Goal: Task Accomplishment & Management: Manage account settings

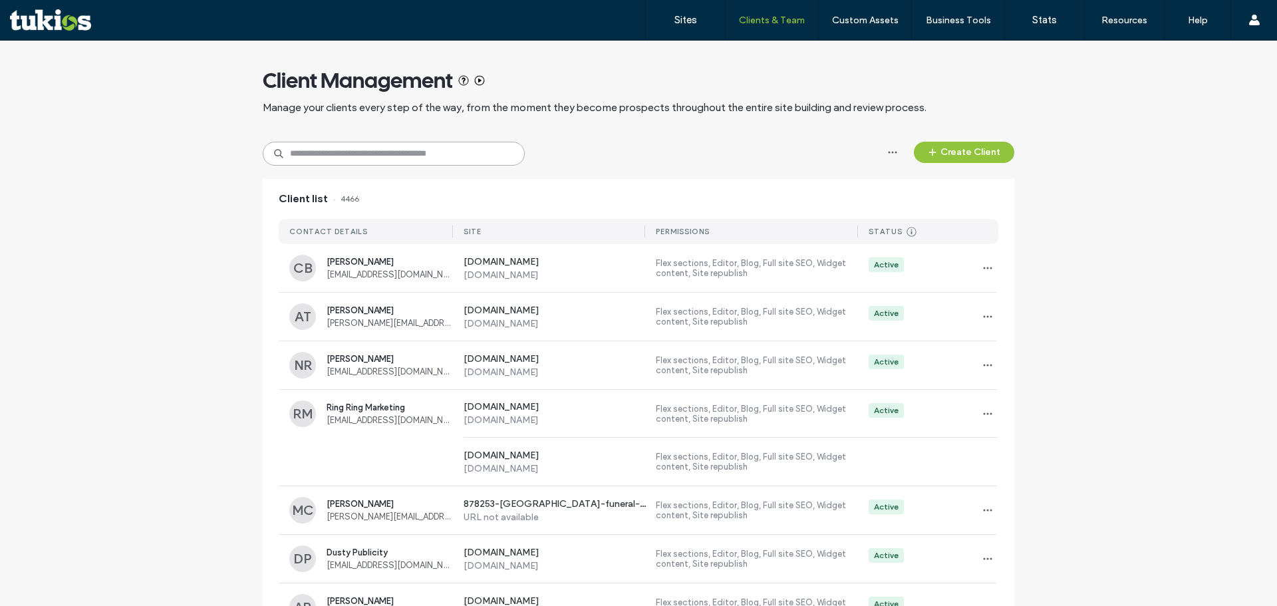
click at [397, 158] on input at bounding box center [394, 154] width 262 height 24
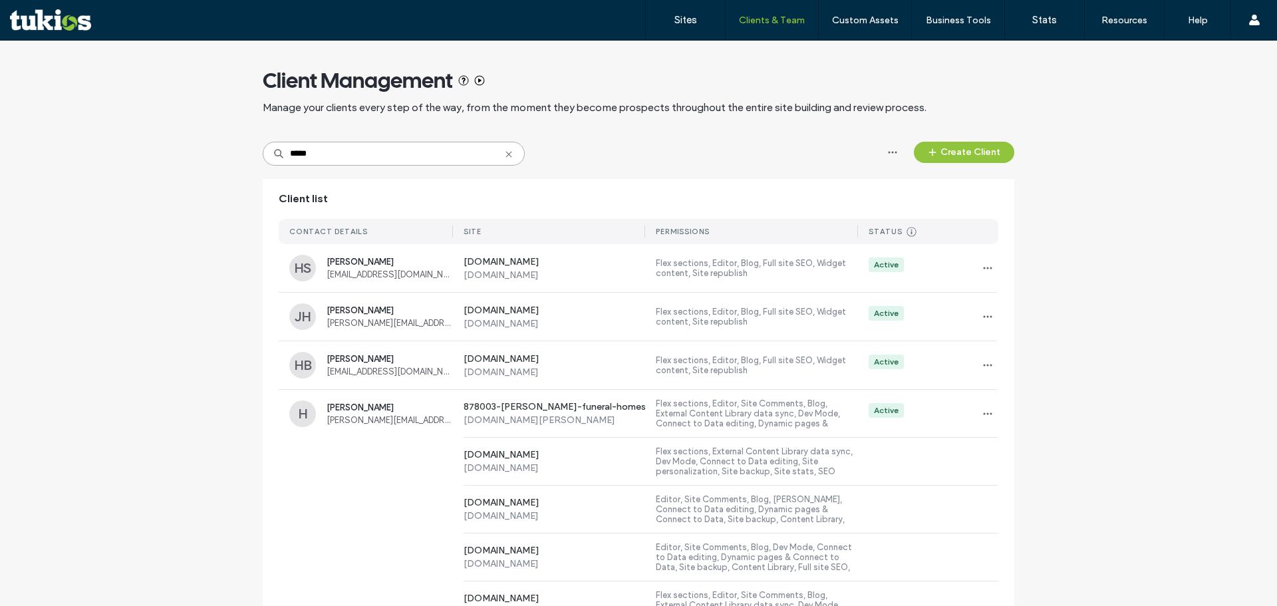
type input "*****"
click at [298, 514] on div "www.kincannonfuneralhome.com www.kincannonfuneralhome.com Editor, Site Comments…" at bounding box center [638, 509] width 719 height 48
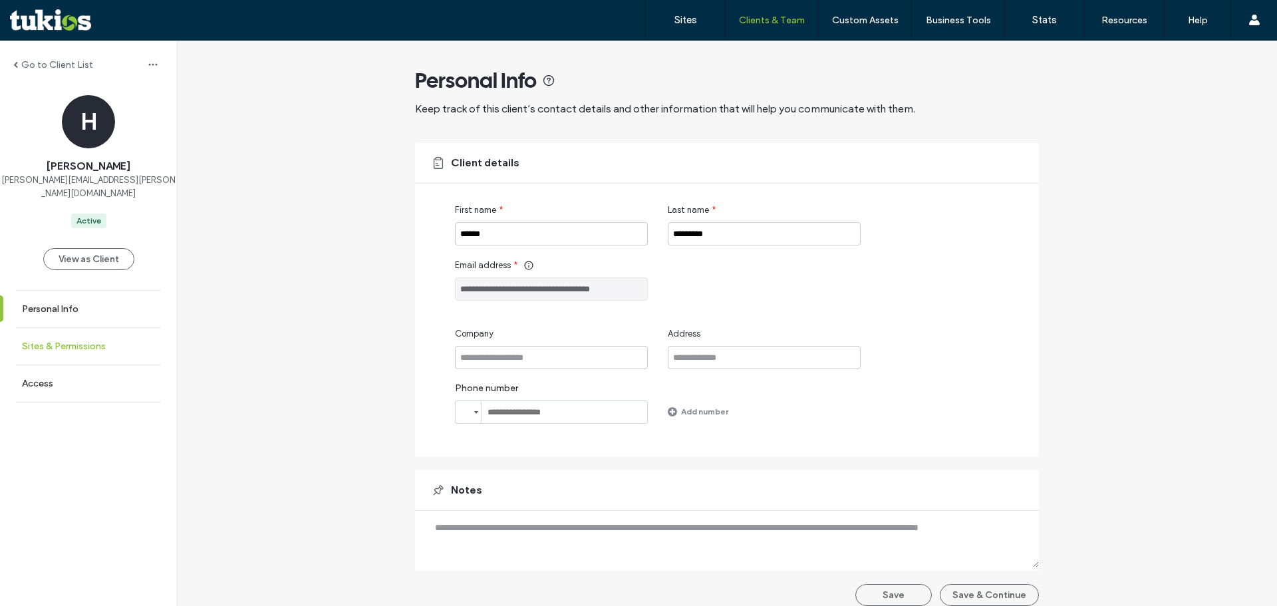
click at [108, 345] on link "Sites & Permissions" at bounding box center [88, 346] width 177 height 37
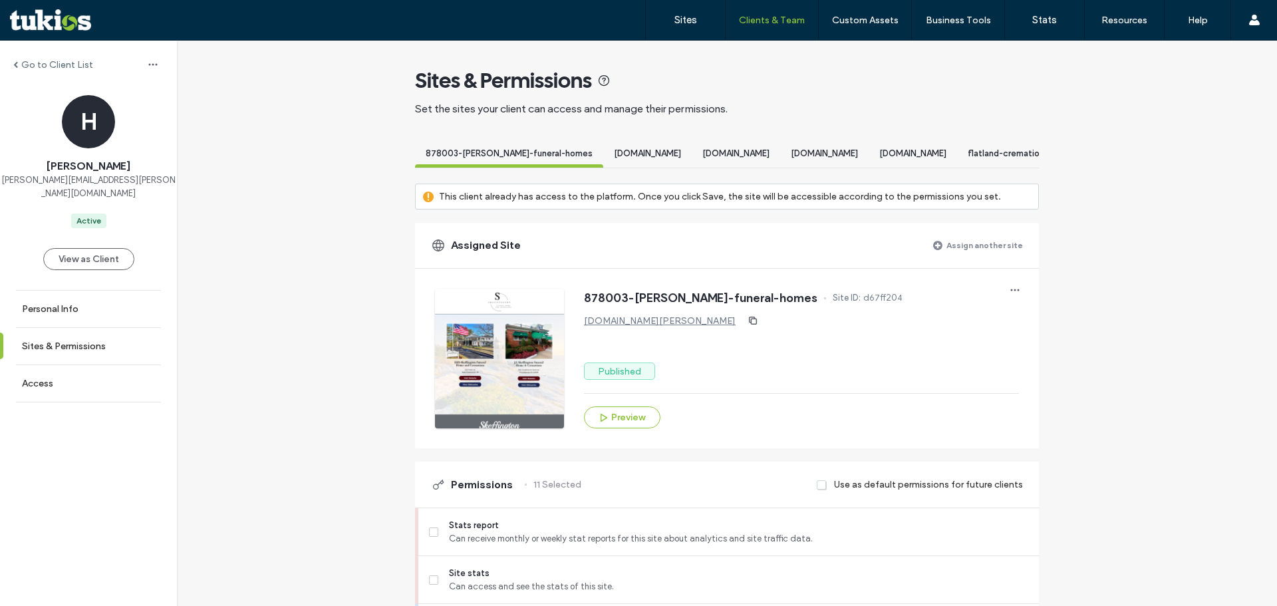
click at [965, 253] on label "Assign another site" at bounding box center [984, 244] width 76 height 23
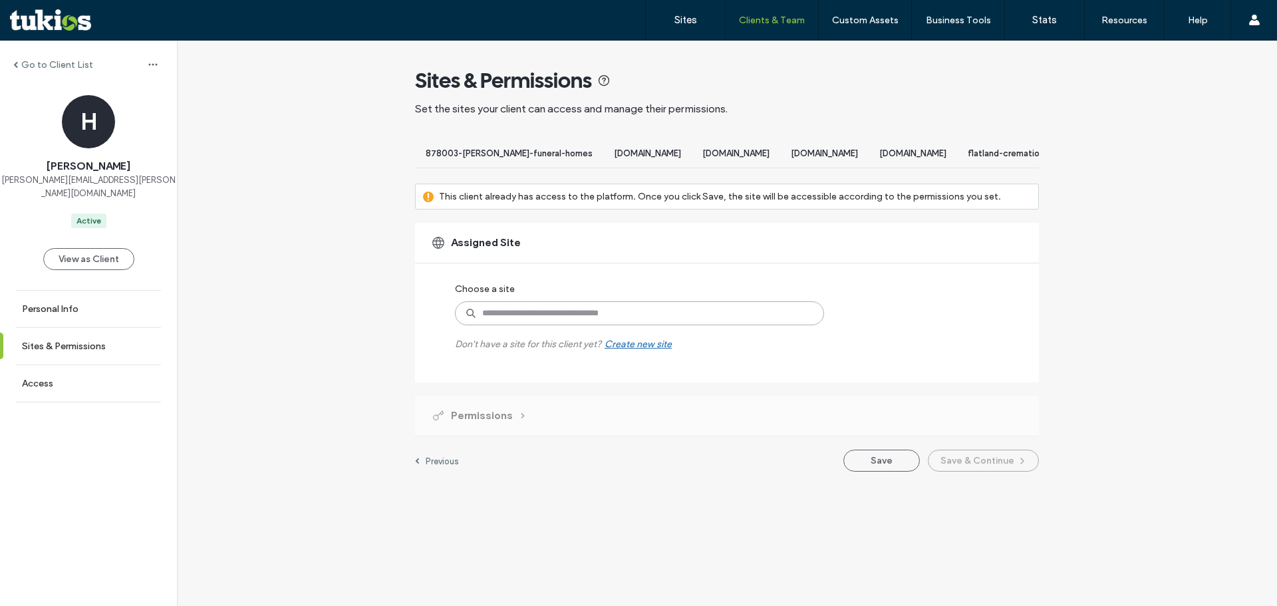
click at [725, 324] on input at bounding box center [639, 313] width 369 height 24
type input "******"
click at [53, 59] on label "Go to Client List" at bounding box center [57, 64] width 72 height 11
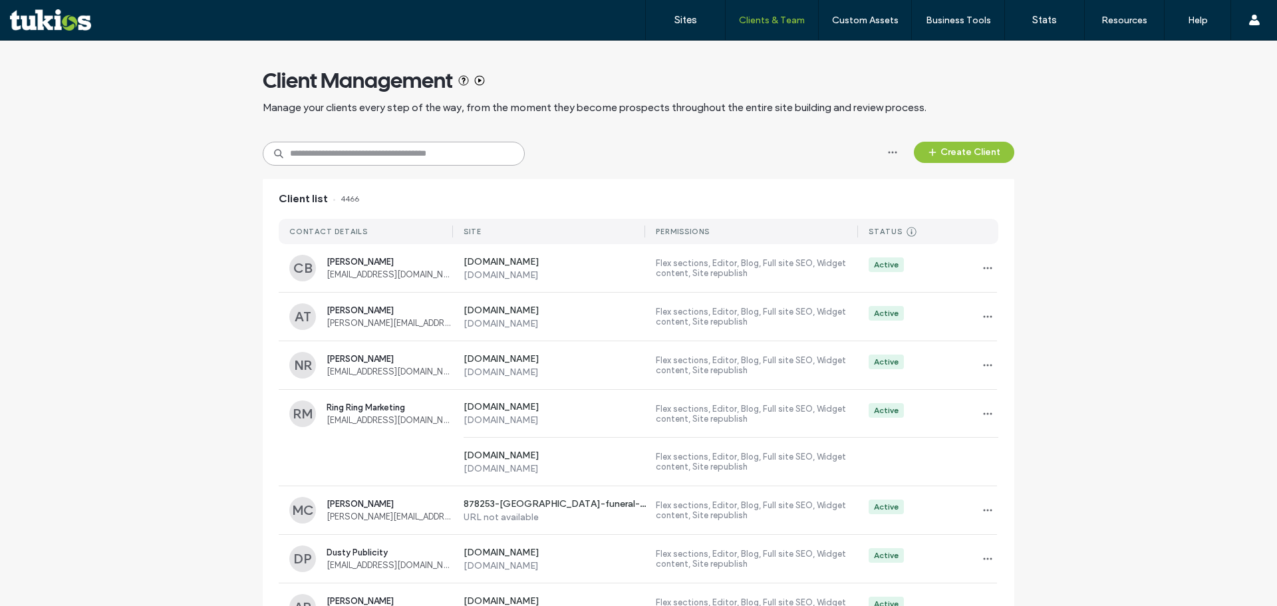
click at [398, 142] on input at bounding box center [394, 154] width 262 height 24
click at [433, 157] on input at bounding box center [394, 154] width 262 height 24
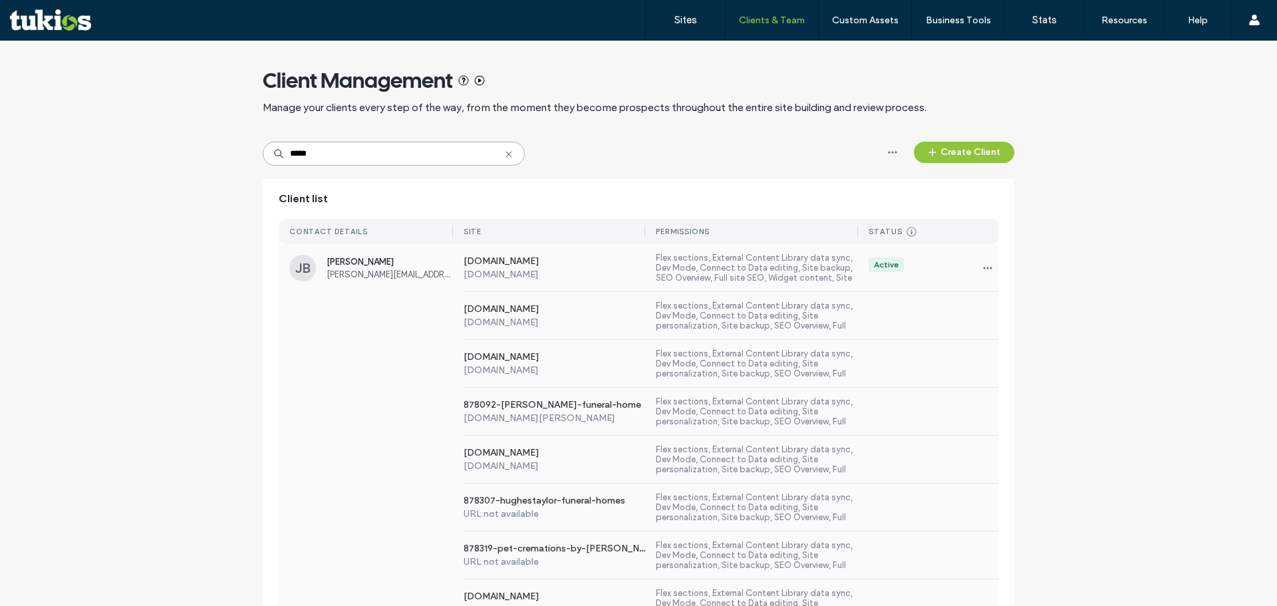
type input "*****"
click at [432, 429] on div "878092-ratliff-funeral-home 878092-ratliff-funeral-home.fhsitepreview.com Flex …" at bounding box center [638, 412] width 719 height 48
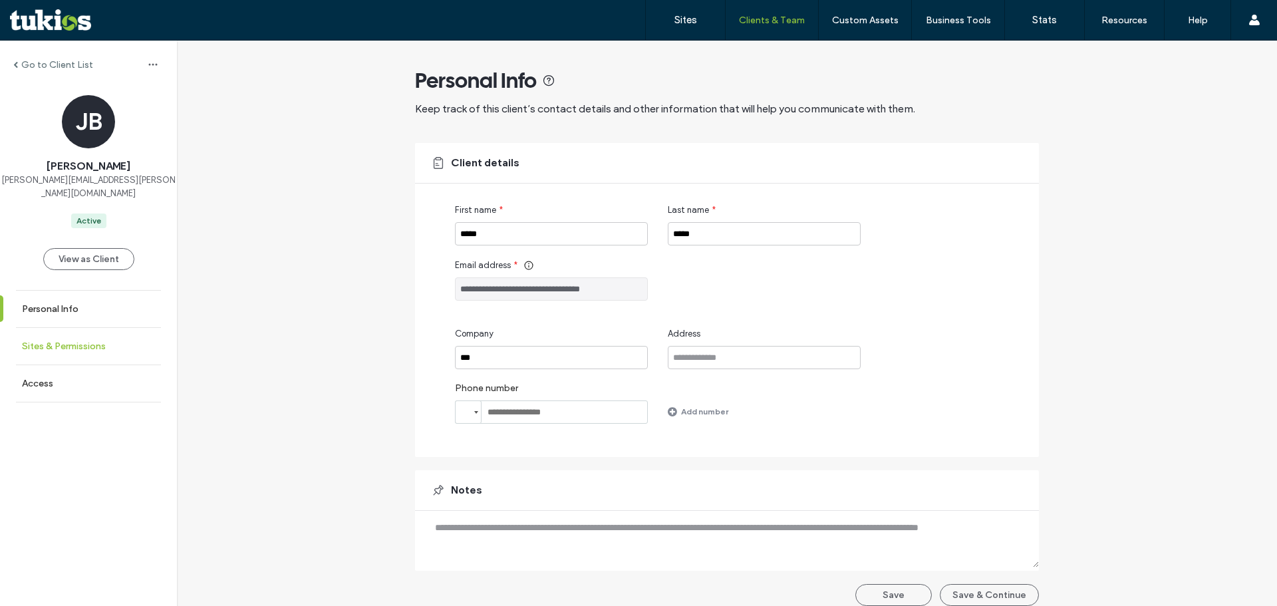
click at [82, 342] on link "Sites & Permissions" at bounding box center [88, 346] width 177 height 37
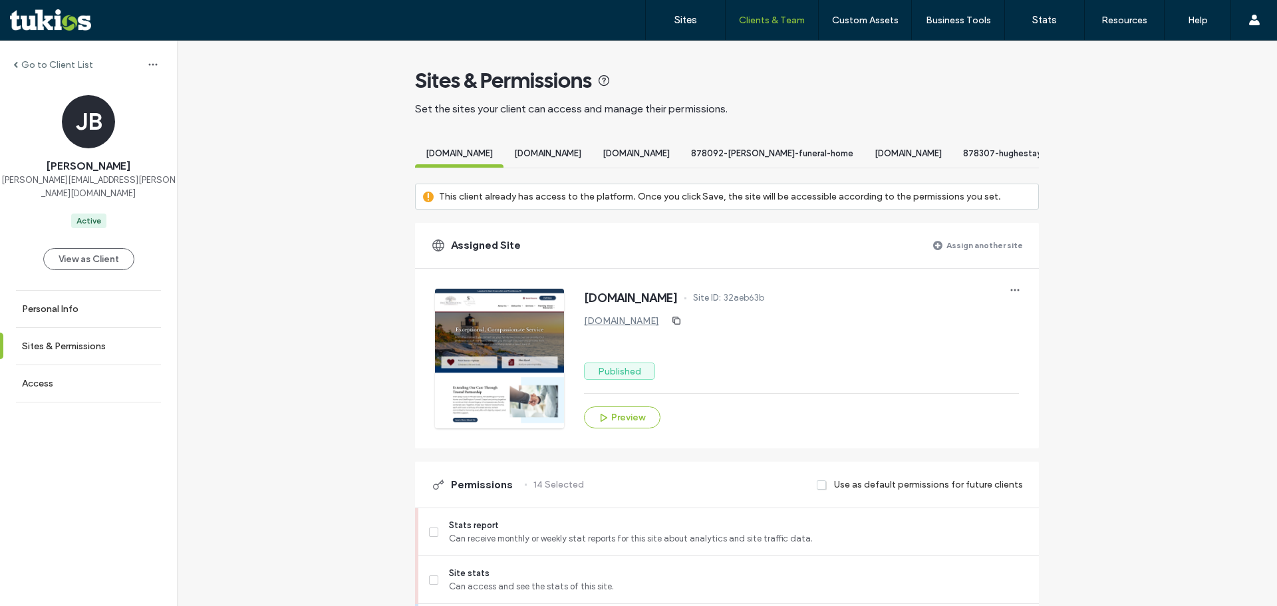
click at [1000, 257] on label "Assign another site" at bounding box center [984, 244] width 76 height 23
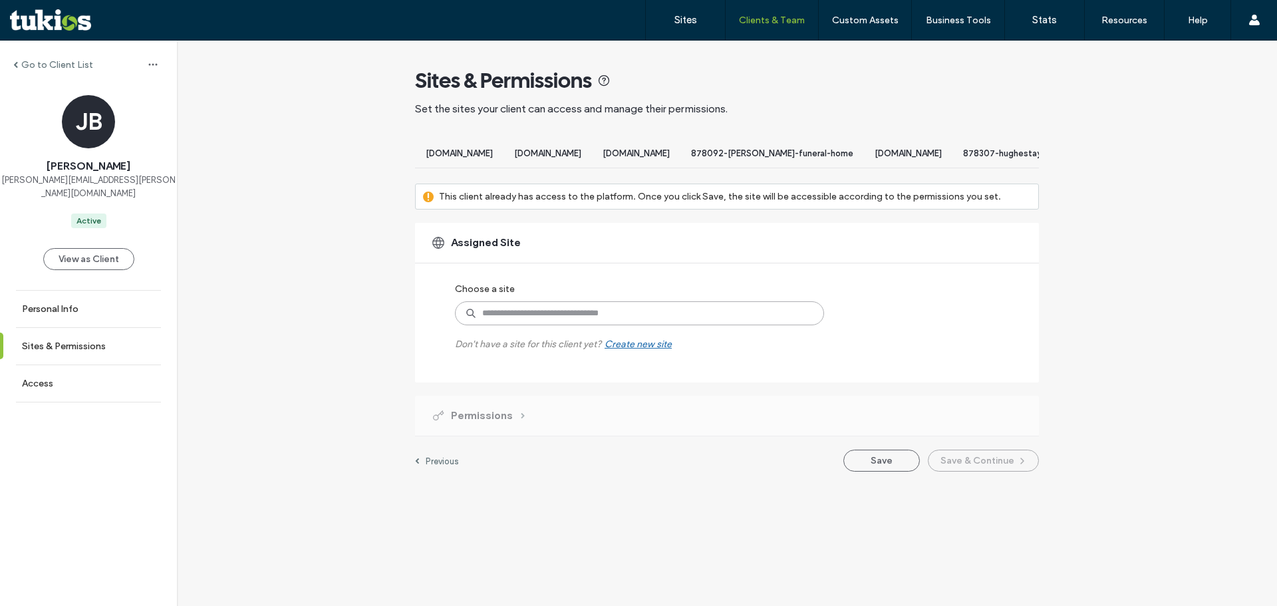
click at [585, 325] on input at bounding box center [639, 313] width 369 height 24
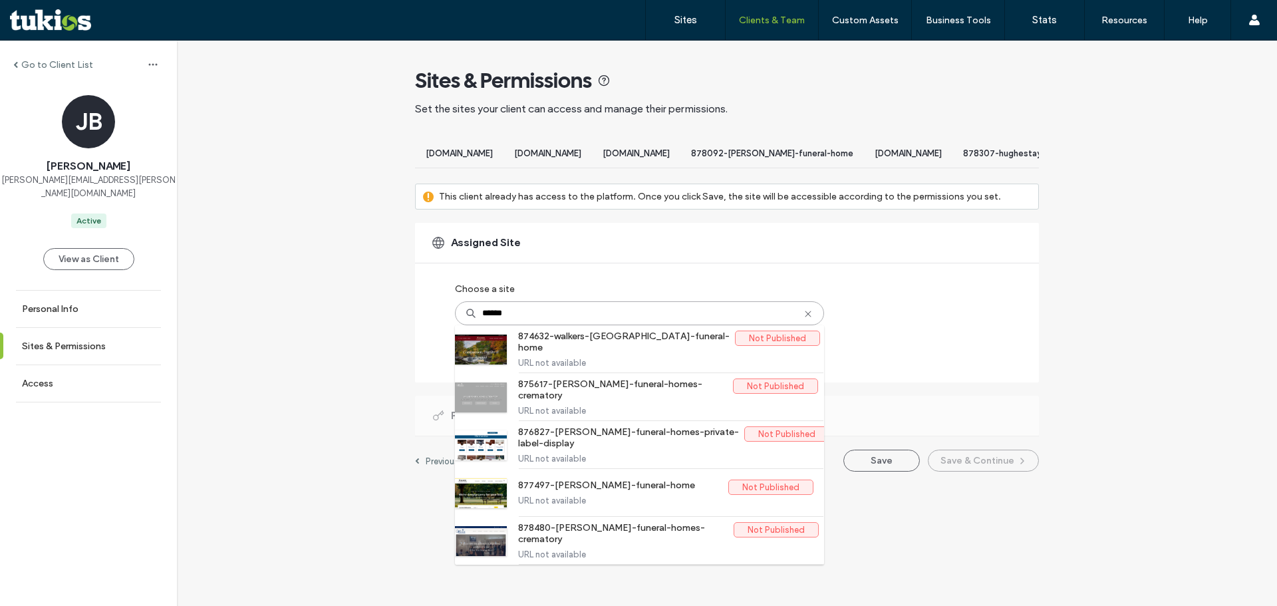
drag, startPoint x: 460, startPoint y: 324, endPoint x: 384, endPoint y: 324, distance: 75.8
click at [384, 324] on div "Go to Client List JB Jenna Barid jenna.baird@funeraldirectorslife.com Active Vi…" at bounding box center [727, 263] width 1100 height 444
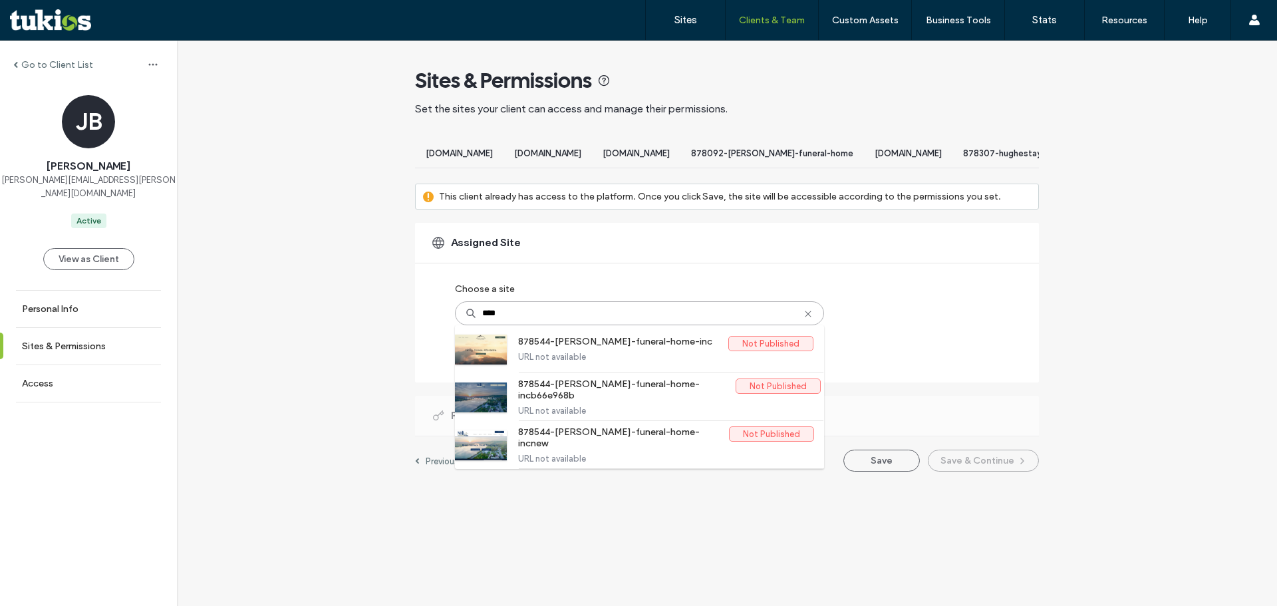
type input "****"
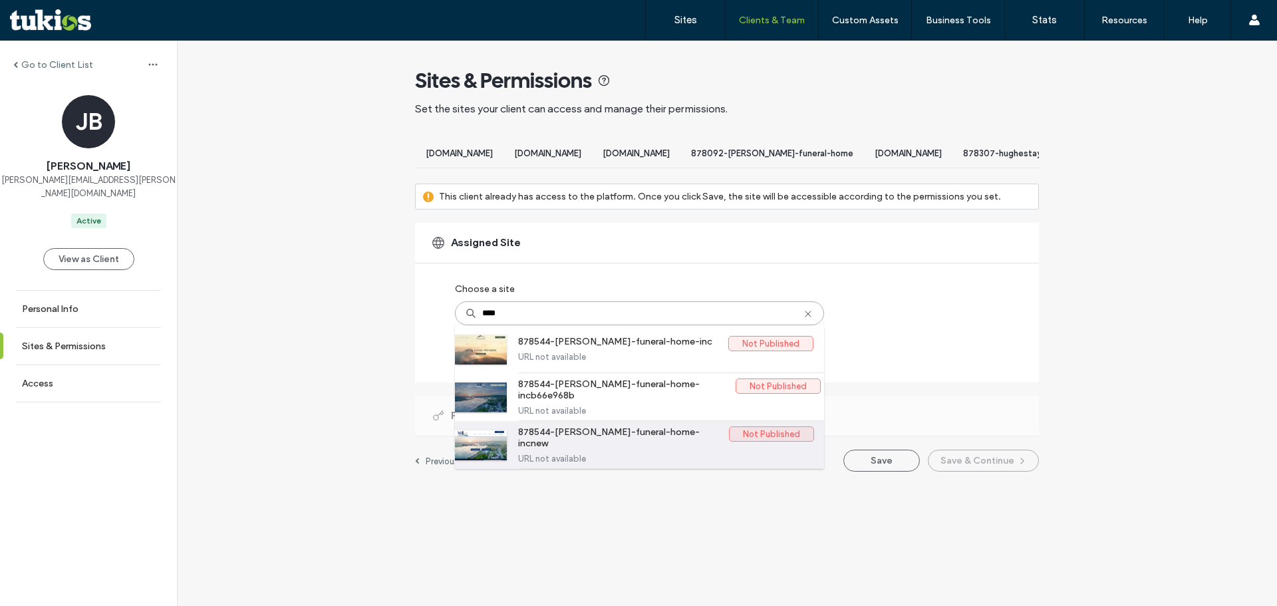
click at [597, 459] on label "URL not available" at bounding box center [665, 458] width 295 height 10
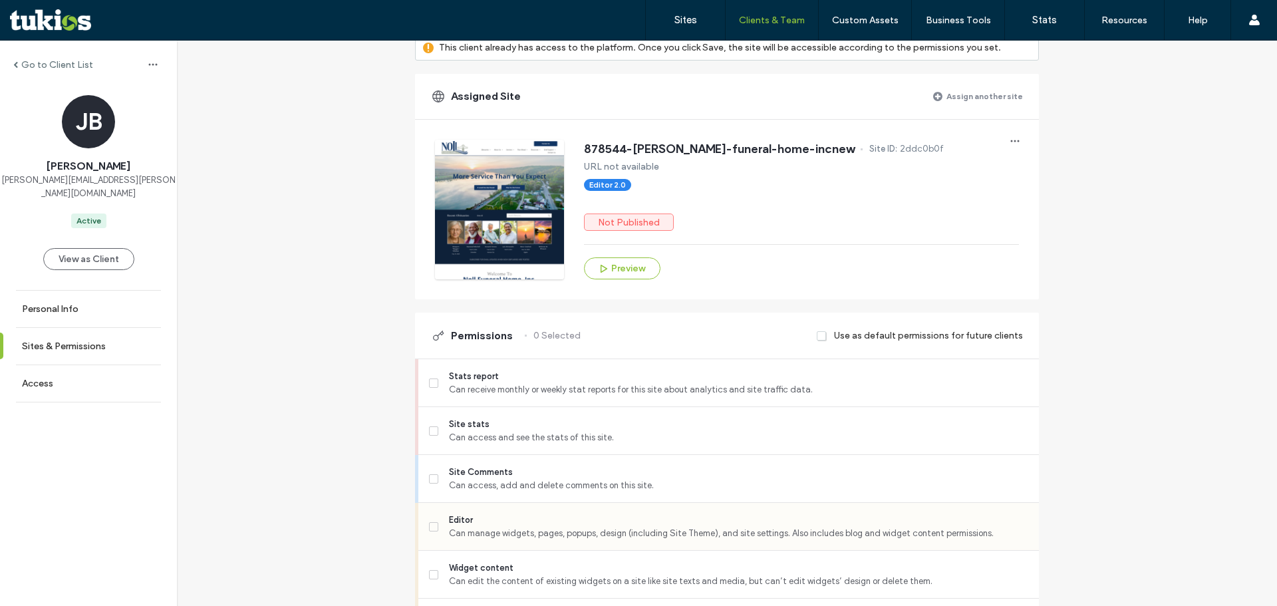
scroll to position [266, 0]
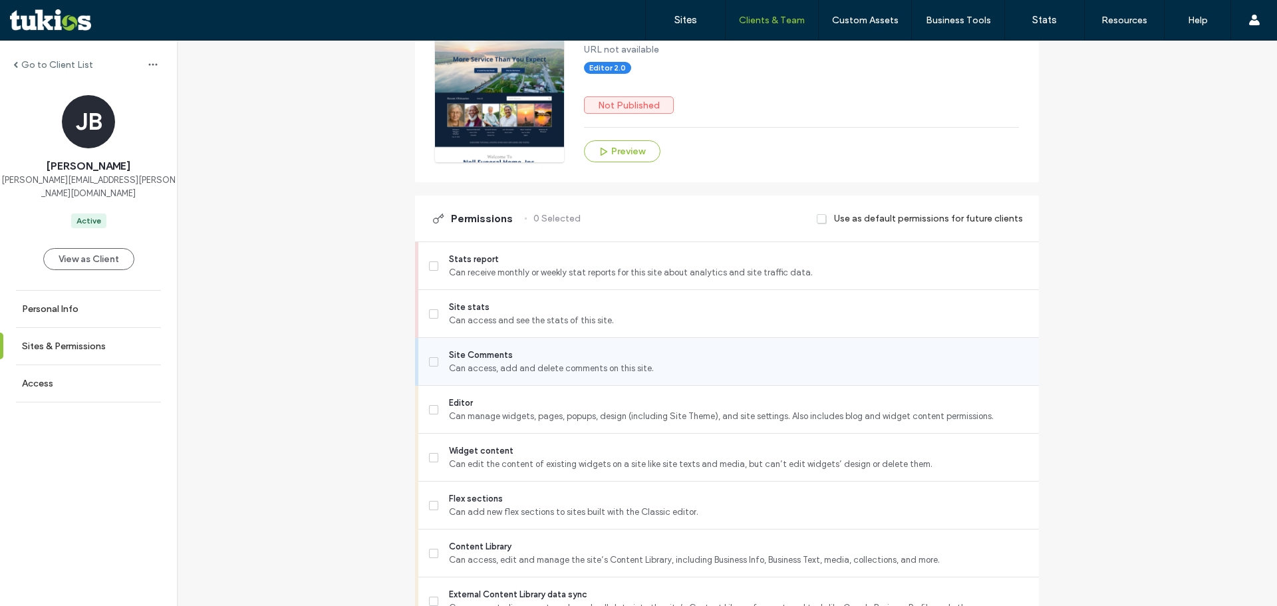
click at [502, 375] on span "Can access, add and delete comments on this site." at bounding box center [738, 368] width 579 height 13
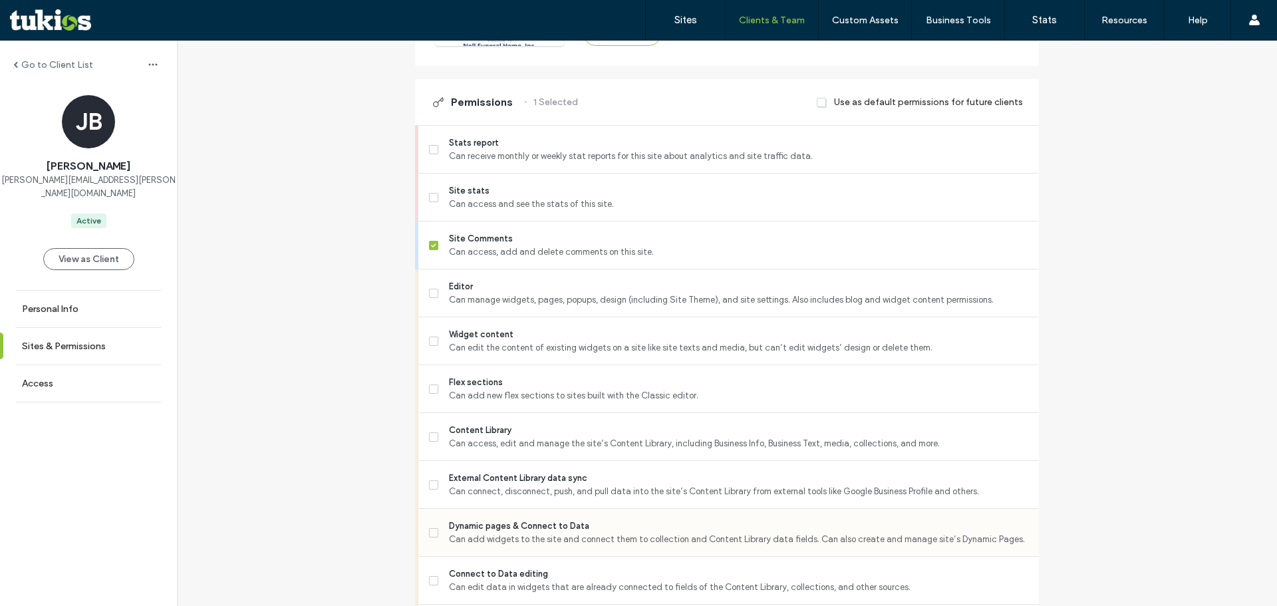
scroll to position [465, 0]
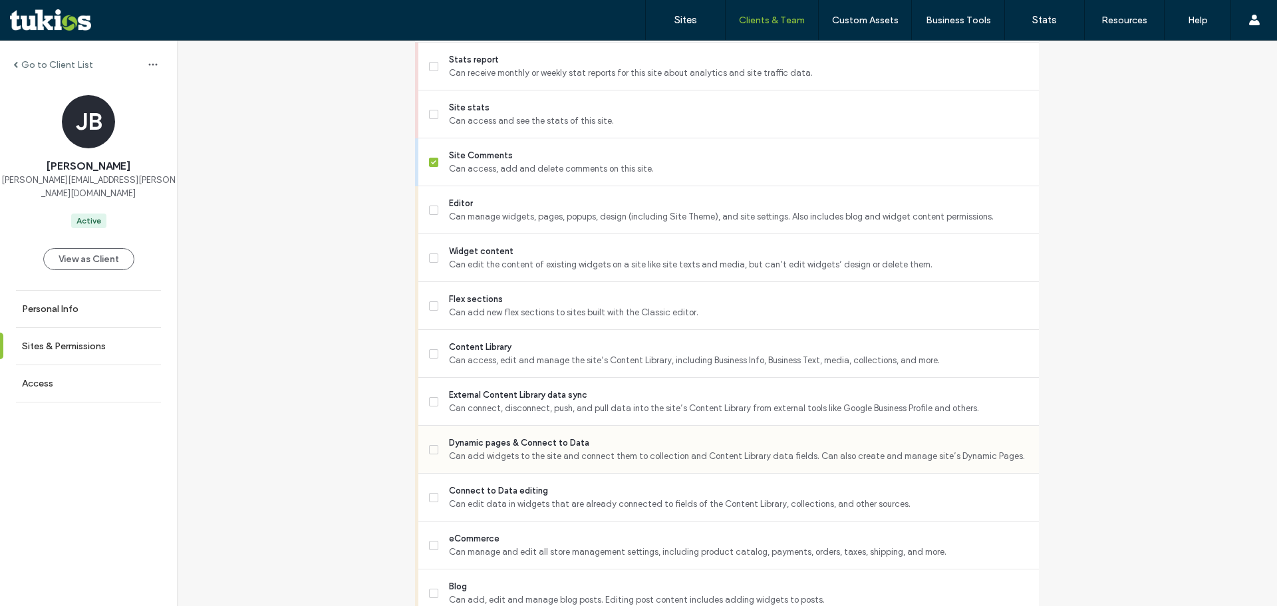
click at [485, 462] on span "Can add widgets to the site and connect them to collection and Content Library …" at bounding box center [738, 455] width 579 height 13
click at [482, 415] on span "Can connect, disconnect, push, and pull data into the site’s Content Library fr…" at bounding box center [738, 408] width 579 height 13
click at [498, 305] on span "Flex sections" at bounding box center [738, 299] width 579 height 13
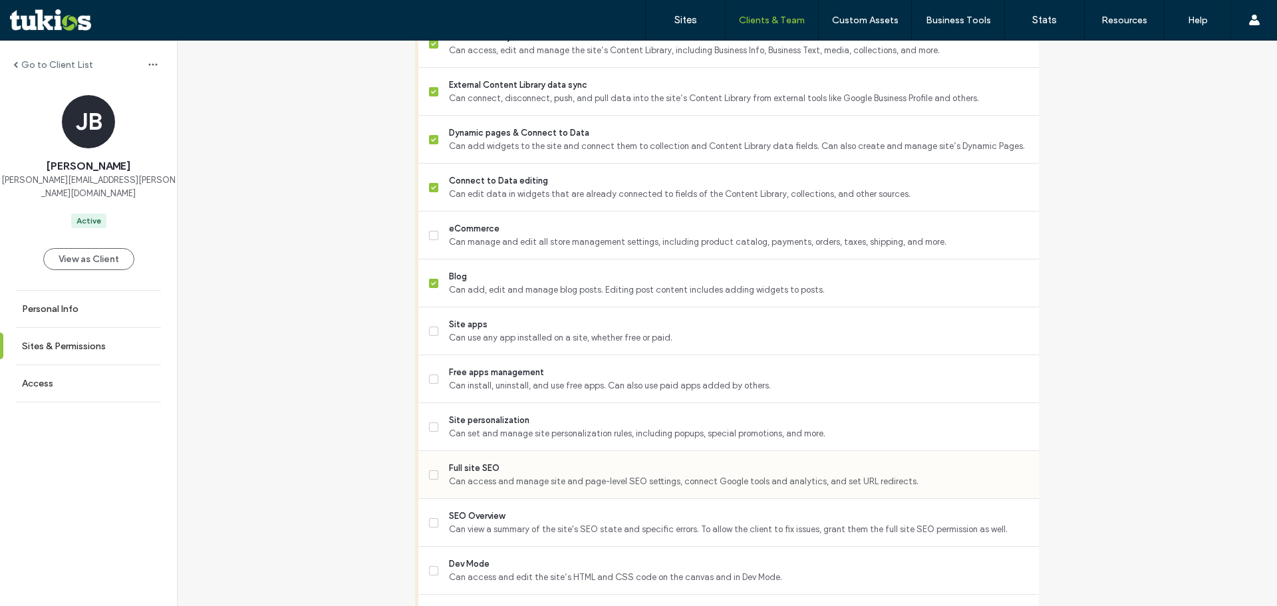
scroll to position [798, 0]
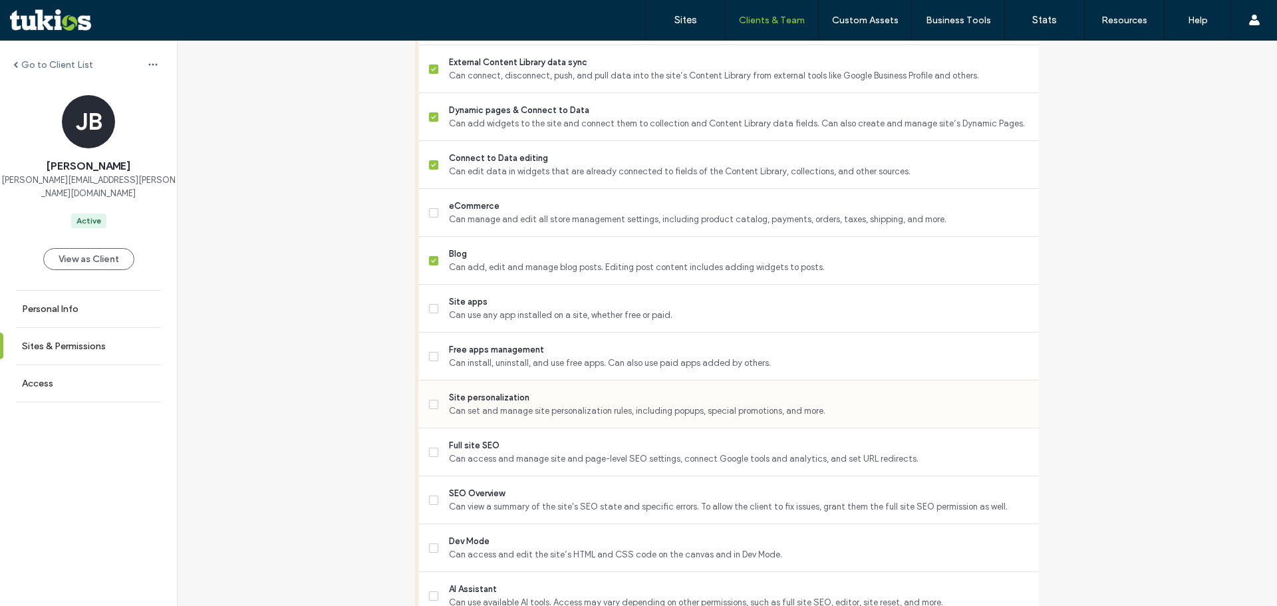
click at [473, 402] on div "Site personalization Can set and manage site personalization rules, including p…" at bounding box center [734, 403] width 610 height 47
click at [465, 449] on div "Full site SEO Can access and manage site and page-level SEO settings, connect G…" at bounding box center [734, 451] width 610 height 47
click at [463, 416] on span "Can set and manage site personalization rules, including popups, special promot…" at bounding box center [738, 410] width 579 height 13
click at [454, 464] on span "Can access and manage site and page-level SEO settings, connect Google tools an…" at bounding box center [738, 458] width 579 height 13
click at [454, 500] on span "SEO Overview" at bounding box center [738, 493] width 579 height 13
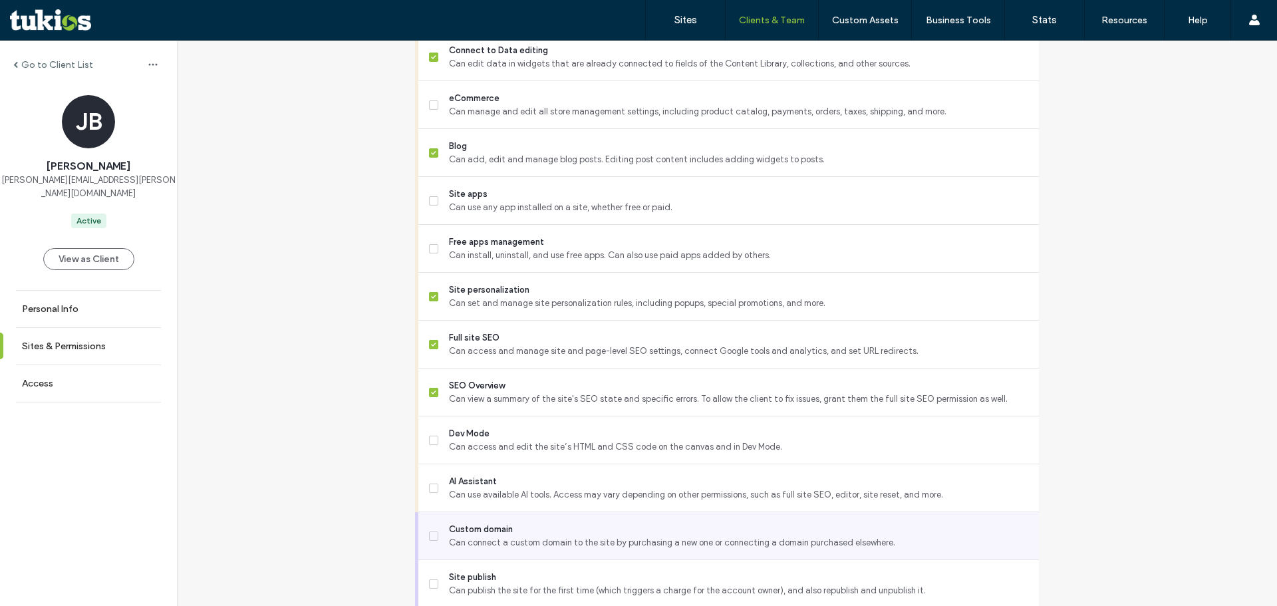
scroll to position [997, 0]
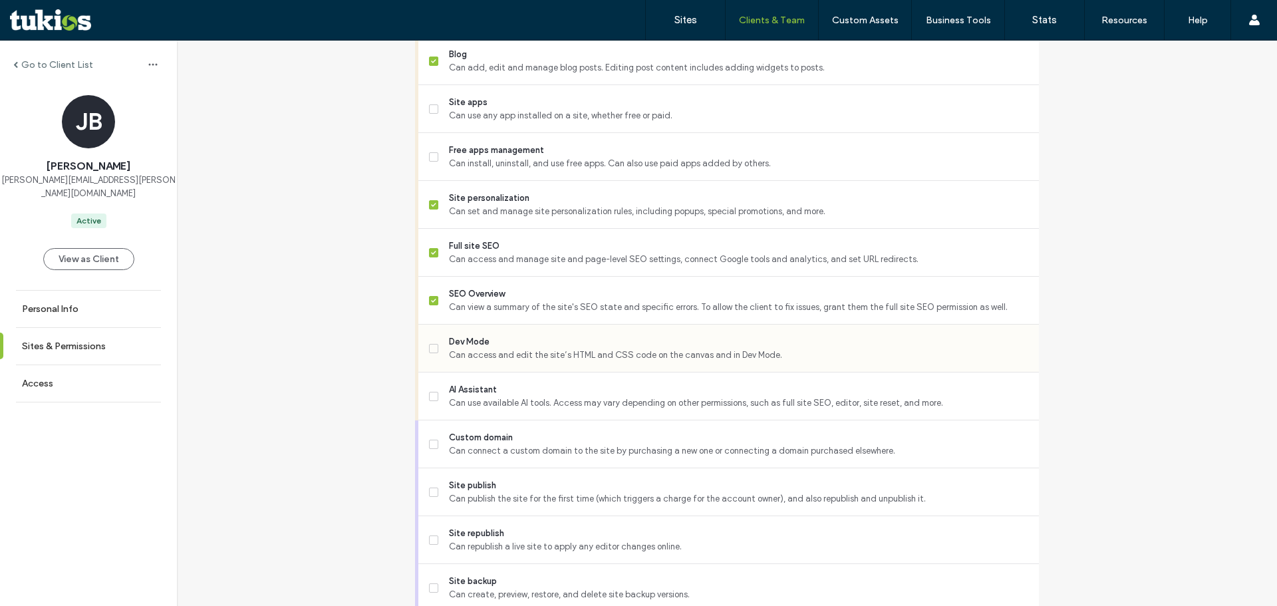
click at [461, 348] on span "Dev Mode" at bounding box center [738, 341] width 579 height 13
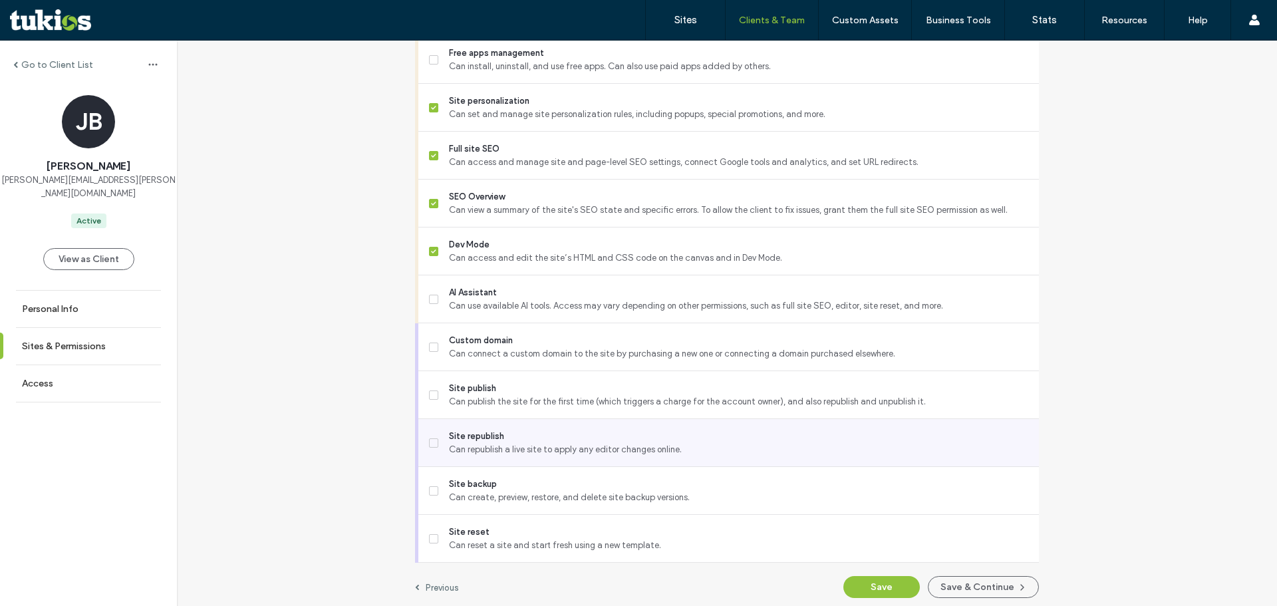
scroll to position [1112, 0]
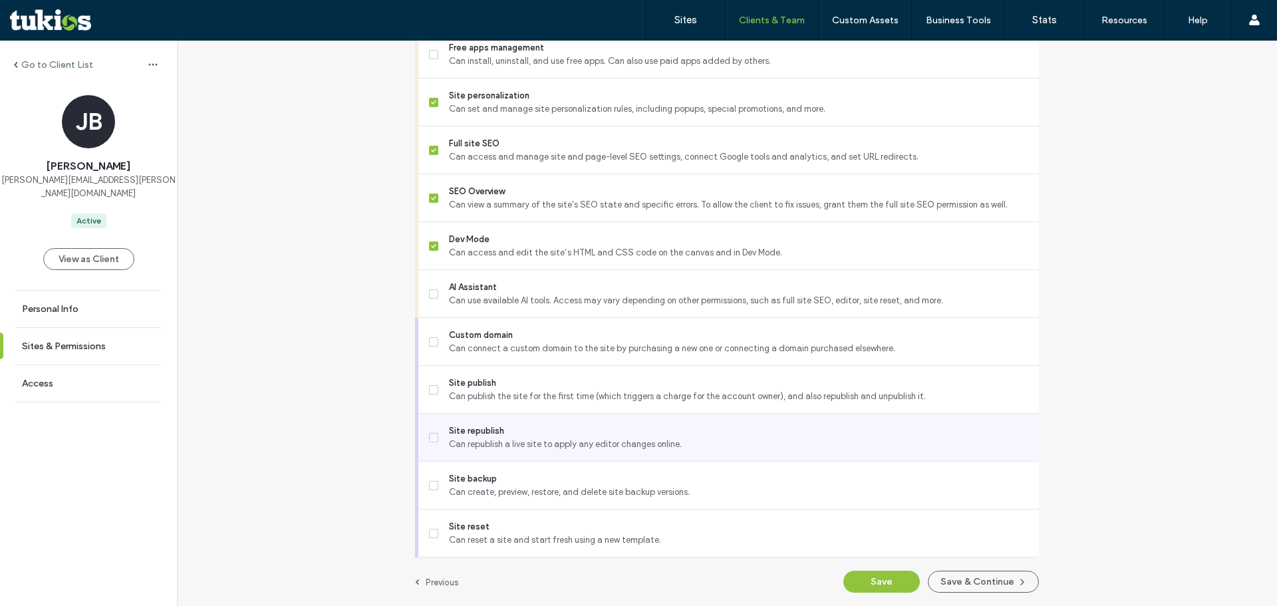
click at [467, 445] on span "Can republish a live site to apply any editor changes online." at bounding box center [738, 444] width 579 height 13
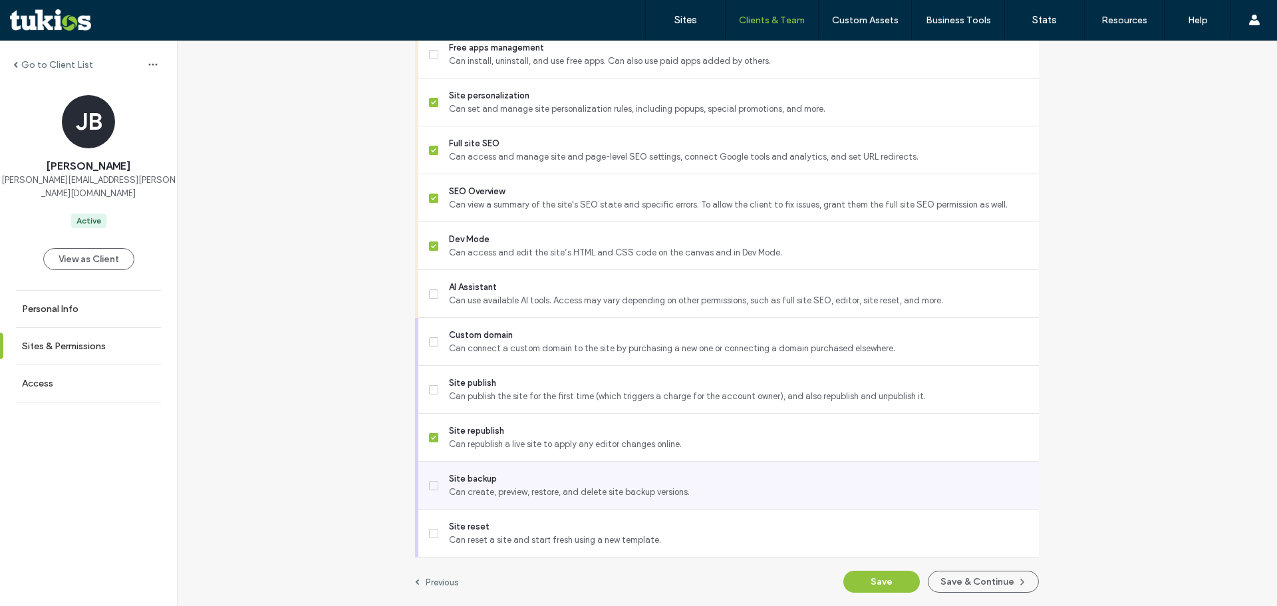
click at [483, 490] on span "Can create, preview, restore, and delete site backup versions." at bounding box center [738, 491] width 579 height 13
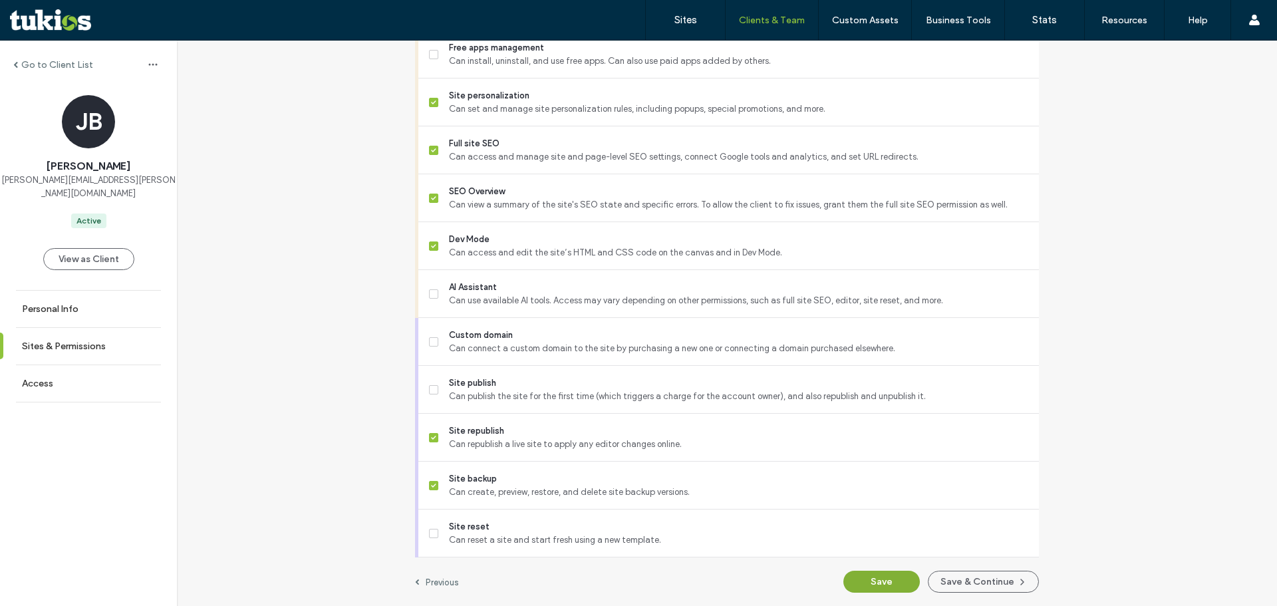
click at [888, 578] on button "Save" at bounding box center [881, 582] width 76 height 22
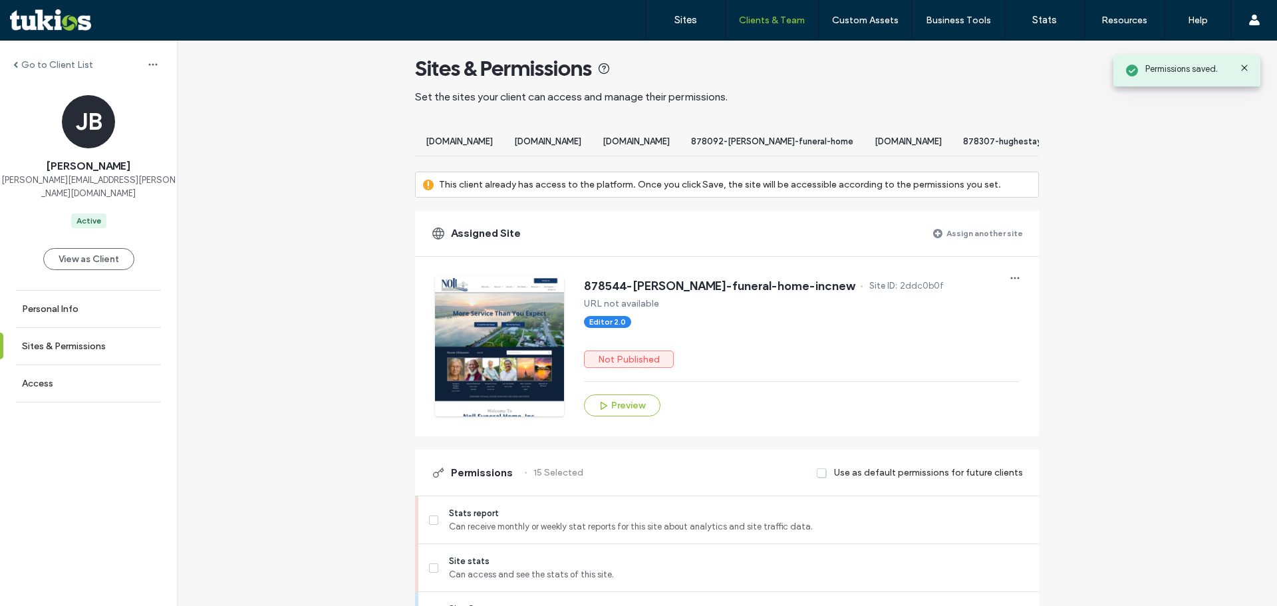
scroll to position [0, 0]
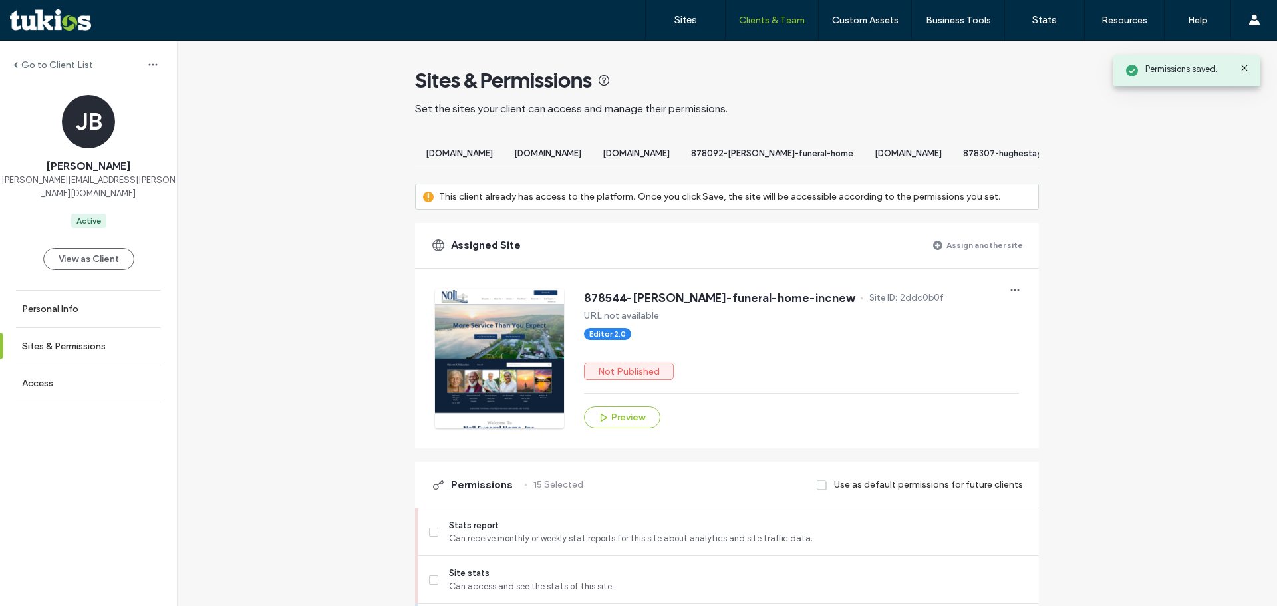
click at [993, 257] on label "Assign another site" at bounding box center [984, 244] width 76 height 23
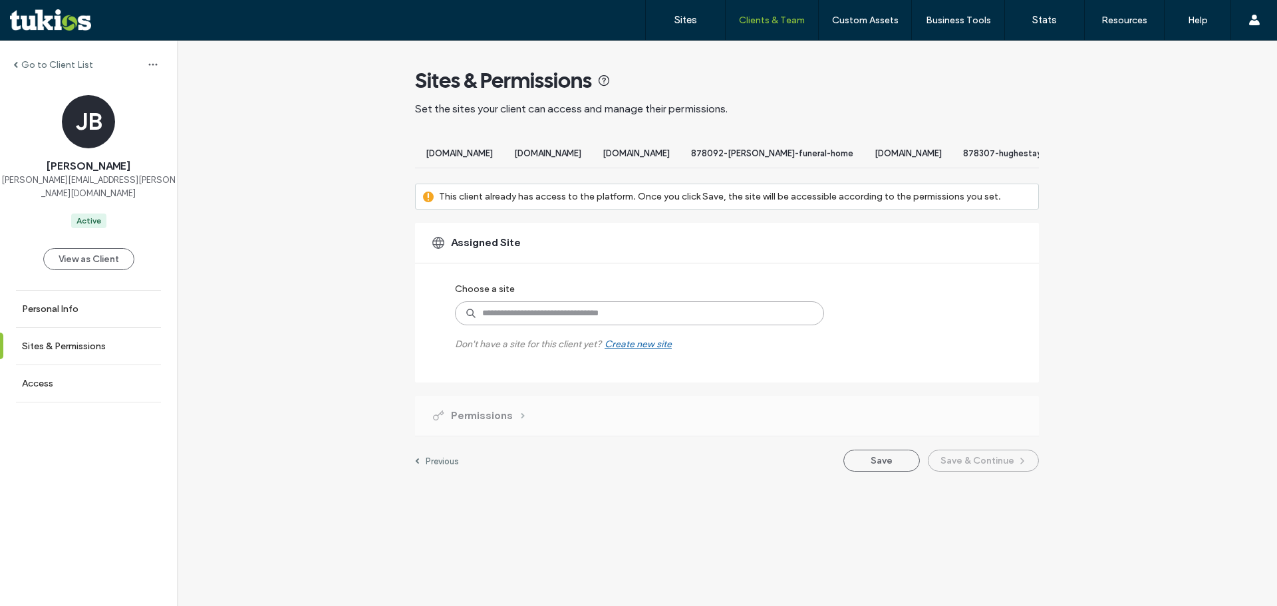
click at [511, 325] on input at bounding box center [639, 313] width 369 height 24
type input "*********"
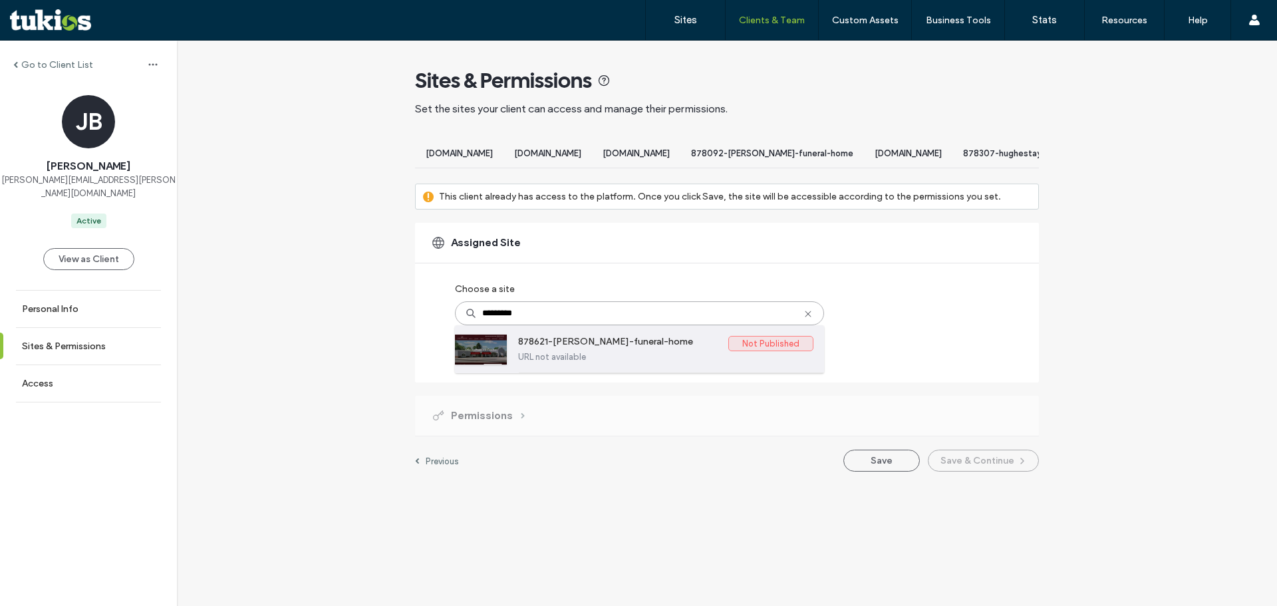
click at [648, 349] on label "878621-waybright-funeral-home" at bounding box center [623, 344] width 210 height 16
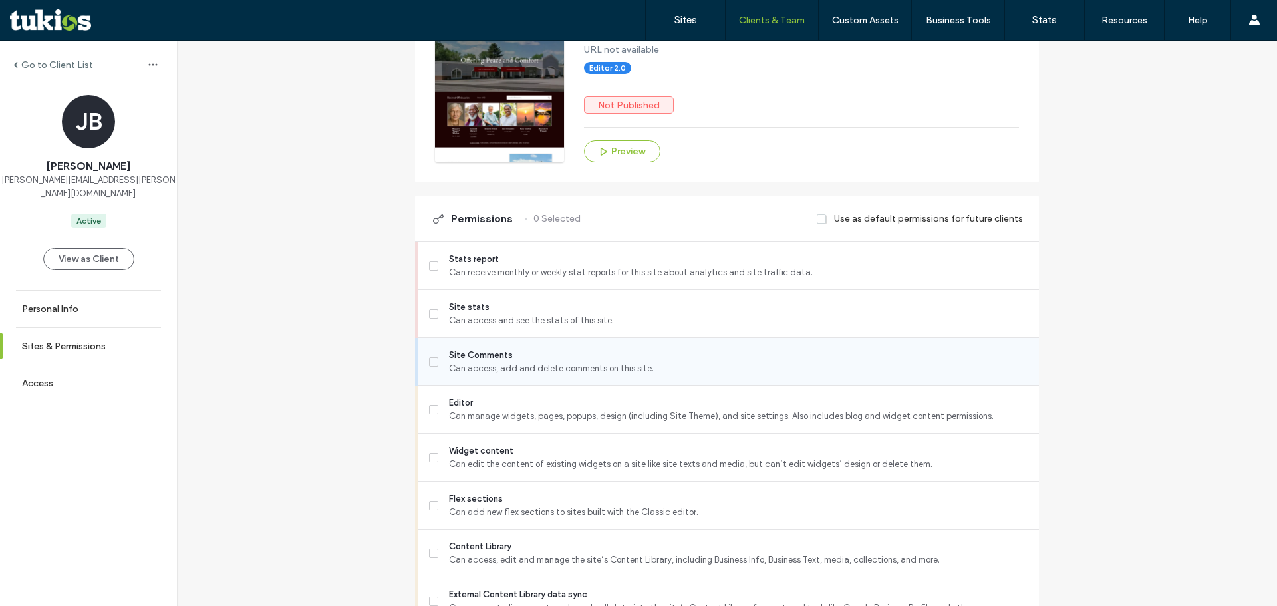
click at [461, 375] on span "Can access, add and delete comments on this site." at bounding box center [738, 368] width 579 height 13
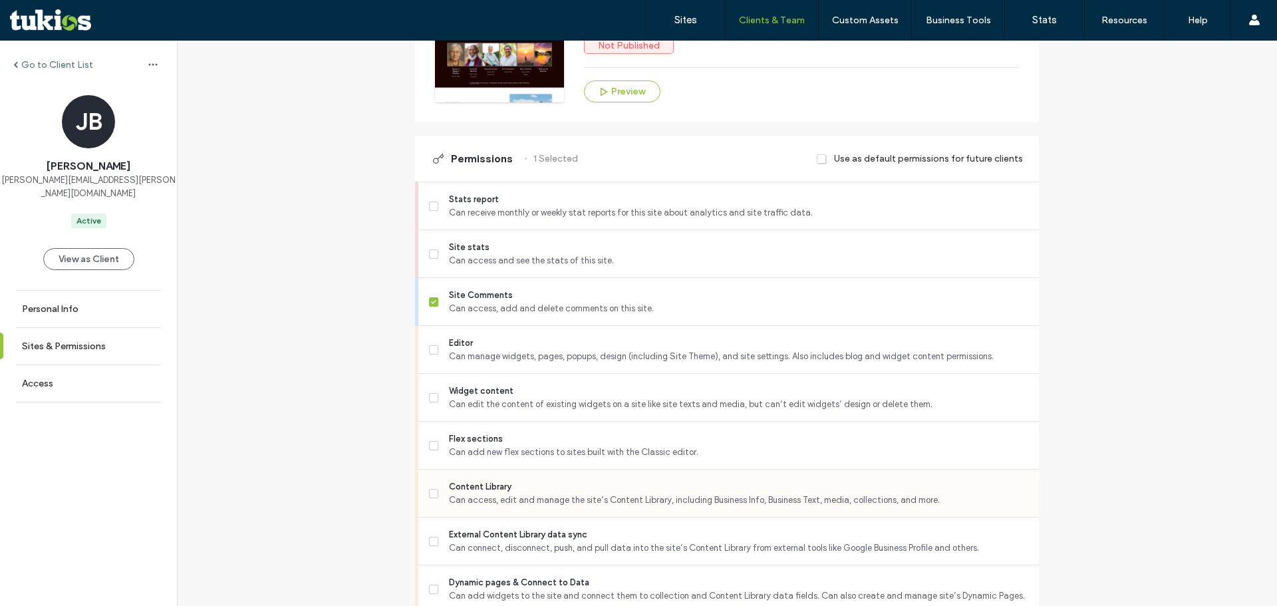
scroll to position [399, 0]
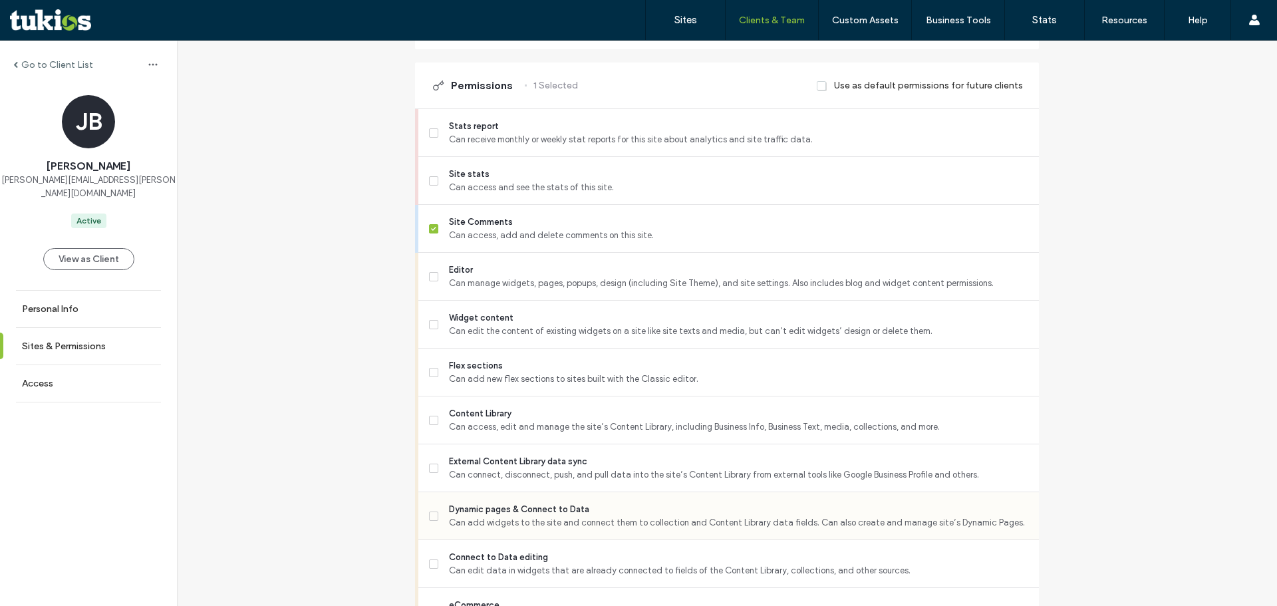
click at [496, 516] on span "Dynamic pages & Connect to Data" at bounding box center [738, 509] width 579 height 13
click at [483, 468] on span "External Content Library data sync" at bounding box center [738, 461] width 579 height 13
click at [457, 372] on span "Flex sections" at bounding box center [738, 365] width 579 height 13
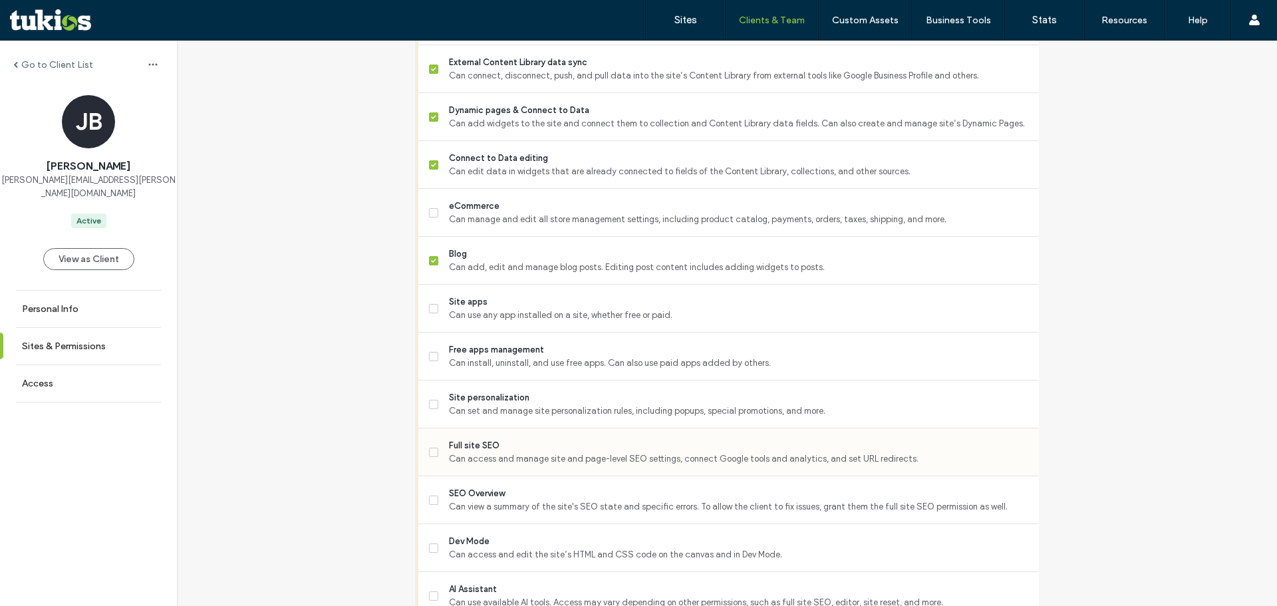
scroll to position [931, 0]
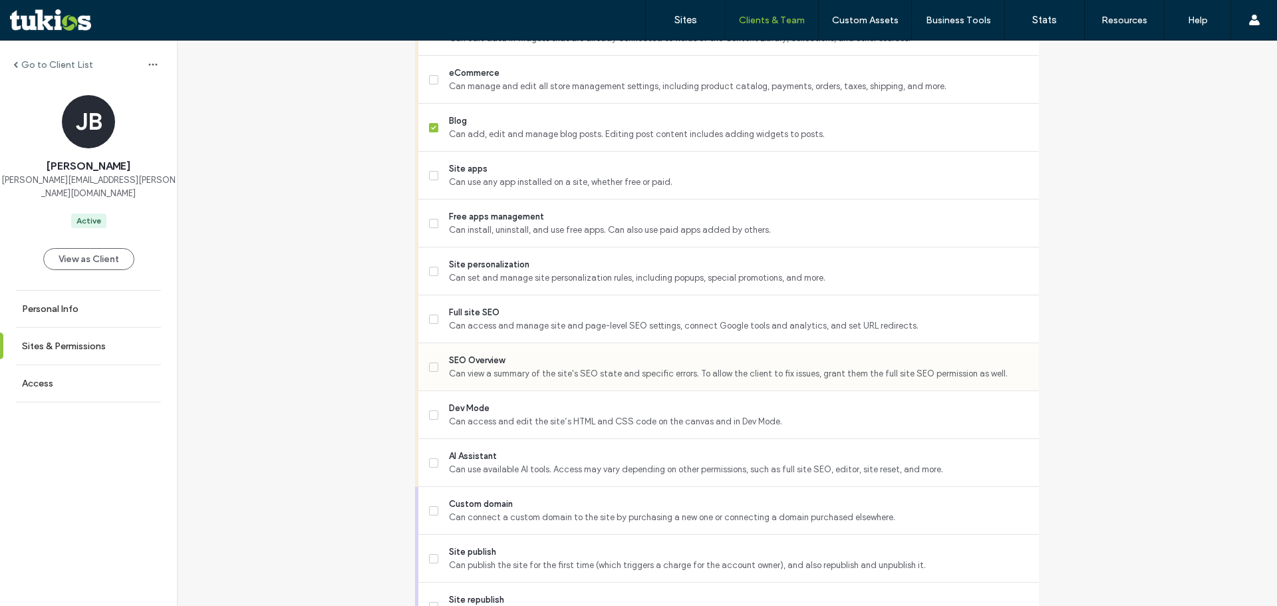
click at [501, 380] on span "Can view a summary of the site's SEO state and specific errors. To allow the cl…" at bounding box center [738, 373] width 579 height 13
click at [479, 438] on div "Dev Mode Can access and edit the site’s HTML and CSS code on the canvas and in …" at bounding box center [734, 414] width 610 height 47
click at [475, 414] on span "Dev Mode" at bounding box center [738, 408] width 579 height 13
click at [473, 319] on span "Full site SEO" at bounding box center [738, 312] width 579 height 13
click at [476, 263] on div "Site personalization Can set and manage site personalization rules, including p…" at bounding box center [734, 270] width 610 height 47
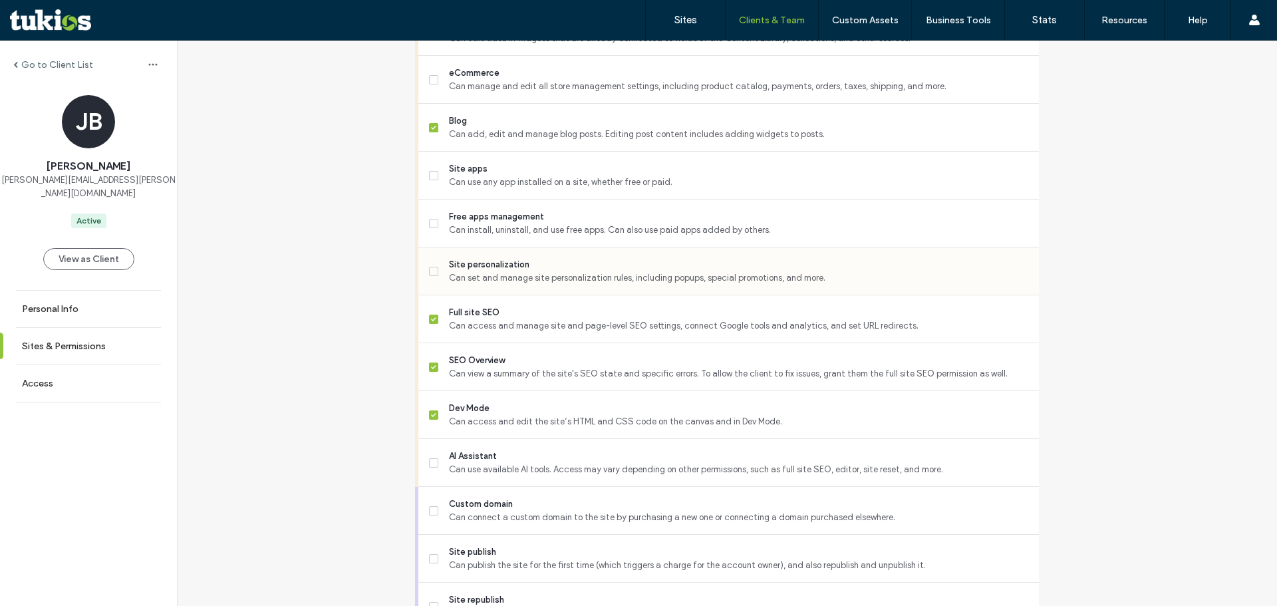
click at [482, 271] on span "Site personalization" at bounding box center [738, 264] width 579 height 13
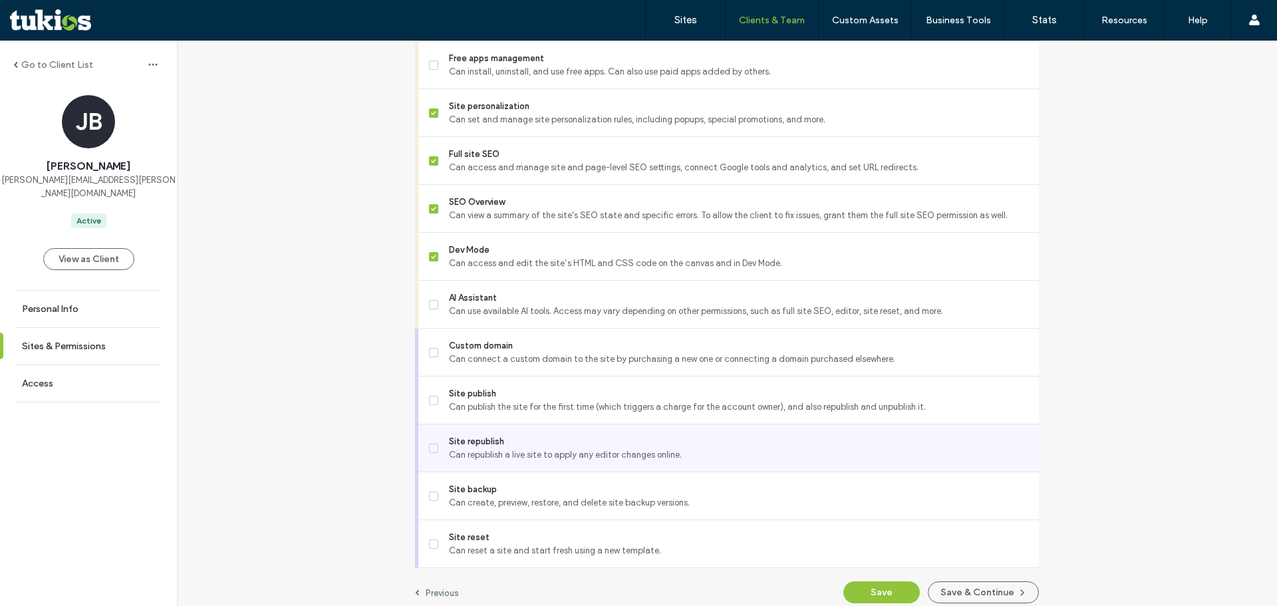
scroll to position [1112, 0]
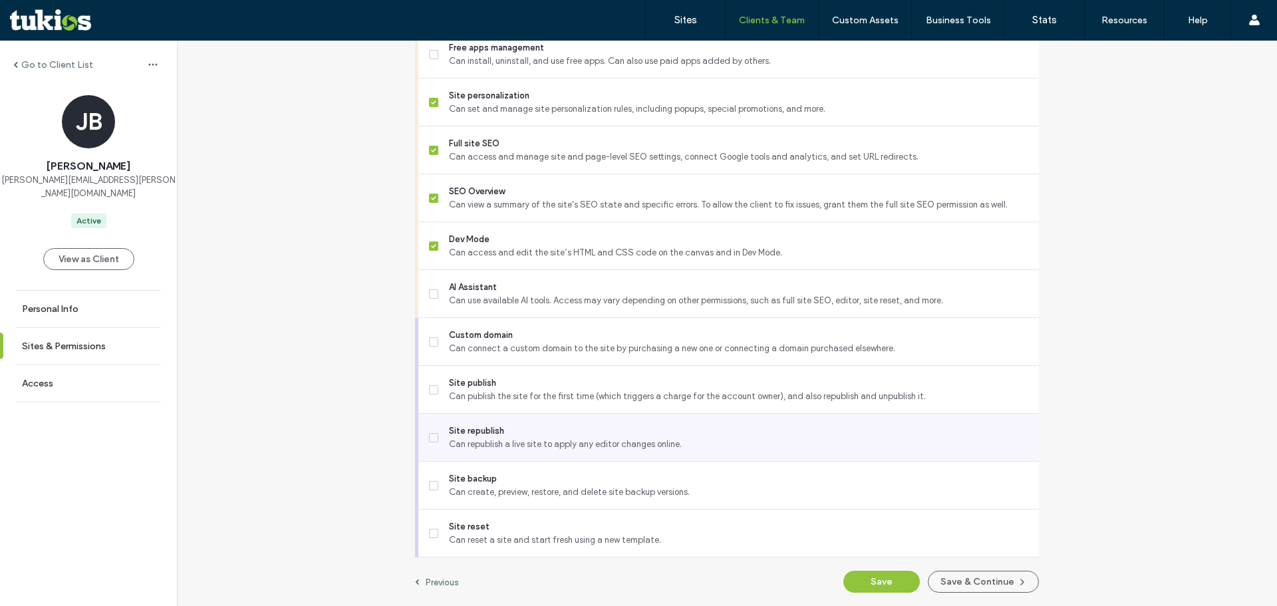
click at [463, 442] on span "Can republish a live site to apply any editor changes online." at bounding box center [738, 444] width 579 height 13
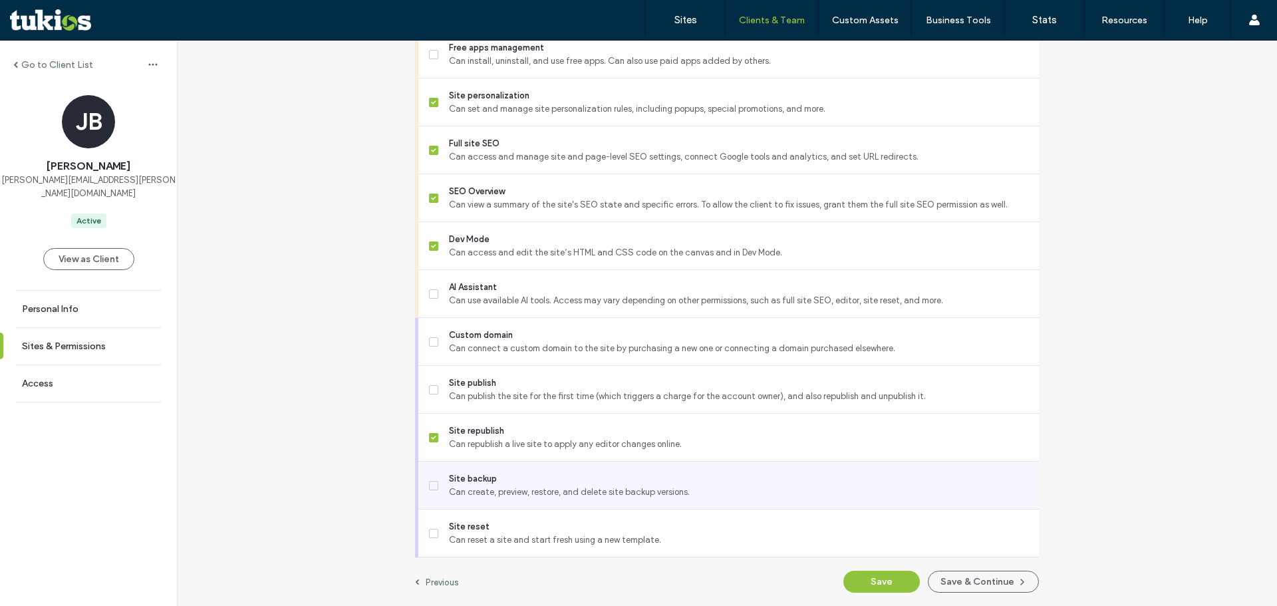
click at [475, 479] on span "Site backup" at bounding box center [738, 478] width 579 height 13
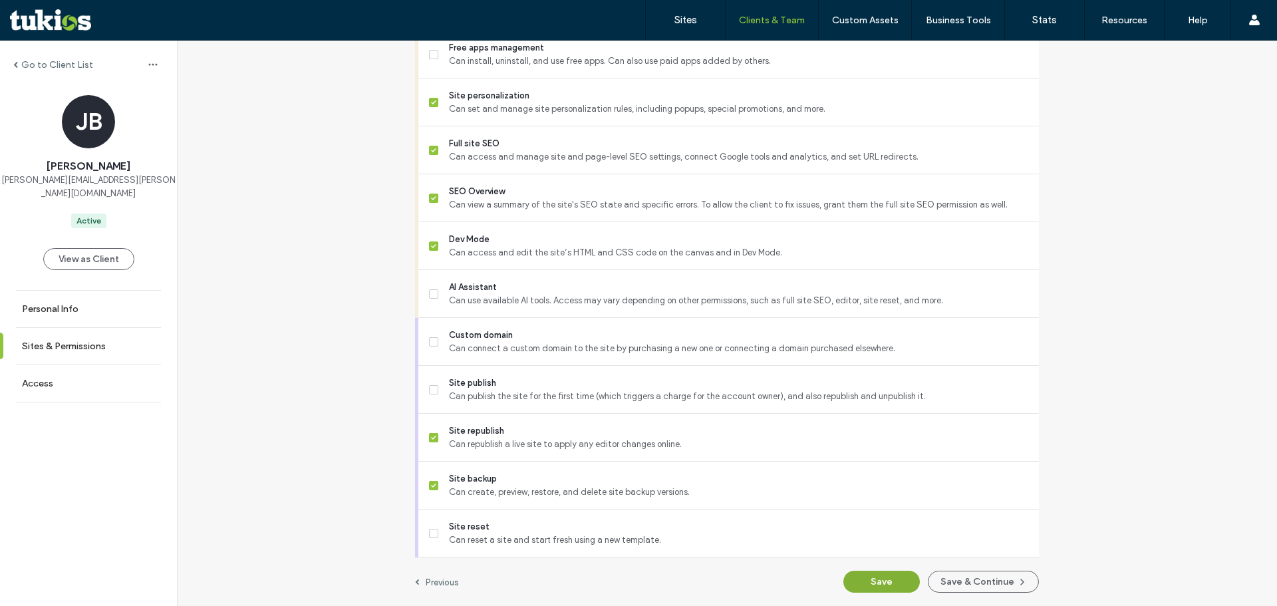
click at [885, 572] on button "Save" at bounding box center [881, 582] width 76 height 22
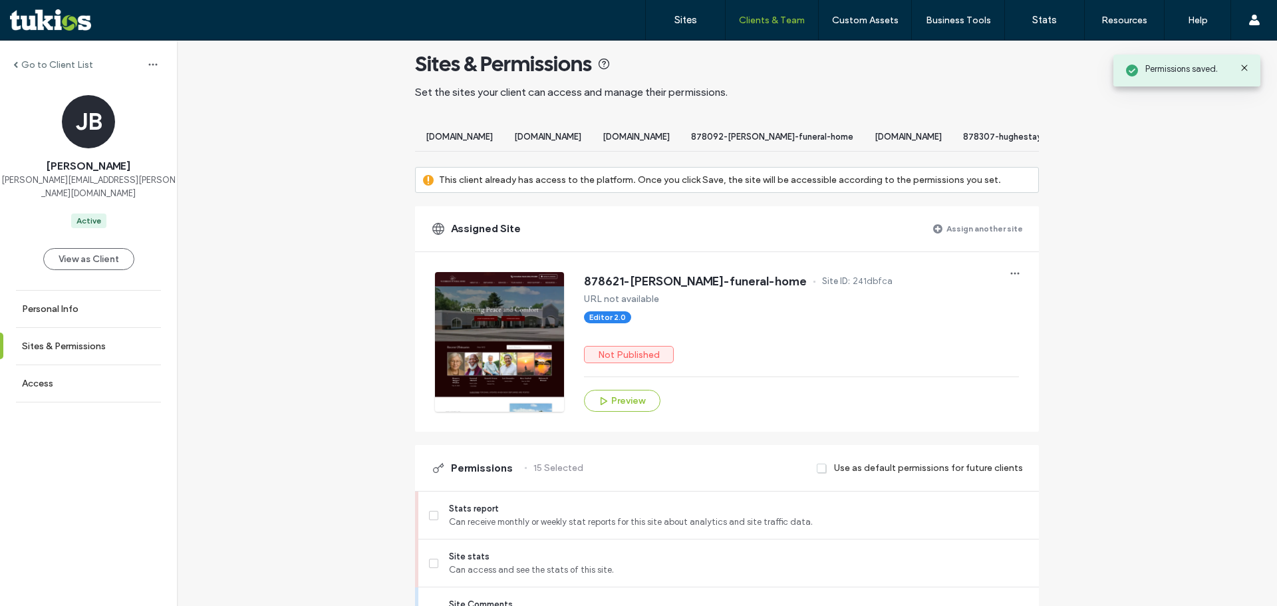
scroll to position [0, 0]
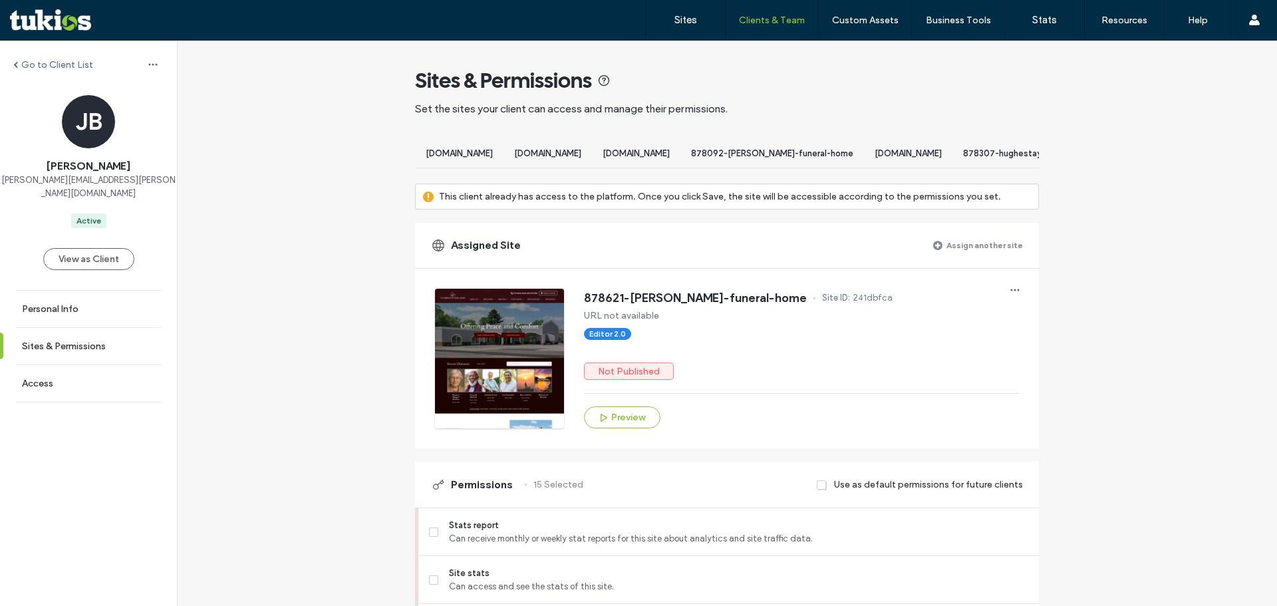
click at [987, 257] on label "Assign another site" at bounding box center [984, 244] width 76 height 23
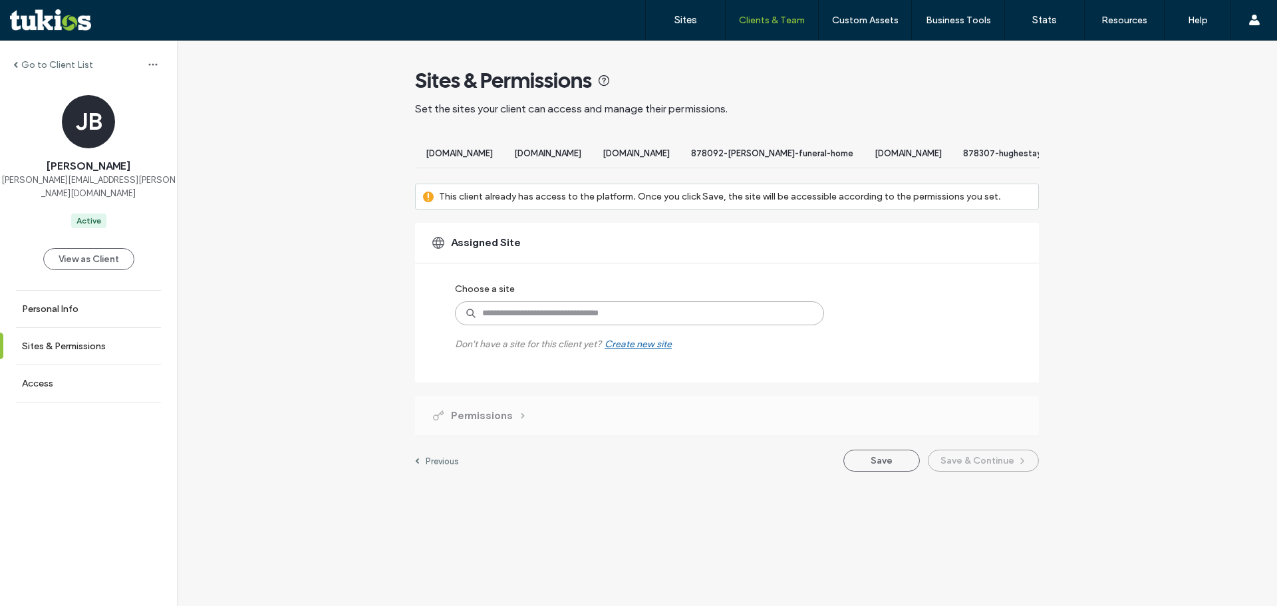
click at [566, 319] on input at bounding box center [639, 313] width 369 height 24
type input "*******"
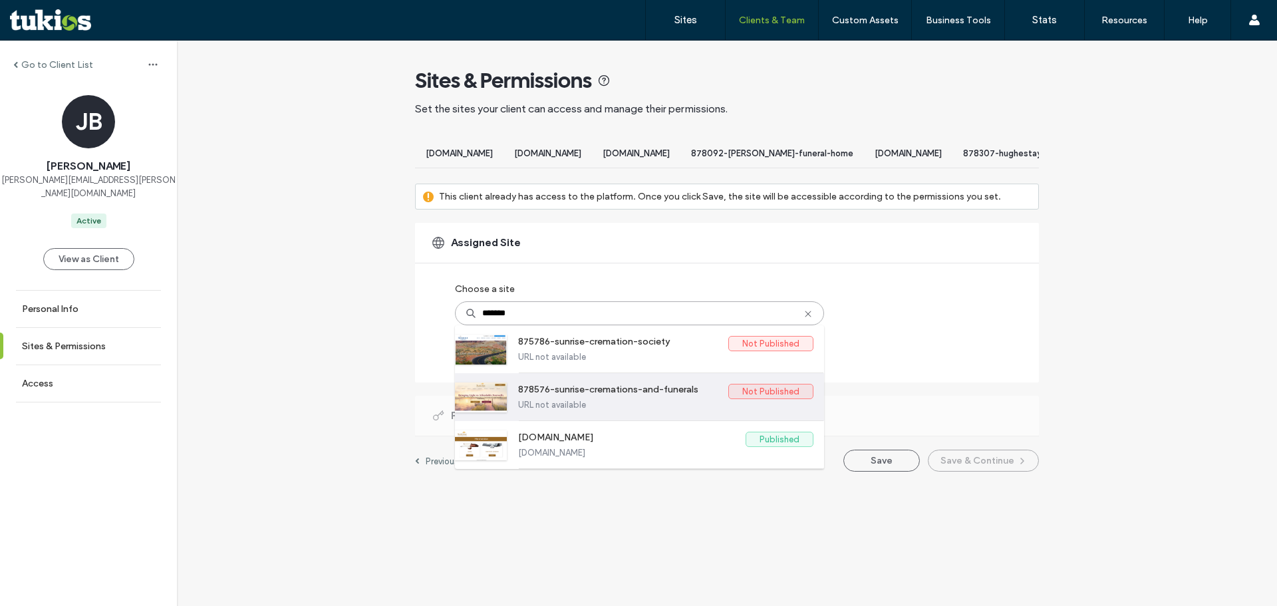
click at [616, 410] on label "URL not available" at bounding box center [665, 405] width 295 height 10
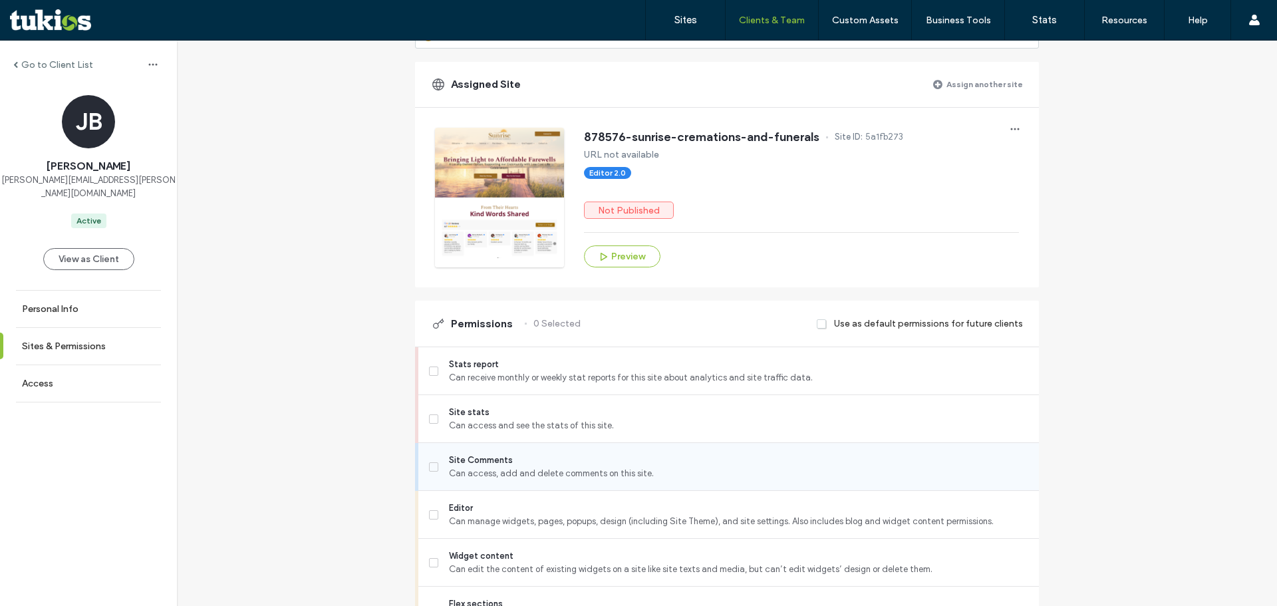
scroll to position [266, 0]
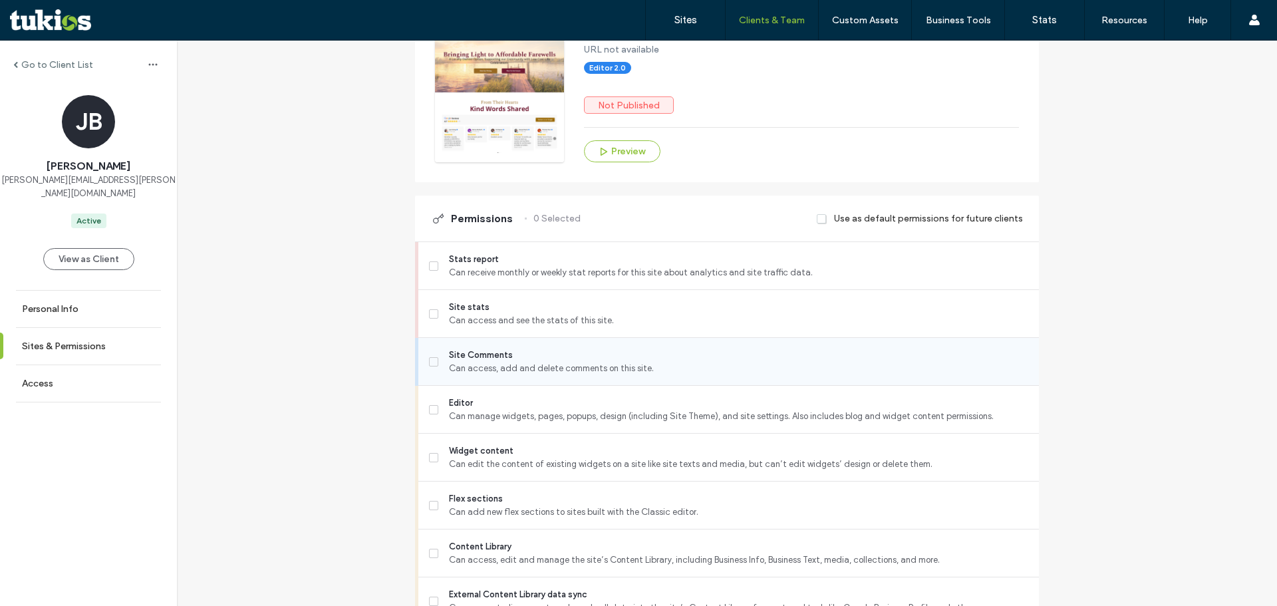
click at [487, 375] on span "Can access, add and delete comments on this site." at bounding box center [738, 368] width 579 height 13
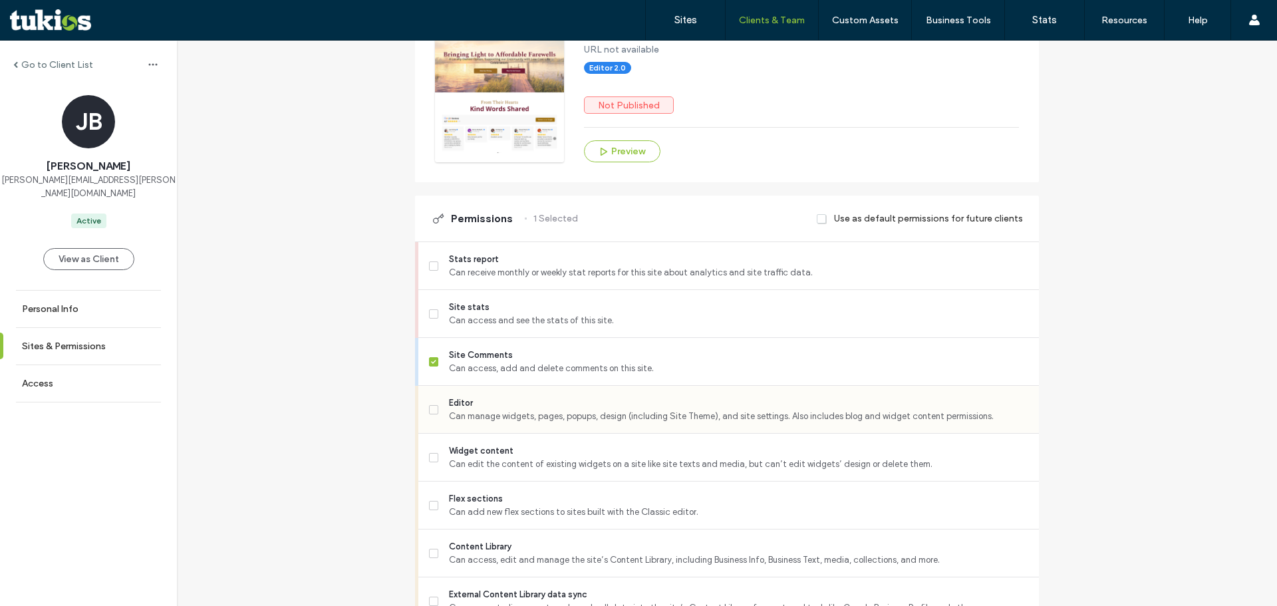
click at [486, 410] on span "Editor" at bounding box center [738, 402] width 579 height 13
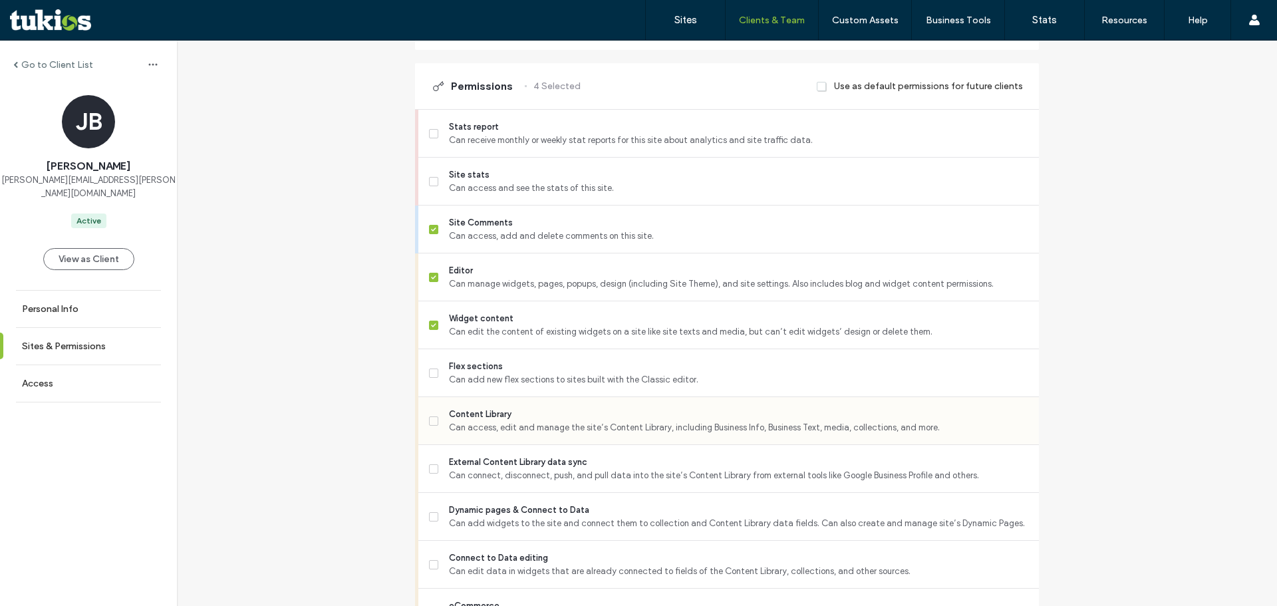
scroll to position [399, 0]
click at [503, 468] on span "External Content Library data sync" at bounding box center [738, 461] width 579 height 13
click at [481, 386] on span "Can add new flex sections to sites built with the Classic editor." at bounding box center [738, 378] width 579 height 13
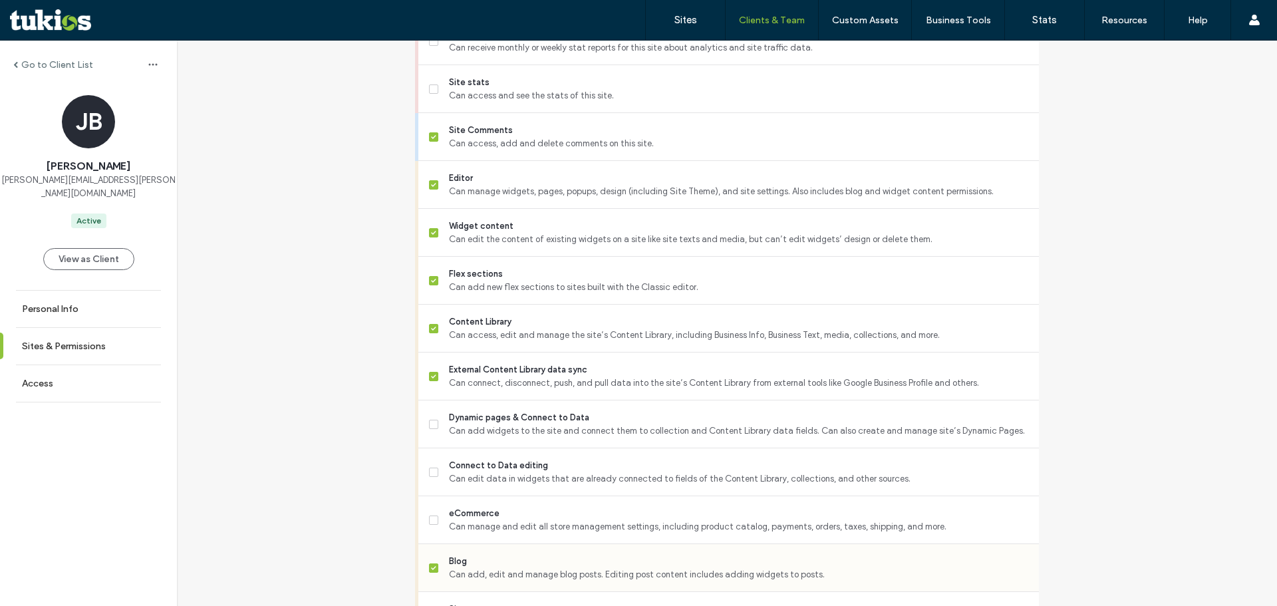
scroll to position [665, 0]
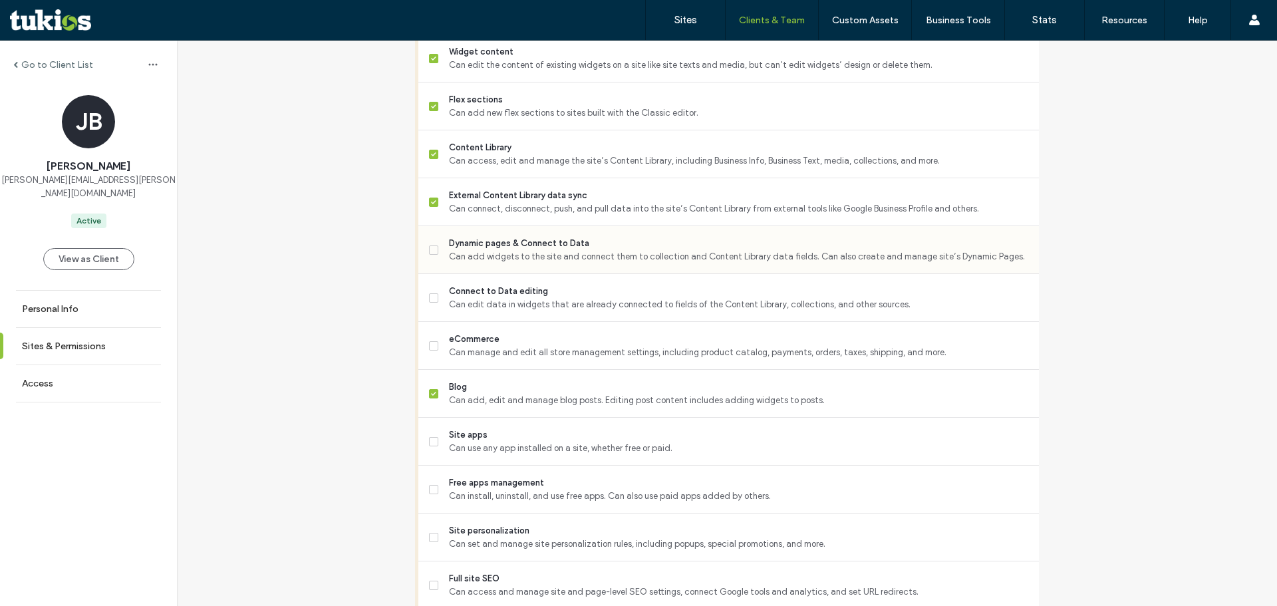
click at [481, 263] on span "Can add widgets to the site and connect them to collection and Content Library …" at bounding box center [738, 256] width 579 height 13
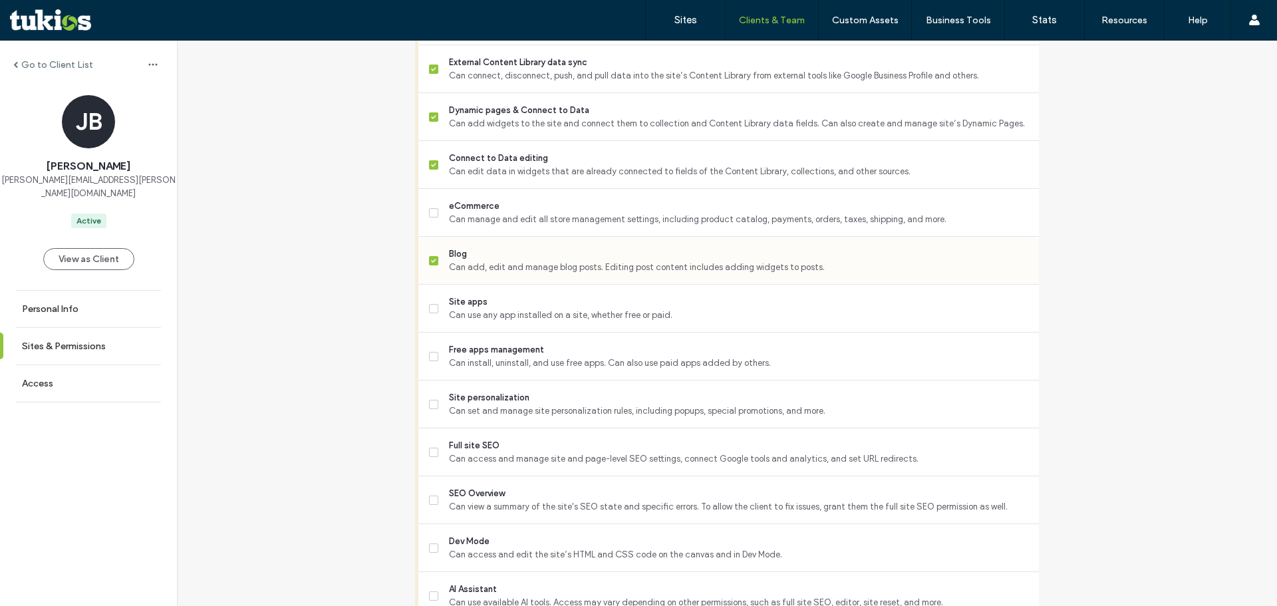
scroll to position [864, 0]
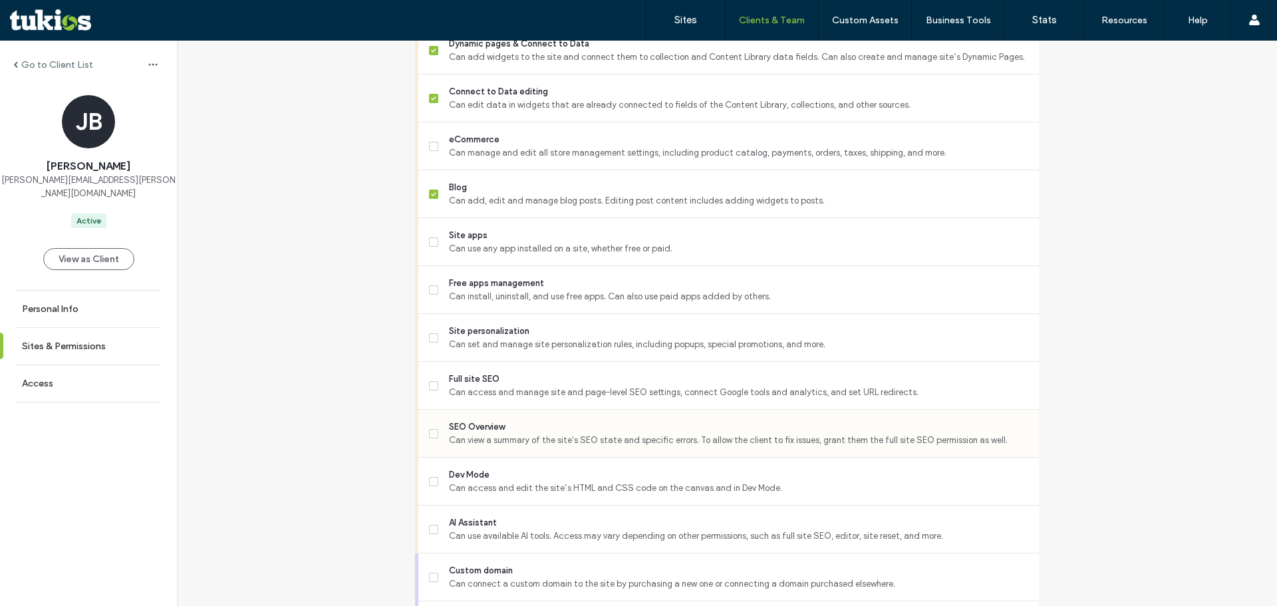
click at [496, 447] on span "Can view a summary of the site's SEO state and specific errors. To allow the cl…" at bounding box center [738, 440] width 579 height 13
click at [514, 399] on span "Can access and manage site and page-level SEO settings, connect Google tools an…" at bounding box center [738, 392] width 579 height 13
click at [519, 350] on span "Can set and manage site personalization rules, including popups, special promot…" at bounding box center [738, 344] width 579 height 13
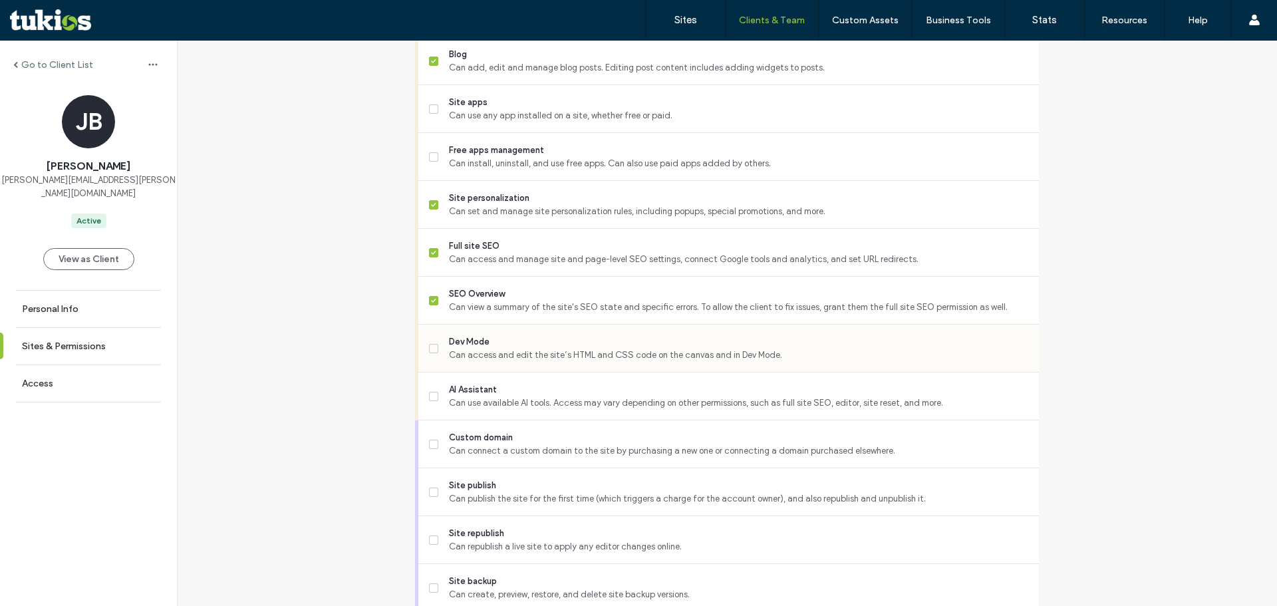
click at [499, 360] on span "Can access and edit the site’s HTML and CSS code on the canvas and in Dev Mode." at bounding box center [738, 354] width 579 height 13
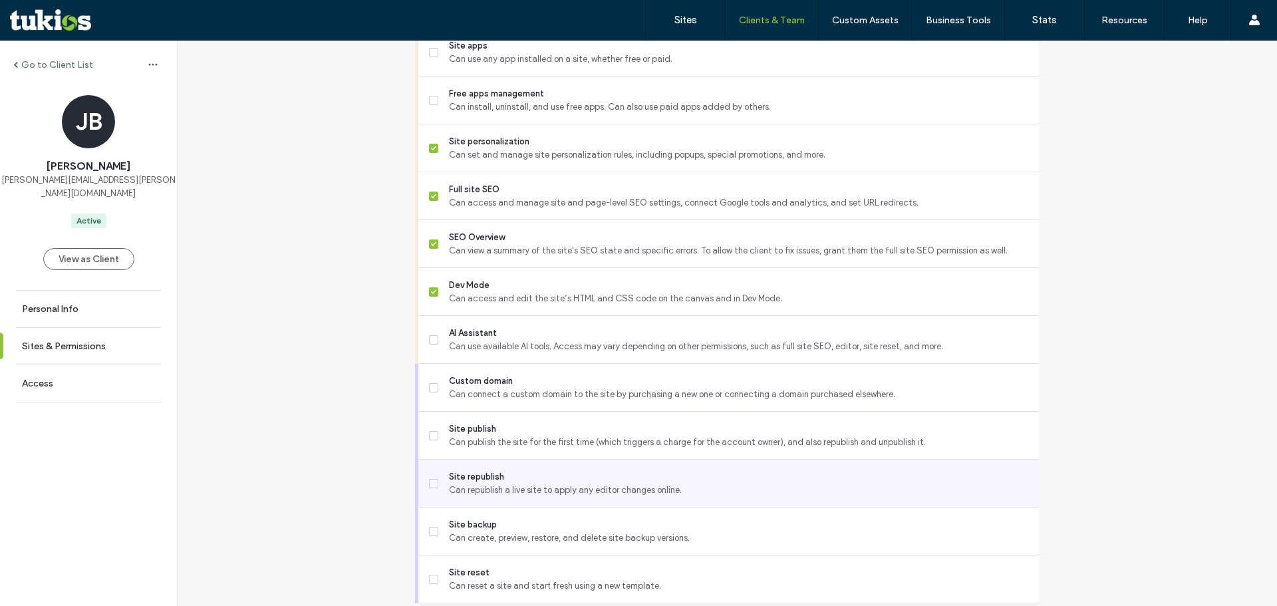
scroll to position [1112, 0]
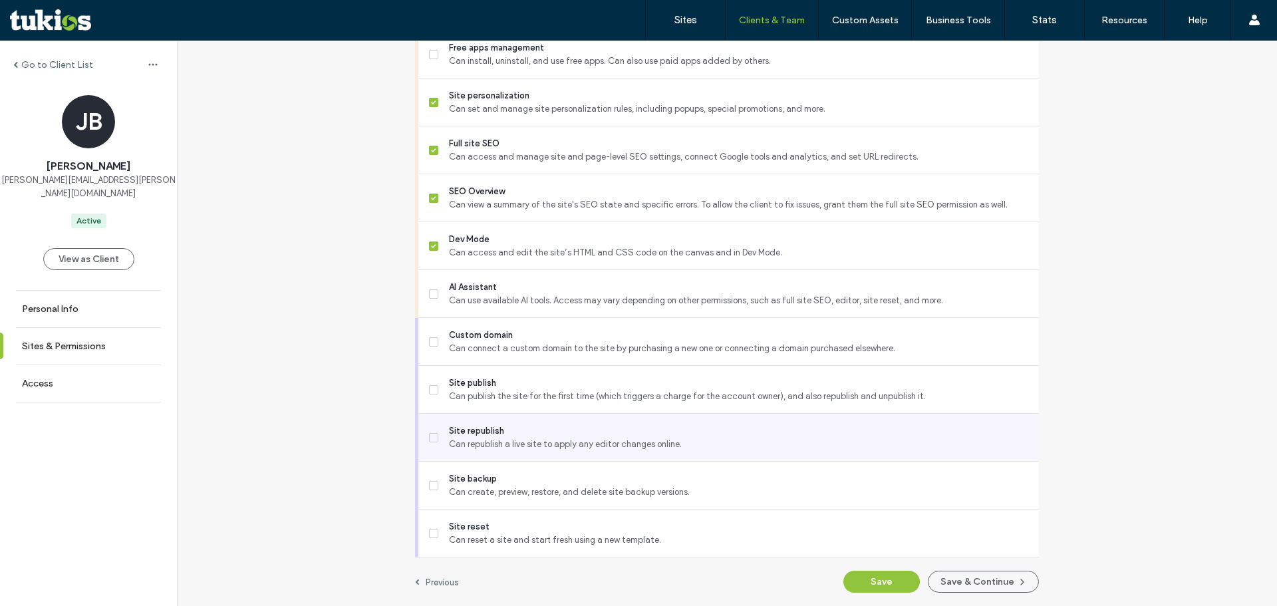
click at [508, 424] on span "Site republish" at bounding box center [738, 430] width 579 height 13
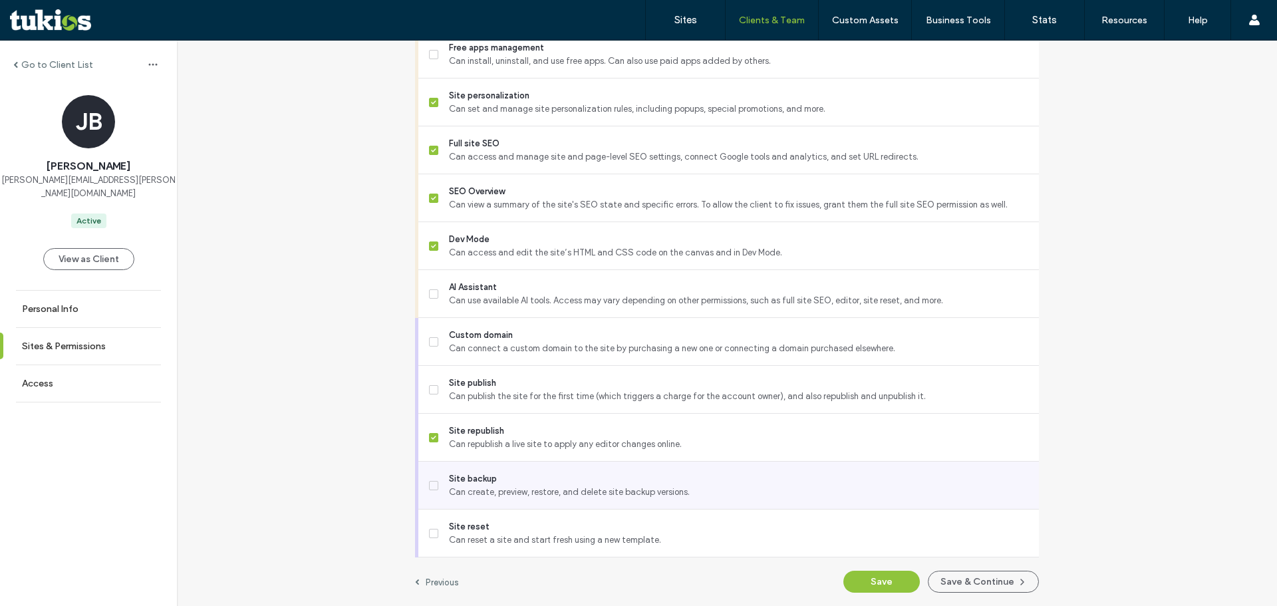
click at [545, 486] on span "Can create, preview, restore, and delete site backup versions." at bounding box center [738, 491] width 579 height 13
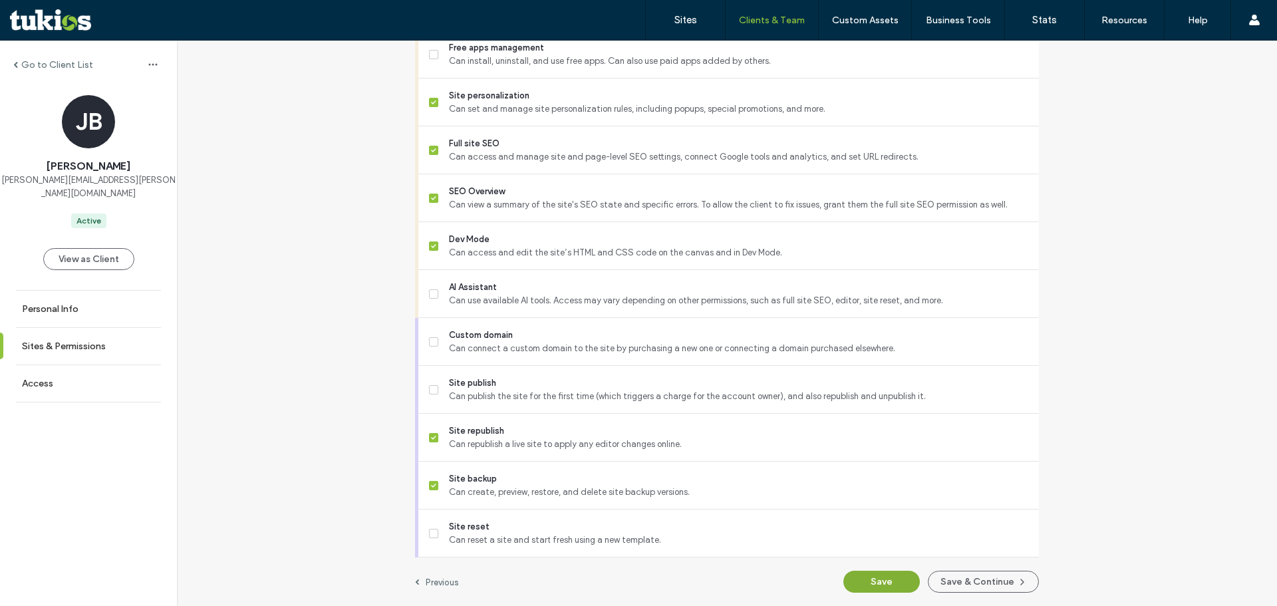
click at [897, 572] on button "Save" at bounding box center [881, 582] width 76 height 22
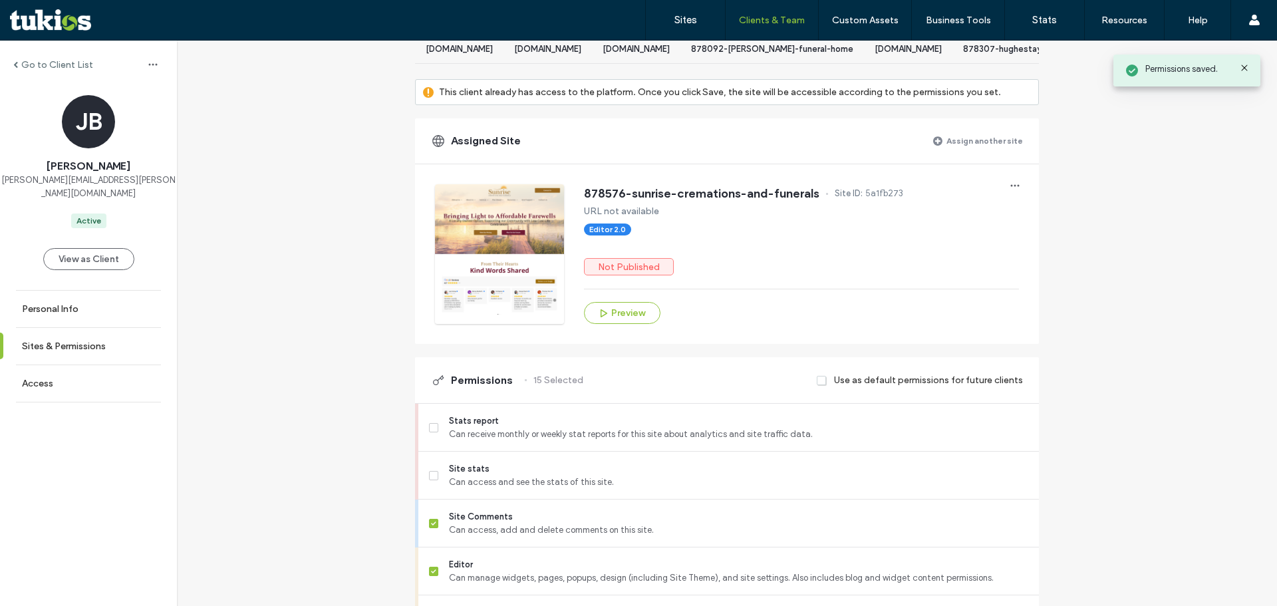
scroll to position [0, 0]
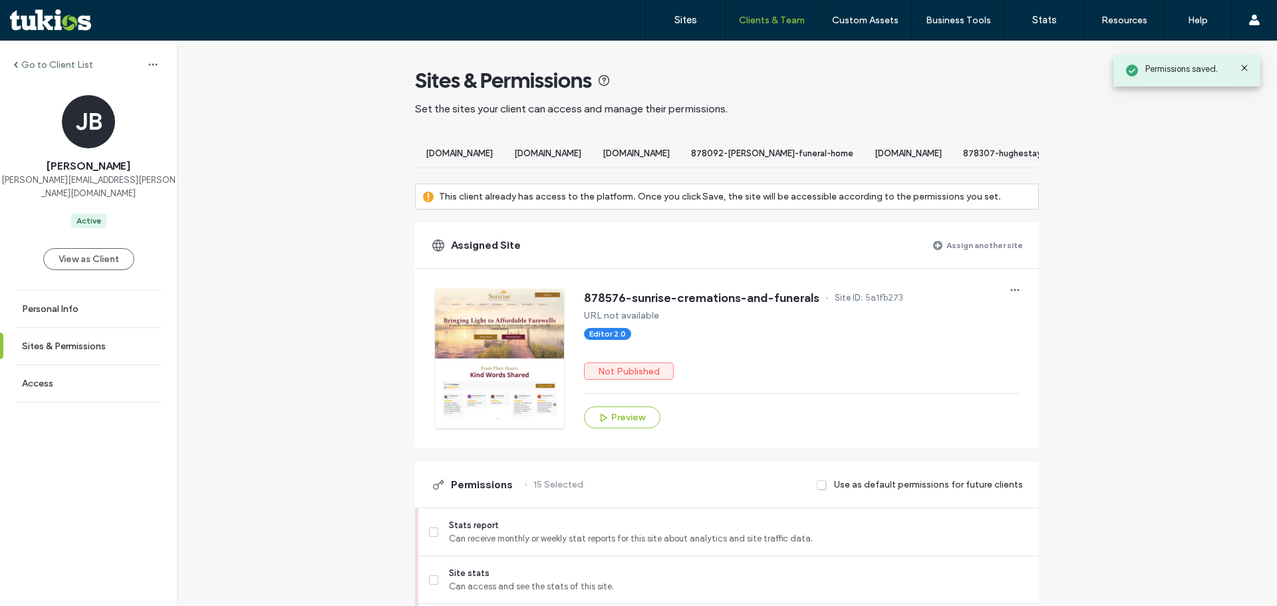
click at [960, 255] on label "Assign another site" at bounding box center [984, 244] width 76 height 23
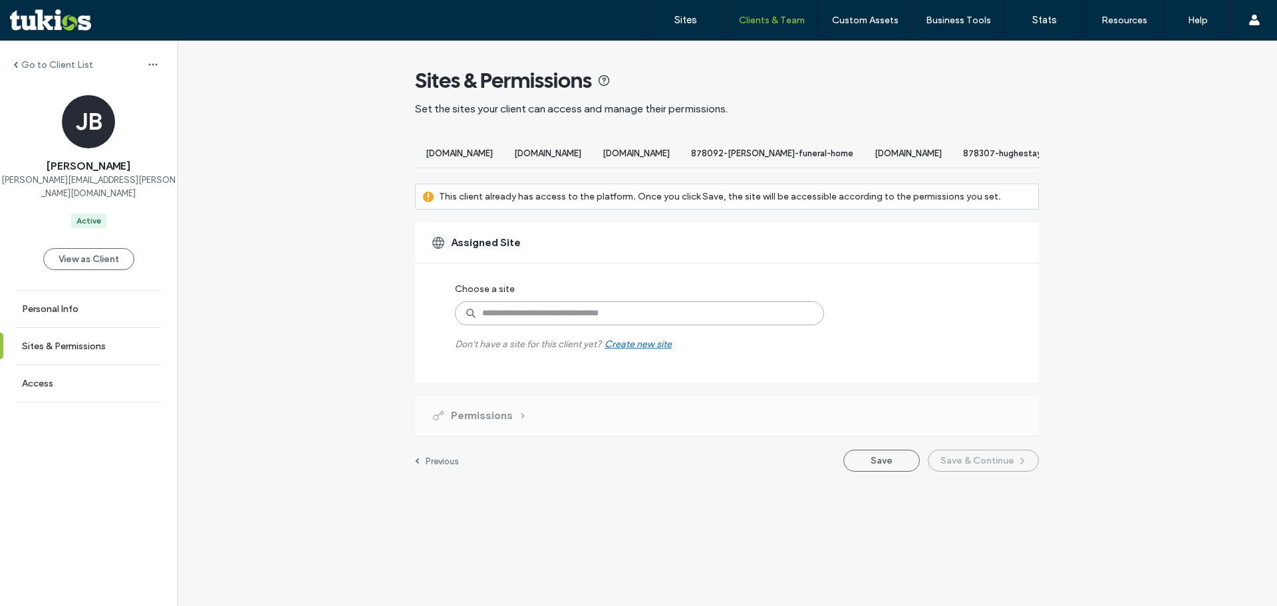
click at [563, 323] on input at bounding box center [639, 313] width 369 height 24
type input "****"
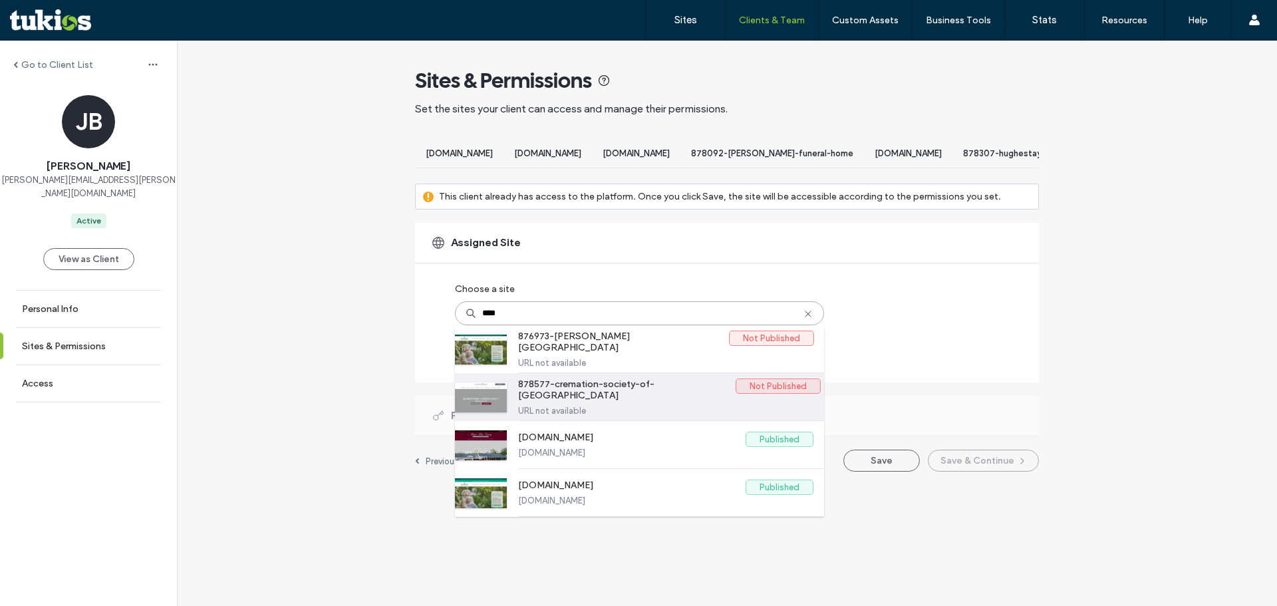
click at [606, 415] on label "URL not available" at bounding box center [665, 411] width 295 height 10
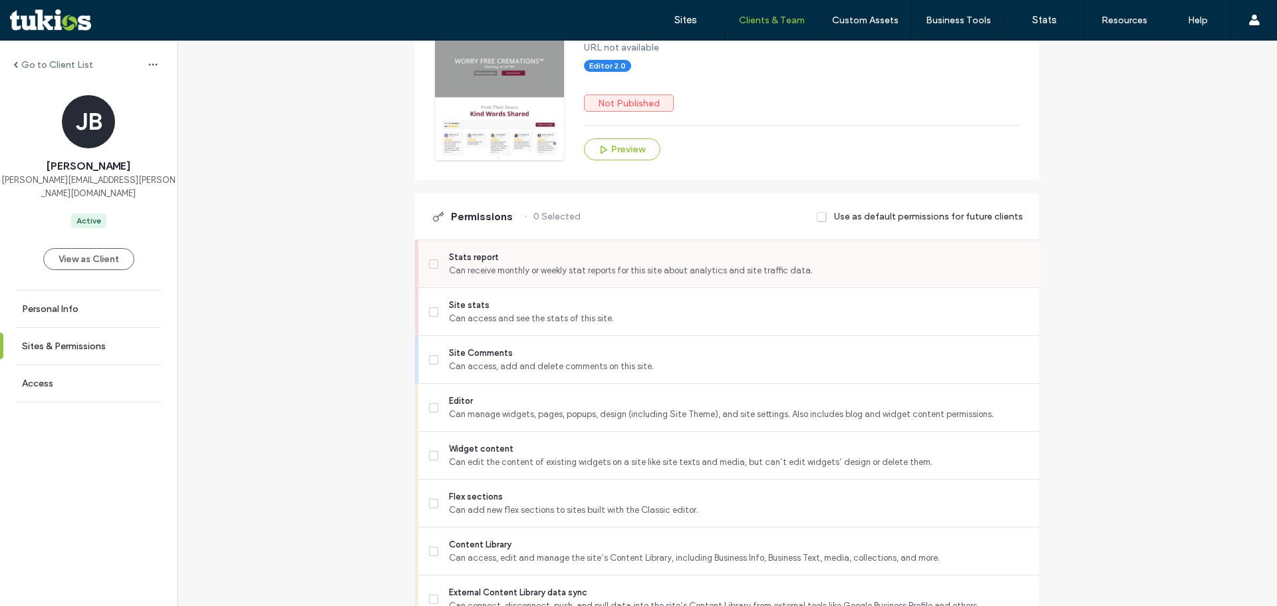
scroll to position [399, 0]
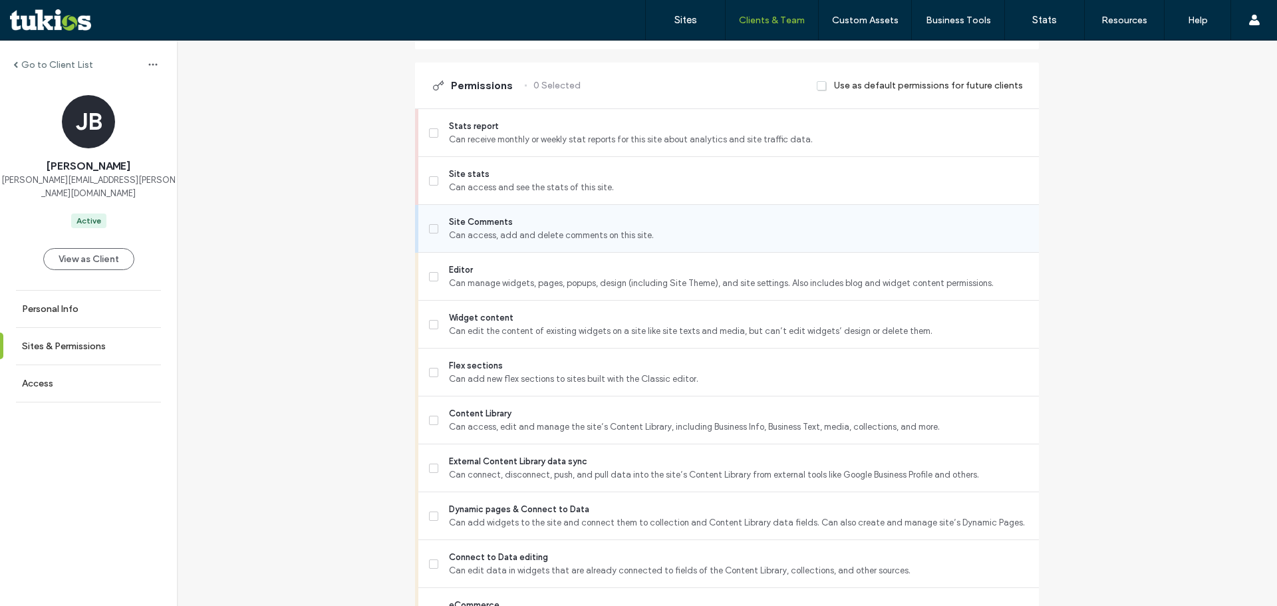
click at [466, 229] on span "Site Comments" at bounding box center [738, 221] width 579 height 13
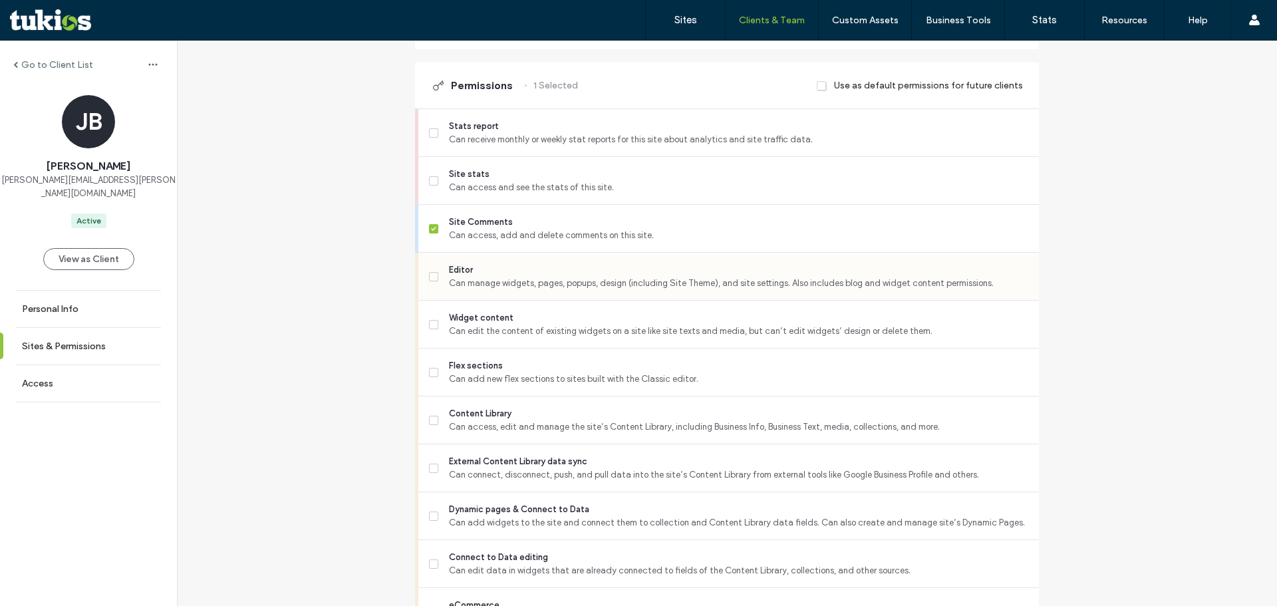
click at [492, 300] on div "Editor Can manage widgets, pages, popups, design (including Site Theme), and si…" at bounding box center [734, 276] width 610 height 47
click at [491, 529] on span "Can add widgets to the site and connect them to collection and Content Library …" at bounding box center [738, 522] width 579 height 13
click at [507, 468] on span "External Content Library data sync" at bounding box center [738, 461] width 579 height 13
click at [465, 372] on span "Flex sections" at bounding box center [738, 365] width 579 height 13
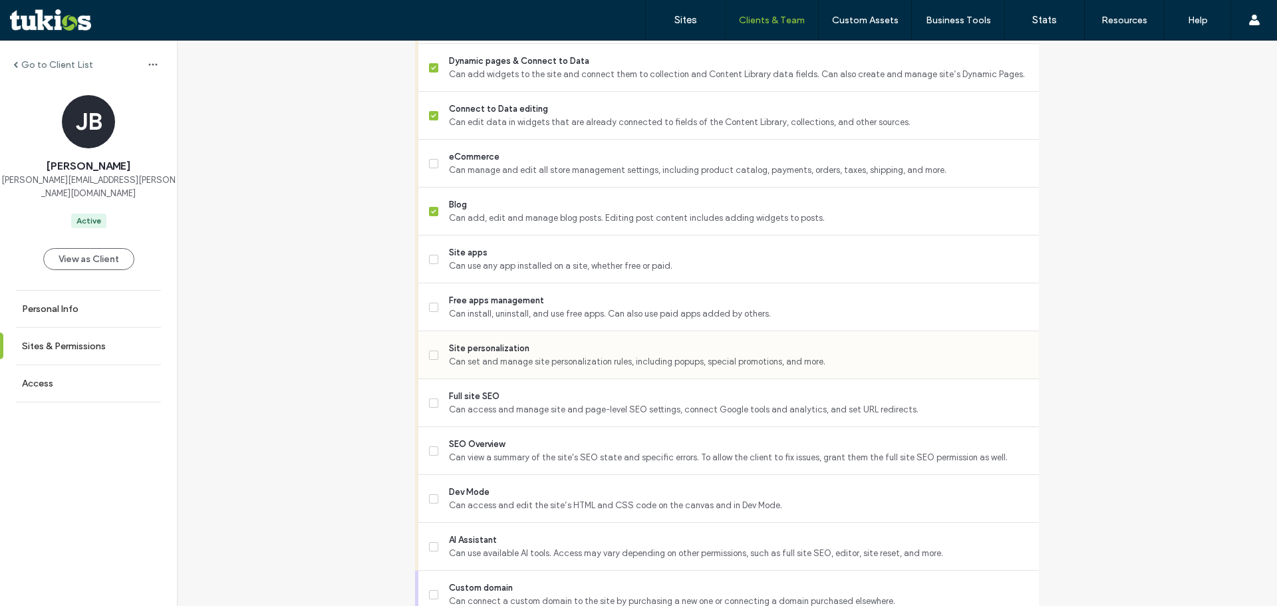
scroll to position [931, 0]
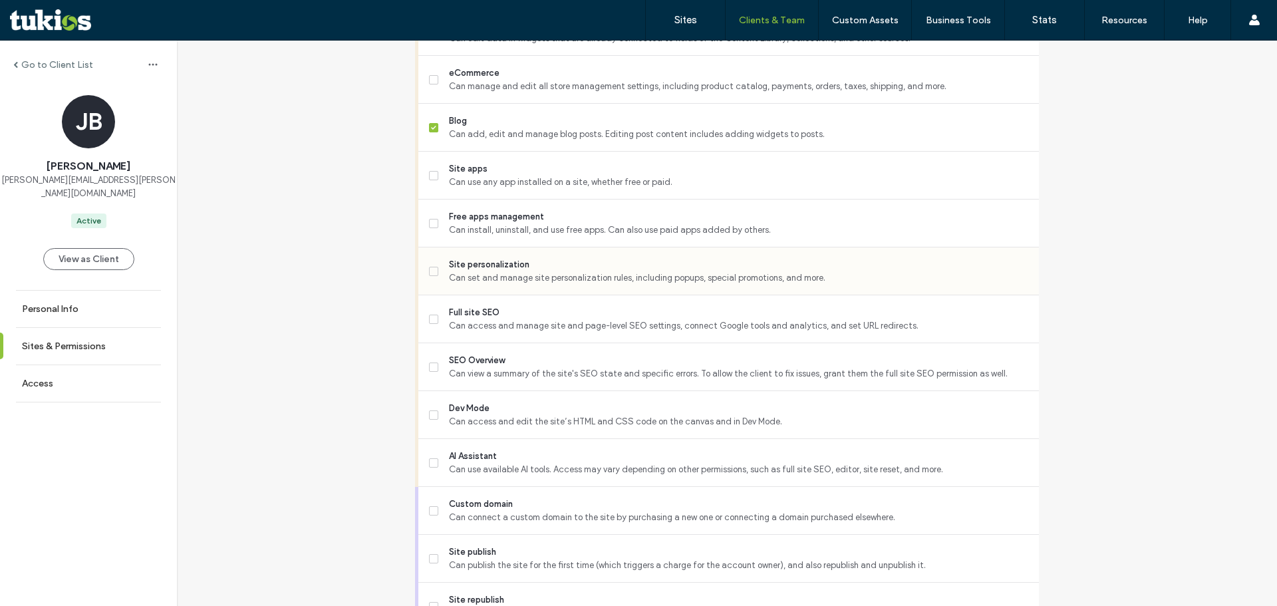
click at [505, 285] on span "Can set and manage site personalization rules, including popups, special promot…" at bounding box center [738, 277] width 579 height 13
click at [505, 332] on span "Can access and manage site and page-level SEO settings, connect Google tools an…" at bounding box center [738, 325] width 579 height 13
click at [495, 378] on span "Can view a summary of the site's SEO state and specific errors. To allow the cl…" at bounding box center [738, 373] width 579 height 13
click at [485, 415] on span "Dev Mode" at bounding box center [738, 408] width 579 height 13
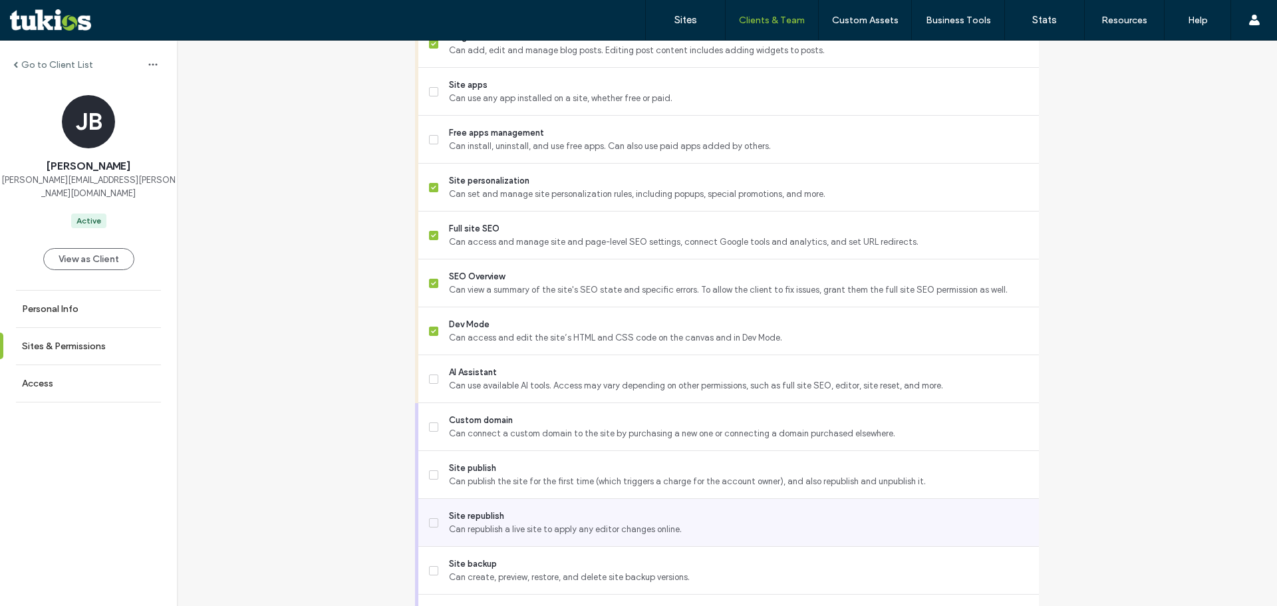
scroll to position [1064, 0]
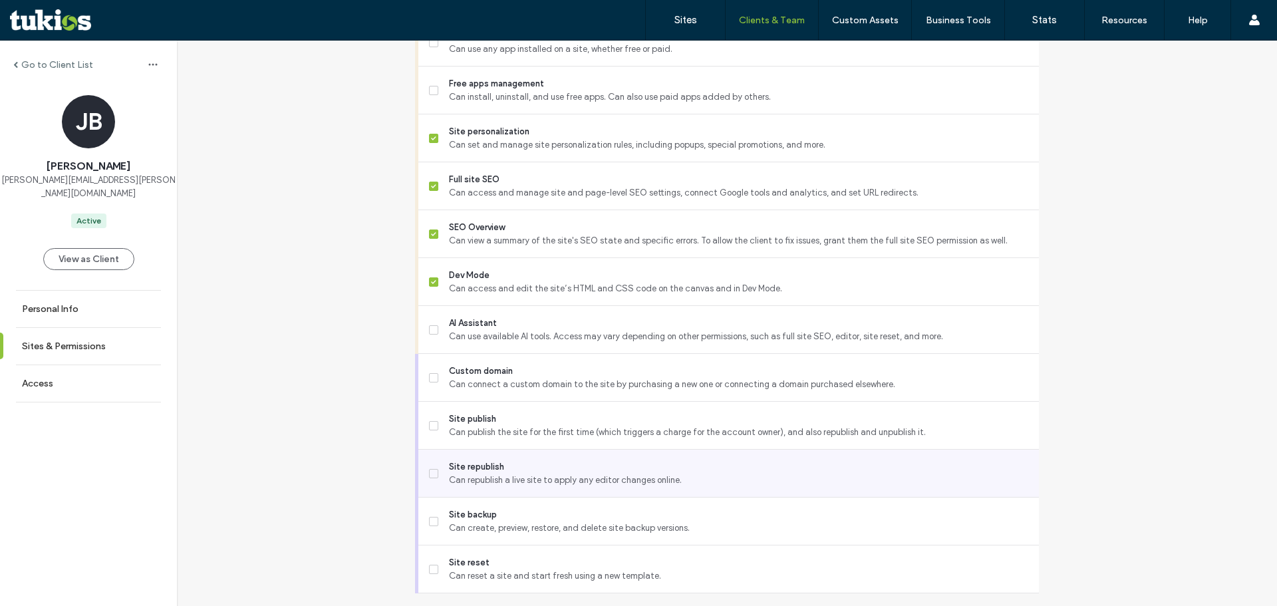
click at [471, 473] on span "Site republish" at bounding box center [738, 466] width 579 height 13
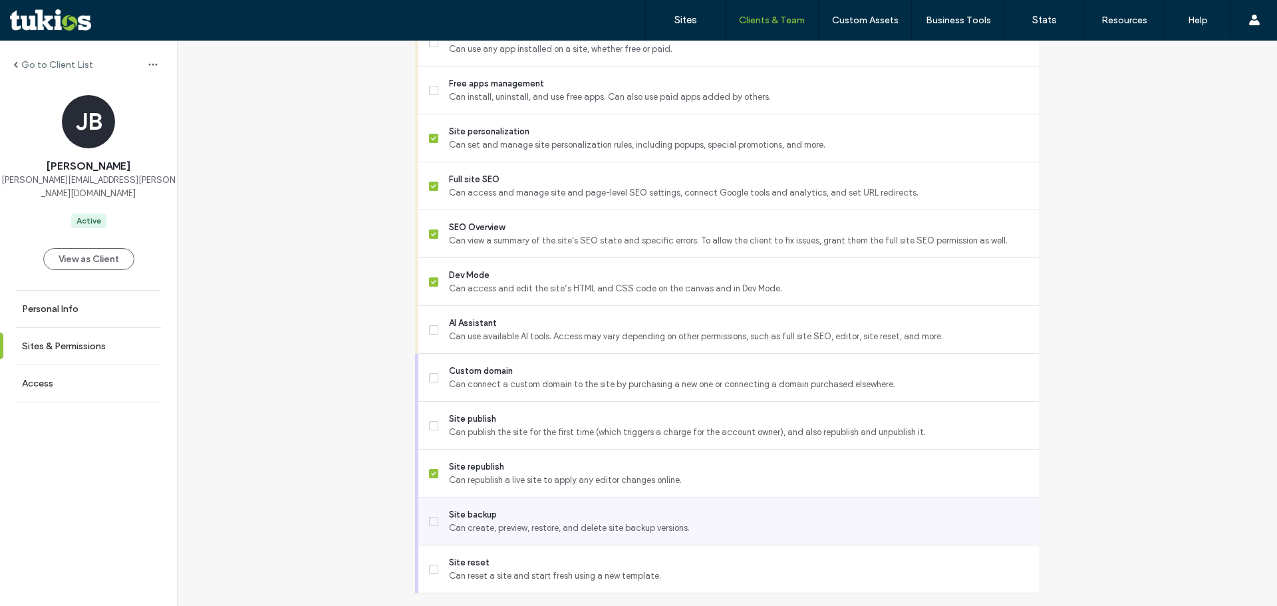
click at [477, 521] on span "Site backup" at bounding box center [738, 514] width 579 height 13
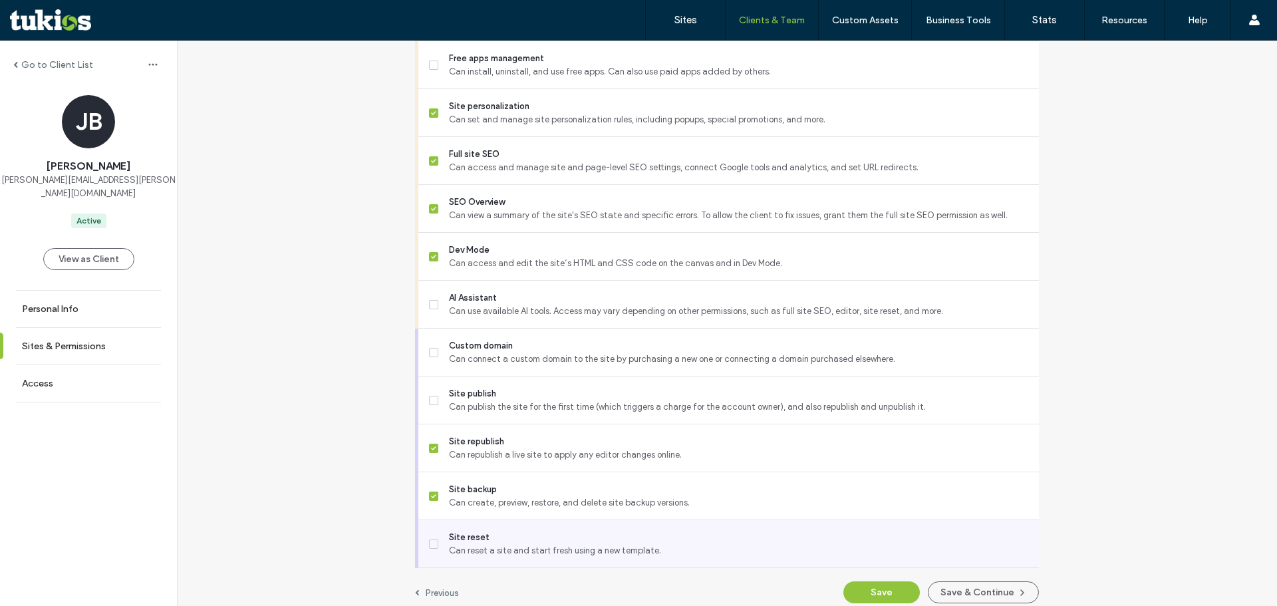
scroll to position [1112, 0]
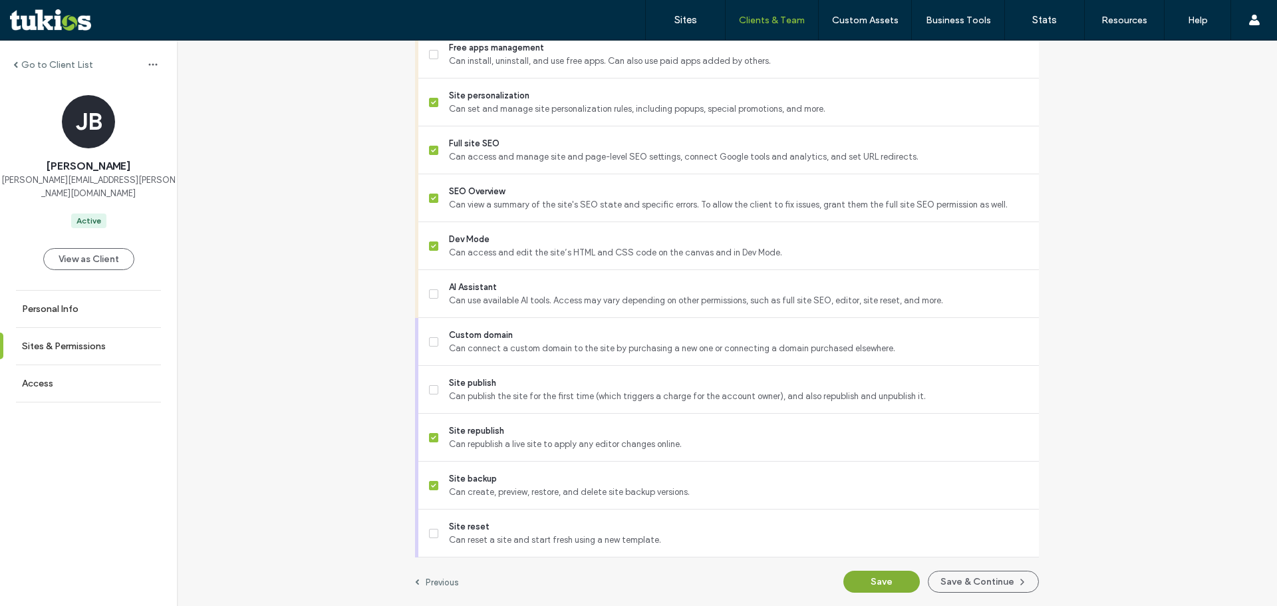
click at [886, 591] on button "Save" at bounding box center [881, 582] width 76 height 22
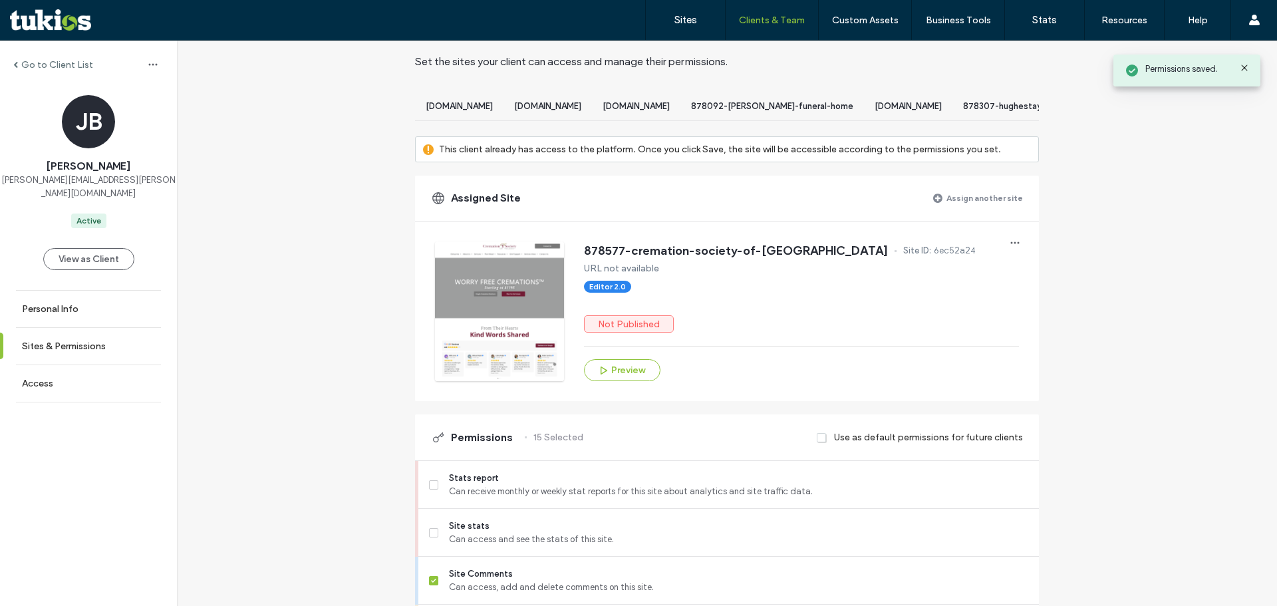
scroll to position [0, 0]
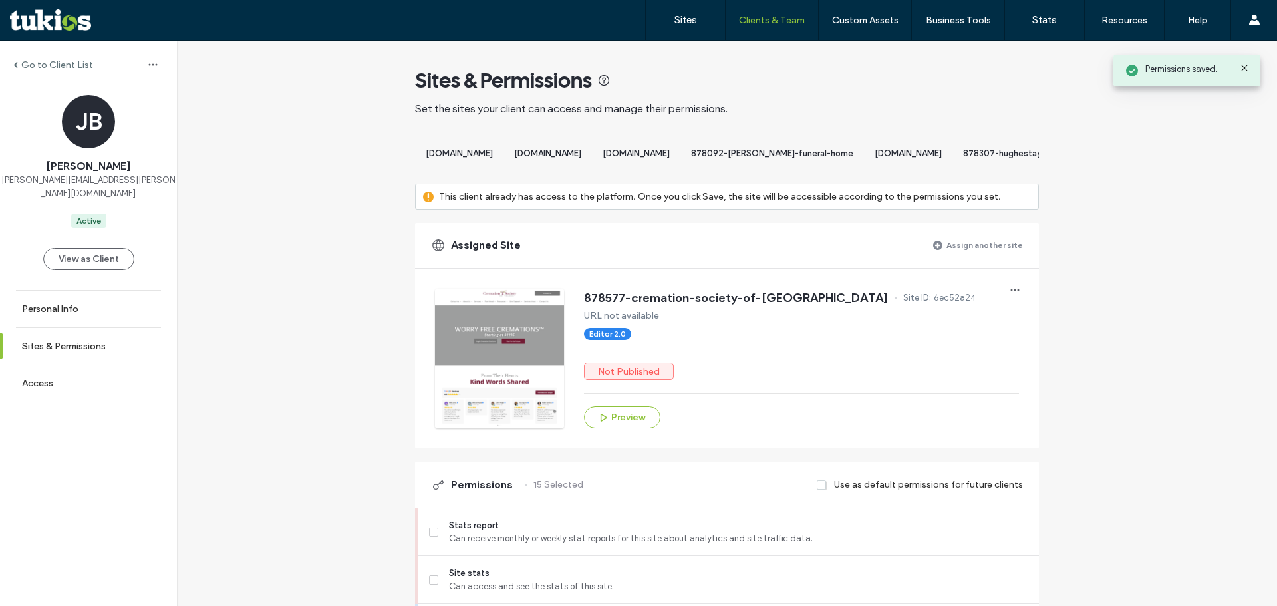
click at [958, 239] on div "Assigned Site Assign another site" at bounding box center [727, 245] width 624 height 45
click at [965, 257] on label "Assign another site" at bounding box center [984, 244] width 76 height 23
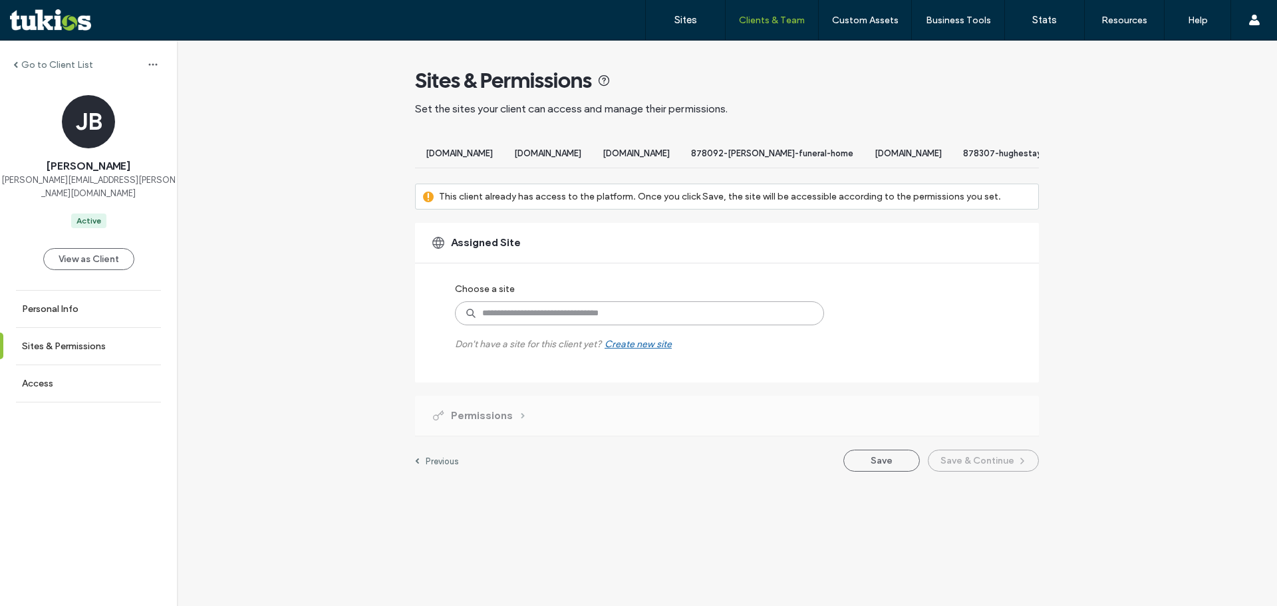
click at [620, 322] on input at bounding box center [639, 313] width 369 height 24
type input "******"
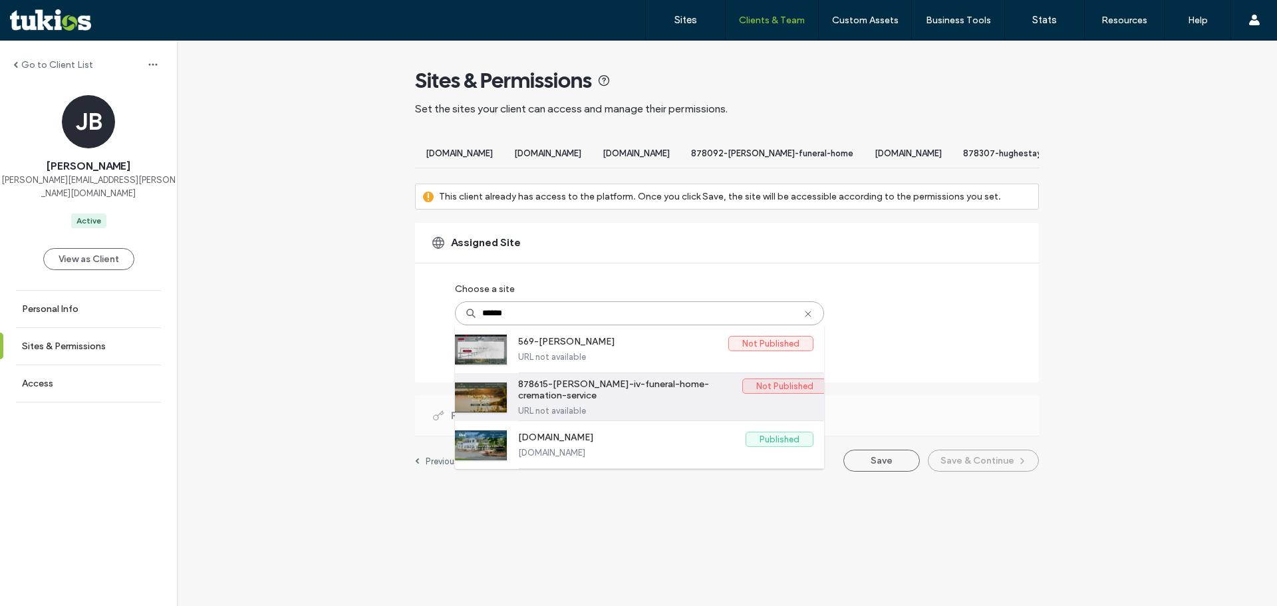
click at [616, 416] on label "URL not available" at bounding box center [665, 411] width 295 height 10
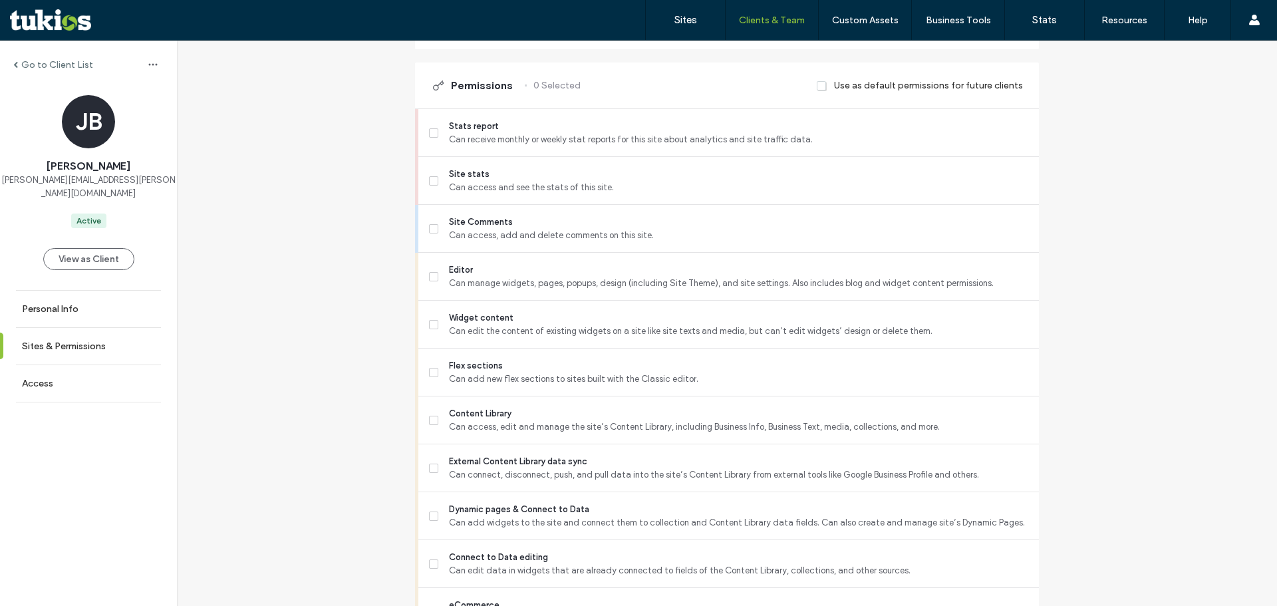
scroll to position [332, 0]
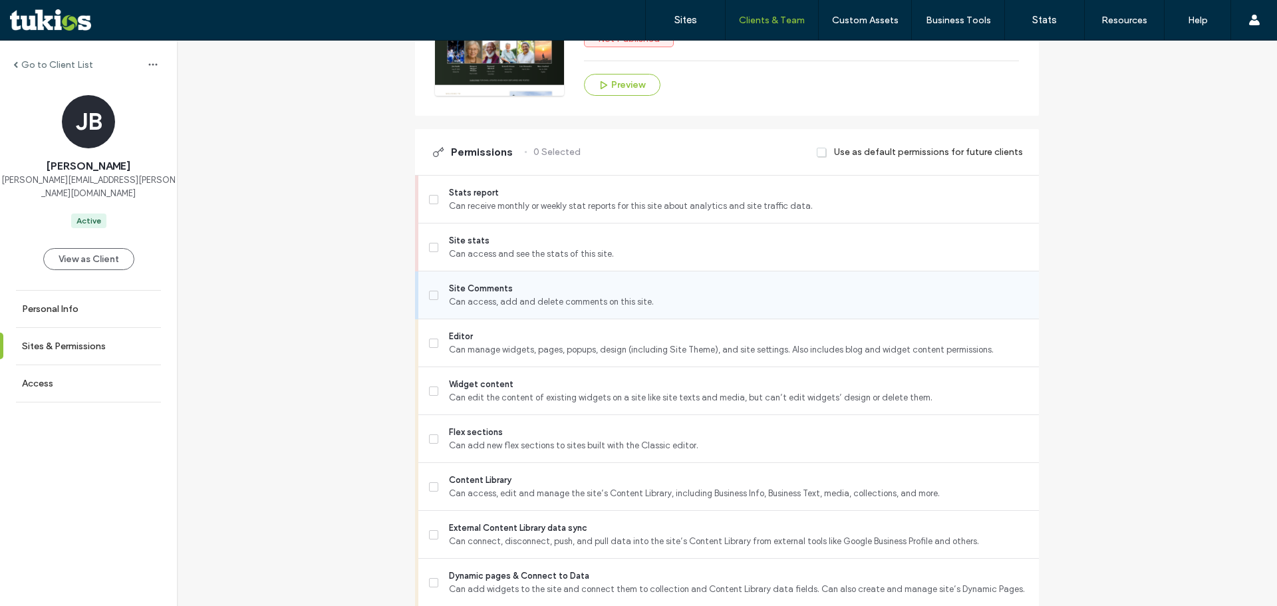
click at [480, 295] on span "Site Comments" at bounding box center [738, 288] width 579 height 13
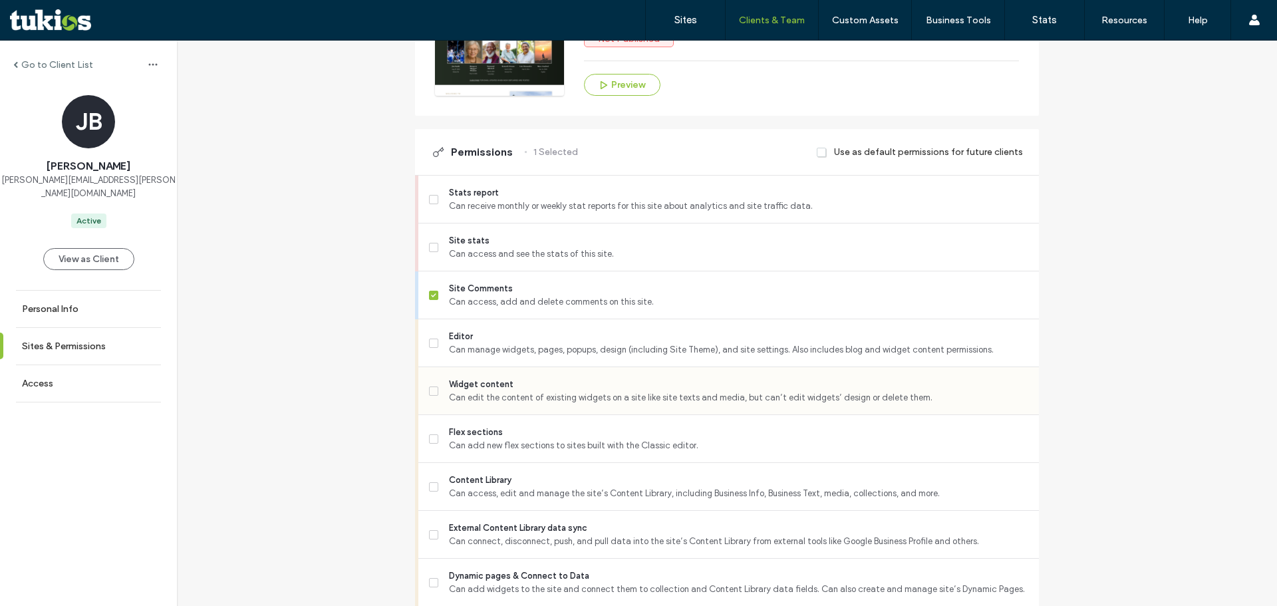
click at [477, 391] on span "Widget content" at bounding box center [738, 384] width 579 height 13
click at [452, 340] on div "Editor Can manage widgets, pages, popups, design (including Site Theme), and si…" at bounding box center [734, 342] width 610 height 47
click at [440, 343] on label "Editor Can manage widgets, pages, popups, design (including Site Theme), and si…" at bounding box center [728, 343] width 599 height 27
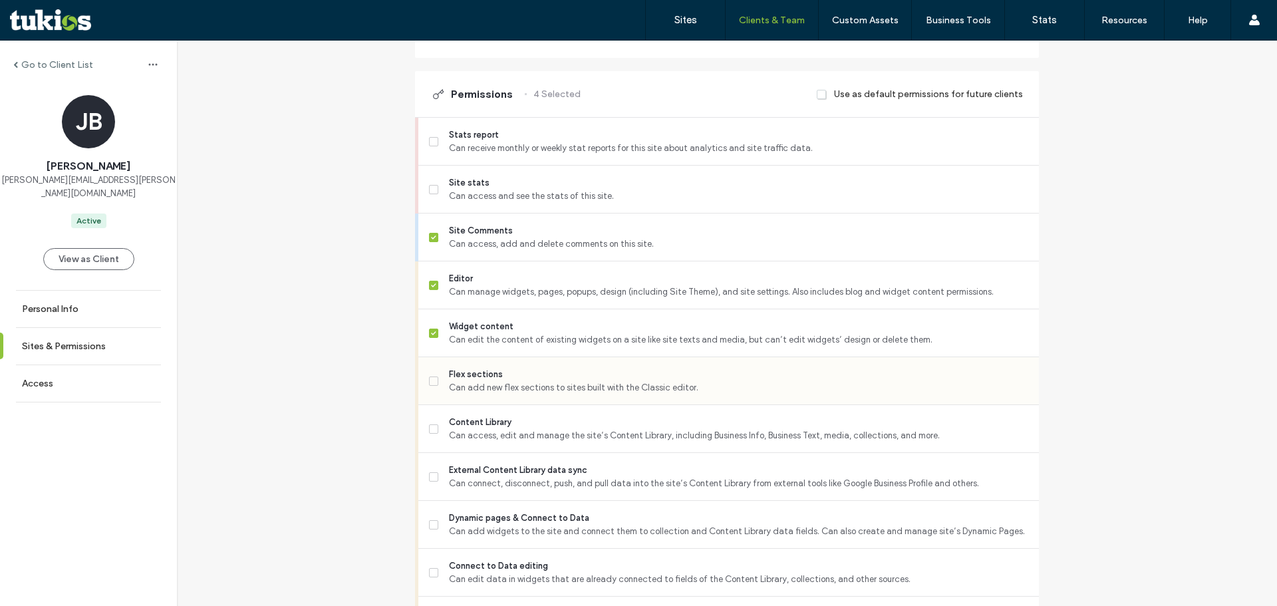
scroll to position [465, 0]
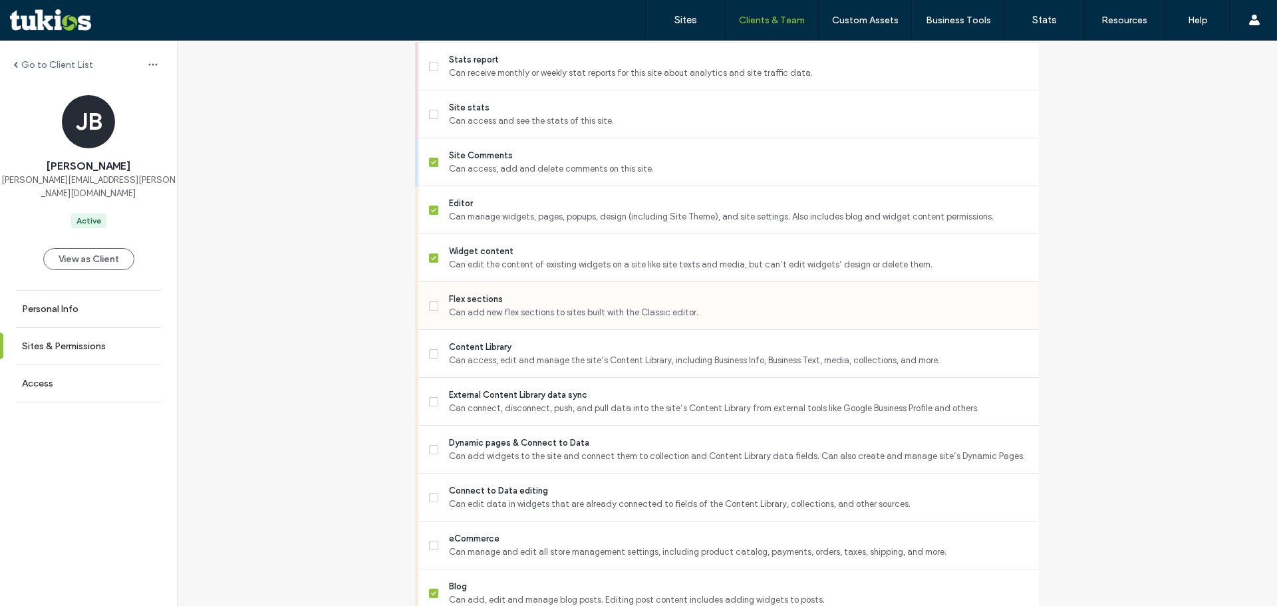
click at [454, 329] on div "Flex sections Can add new flex sections to sites built with the Classic editor." at bounding box center [734, 305] width 610 height 47
click at [466, 305] on span "Flex sections" at bounding box center [738, 299] width 579 height 13
click at [493, 449] on span "Dynamic pages & Connect to Data" at bounding box center [738, 442] width 579 height 13
click at [469, 402] on span "External Content Library data sync" at bounding box center [738, 394] width 579 height 13
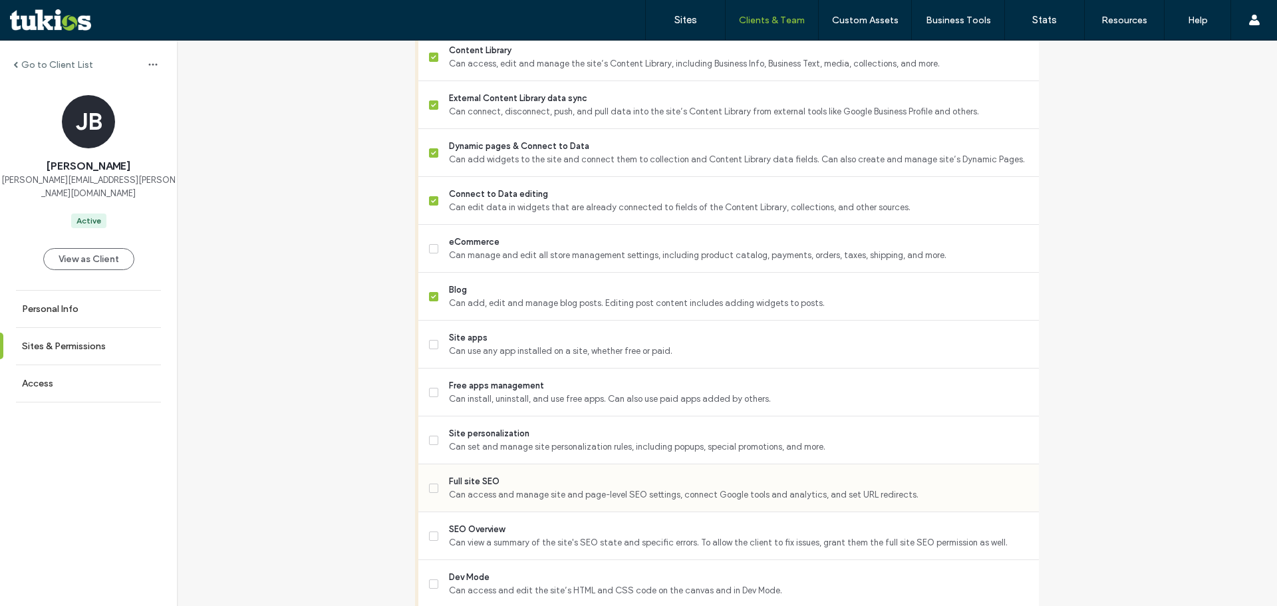
scroll to position [864, 0]
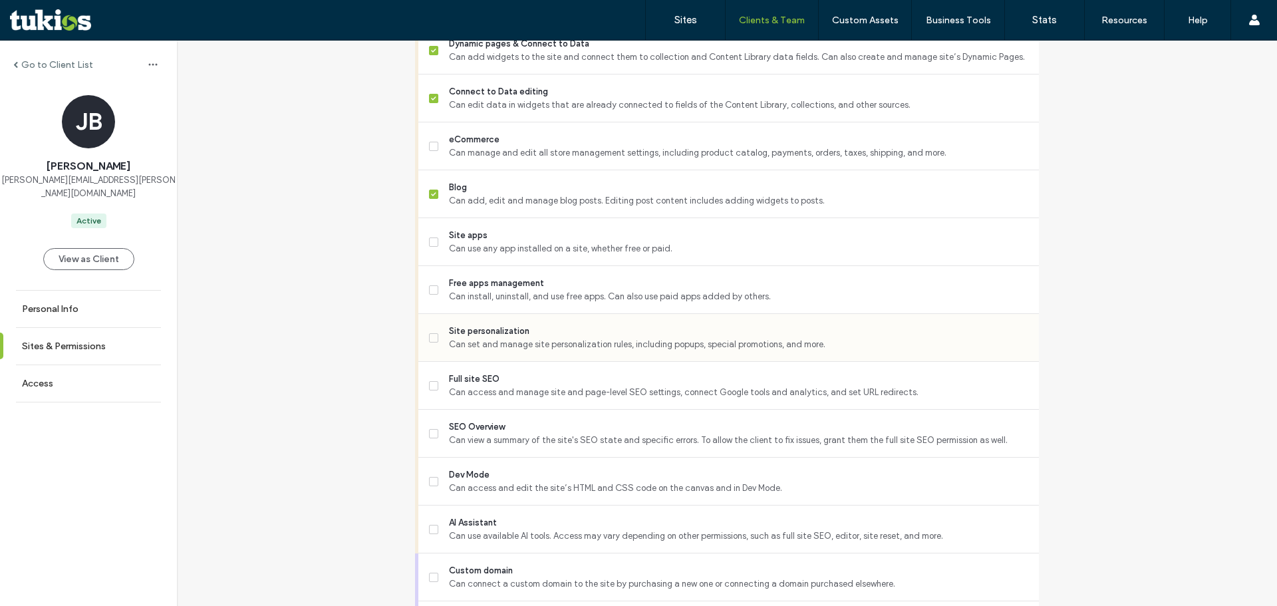
click at [483, 351] on span "Can set and manage site personalization rules, including popups, special promot…" at bounding box center [738, 344] width 579 height 13
click at [467, 434] on span "SEO Overview" at bounding box center [738, 426] width 579 height 13
click at [462, 399] on span "Can access and manage site and page-level SEO settings, connect Google tools an…" at bounding box center [738, 392] width 579 height 13
click at [510, 495] on span "Can access and edit the site’s HTML and CSS code on the canvas and in Dev Mode." at bounding box center [738, 487] width 579 height 13
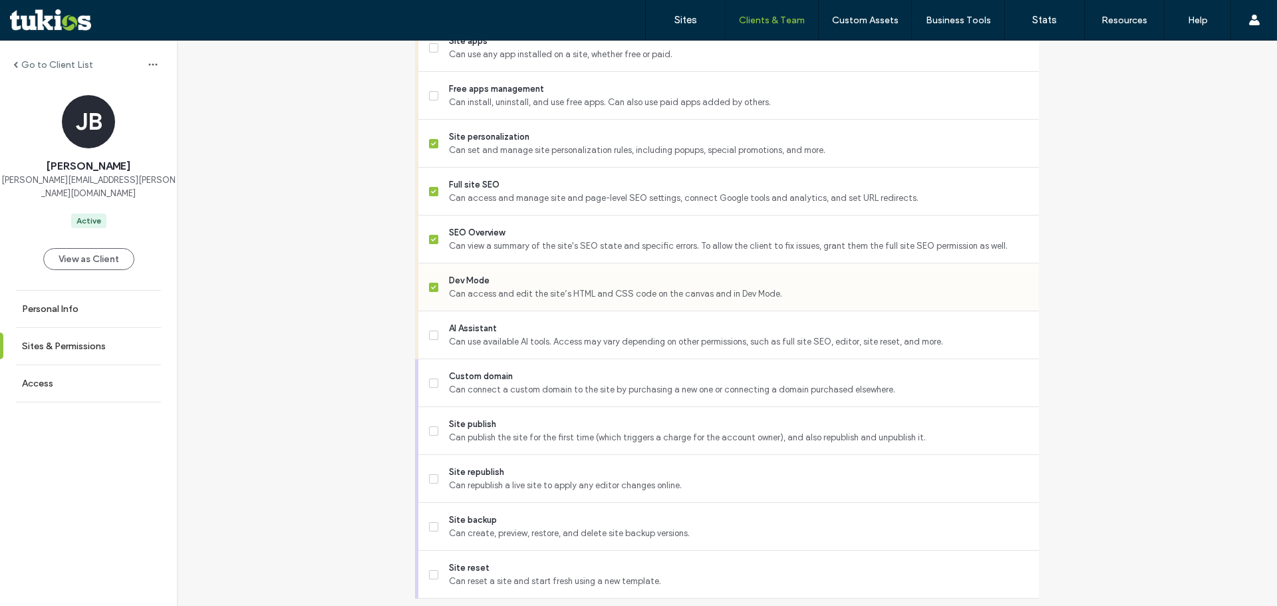
scroll to position [1112, 0]
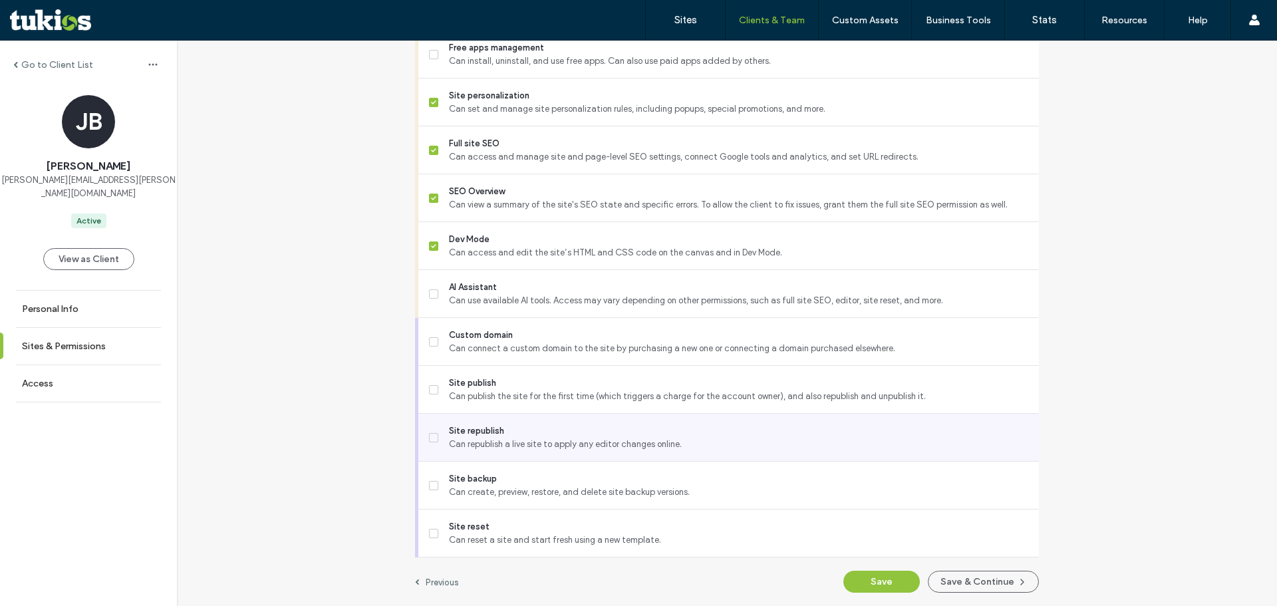
click at [531, 426] on span "Site republish" at bounding box center [738, 430] width 579 height 13
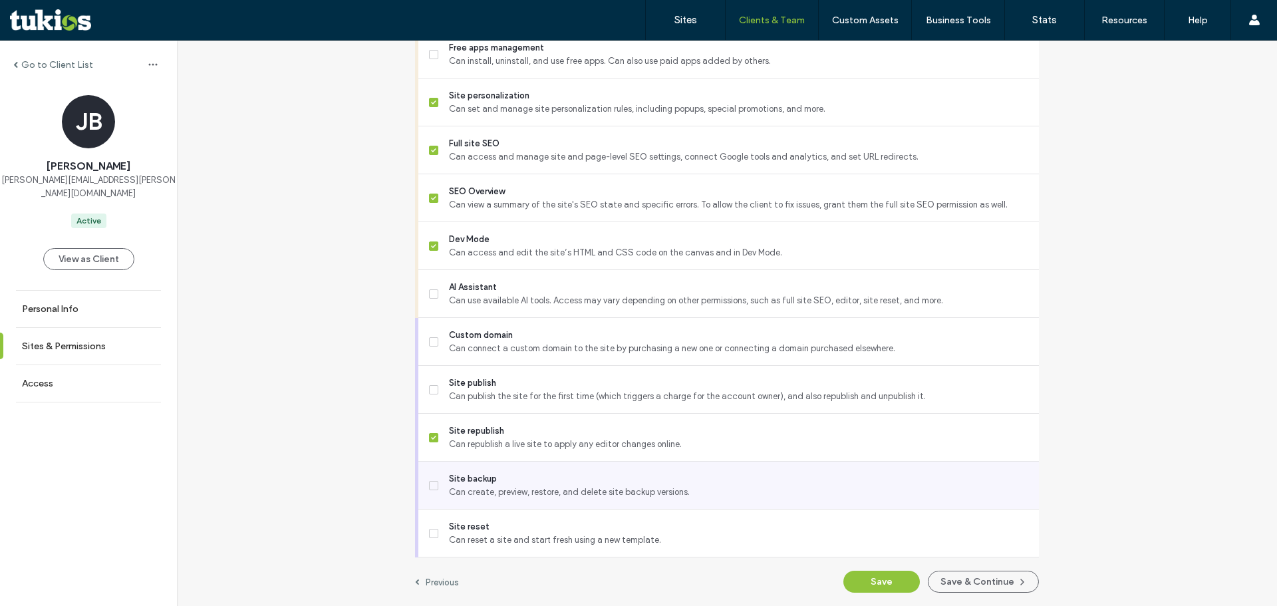
click at [521, 478] on span "Site backup" at bounding box center [738, 478] width 579 height 13
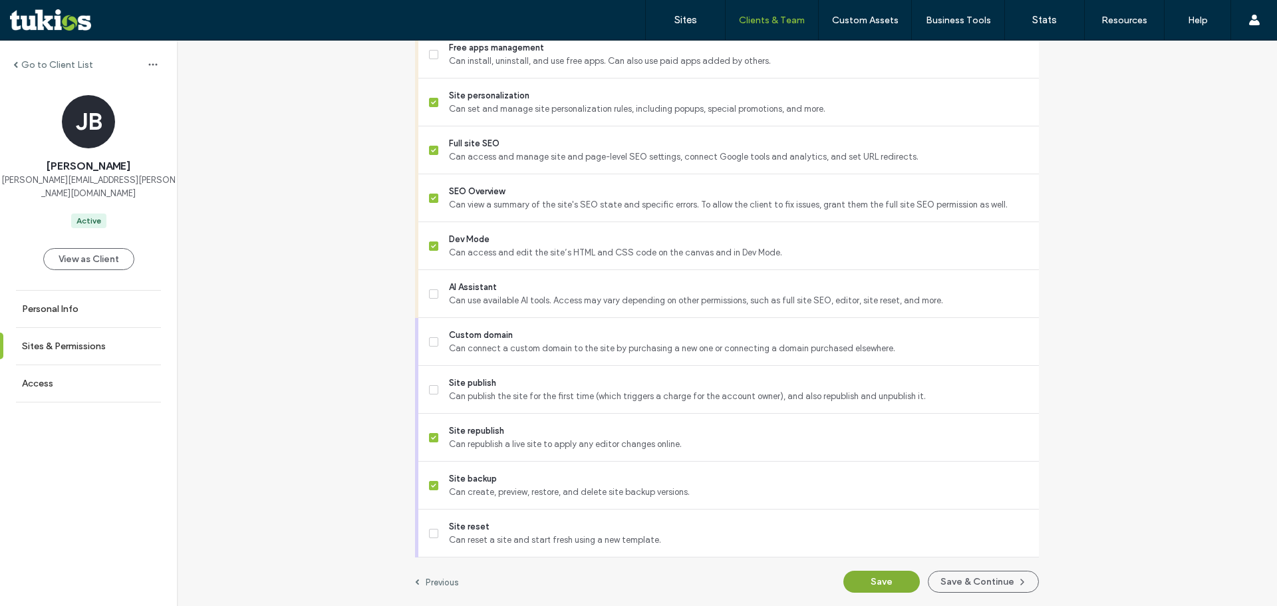
click at [872, 576] on button "Save" at bounding box center [881, 582] width 76 height 22
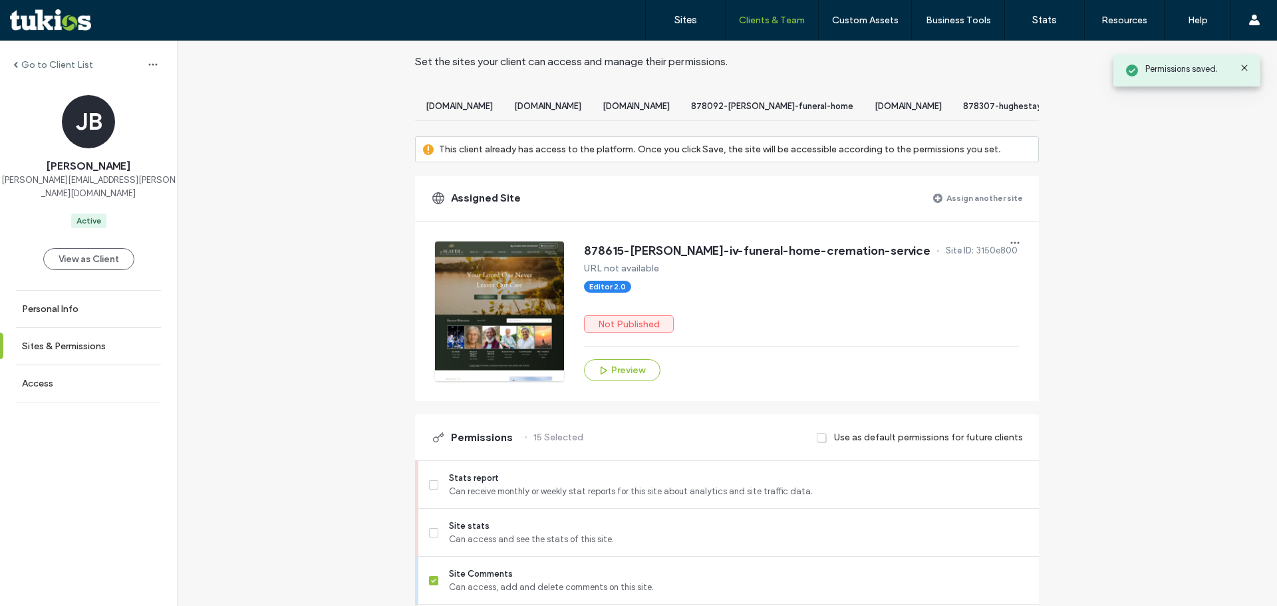
scroll to position [0, 0]
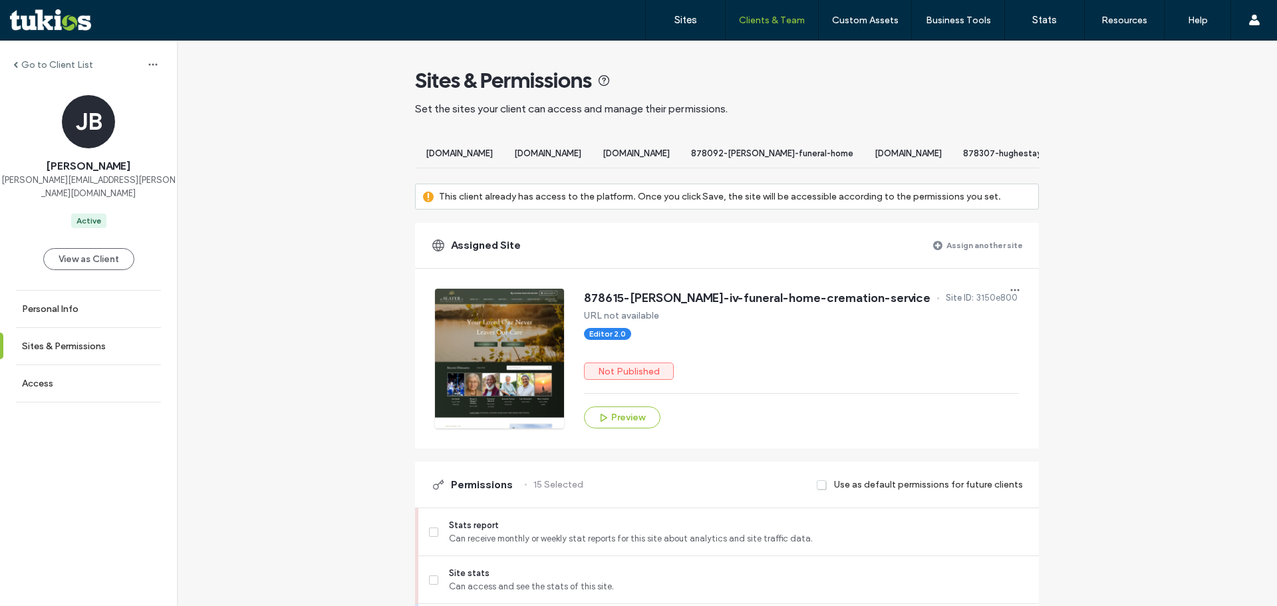
click at [989, 257] on label "Assign another site" at bounding box center [984, 244] width 76 height 23
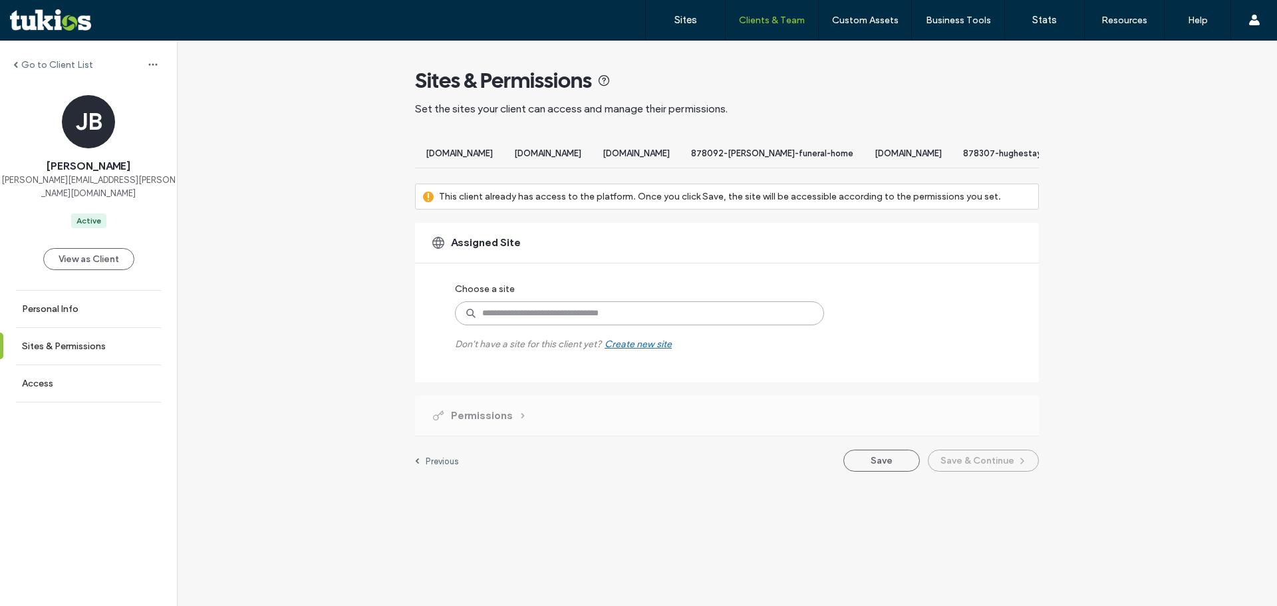
click at [558, 325] on input at bounding box center [639, 313] width 369 height 24
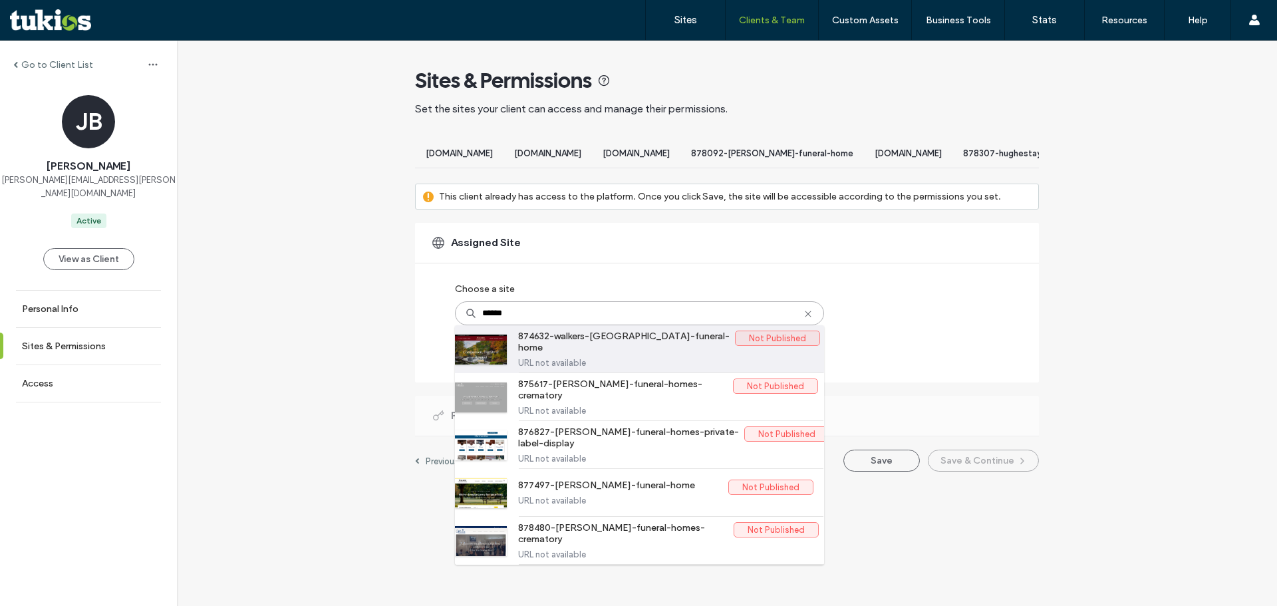
paste input
type input "******"
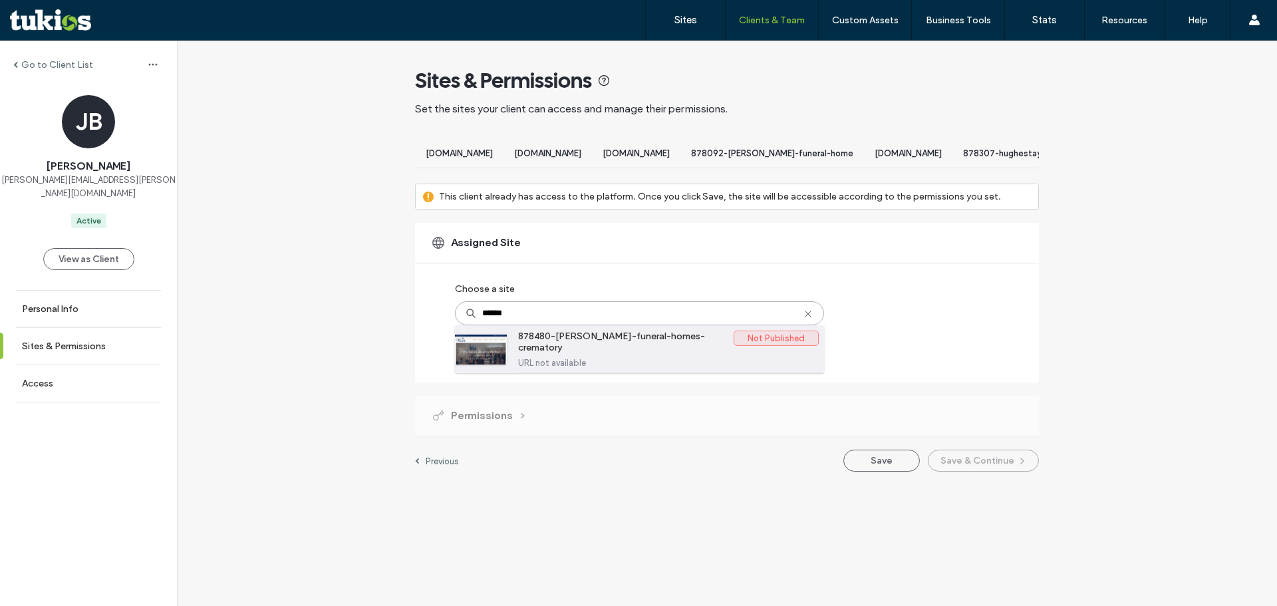
click at [608, 372] on div "878480-walker-funeral-homes-crematory Not Published URL not available" at bounding box center [665, 348] width 295 height 47
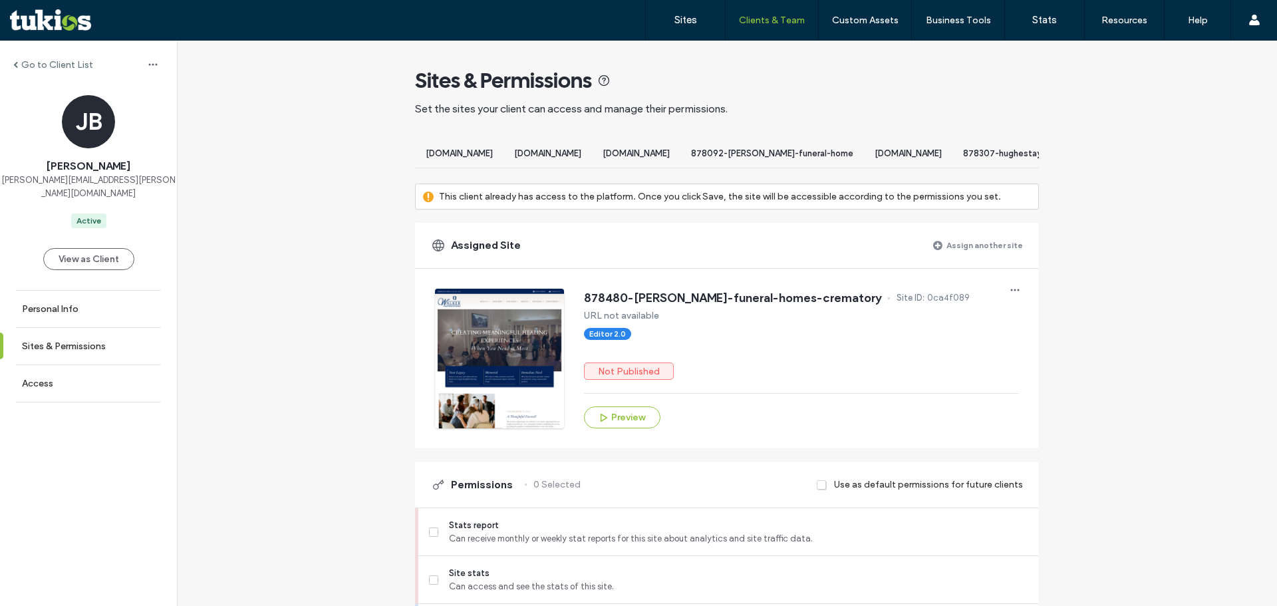
scroll to position [266, 0]
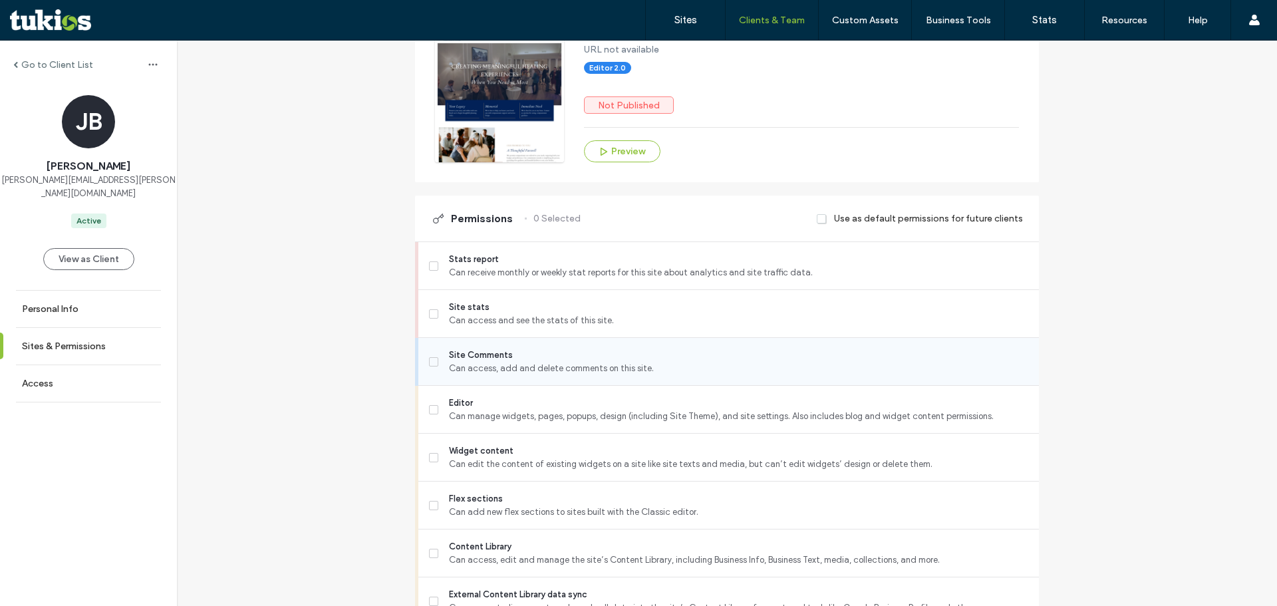
click at [478, 375] on span "Can access, add and delete comments on this site." at bounding box center [738, 368] width 579 height 13
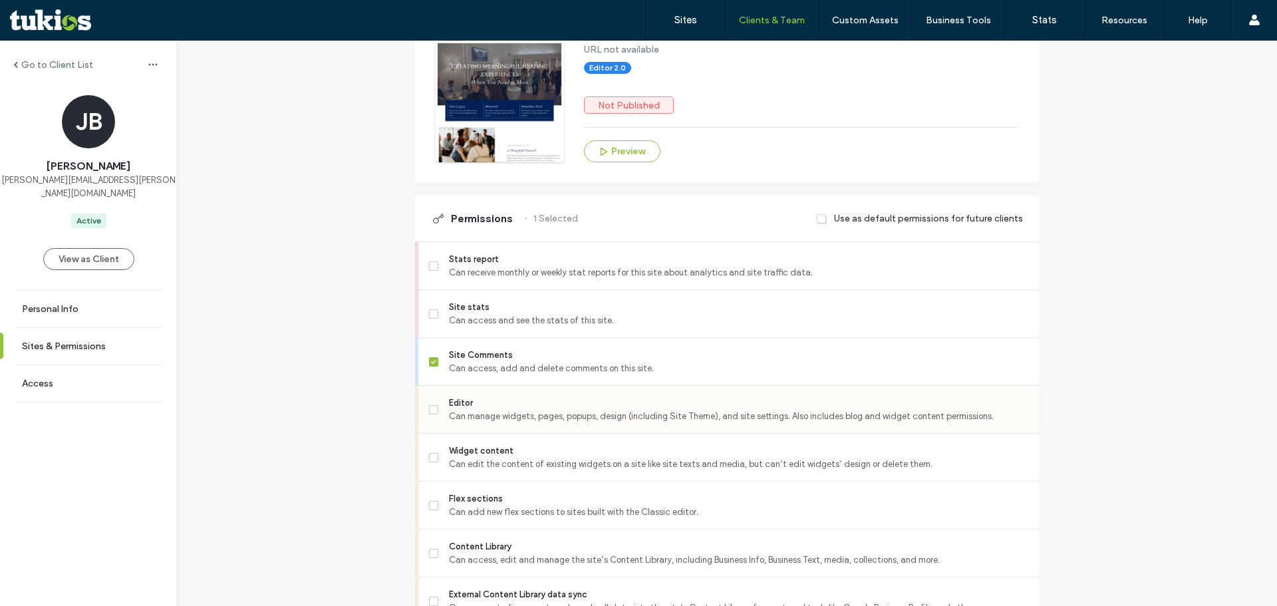
click at [489, 386] on div "Site Comments Can access, add and delete comments on this site." at bounding box center [728, 362] width 620 height 48
click at [480, 410] on span "Editor" at bounding box center [738, 402] width 579 height 13
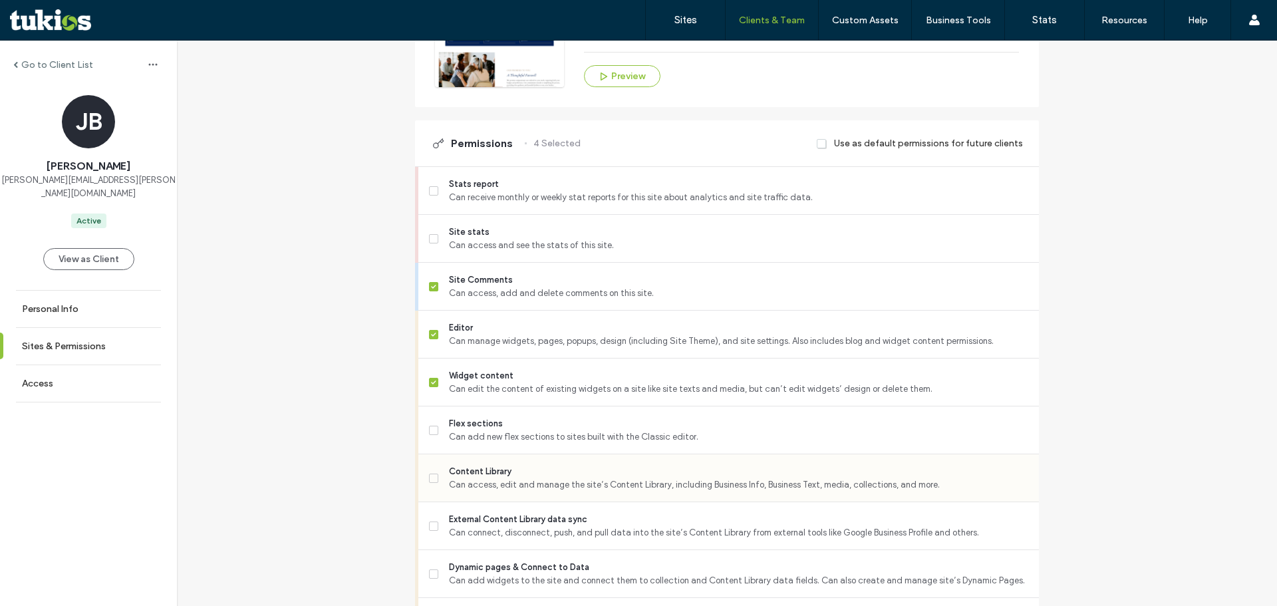
scroll to position [399, 0]
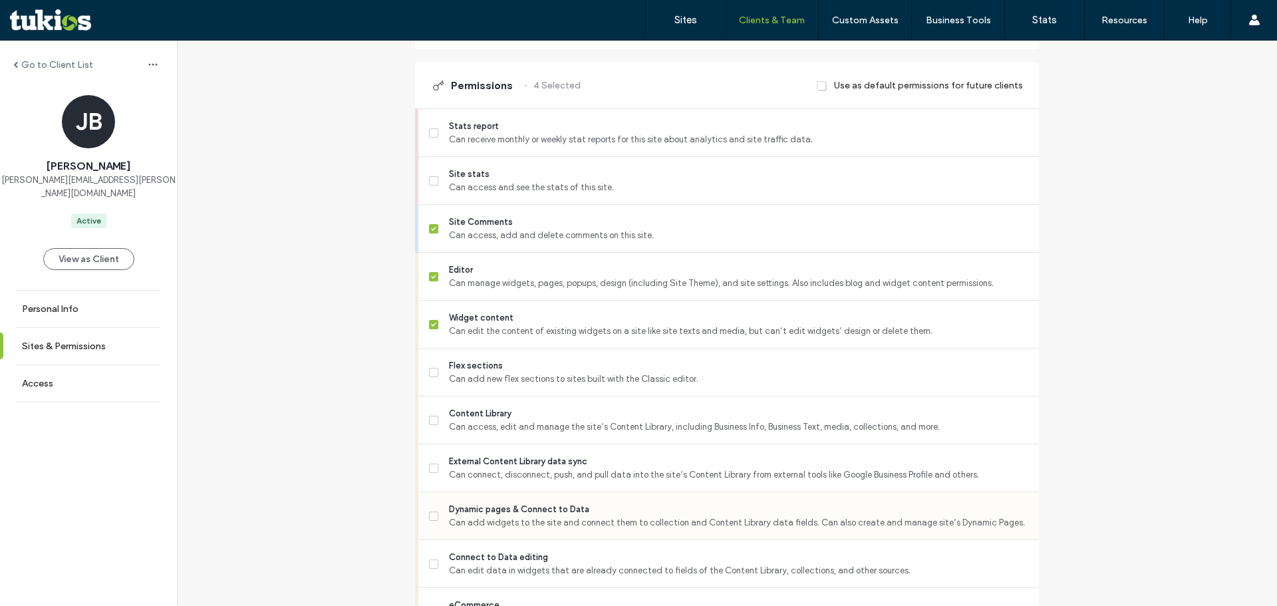
click at [481, 529] on span "Can add widgets to the site and connect them to collection and Content Library …" at bounding box center [738, 522] width 579 height 13
click at [477, 467] on span "External Content Library data sync" at bounding box center [738, 461] width 579 height 13
click at [465, 386] on span "Can add new flex sections to sites built with the Classic editor." at bounding box center [738, 378] width 579 height 13
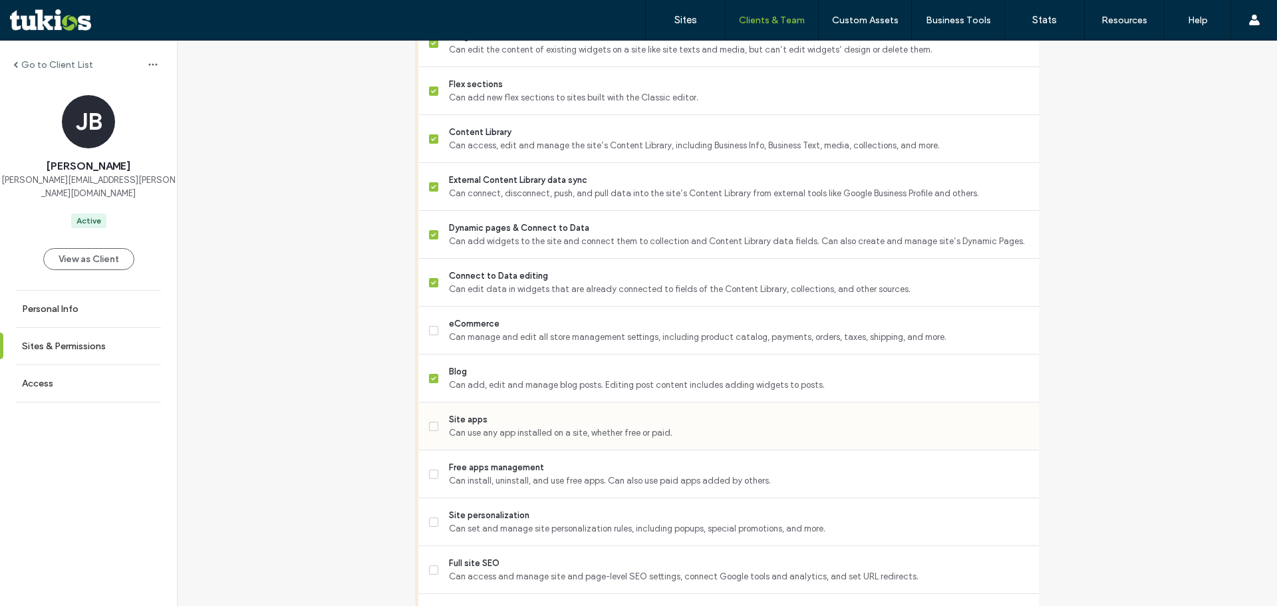
scroll to position [798, 0]
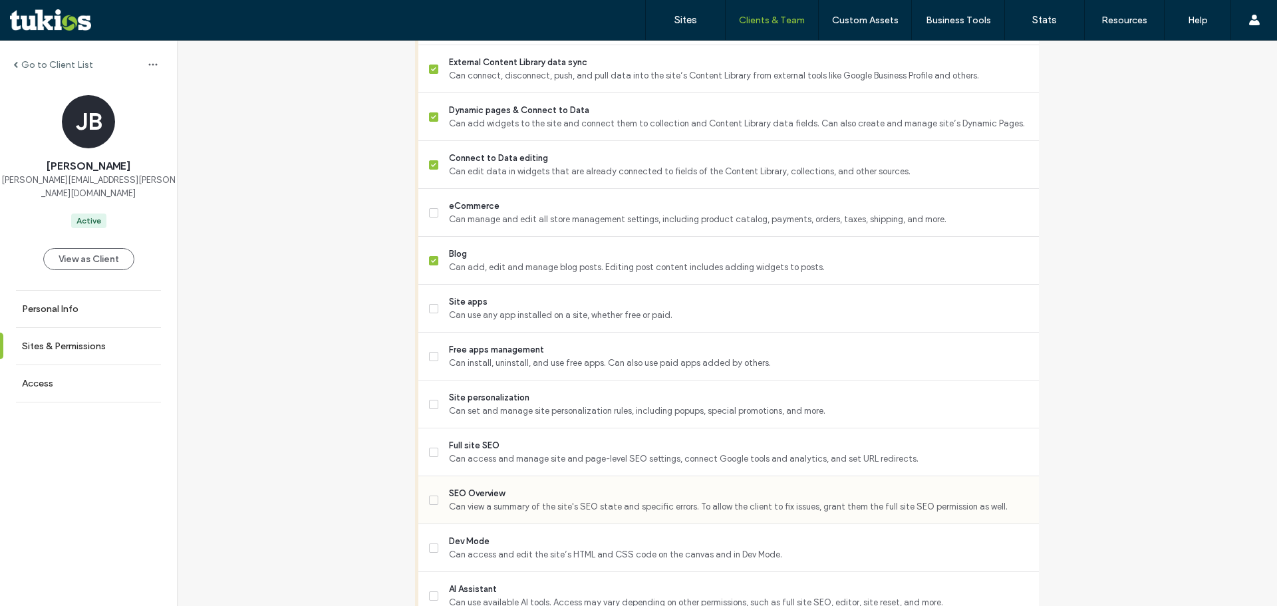
click at [488, 500] on span "SEO Overview" at bounding box center [738, 493] width 579 height 13
click at [487, 452] on span "Full site SEO" at bounding box center [738, 445] width 579 height 13
click at [492, 404] on span "Site personalization" at bounding box center [738, 397] width 579 height 13
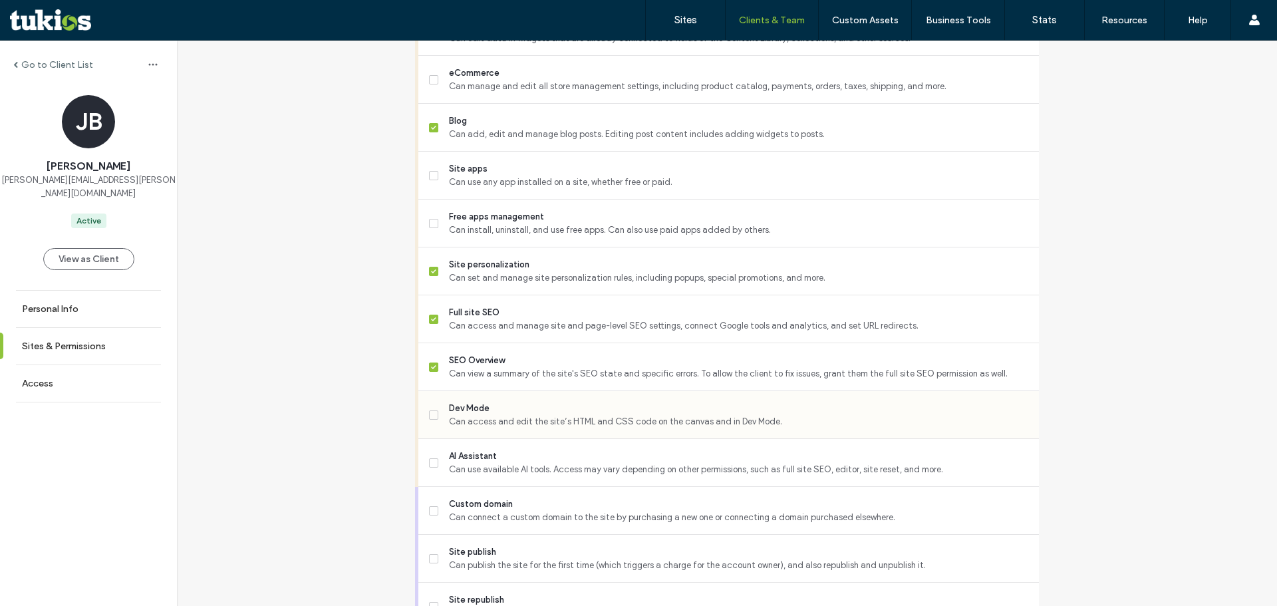
click at [483, 428] on span "Can access and edit the site’s HTML and CSS code on the canvas and in Dev Mode." at bounding box center [738, 421] width 579 height 13
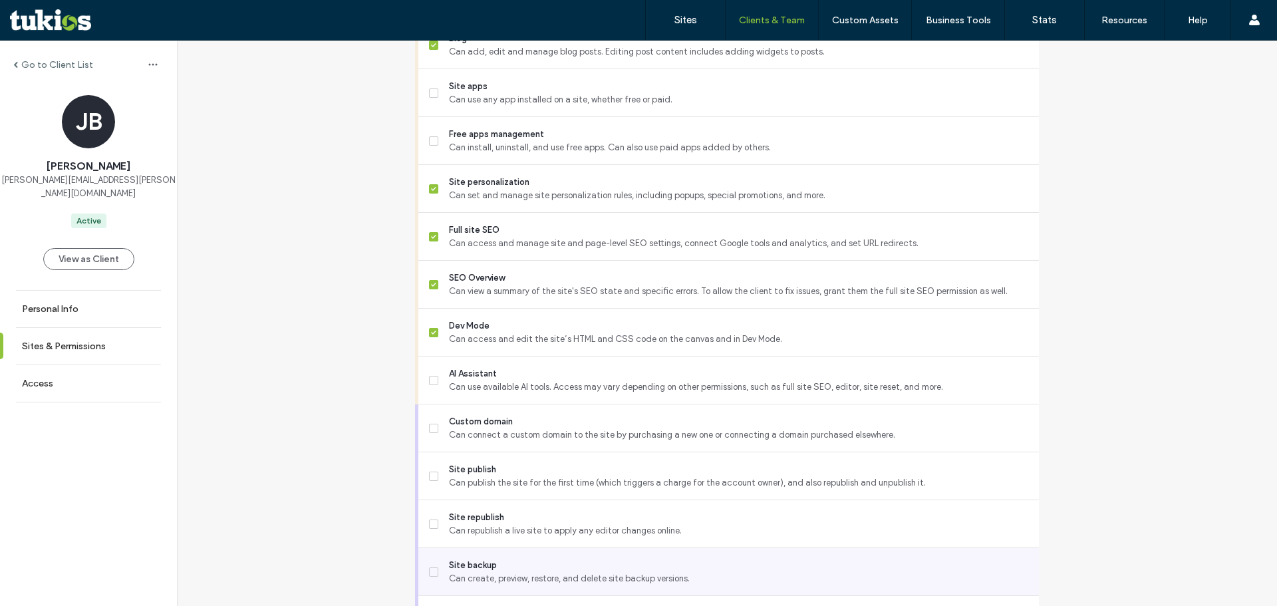
scroll to position [1112, 0]
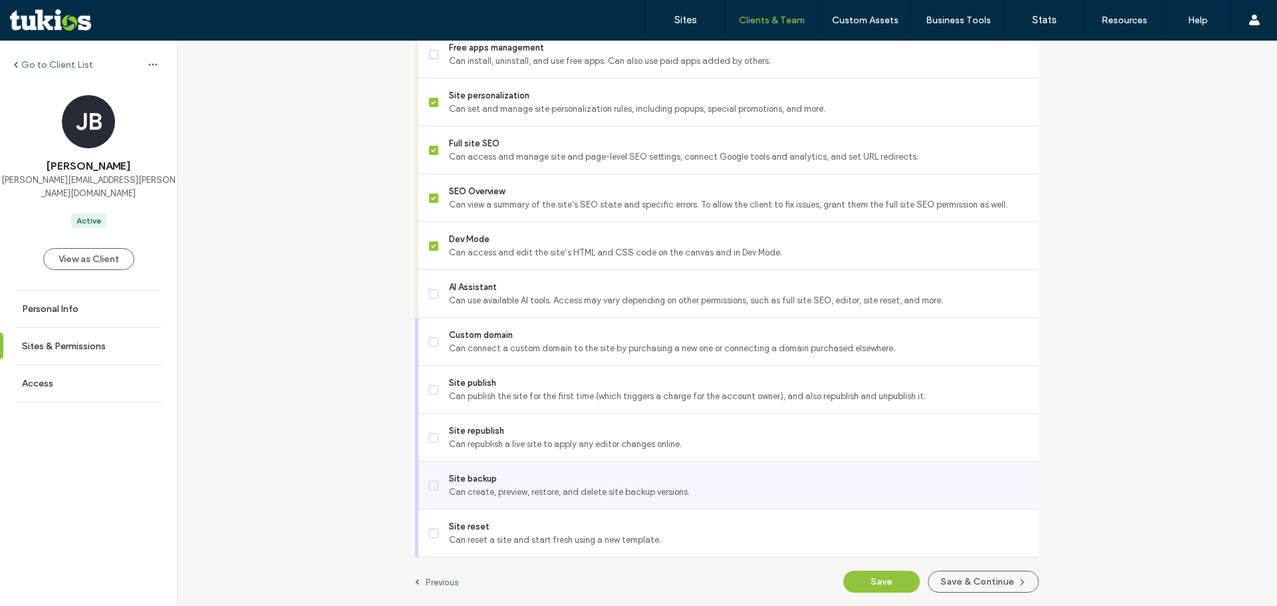
click at [490, 485] on span "Can create, preview, restore, and delete site backup versions." at bounding box center [738, 491] width 579 height 13
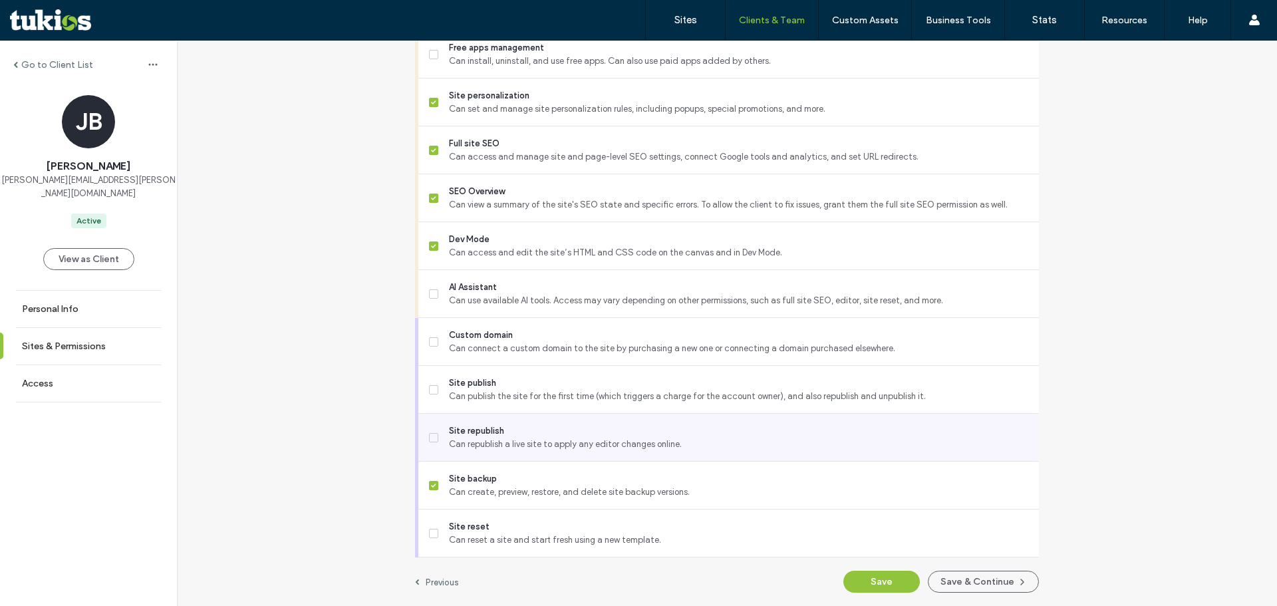
click at [492, 427] on span "Site republish" at bounding box center [738, 430] width 579 height 13
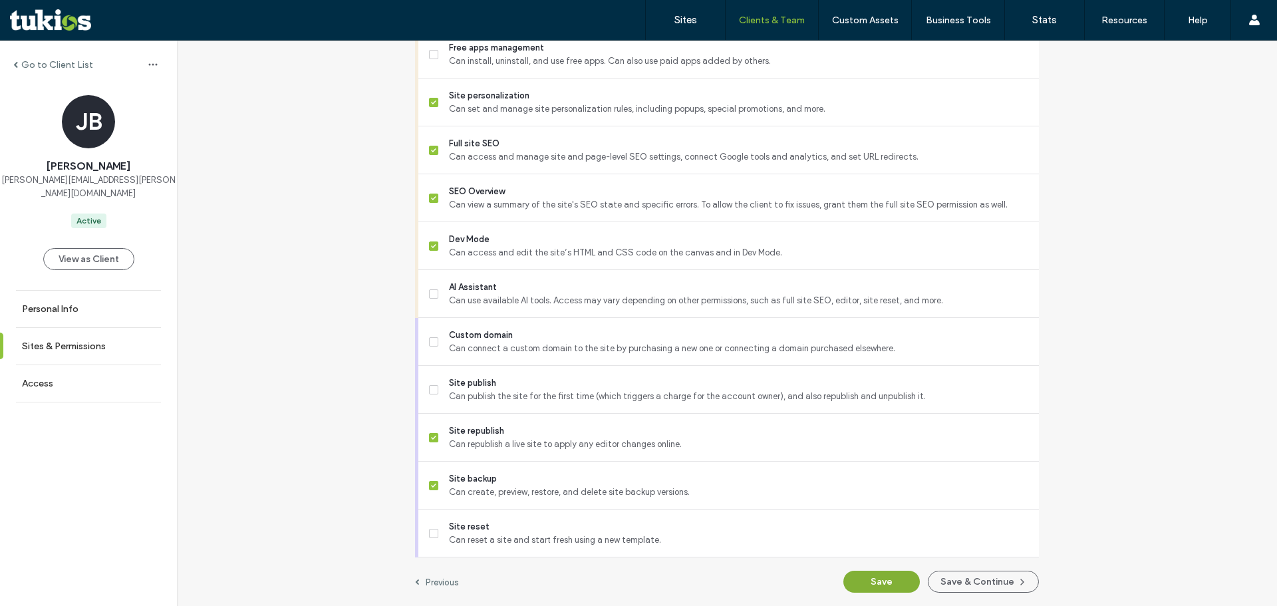
click at [872, 580] on button "Save" at bounding box center [881, 582] width 76 height 22
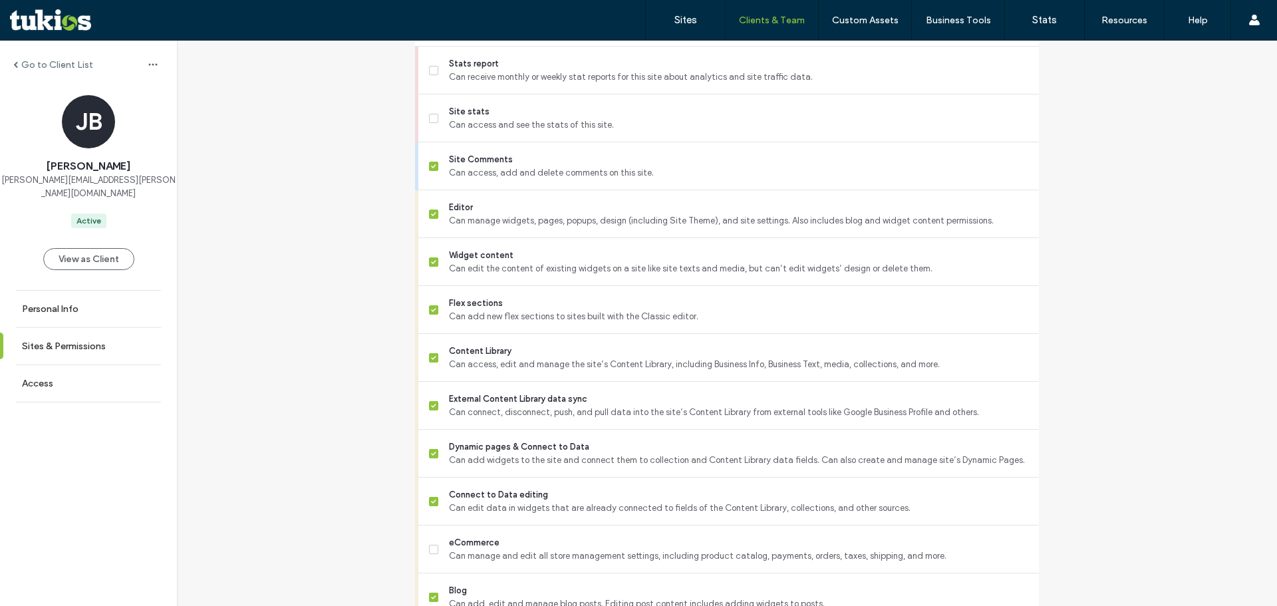
scroll to position [314, 0]
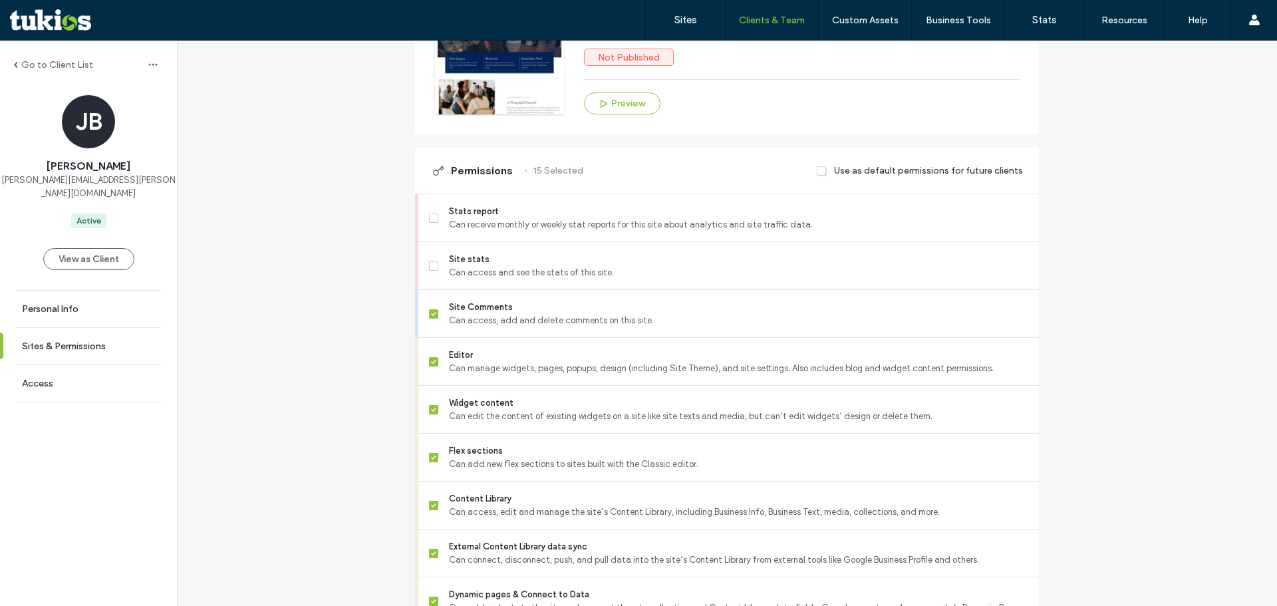
click at [65, 69] on label "Go to Client List" at bounding box center [57, 64] width 72 height 11
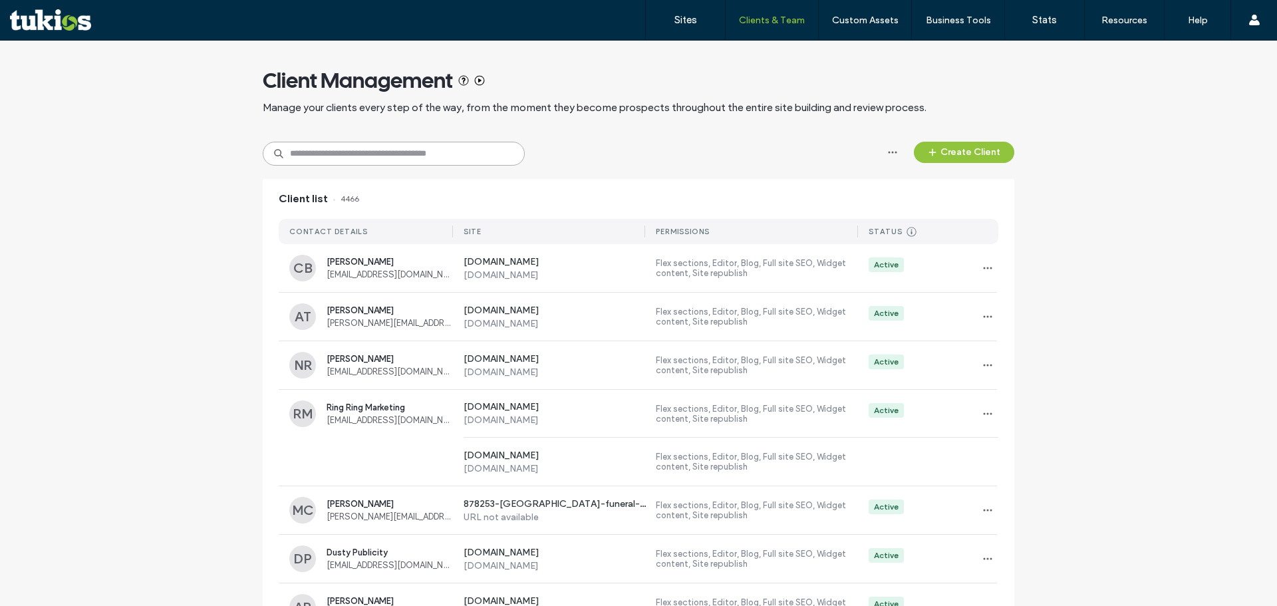
click at [471, 162] on input at bounding box center [394, 154] width 262 height 24
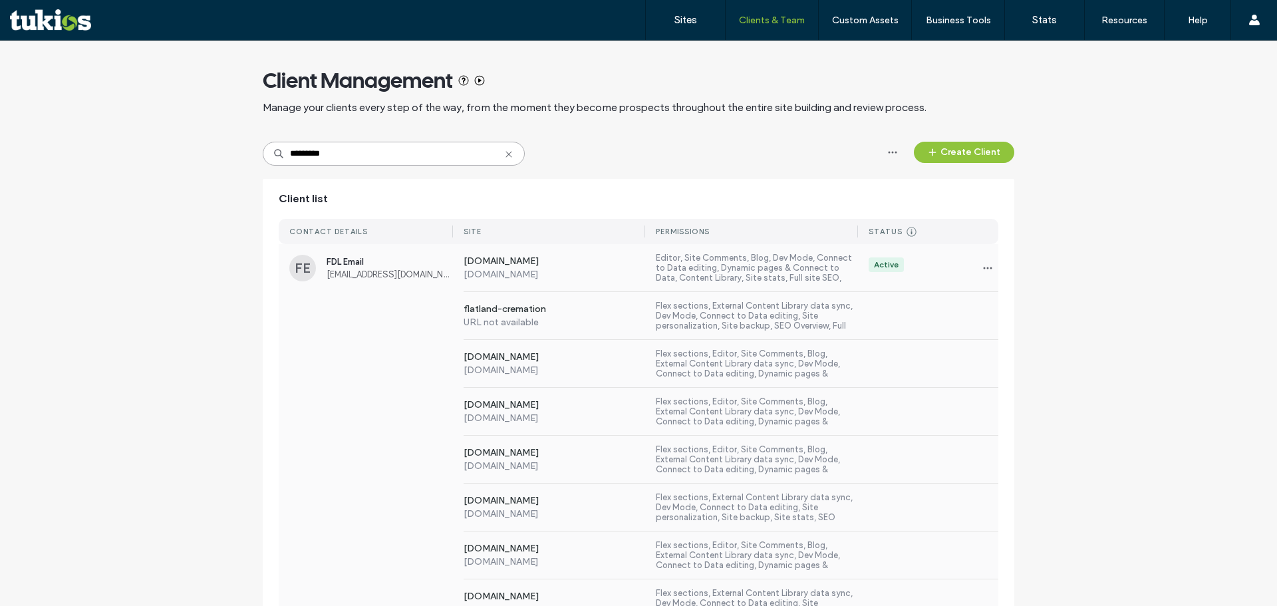
type input "*********"
click at [415, 352] on div "www.decaturfuneralsandcremations.com www.decaturfuneralsandcremations.com Flex …" at bounding box center [638, 364] width 719 height 48
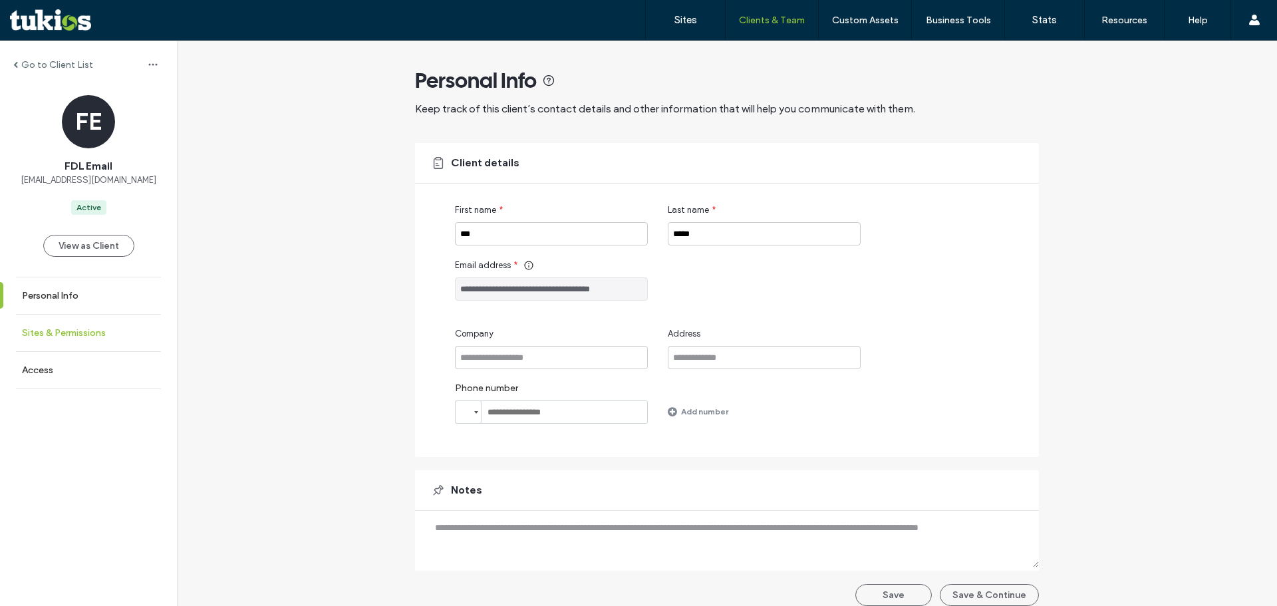
click at [68, 330] on label "Sites & Permissions" at bounding box center [64, 332] width 84 height 11
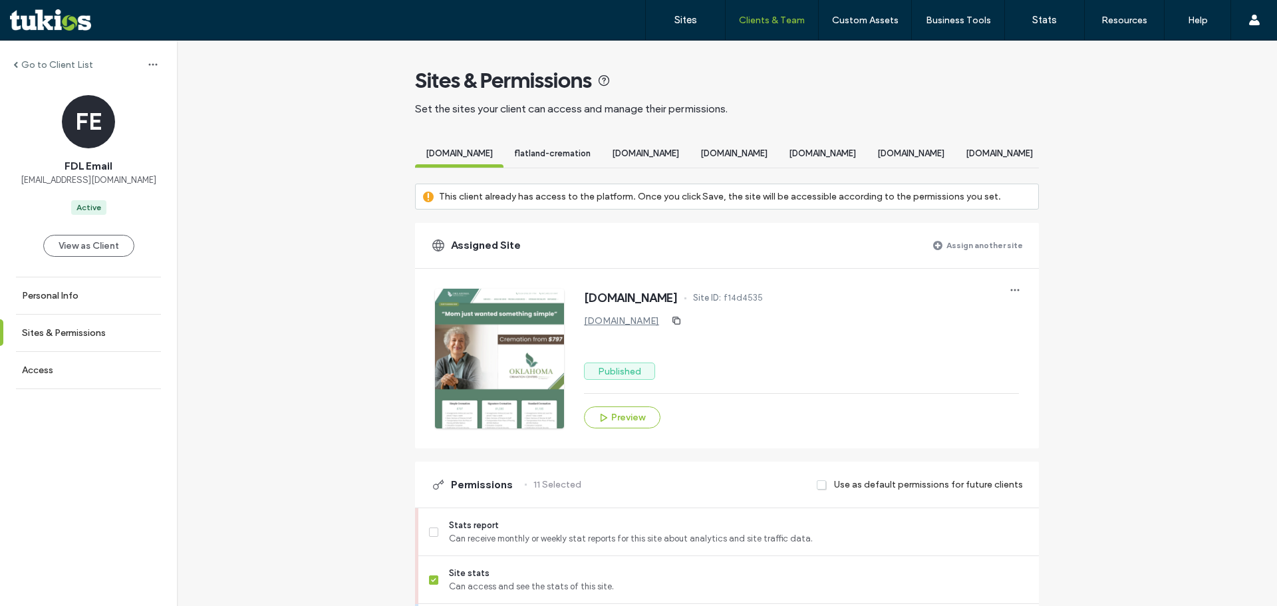
click at [963, 249] on label "Assign another site" at bounding box center [984, 244] width 76 height 23
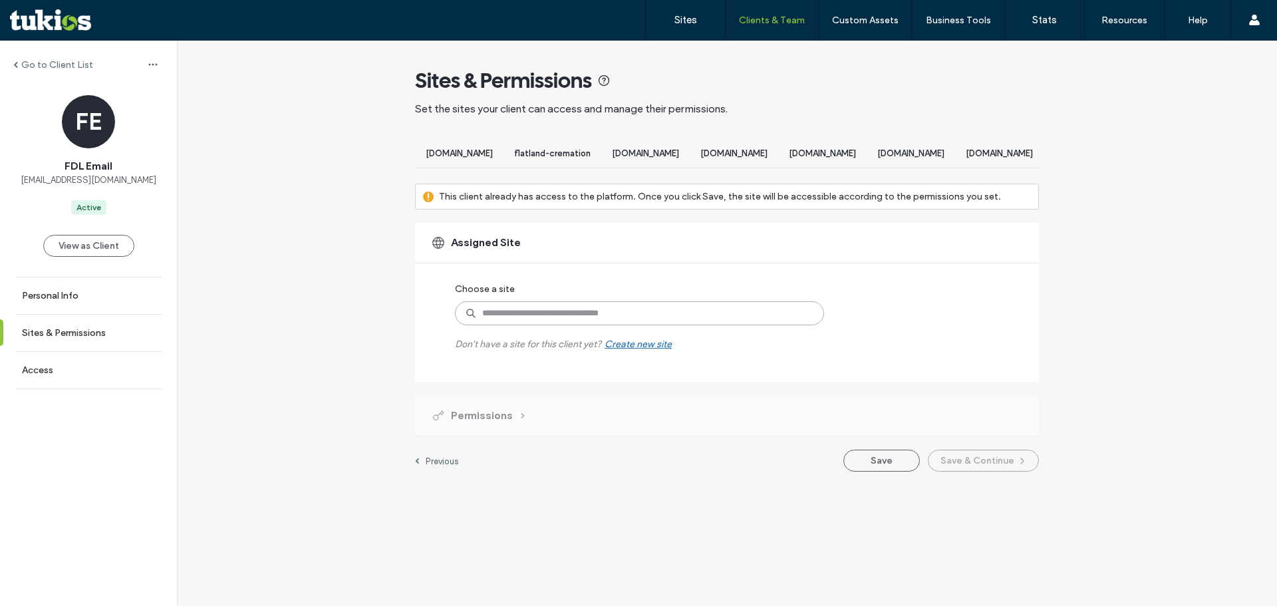
click at [656, 324] on input at bounding box center [639, 313] width 369 height 24
type input "******"
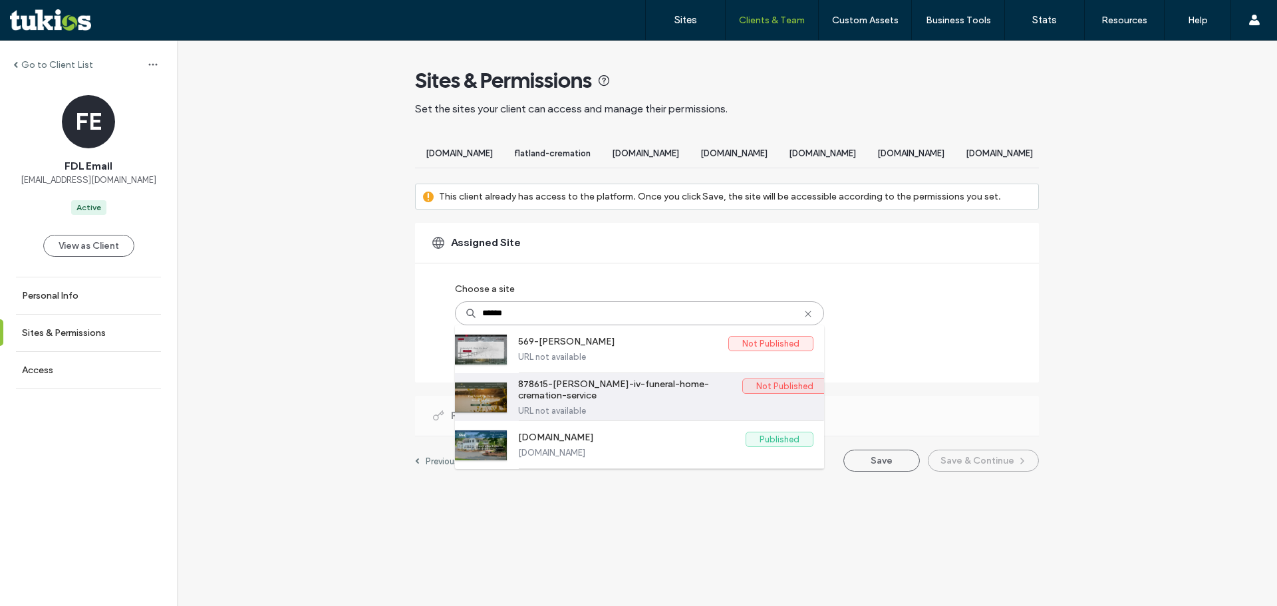
click at [656, 416] on label "URL not available" at bounding box center [665, 411] width 295 height 10
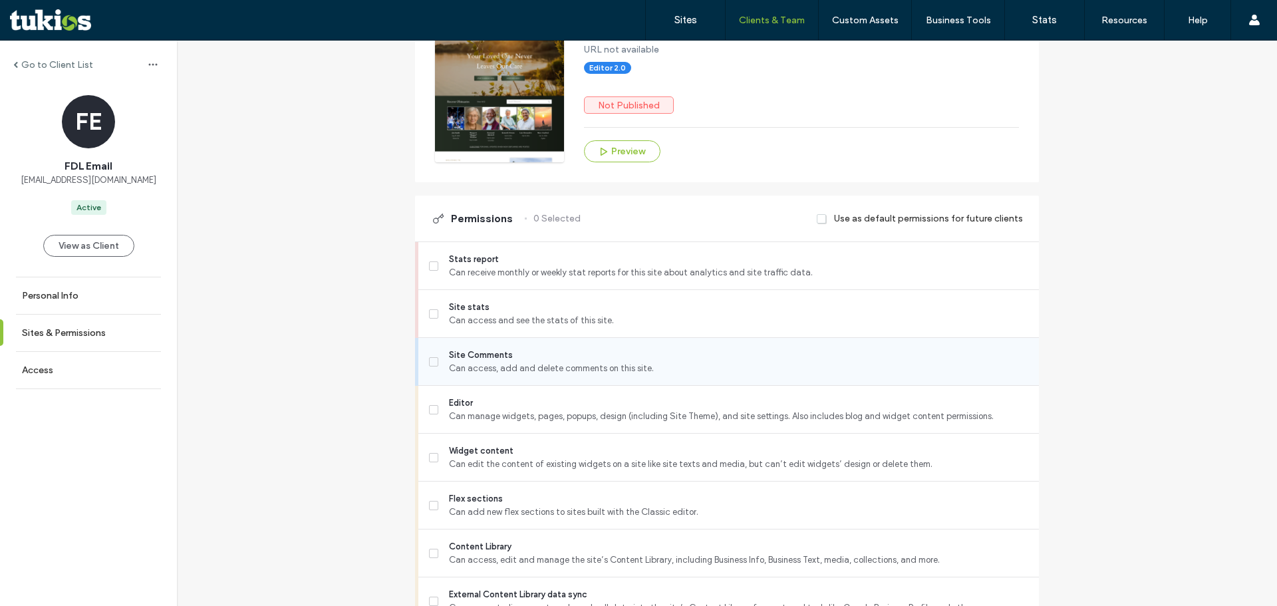
click at [472, 362] on span "Site Comments" at bounding box center [738, 354] width 579 height 13
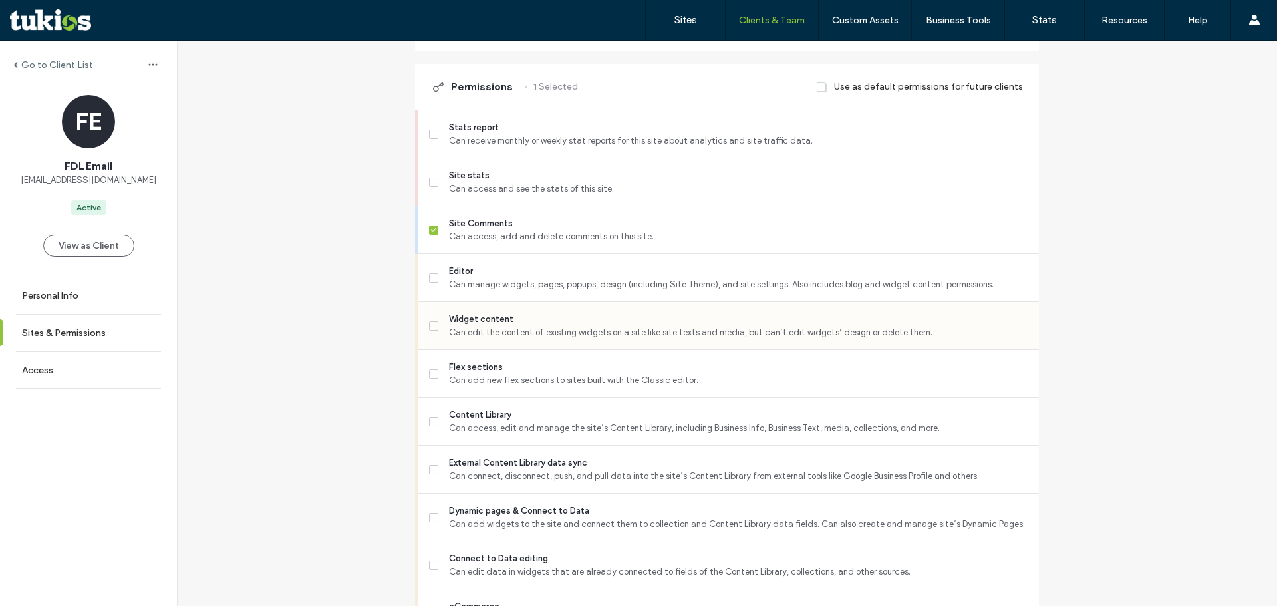
scroll to position [399, 0]
click at [493, 481] on span "Can connect, disconnect, push, and pull data into the site’s Content Library fr…" at bounding box center [738, 474] width 579 height 13
click at [485, 516] on span "Dynamic pages & Connect to Data" at bounding box center [738, 509] width 579 height 13
click at [487, 386] on span "Can add new flex sections to sites built with the Classic editor." at bounding box center [738, 378] width 579 height 13
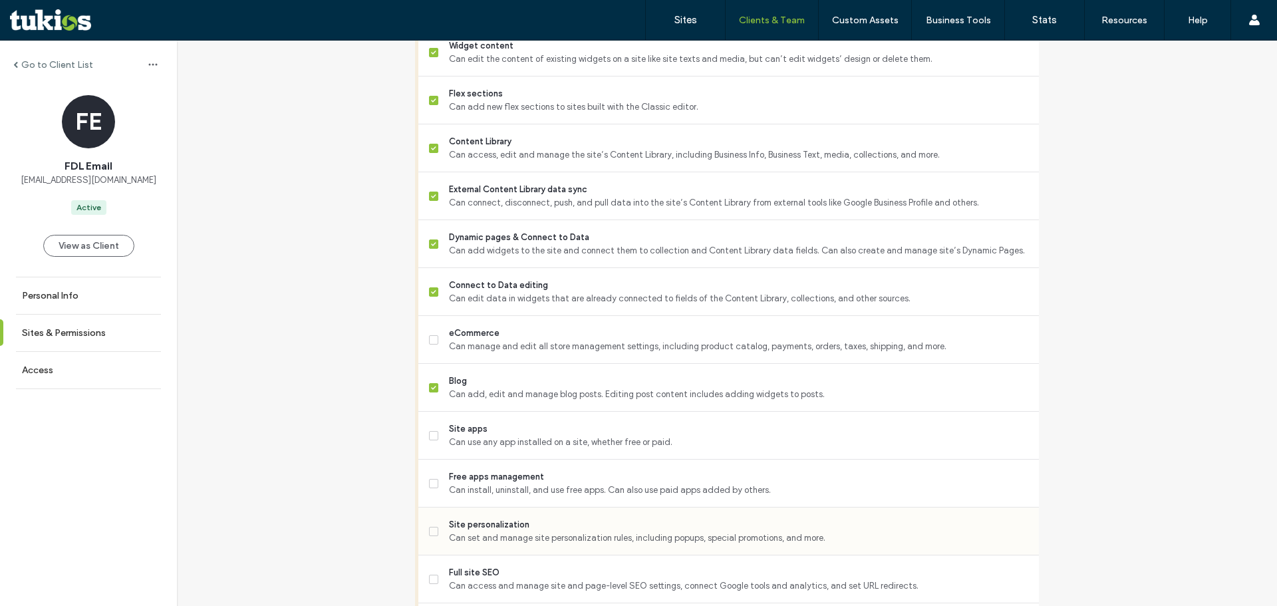
scroll to position [864, 0]
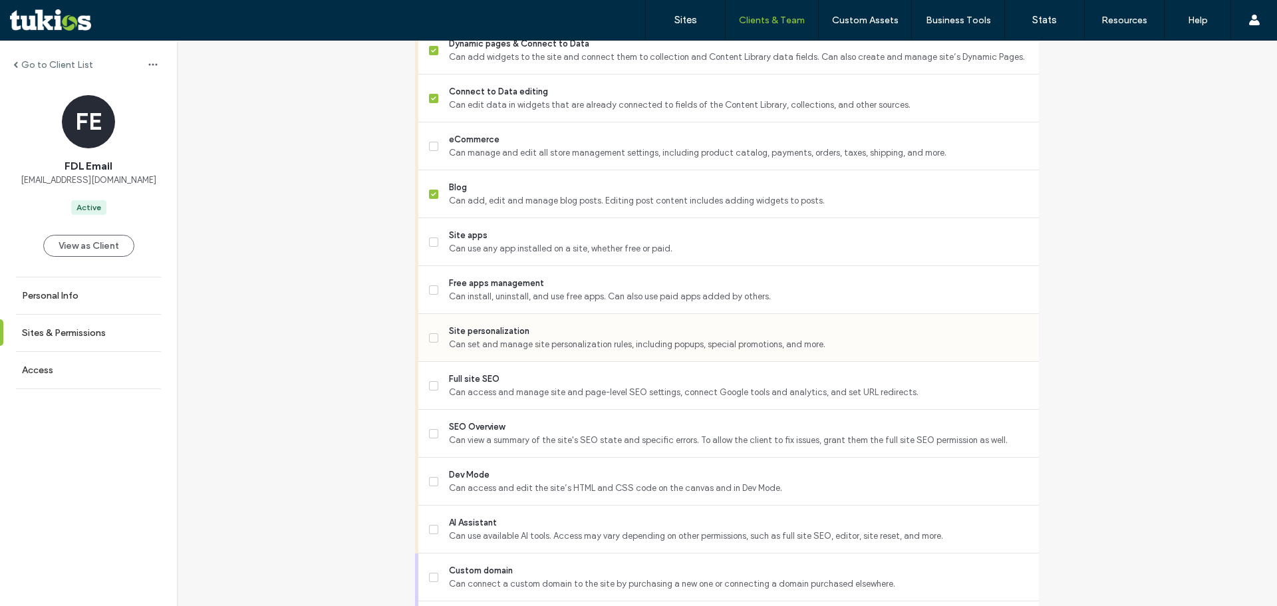
click at [485, 350] on span "Can set and manage site personalization rules, including popups, special promot…" at bounding box center [738, 344] width 579 height 13
click at [481, 398] on span "Can access and manage site and page-level SEO settings, connect Google tools an…" at bounding box center [738, 392] width 579 height 13
click at [489, 434] on span "SEO Overview" at bounding box center [738, 426] width 579 height 13
click at [479, 478] on div "Dev Mode Can access and edit the site’s HTML and CSS code on the canvas and in …" at bounding box center [734, 480] width 610 height 47
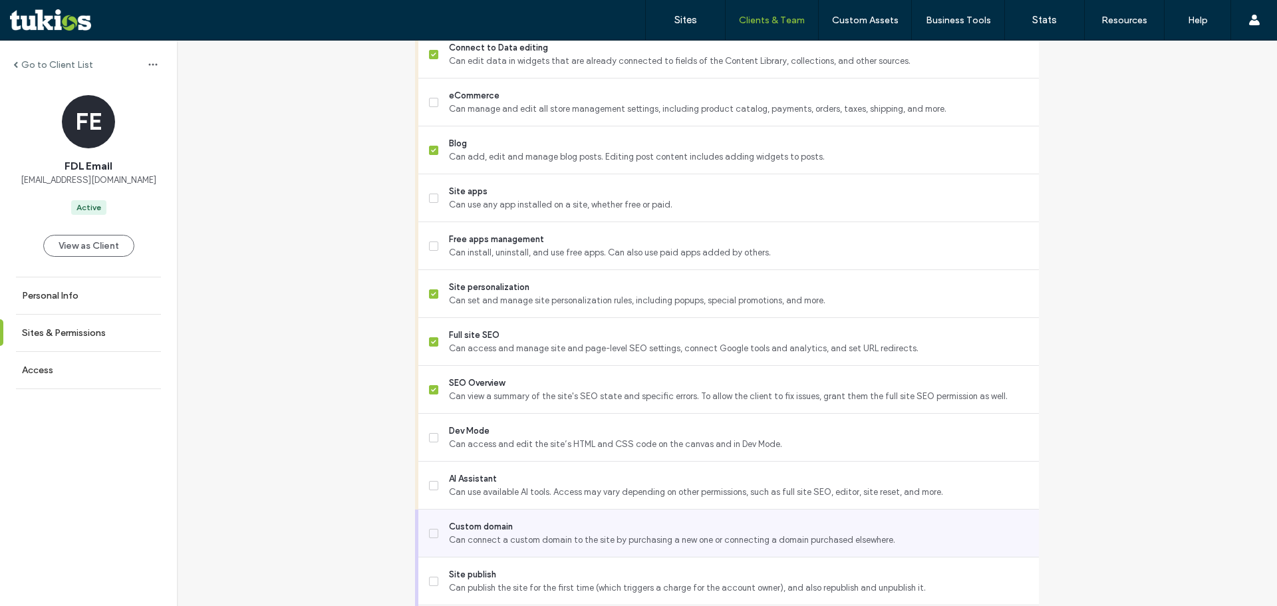
scroll to position [997, 0]
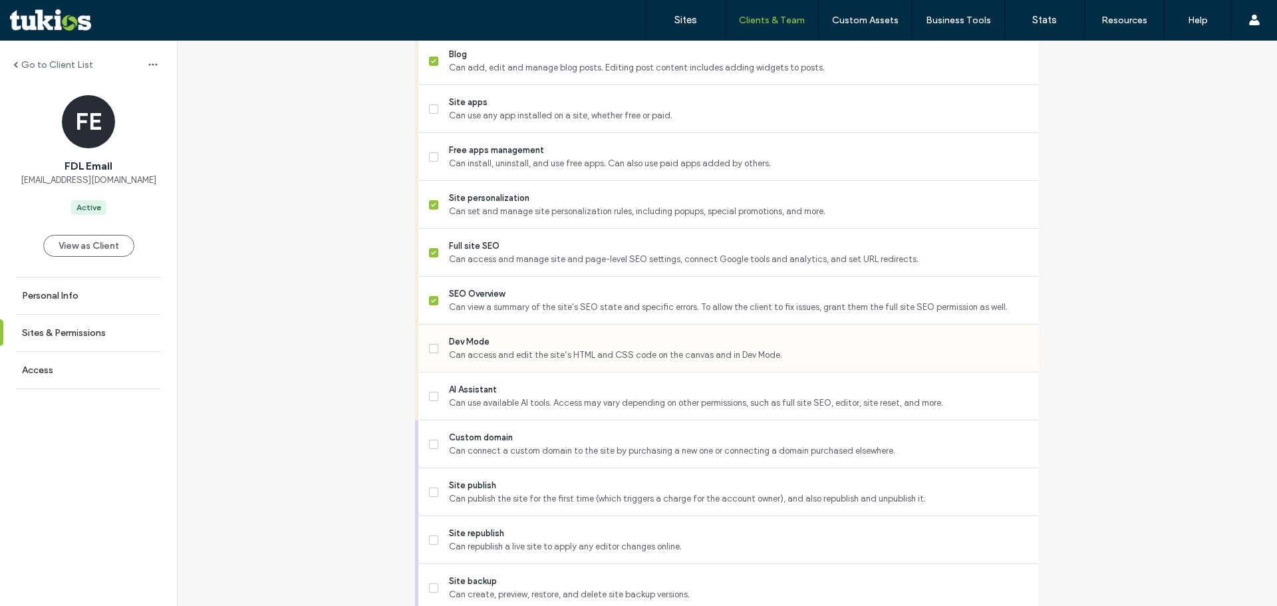
click at [418, 354] on div "Dev Mode Can access and edit the site’s HTML and CSS code on the canvas and in …" at bounding box center [728, 348] width 620 height 48
click at [429, 353] on span at bounding box center [433, 348] width 9 height 9
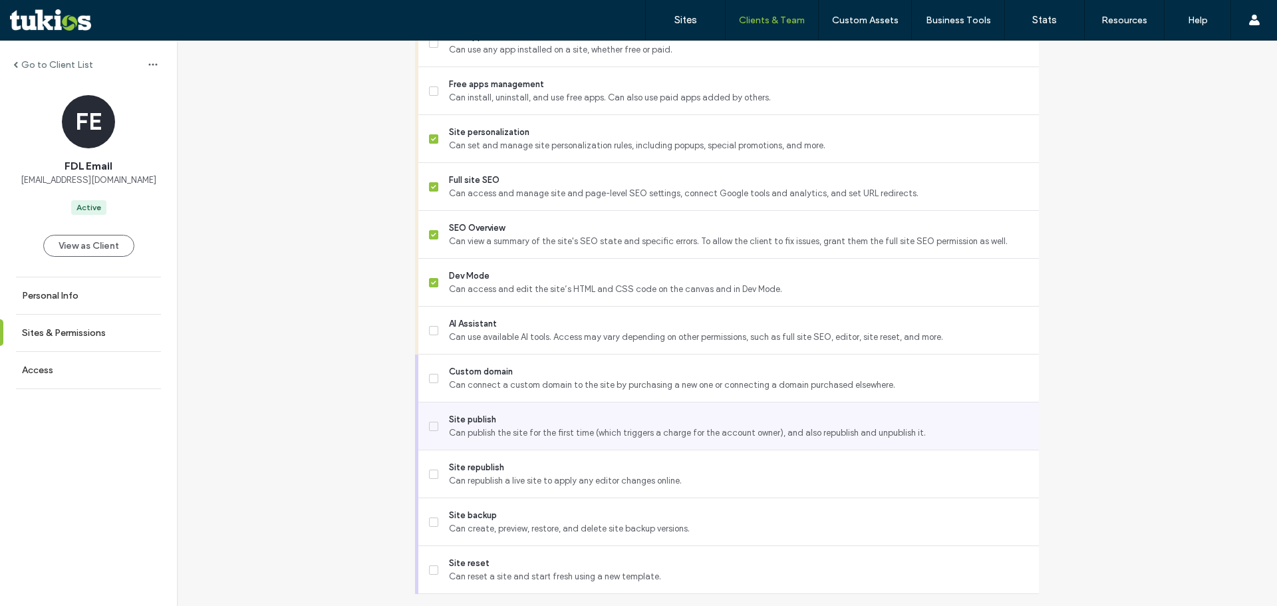
scroll to position [1064, 0]
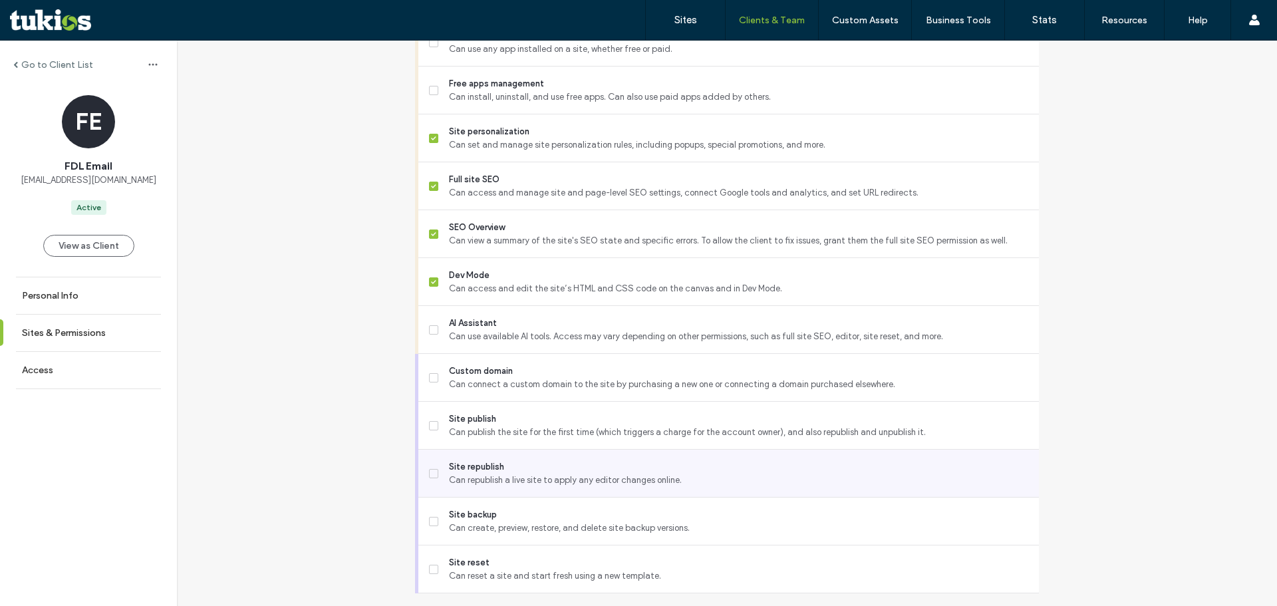
click at [451, 487] on span "Can republish a live site to apply any editor changes online." at bounding box center [738, 479] width 579 height 13
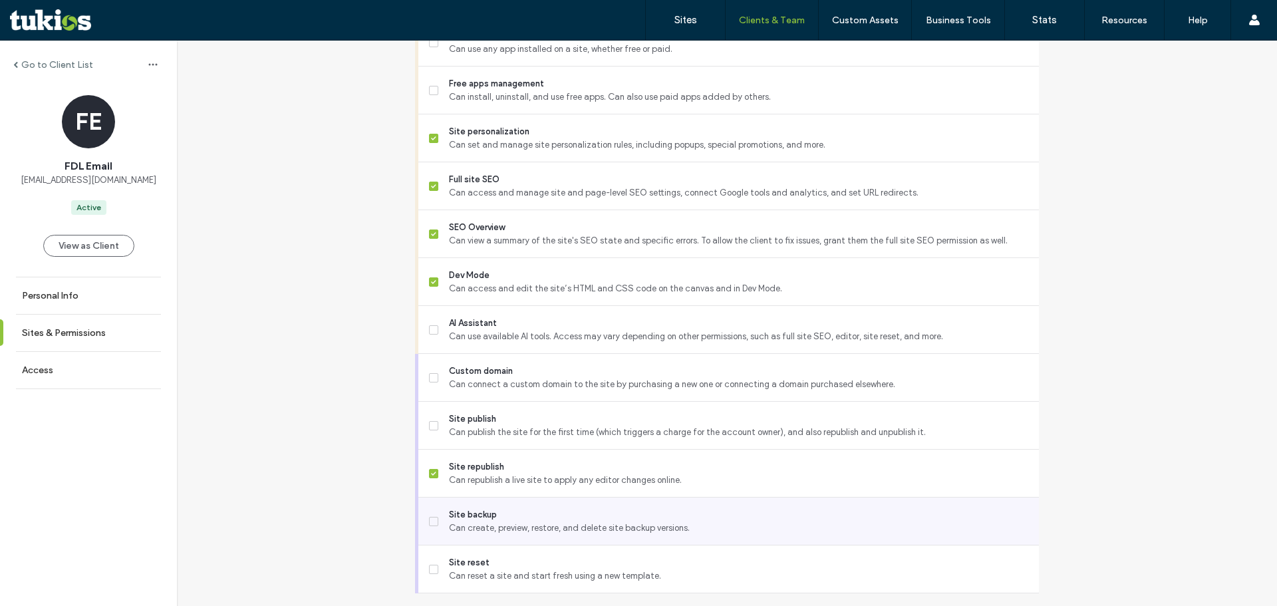
drag, startPoint x: 446, startPoint y: 532, endPoint x: 487, endPoint y: 533, distance: 41.2
click at [449, 521] on span "Site backup" at bounding box center [738, 514] width 579 height 13
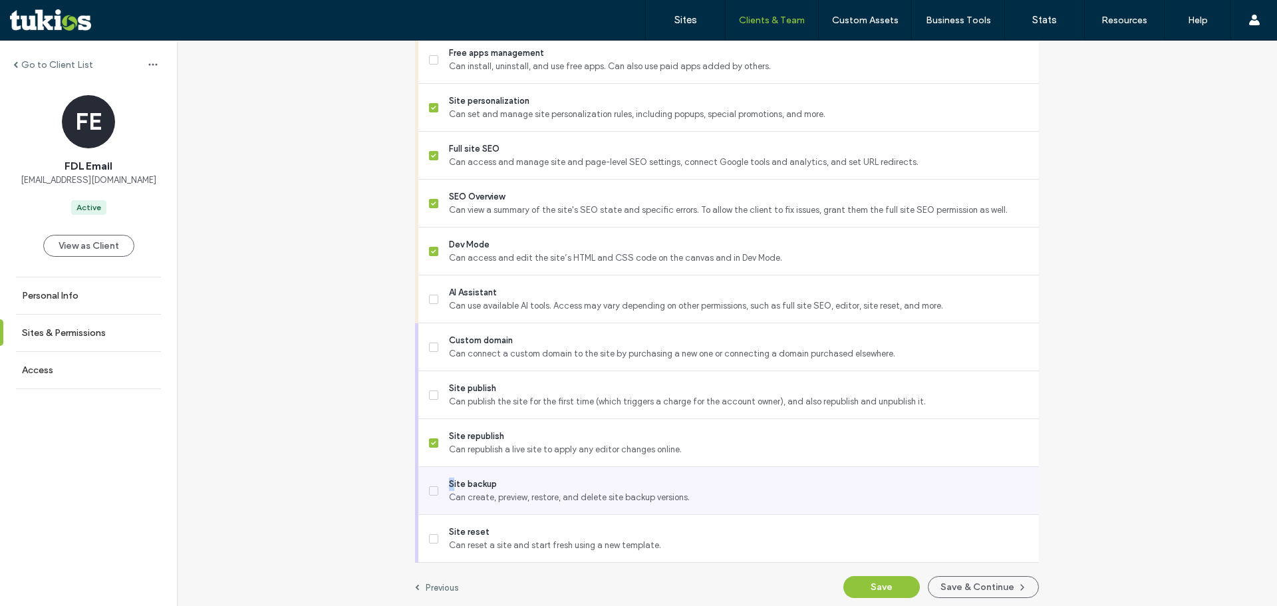
scroll to position [1112, 0]
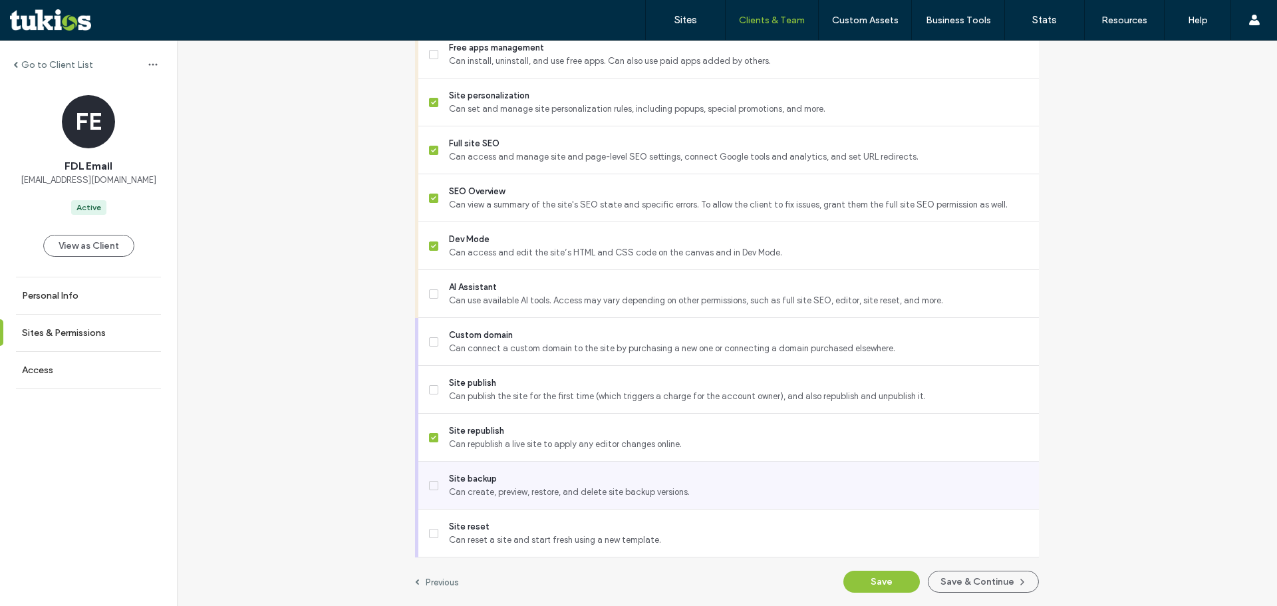
click at [431, 484] on icon at bounding box center [433, 485] width 5 height 4
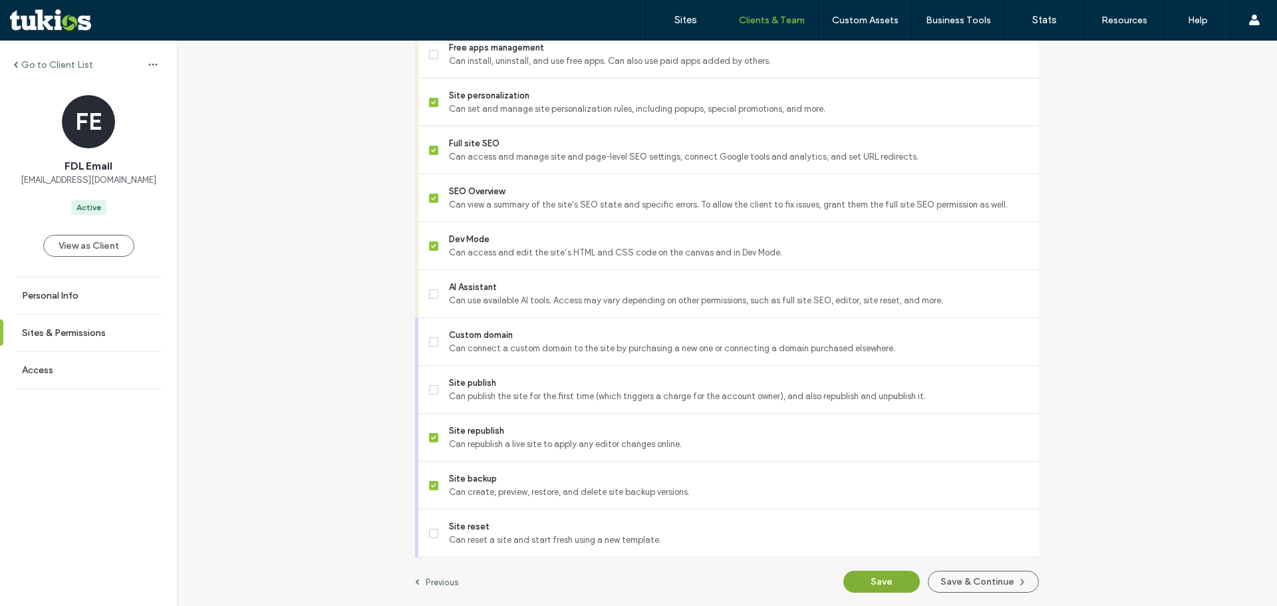
click at [873, 589] on button "Save" at bounding box center [881, 582] width 76 height 22
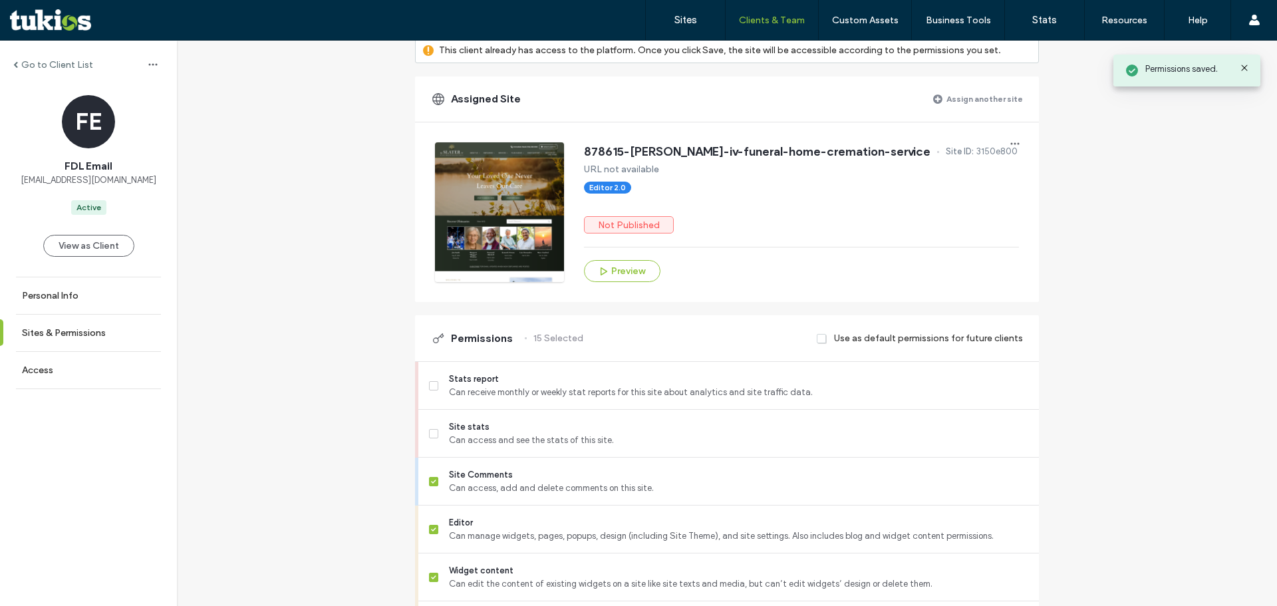
scroll to position [0, 0]
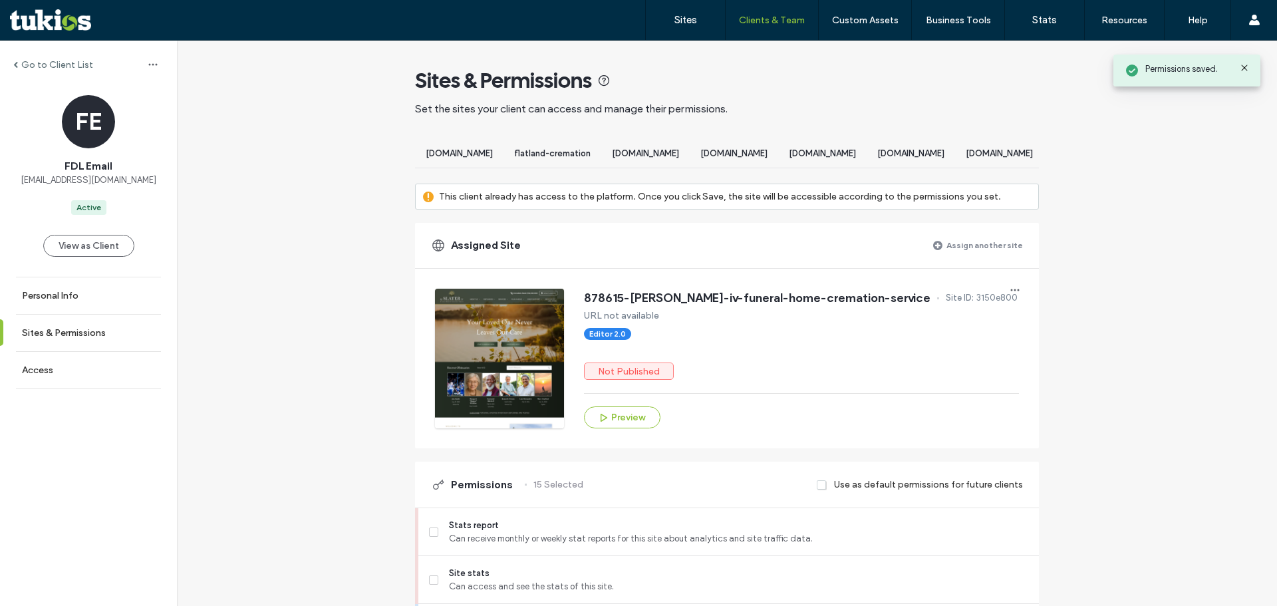
click at [995, 254] on label "Assign another site" at bounding box center [984, 244] width 76 height 23
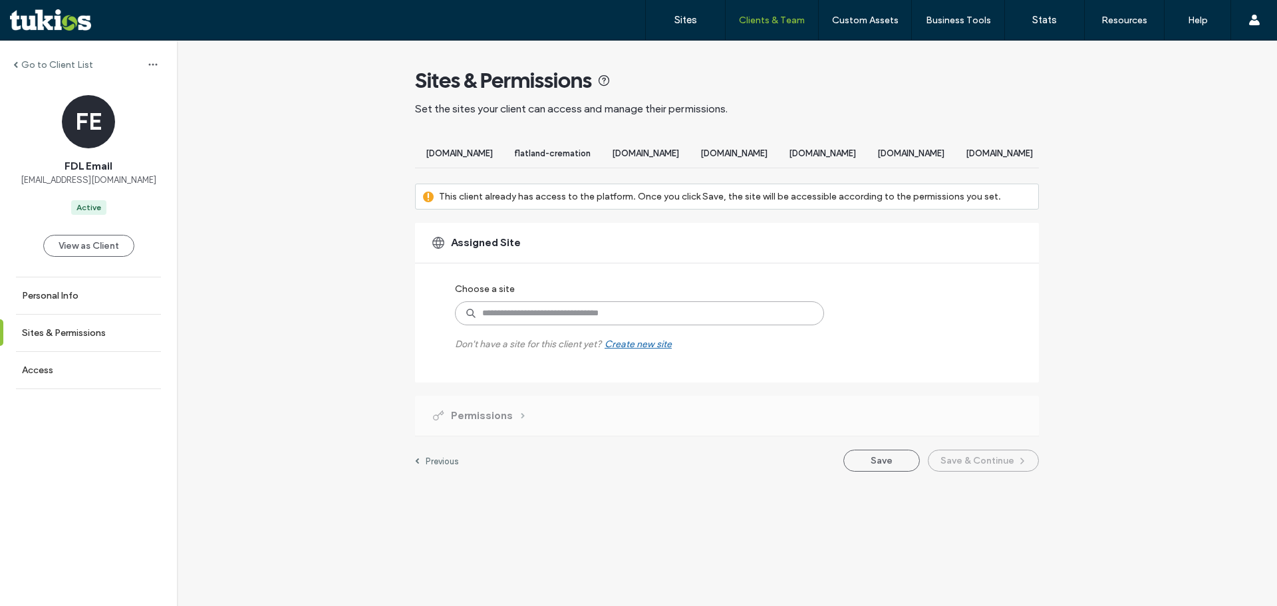
click at [605, 325] on input at bounding box center [639, 313] width 369 height 24
type input "*********"
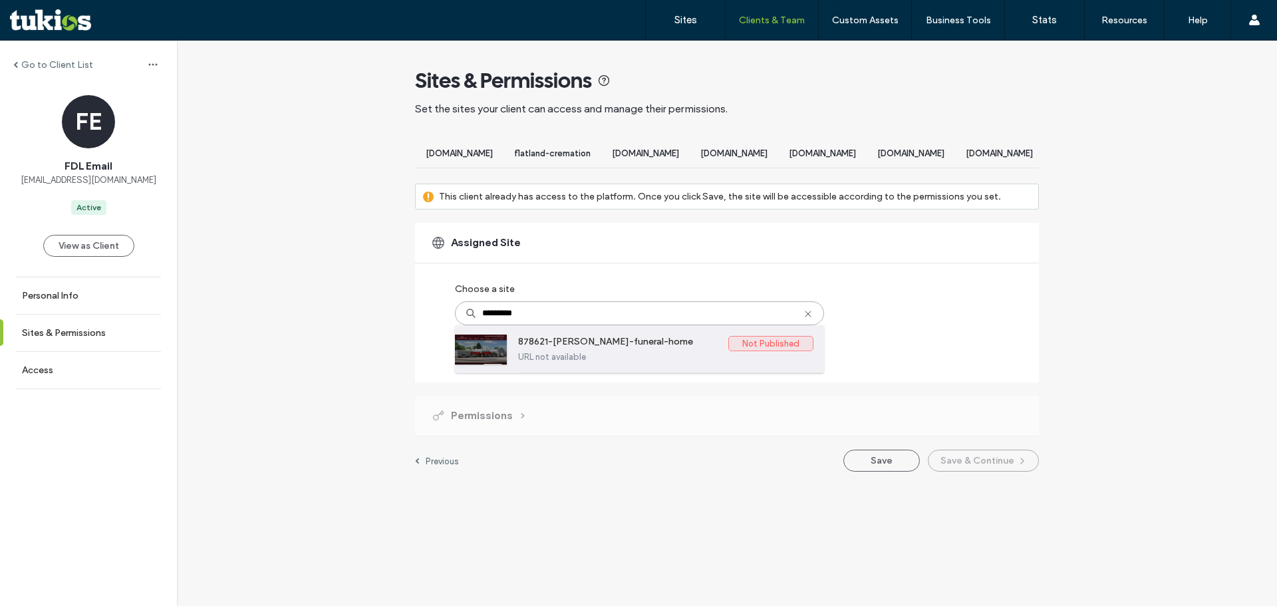
click at [591, 352] on label "878621-waybright-funeral-home" at bounding box center [623, 344] width 210 height 16
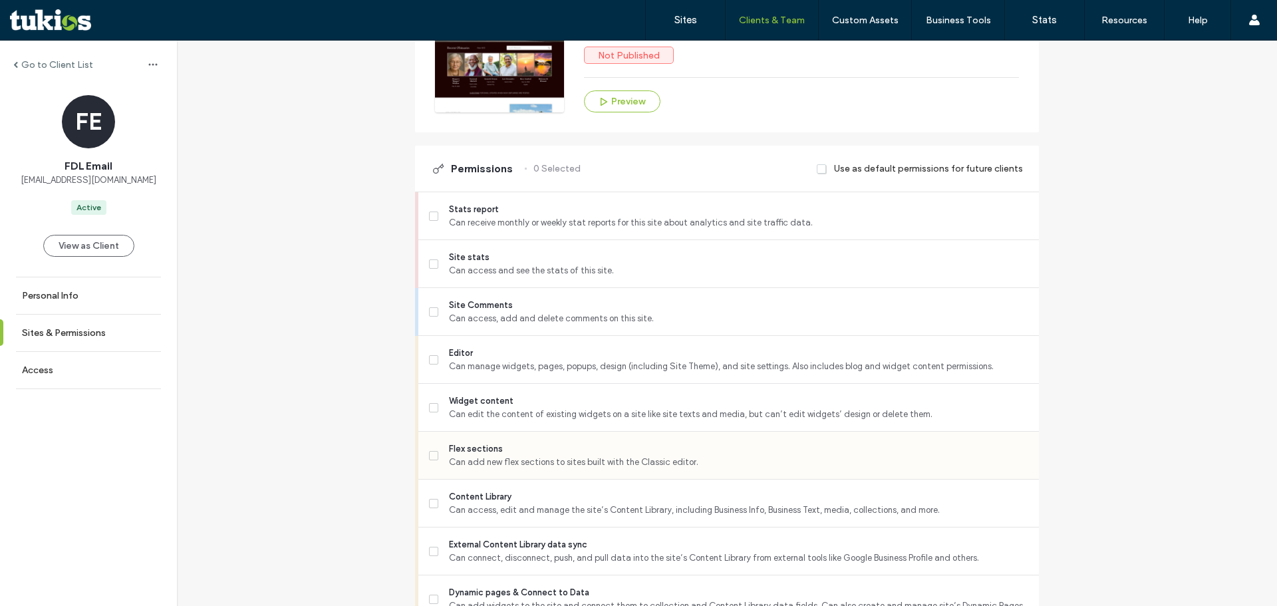
scroll to position [332, 0]
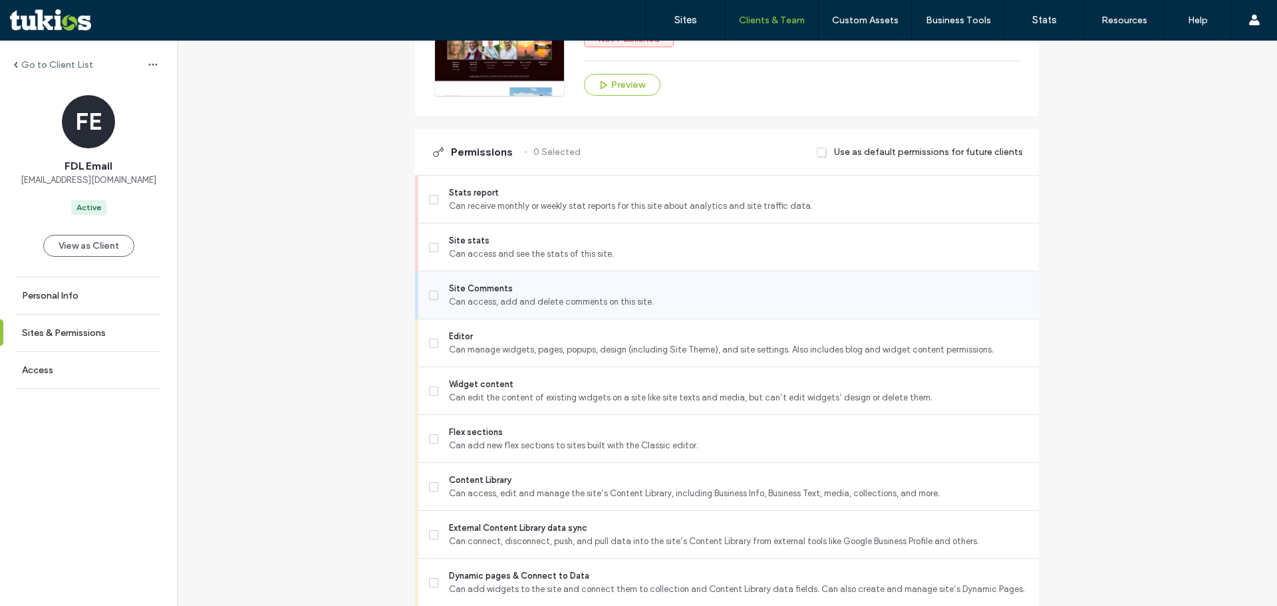
click at [478, 307] on span "Can access, add and delete comments on this site." at bounding box center [738, 301] width 579 height 13
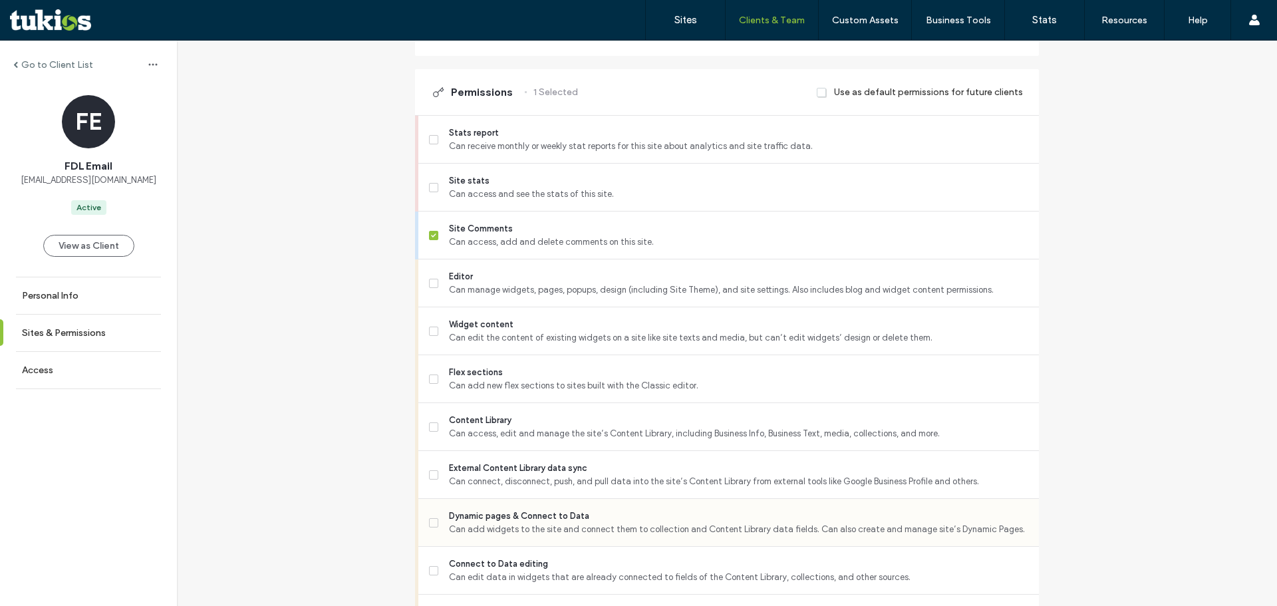
scroll to position [465, 0]
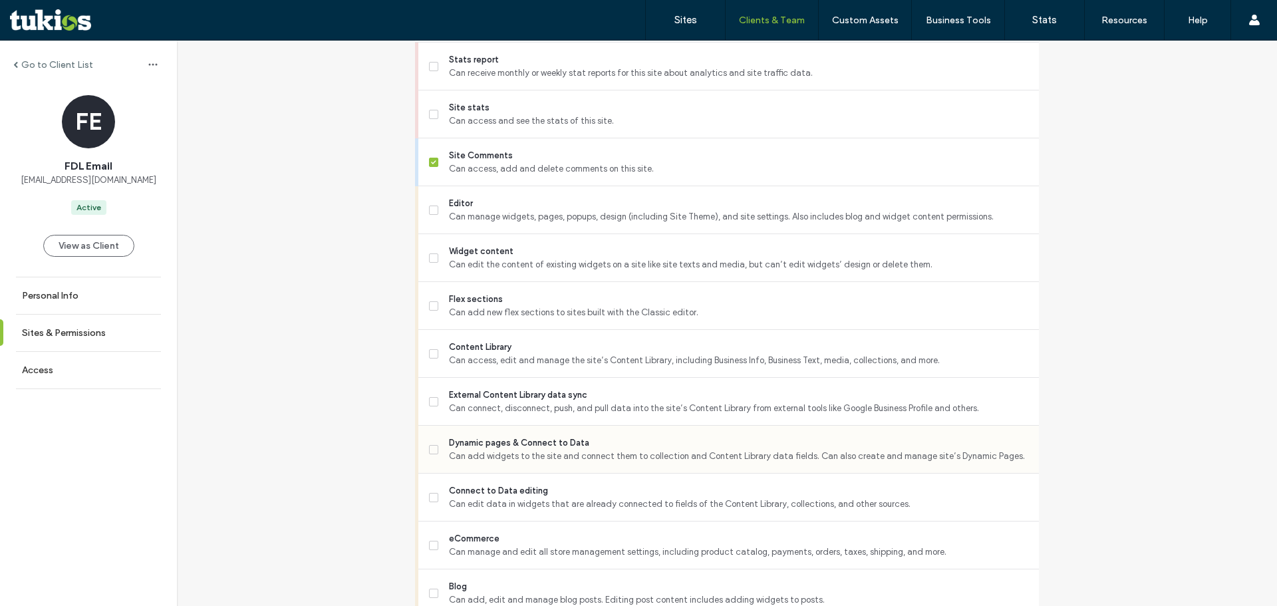
click at [496, 449] on span "Dynamic pages & Connect to Data" at bounding box center [738, 442] width 579 height 13
click at [490, 415] on span "Can connect, disconnect, push, and pull data into the site’s Content Library fr…" at bounding box center [738, 408] width 579 height 13
click at [463, 318] on span "Can add new flex sections to sites built with the Classic editor." at bounding box center [738, 312] width 579 height 13
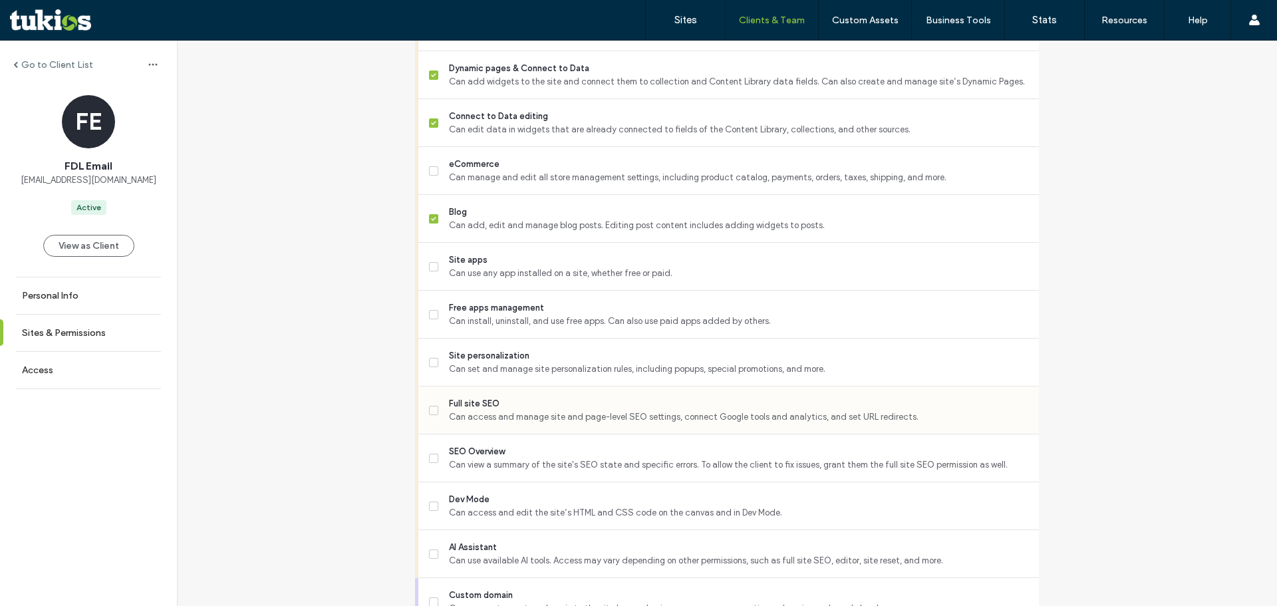
scroll to position [864, 0]
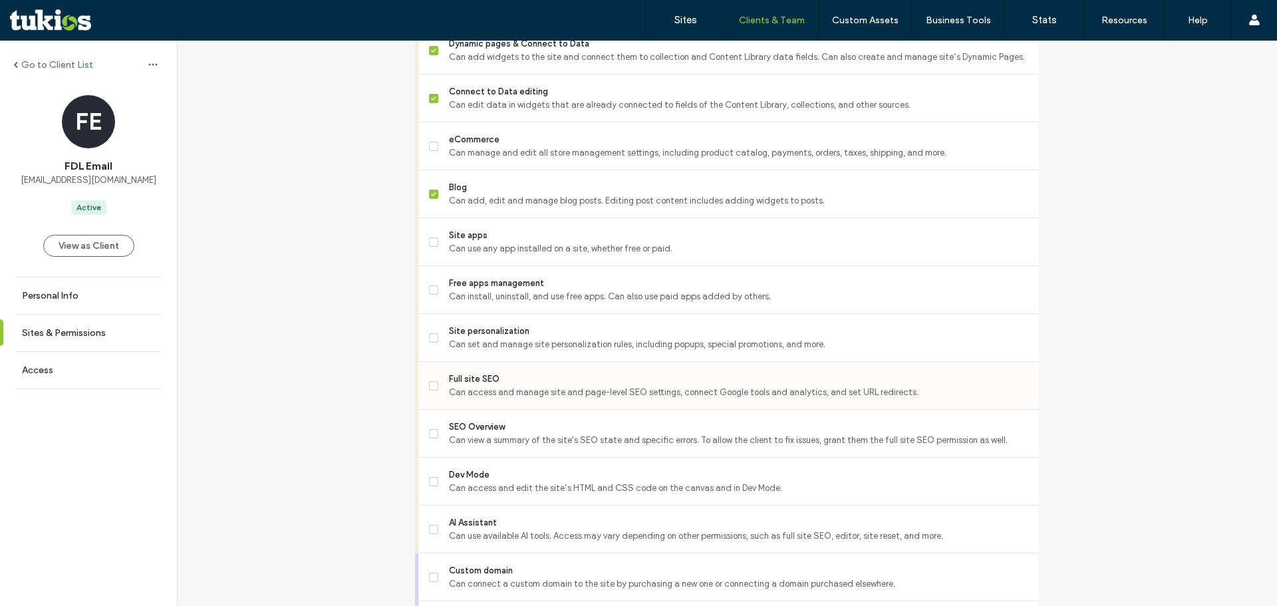
click at [469, 399] on span "Can access and manage site and page-level SEO settings, connect Google tools an…" at bounding box center [738, 392] width 579 height 13
click at [463, 351] on span "Can set and manage site personalization rules, including popups, special promot…" at bounding box center [738, 344] width 579 height 13
drag, startPoint x: 468, startPoint y: 447, endPoint x: 471, endPoint y: 474, distance: 27.4
click at [468, 447] on span "Can view a summary of the site's SEO state and specific errors. To allow the cl…" at bounding box center [738, 440] width 579 height 13
click at [466, 481] on span "Dev Mode" at bounding box center [738, 474] width 579 height 13
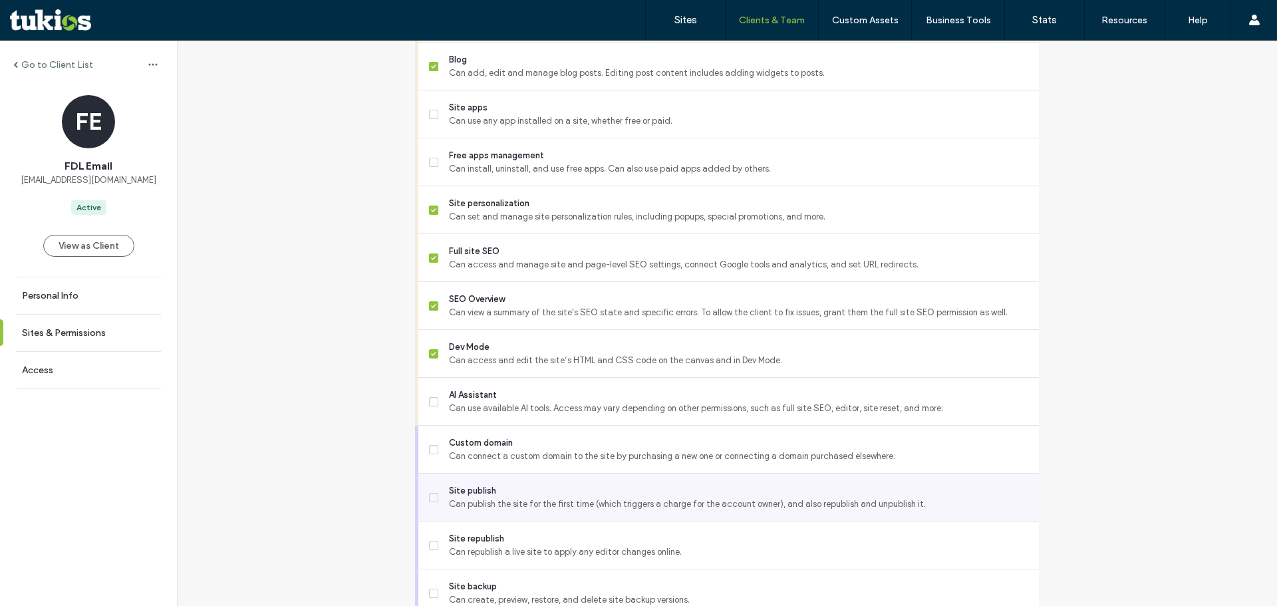
scroll to position [1064, 0]
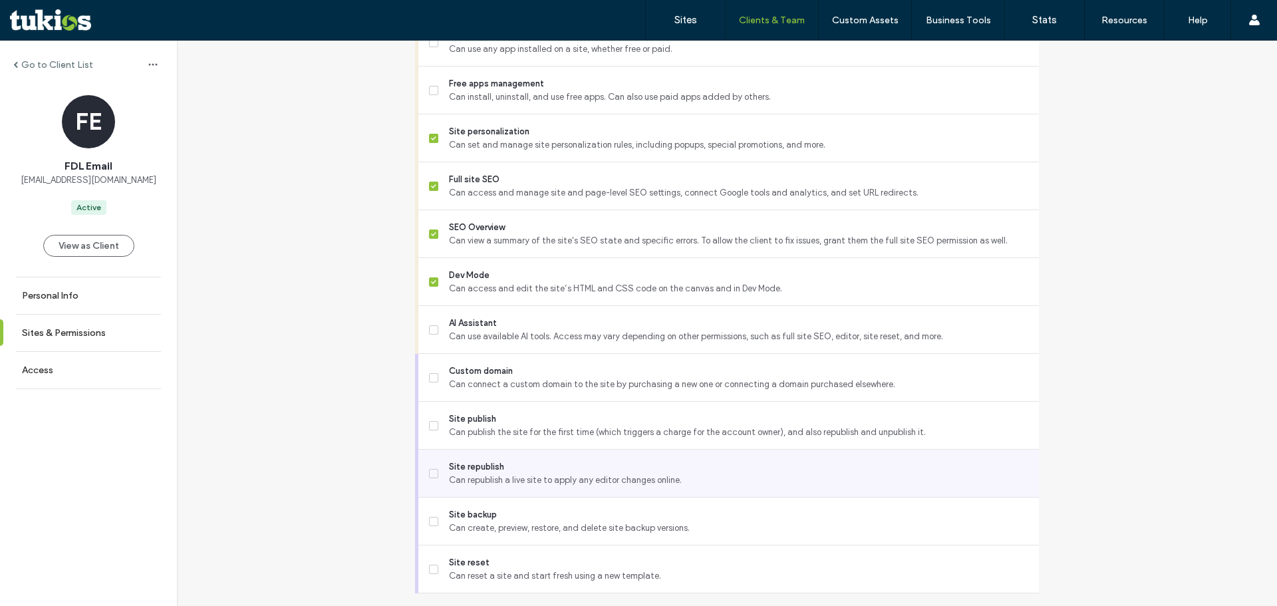
click at [489, 487] on span "Can republish a live site to apply any editor changes online." at bounding box center [738, 479] width 579 height 13
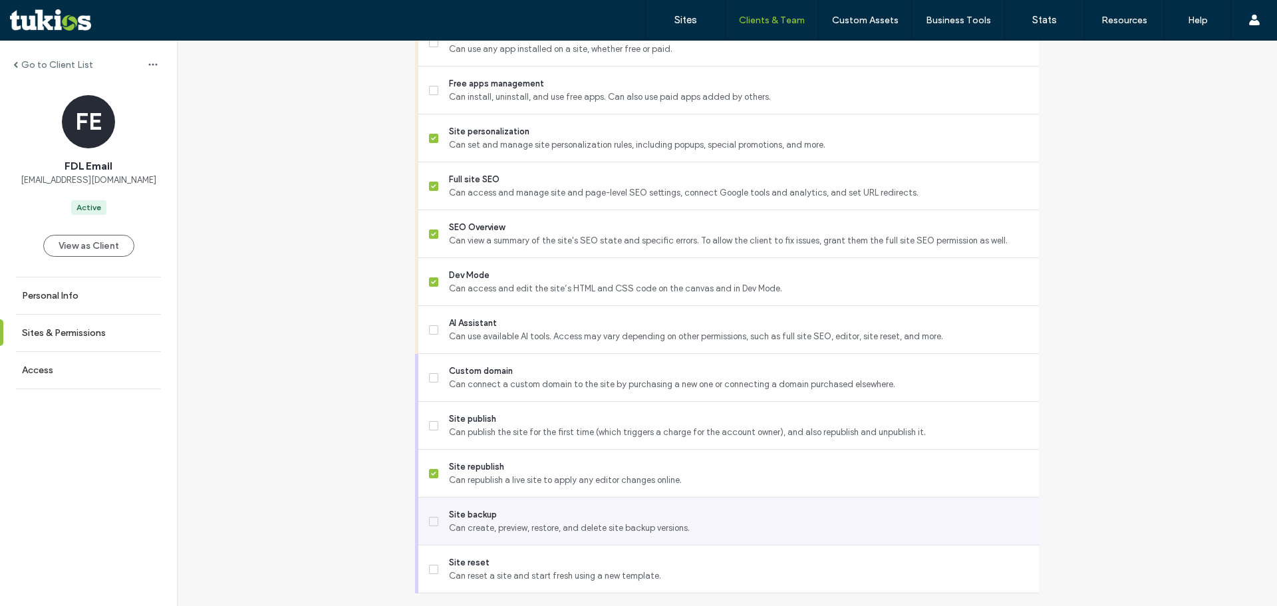
click at [503, 521] on span "Site backup" at bounding box center [738, 514] width 579 height 13
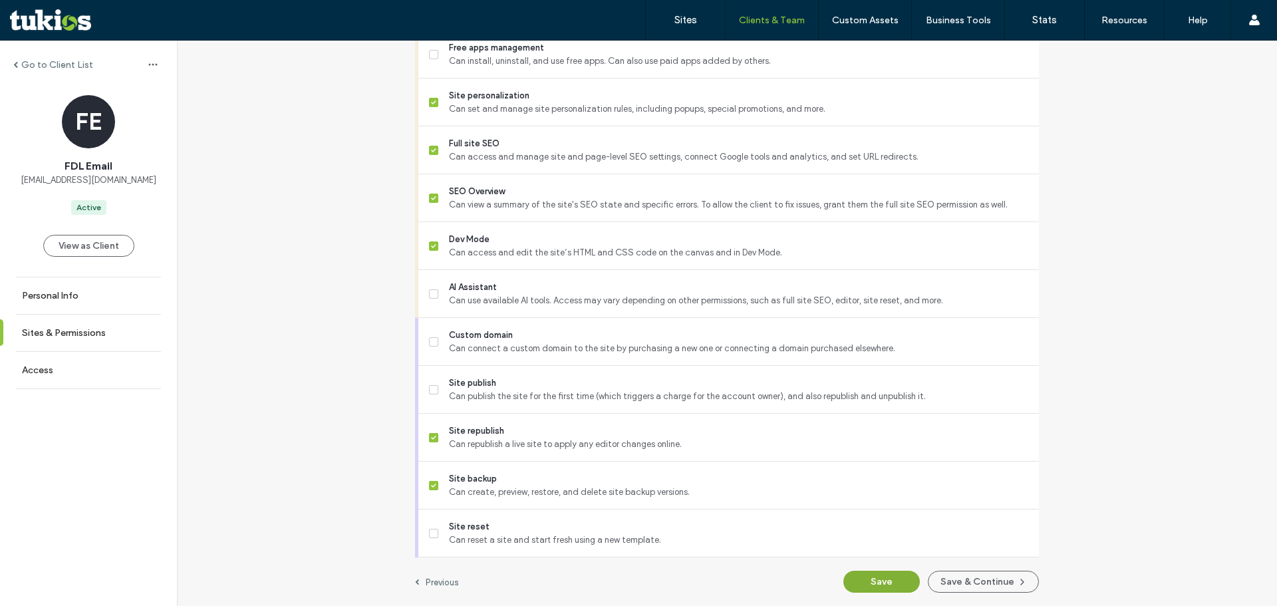
click at [870, 579] on button "Save" at bounding box center [881, 582] width 76 height 22
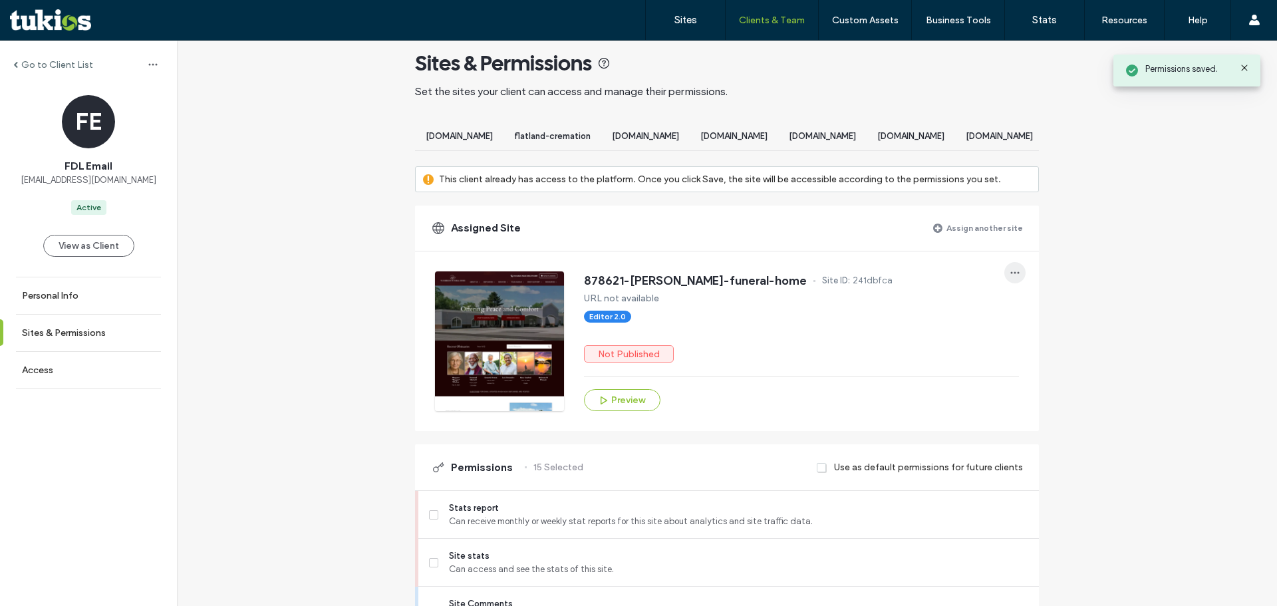
scroll to position [0, 0]
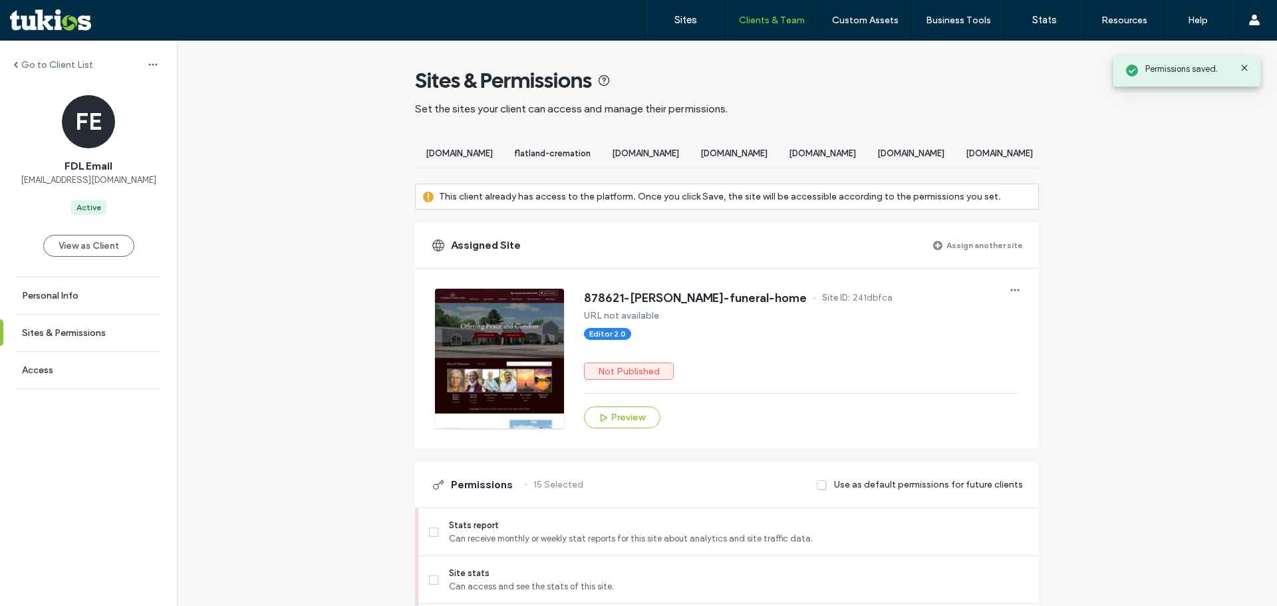
click at [991, 257] on label "Assign another site" at bounding box center [984, 244] width 76 height 23
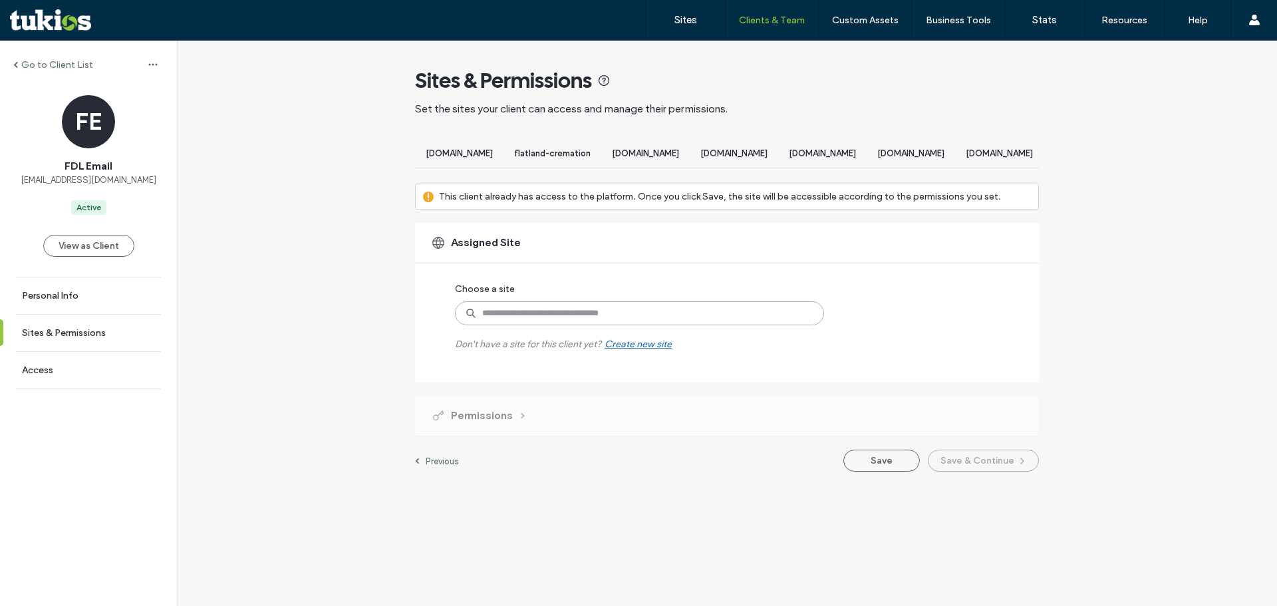
click at [543, 324] on input at bounding box center [639, 313] width 369 height 24
type input "****"
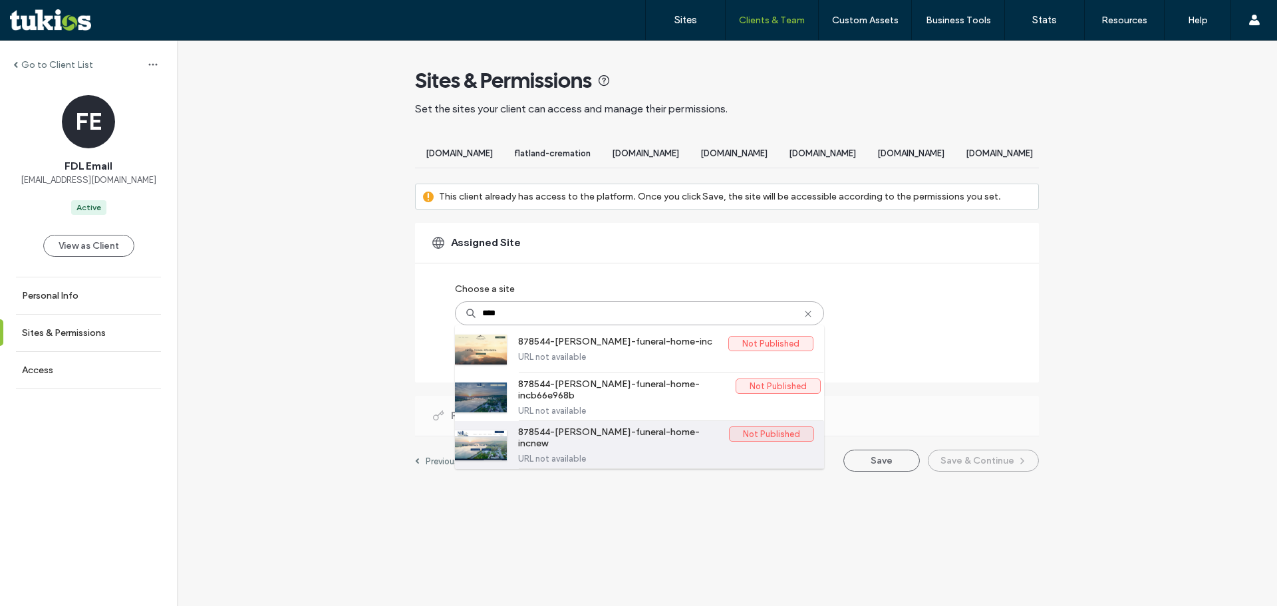
click at [548, 448] on label "878544-noll-funeral-home-incnew" at bounding box center [623, 439] width 211 height 27
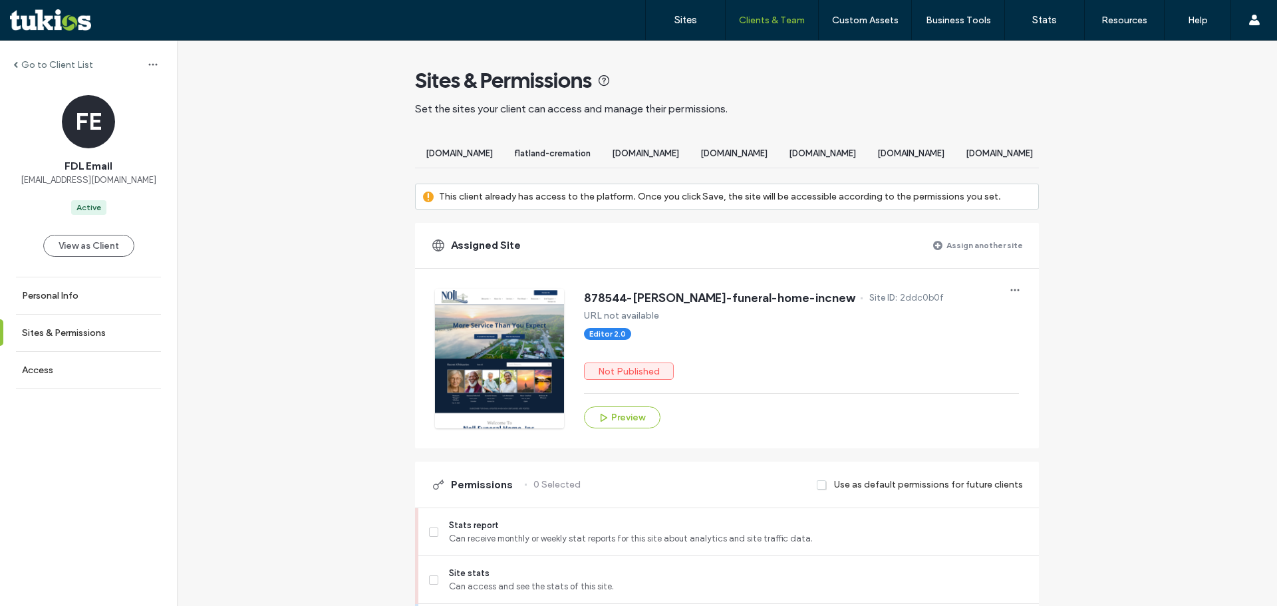
scroll to position [266, 0]
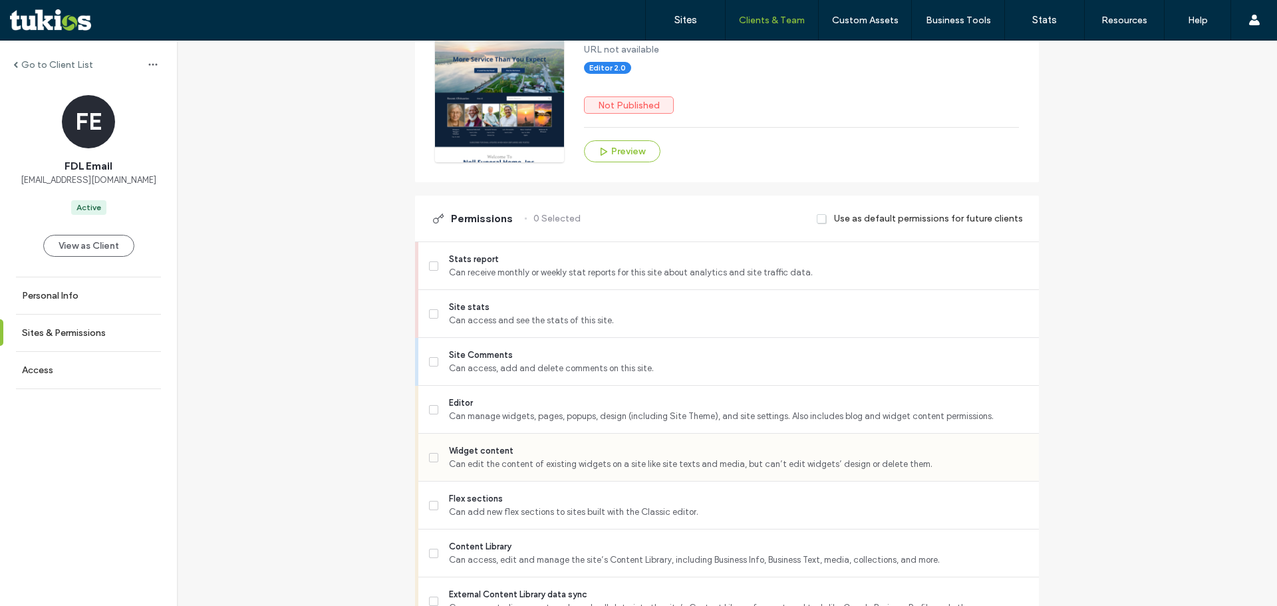
click at [452, 471] on span "Can edit the content of existing widgets on a site like site texts and media, b…" at bounding box center [738, 463] width 579 height 13
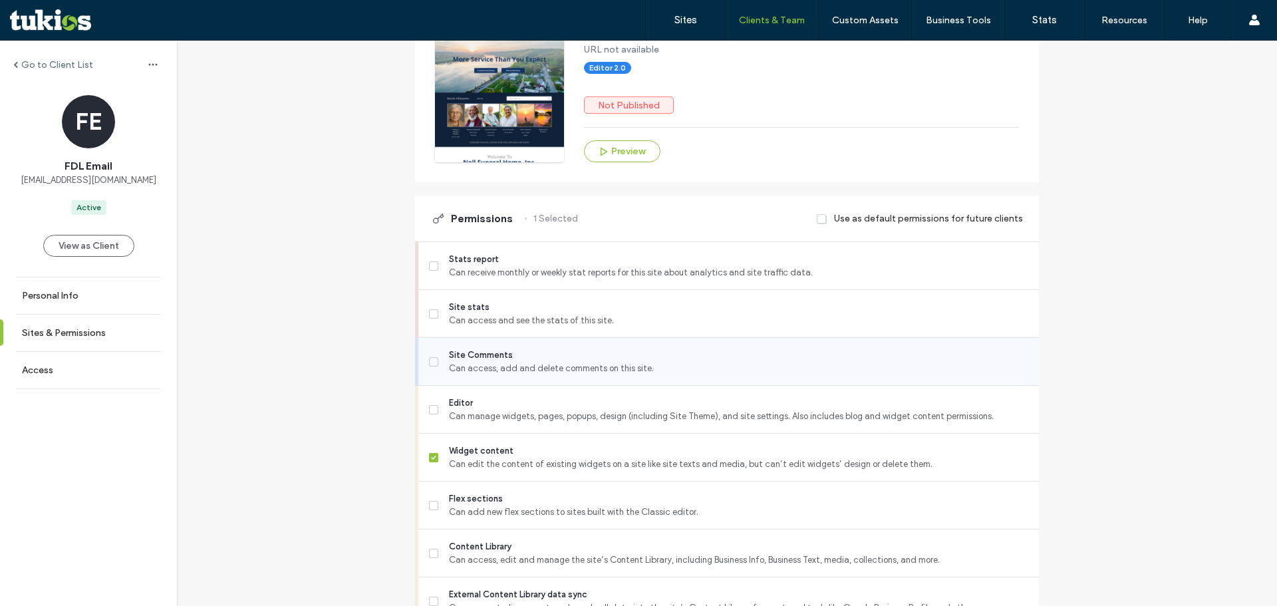
click at [460, 375] on span "Can access, add and delete comments on this site." at bounding box center [738, 368] width 579 height 13
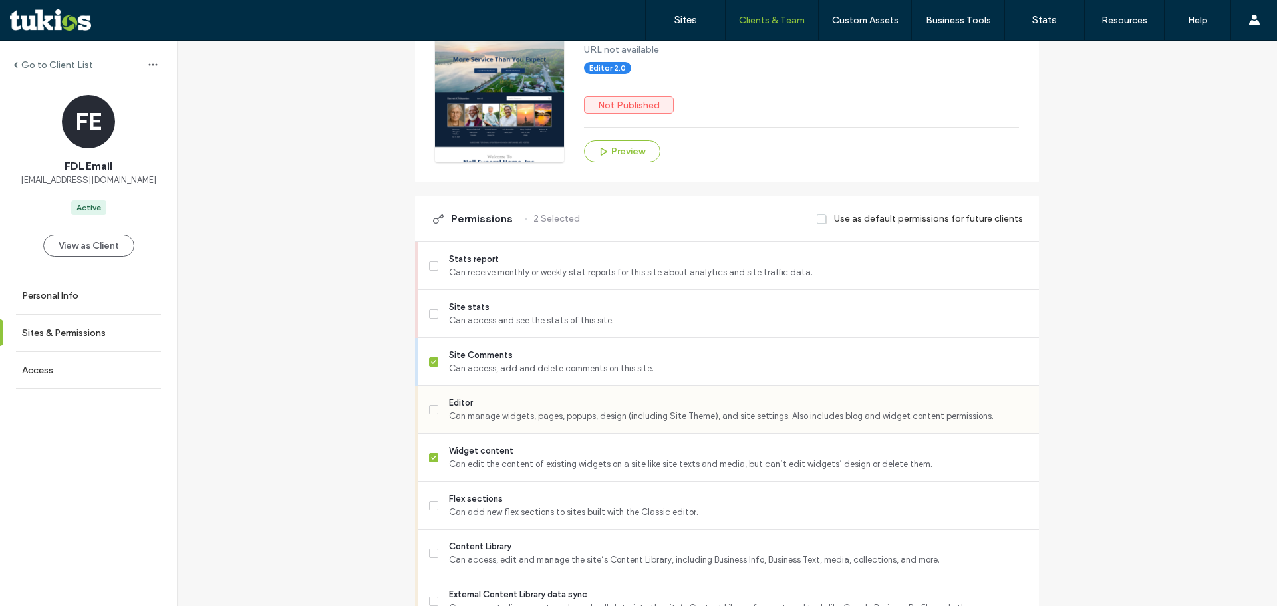
click at [464, 423] on span "Can manage widgets, pages, popups, design (including Site Theme), and site sett…" at bounding box center [738, 416] width 579 height 13
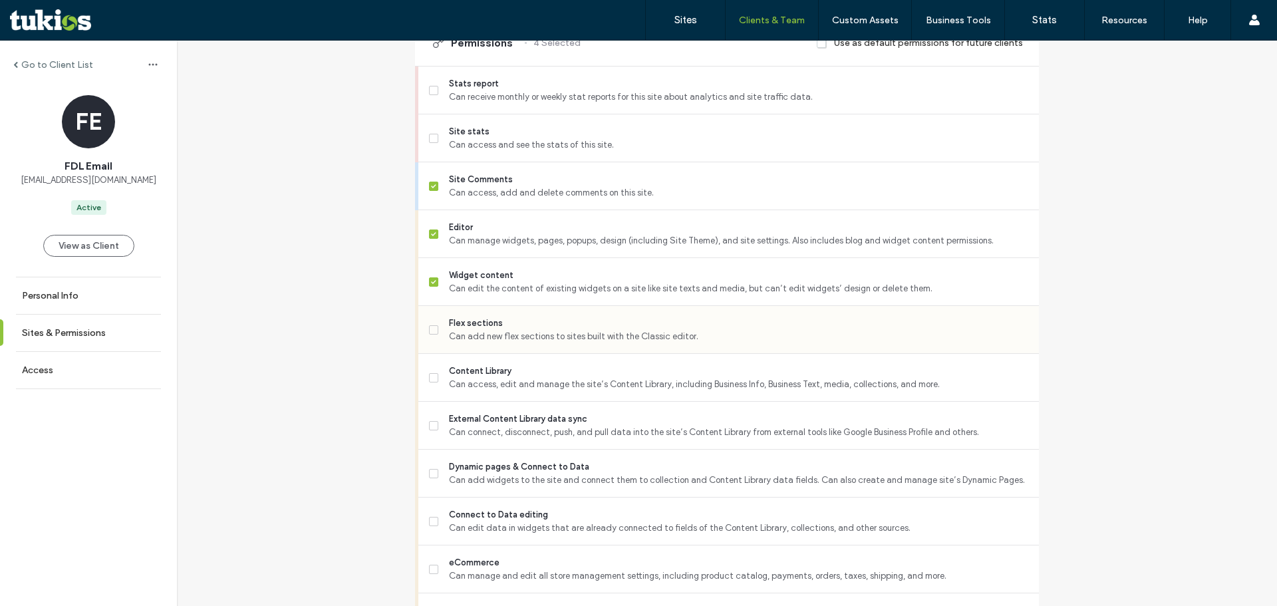
scroll to position [598, 0]
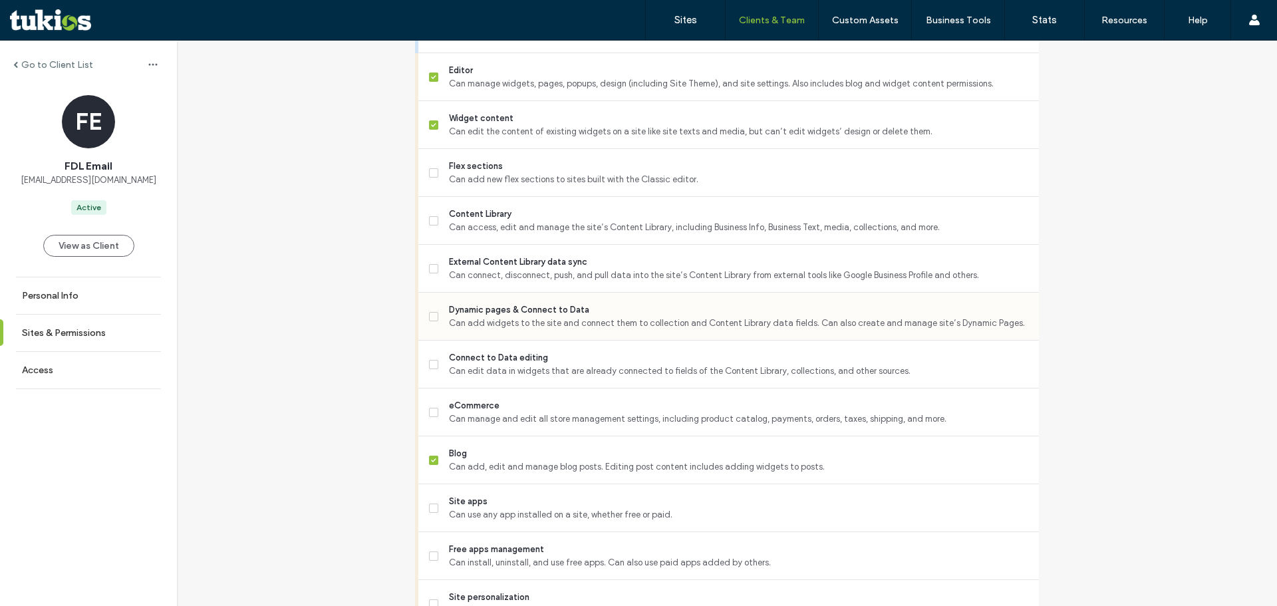
click at [481, 340] on div "Dynamic pages & Connect to Data Can add widgets to the site and connect them to…" at bounding box center [734, 316] width 610 height 47
click at [469, 330] on span "Can add widgets to the site and connect them to collection and Content Library …" at bounding box center [738, 323] width 579 height 13
drag, startPoint x: 463, startPoint y: 287, endPoint x: 458, endPoint y: 223, distance: 64.0
click at [463, 282] on span "Can connect, disconnect, push, and pull data into the site’s Content Library fr…" at bounding box center [738, 275] width 579 height 13
click at [452, 186] on span "Can add new flex sections to sites built with the Classic editor." at bounding box center [738, 179] width 579 height 13
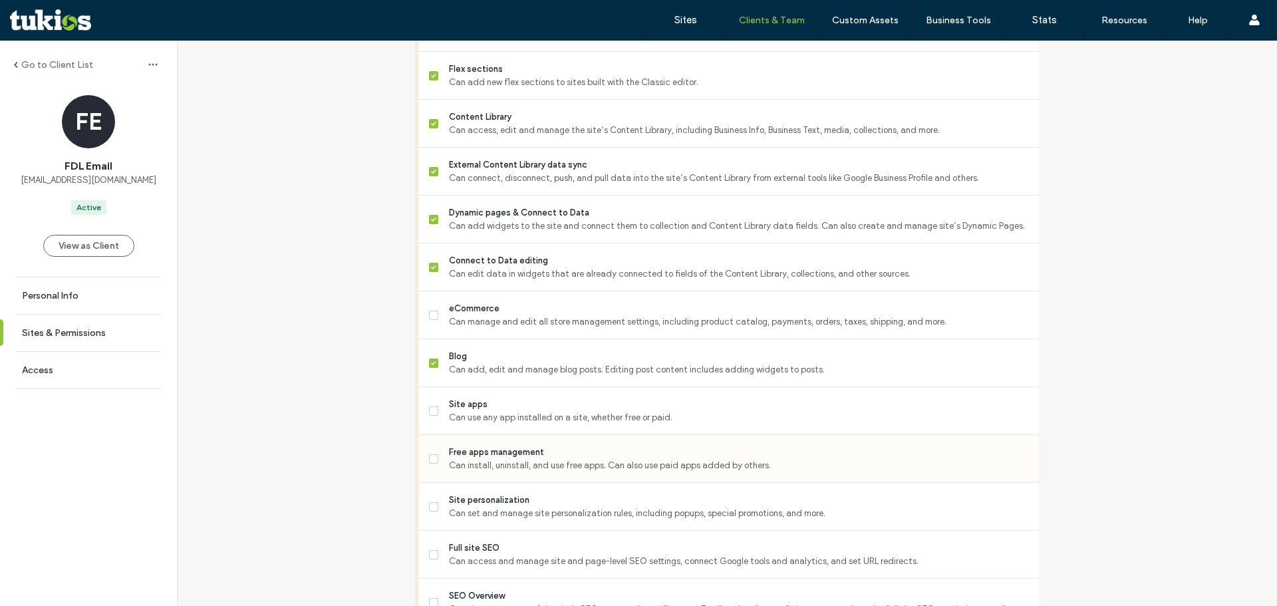
scroll to position [798, 0]
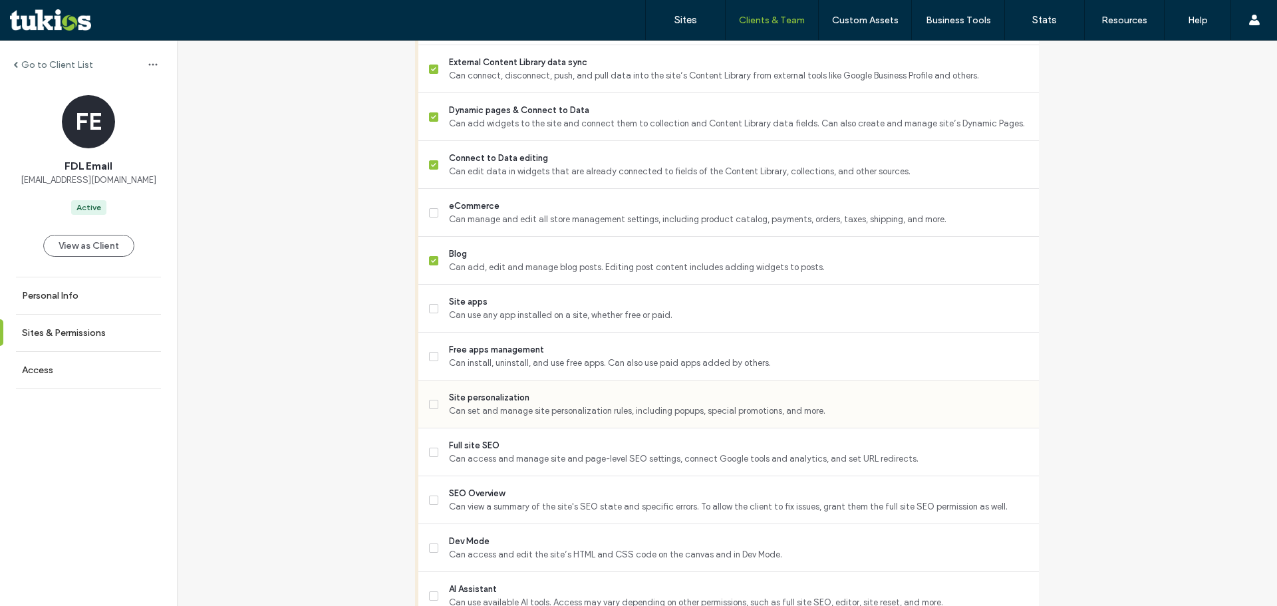
click at [493, 418] on span "Can set and manage site personalization rules, including popups, special promot…" at bounding box center [738, 410] width 579 height 13
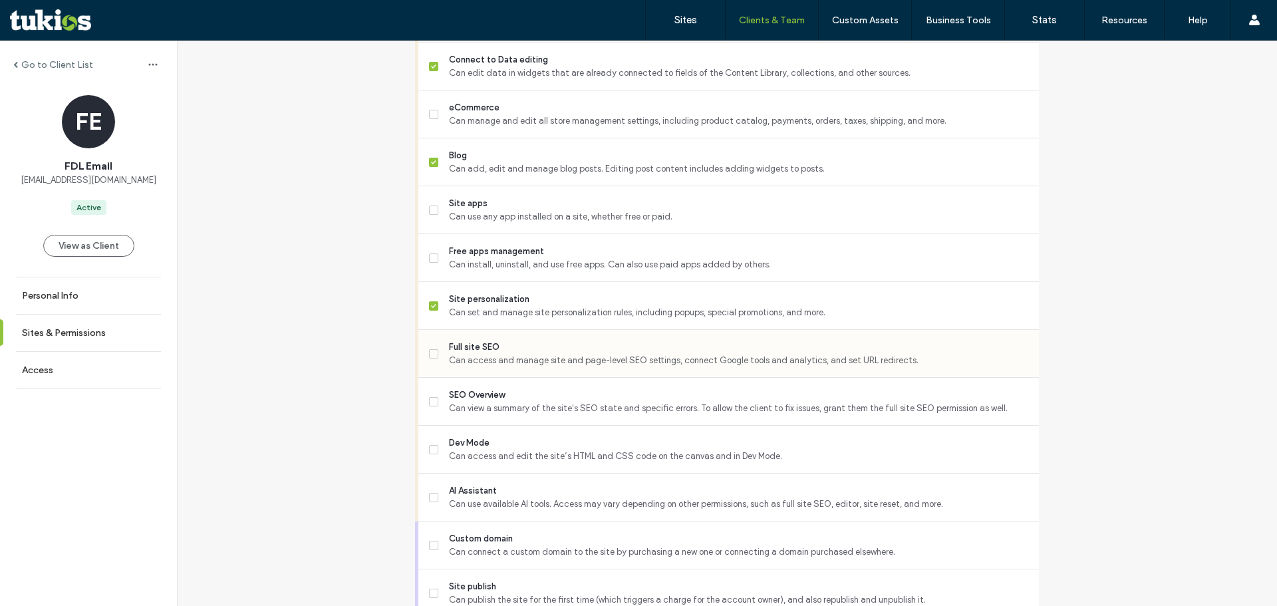
scroll to position [931, 0]
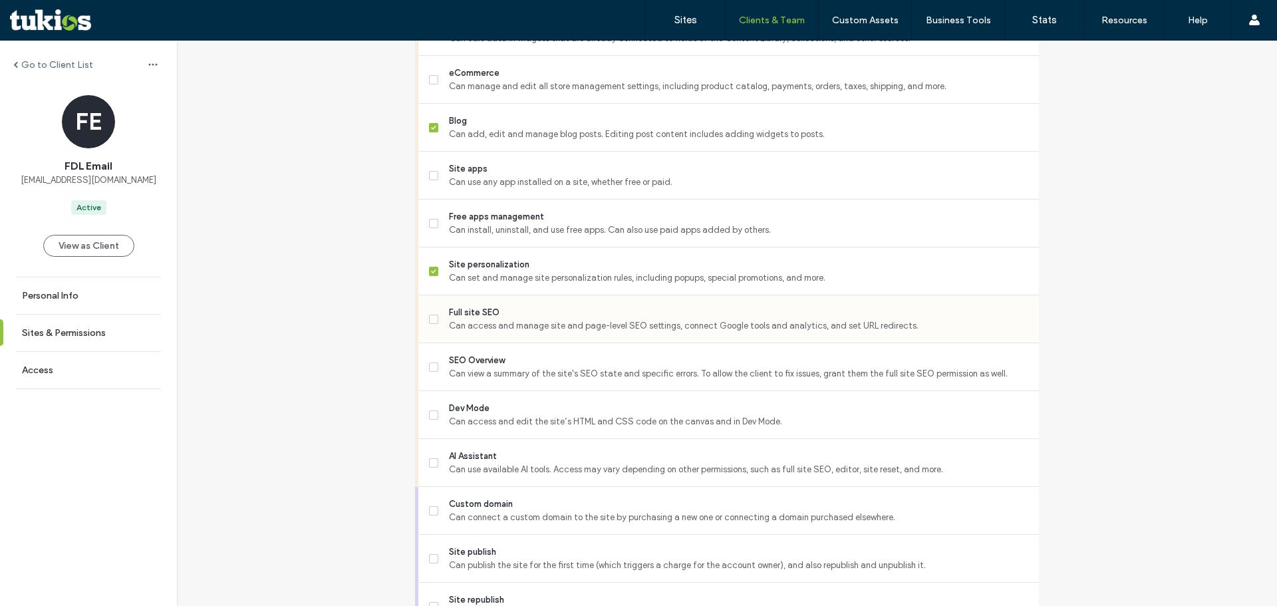
click at [465, 314] on div "Full site SEO Can access and manage site and page-level SEO settings, connect G…" at bounding box center [734, 318] width 610 height 47
click at [462, 319] on span "Full site SEO" at bounding box center [738, 312] width 579 height 13
click at [465, 365] on span "SEO Overview" at bounding box center [738, 360] width 579 height 13
click at [469, 415] on span "Dev Mode" at bounding box center [738, 408] width 579 height 13
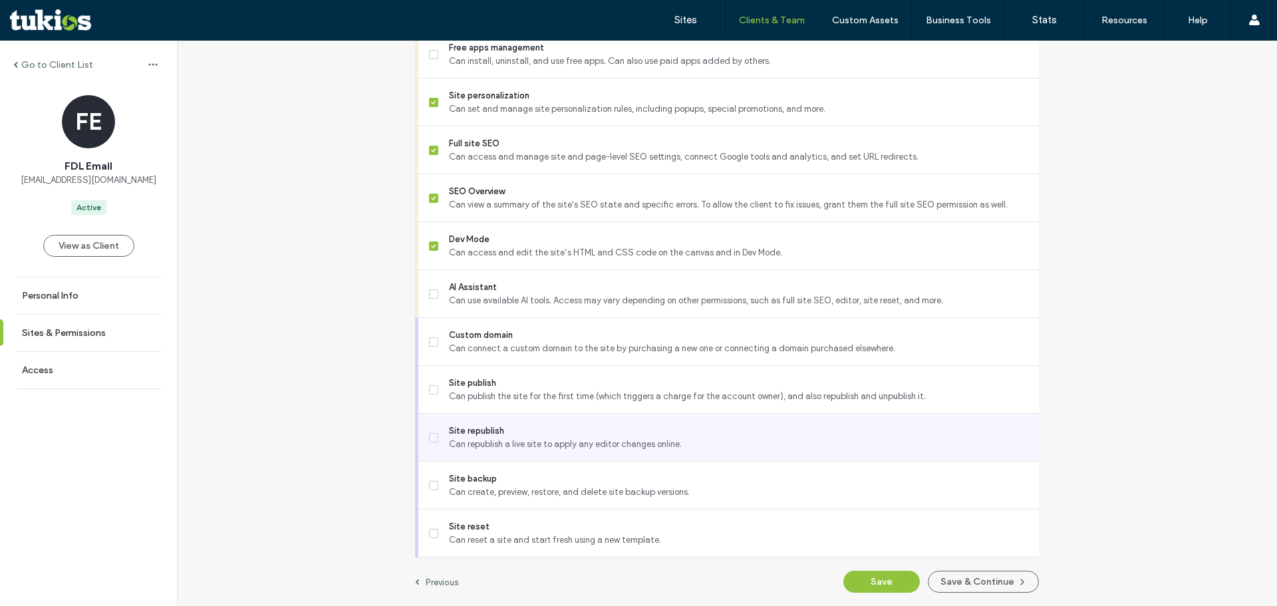
click at [449, 440] on span "Can republish a live site to apply any editor changes online." at bounding box center [738, 444] width 579 height 13
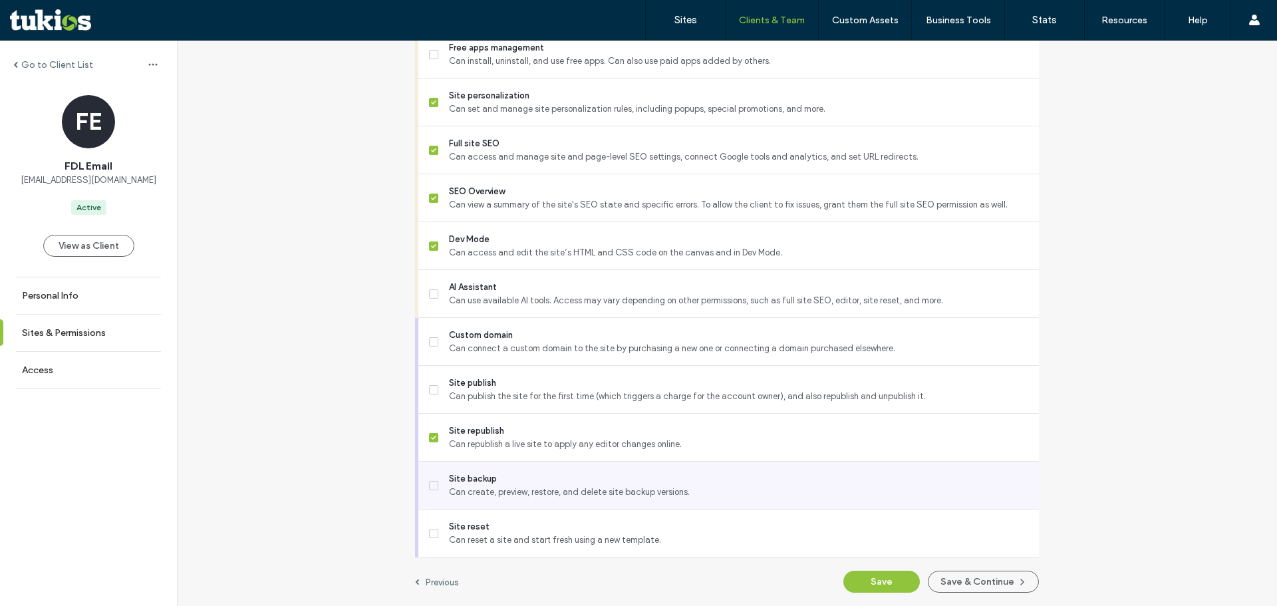
click at [473, 493] on span "Can create, preview, restore, and delete site backup versions." at bounding box center [738, 491] width 579 height 13
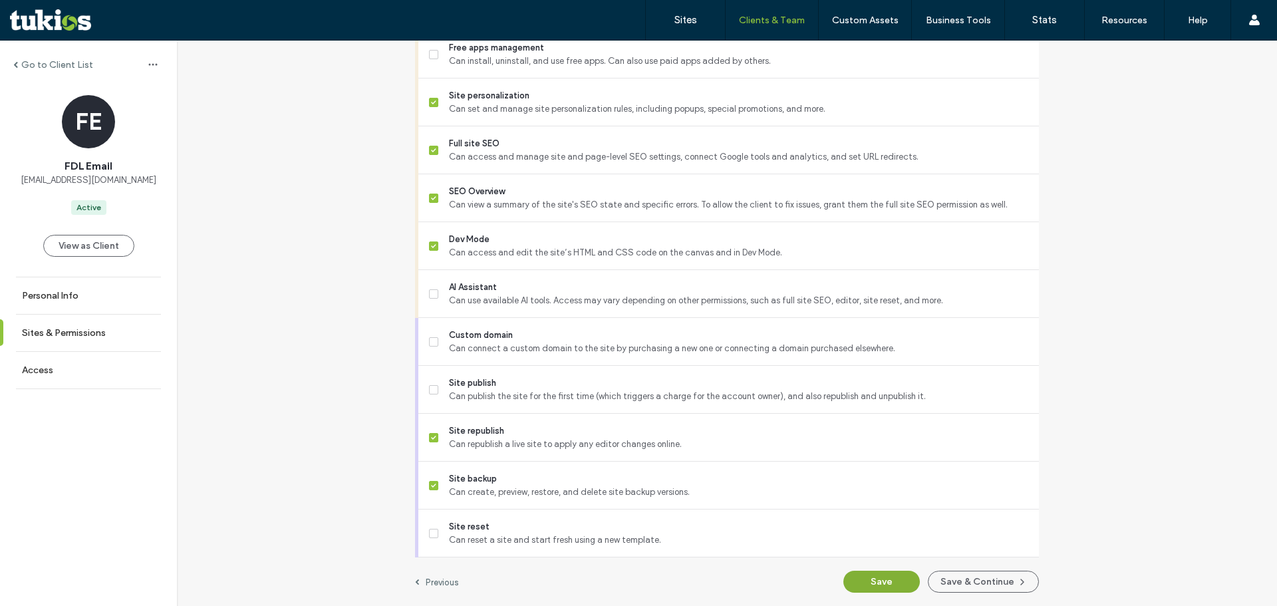
click at [889, 578] on button "Save" at bounding box center [881, 582] width 76 height 22
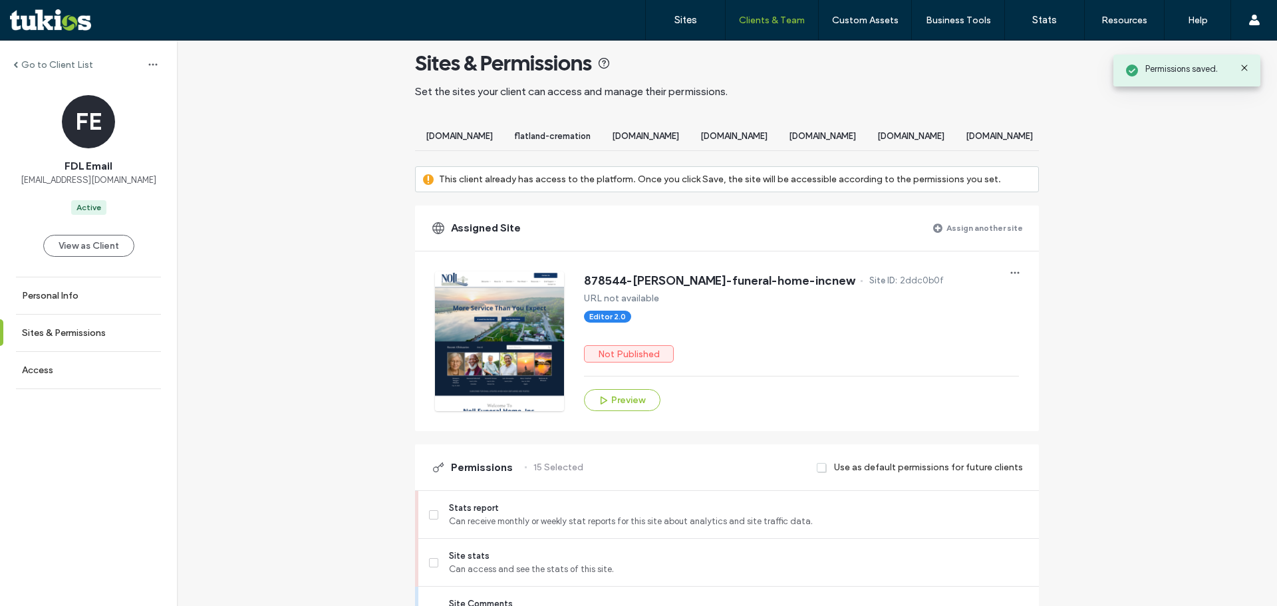
scroll to position [0, 0]
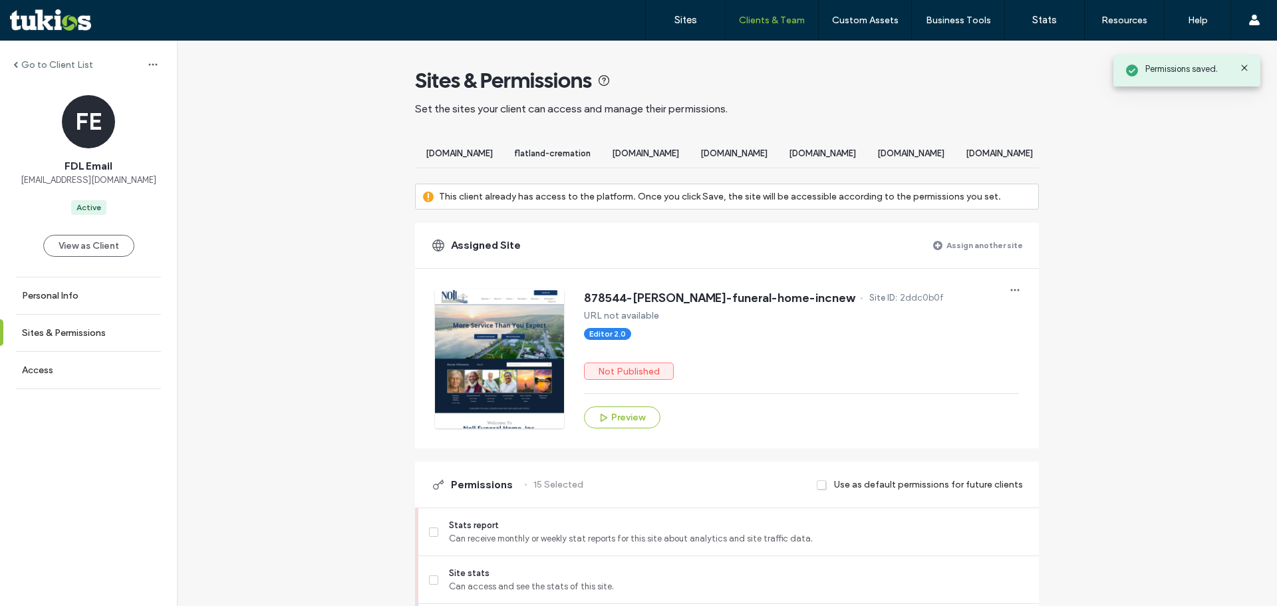
click at [963, 245] on div "Assigned Site Assign another site" at bounding box center [727, 245] width 624 height 45
click at [970, 257] on label "Assign another site" at bounding box center [984, 244] width 76 height 23
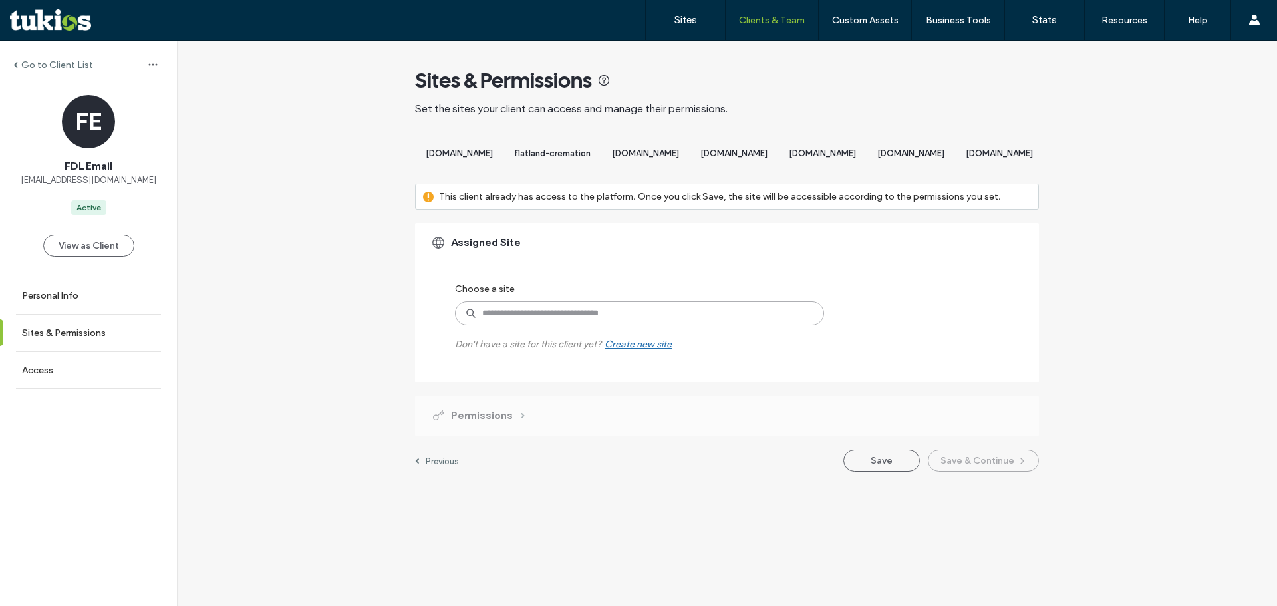
click at [576, 325] on input at bounding box center [639, 313] width 369 height 24
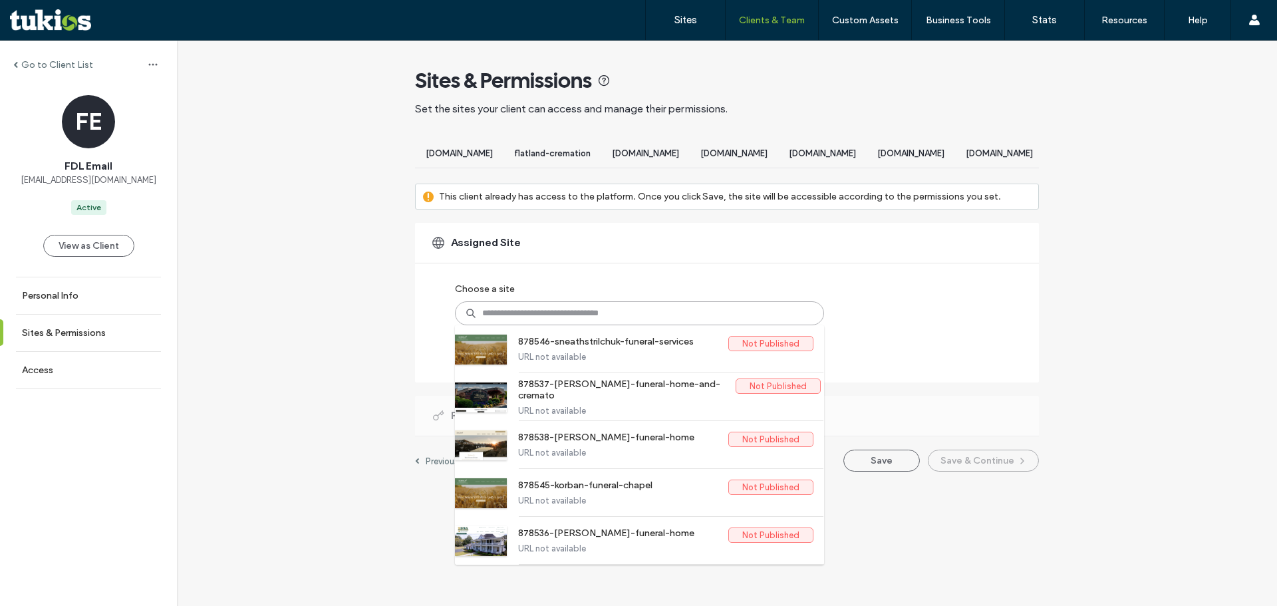
paste input "******"
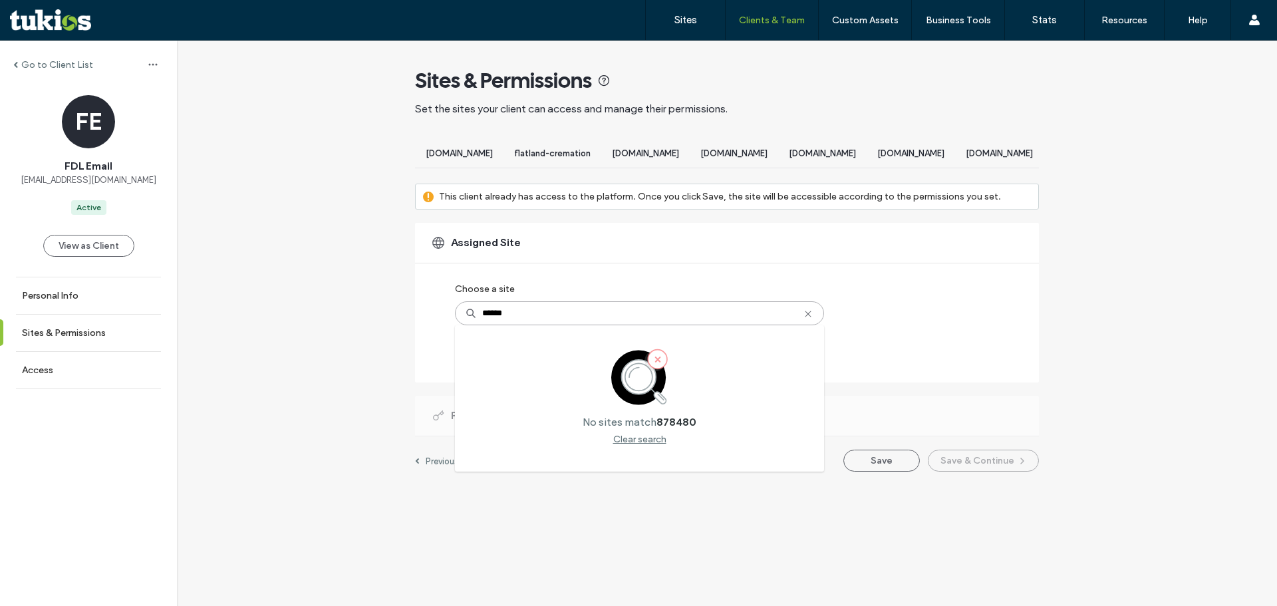
click at [483, 325] on input "******" at bounding box center [639, 313] width 369 height 24
click at [542, 325] on input "******" at bounding box center [639, 313] width 369 height 24
drag, startPoint x: 551, startPoint y: 336, endPoint x: 376, endPoint y: 335, distance: 175.5
click at [376, 335] on div "Go to Client List FE FDL Email client.success@funeraldirectorslife.com Active V…" at bounding box center [727, 263] width 1100 height 444
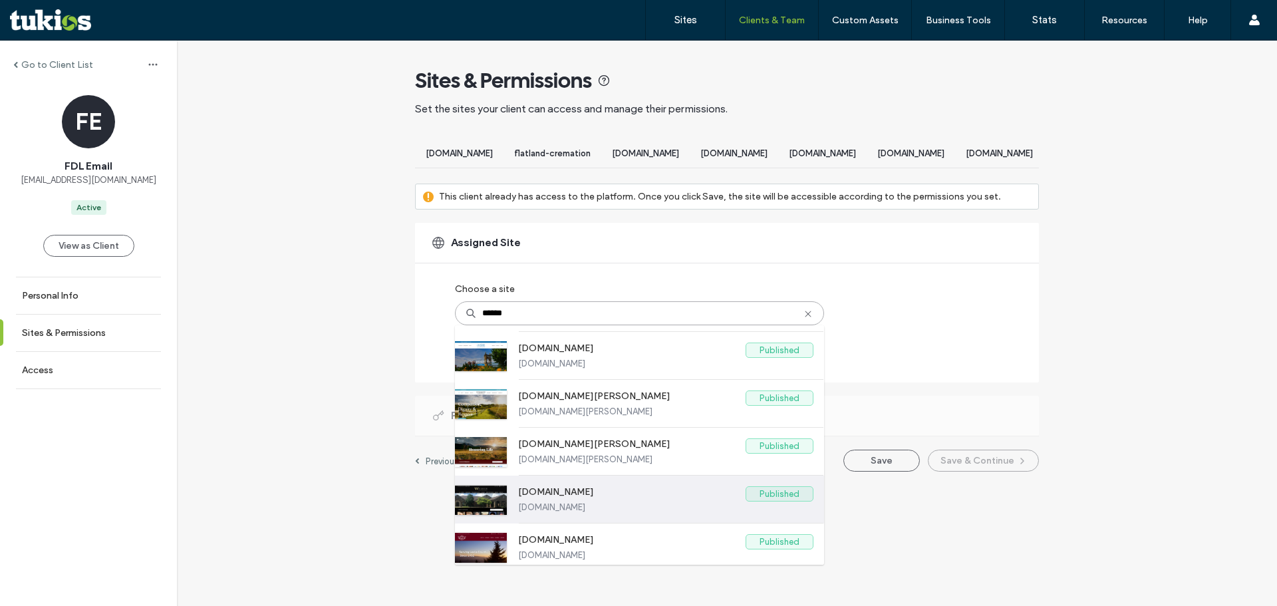
scroll to position [383, 0]
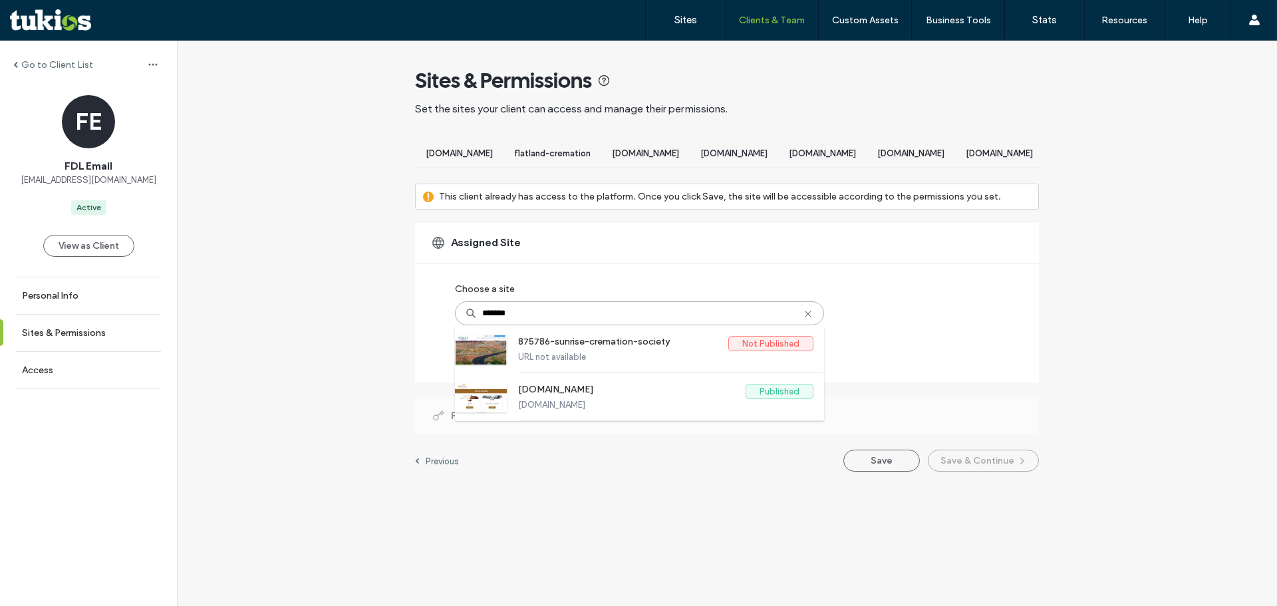
type input "*******"
click at [50, 61] on div "Go to Client List" at bounding box center [88, 64] width 177 height 21
click at [50, 61] on label "Go to Client List" at bounding box center [57, 64] width 72 height 11
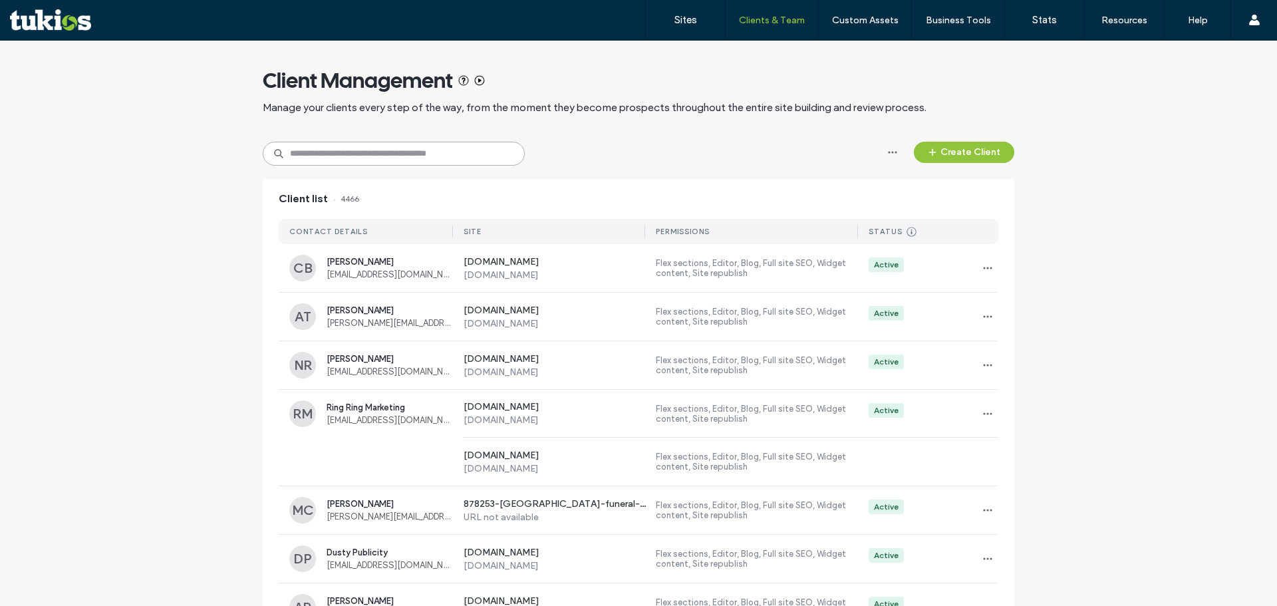
click at [455, 152] on input at bounding box center [394, 154] width 262 height 24
type input "*****"
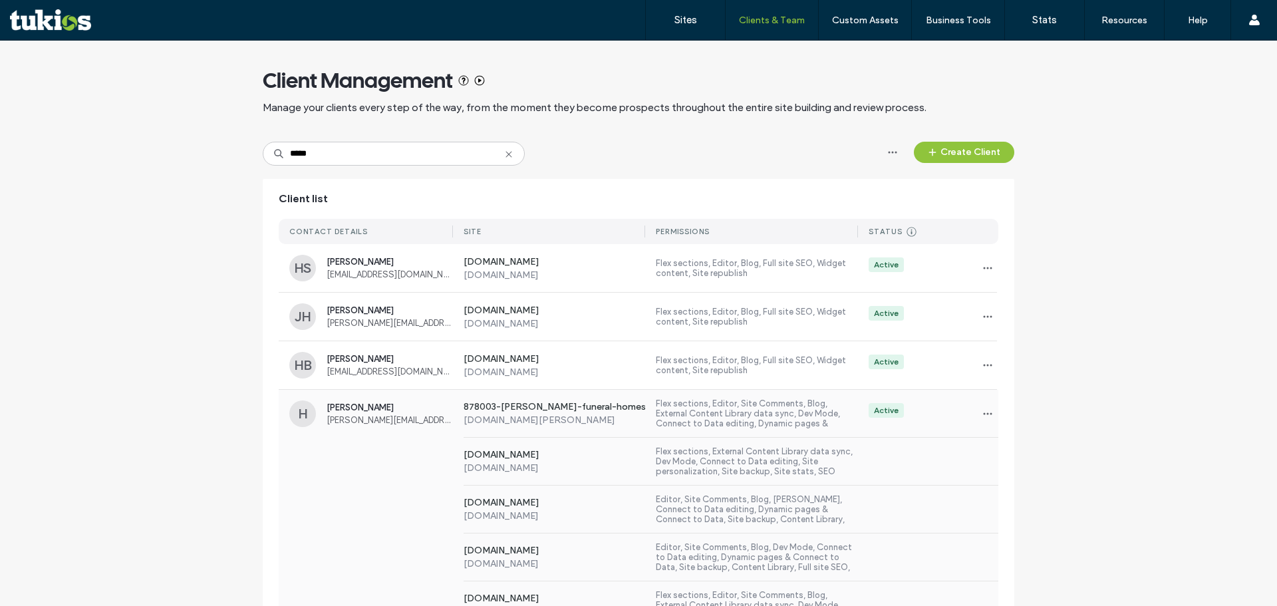
click at [352, 527] on div "www.kincannonfuneralhome.com www.kincannonfuneralhome.com Editor, Site Comments…" at bounding box center [638, 509] width 719 height 48
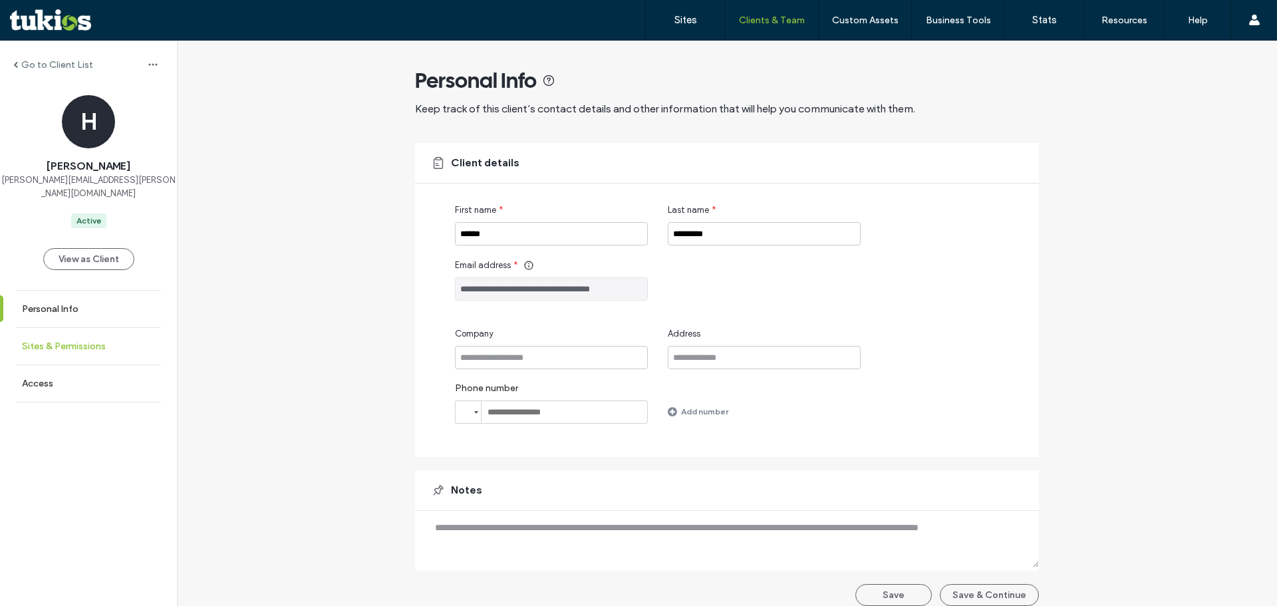
click at [71, 338] on link "Sites & Permissions" at bounding box center [88, 346] width 177 height 37
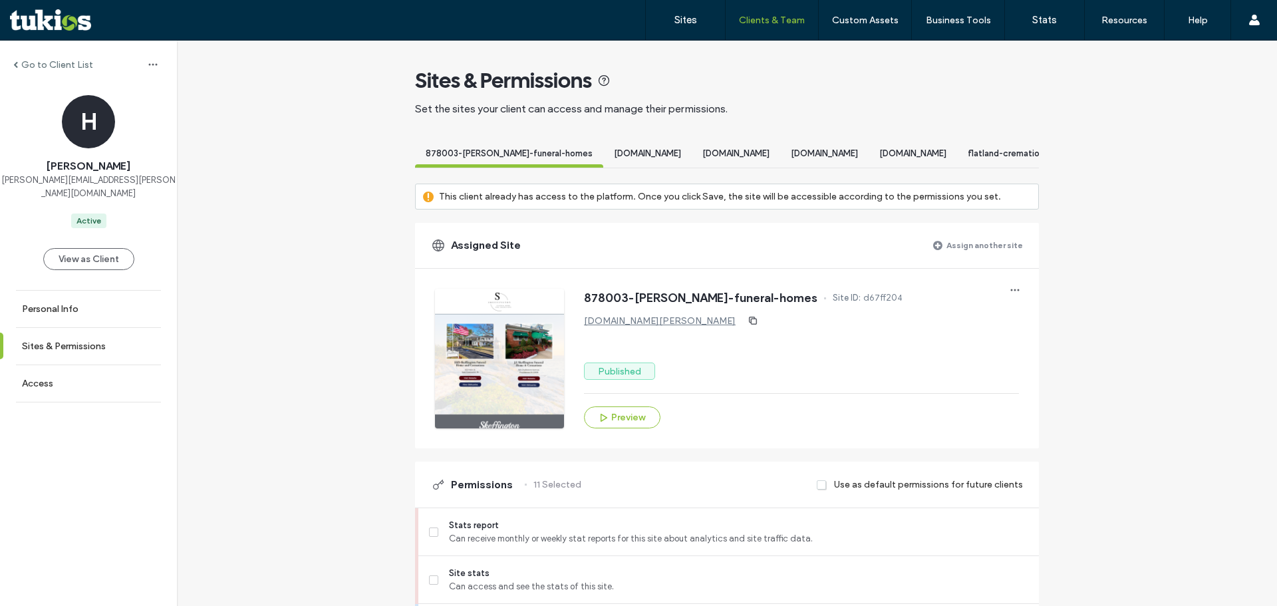
click at [1001, 249] on label "Assign another site" at bounding box center [984, 244] width 76 height 23
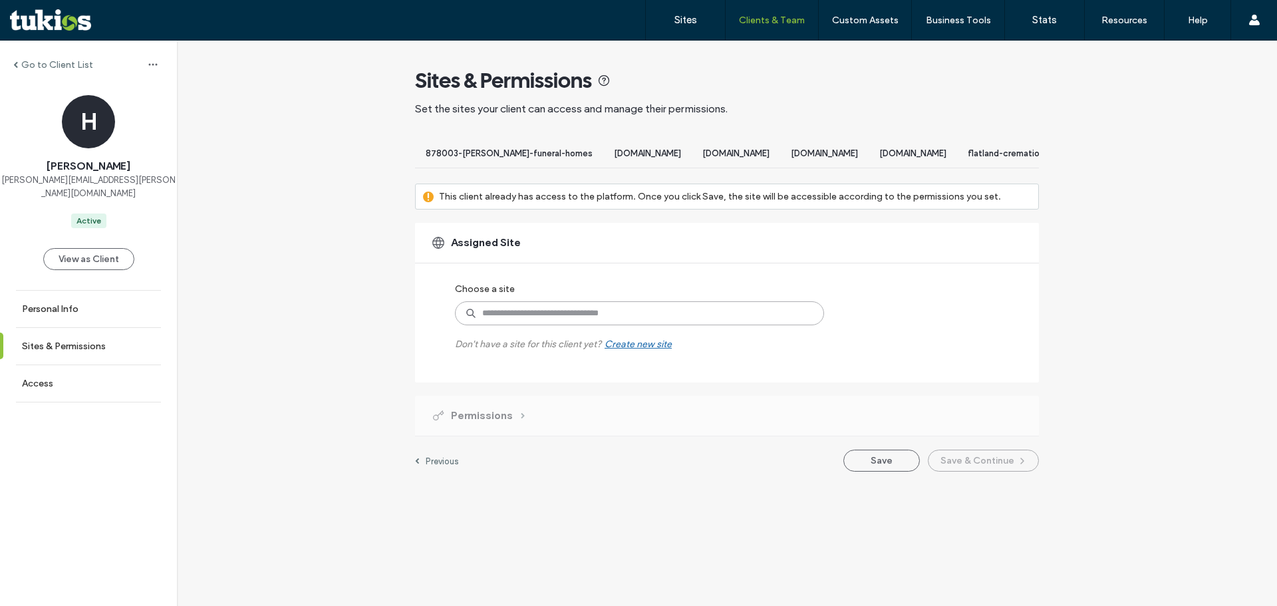
click at [616, 319] on input at bounding box center [639, 313] width 369 height 24
paste input "******"
type input "******"
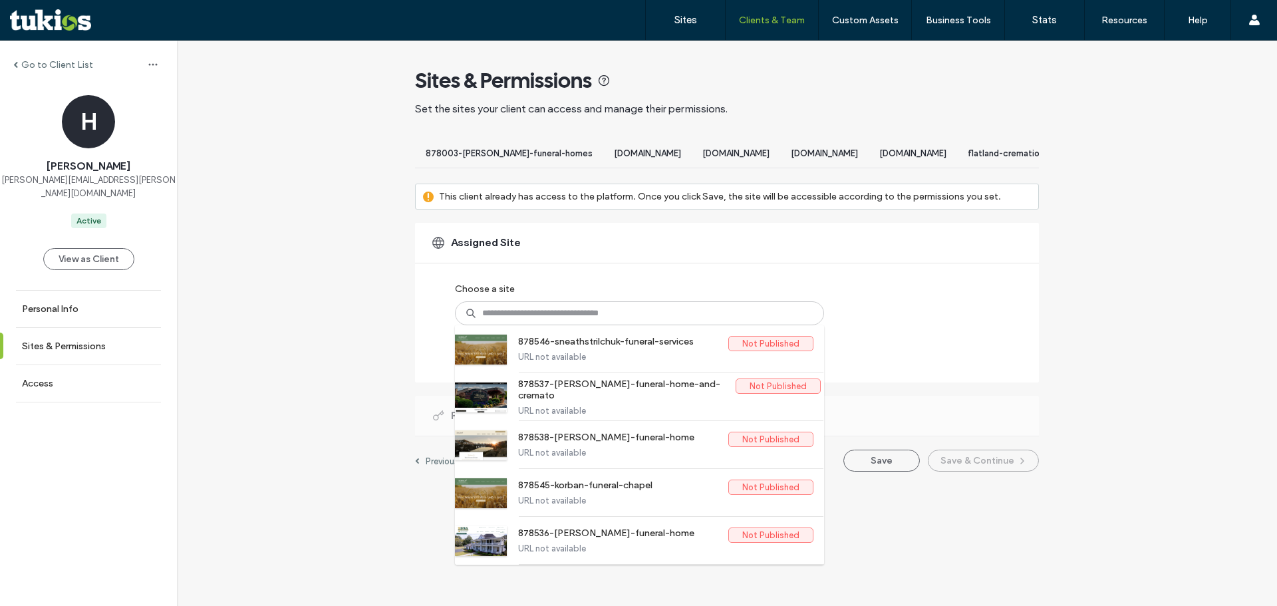
click at [261, 160] on div "Go to Client List H Haley Laurence haley.laurence@funeraldirectorslife.com Acti…" at bounding box center [727, 263] width 1100 height 444
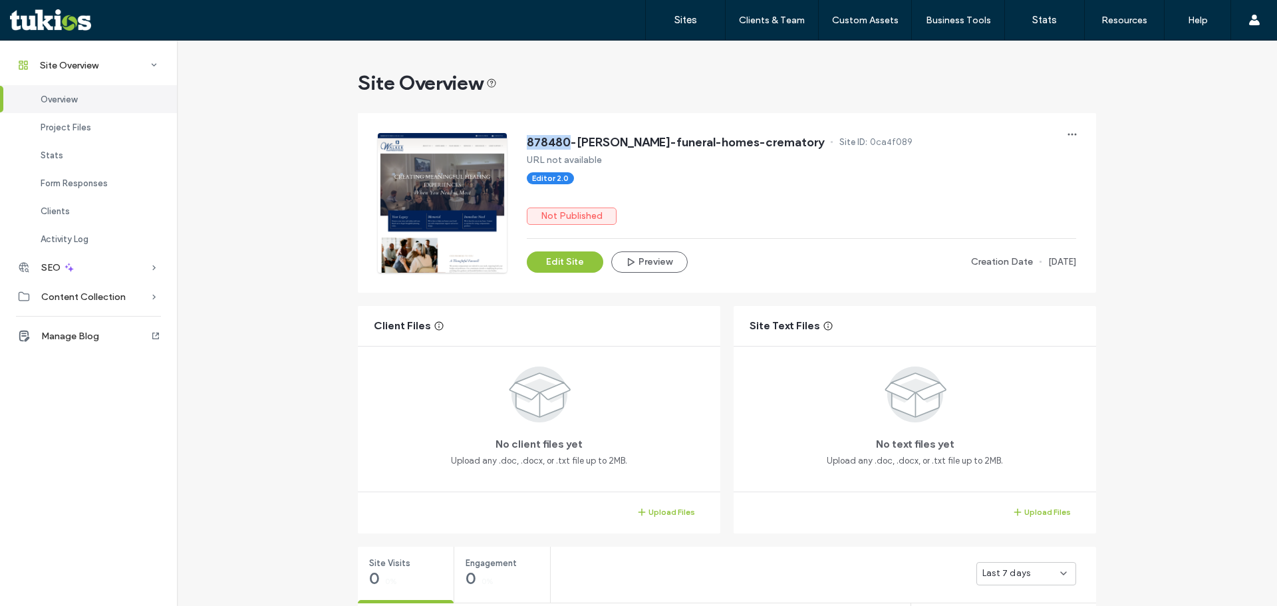
drag, startPoint x: 543, startPoint y: 137, endPoint x: 562, endPoint y: 136, distance: 18.7
click at [562, 136] on div "878480-walker-funeral-homes-crematory Site ID: 0ca4f089 URL not available Edito…" at bounding box center [727, 203] width 698 height 140
copy span "878480"
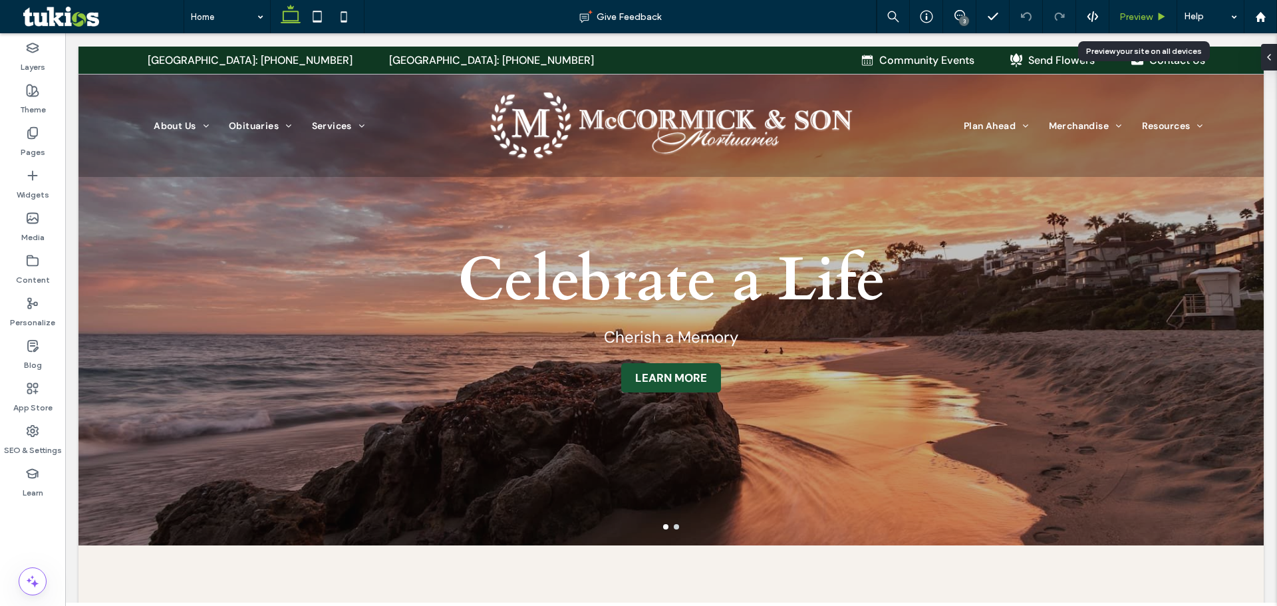
click at [1146, 19] on span "Preview" at bounding box center [1135, 16] width 33 height 11
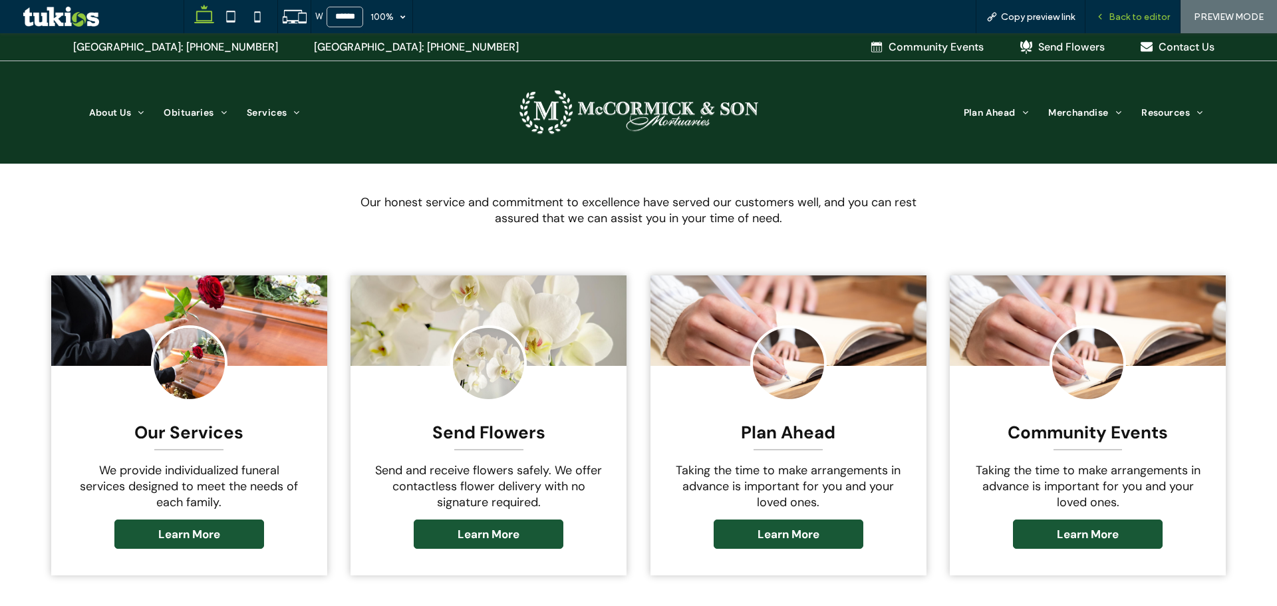
click at [1140, 20] on span "Back to editor" at bounding box center [1138, 16] width 61 height 11
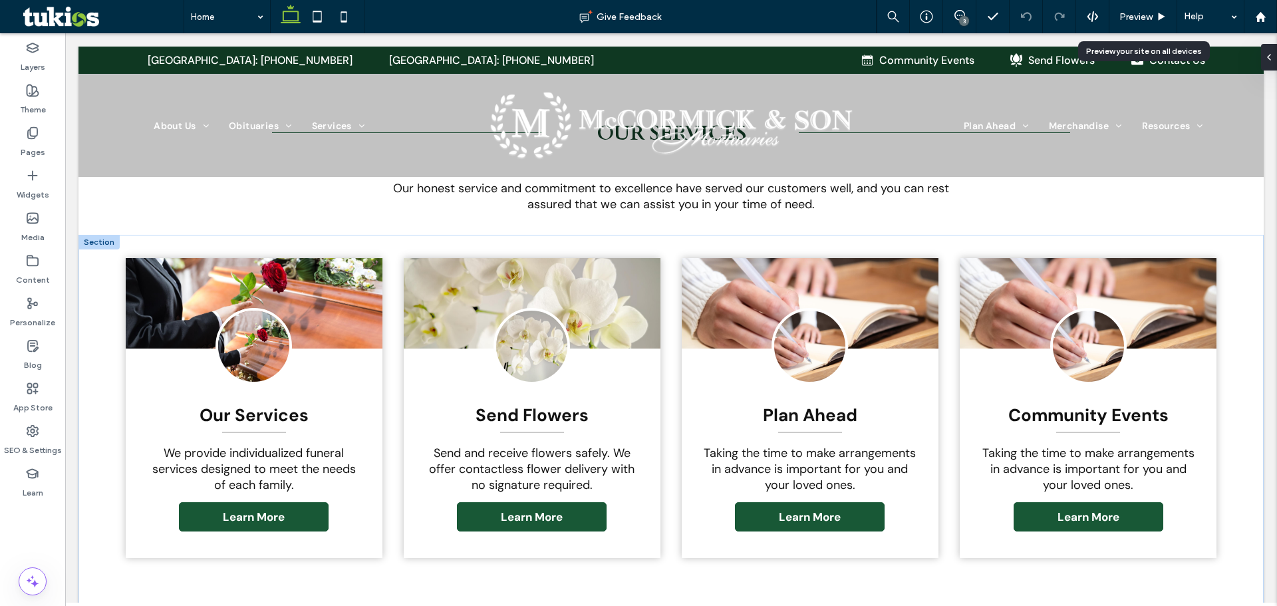
scroll to position [1657, 0]
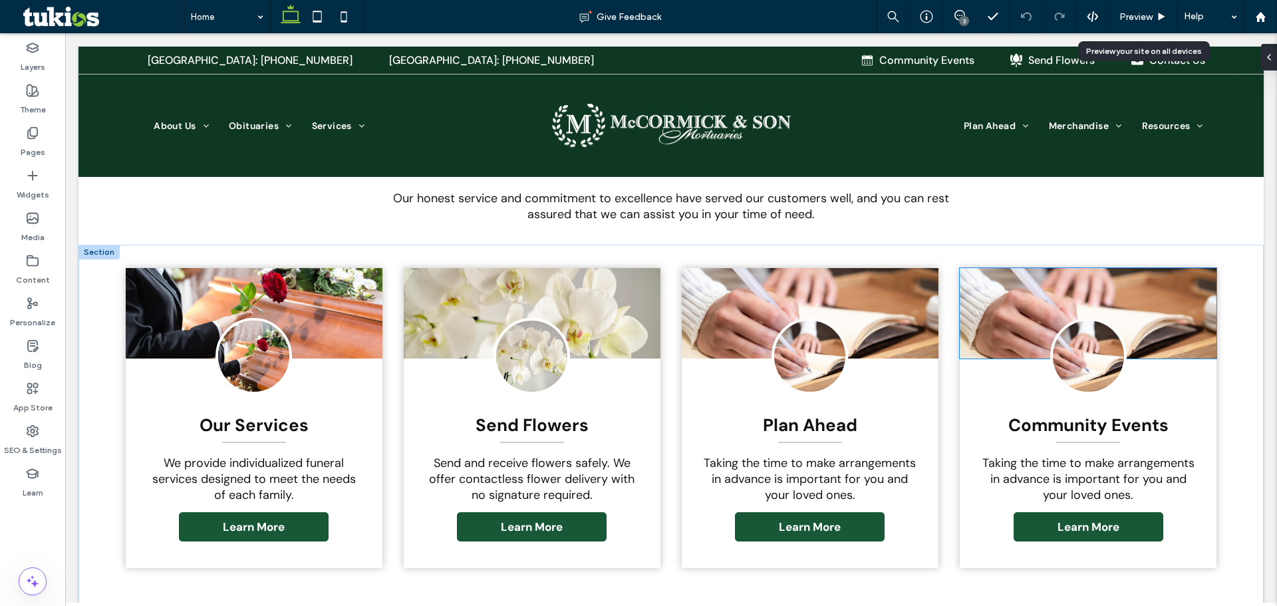
click at [1039, 311] on img at bounding box center [1088, 313] width 256 height 90
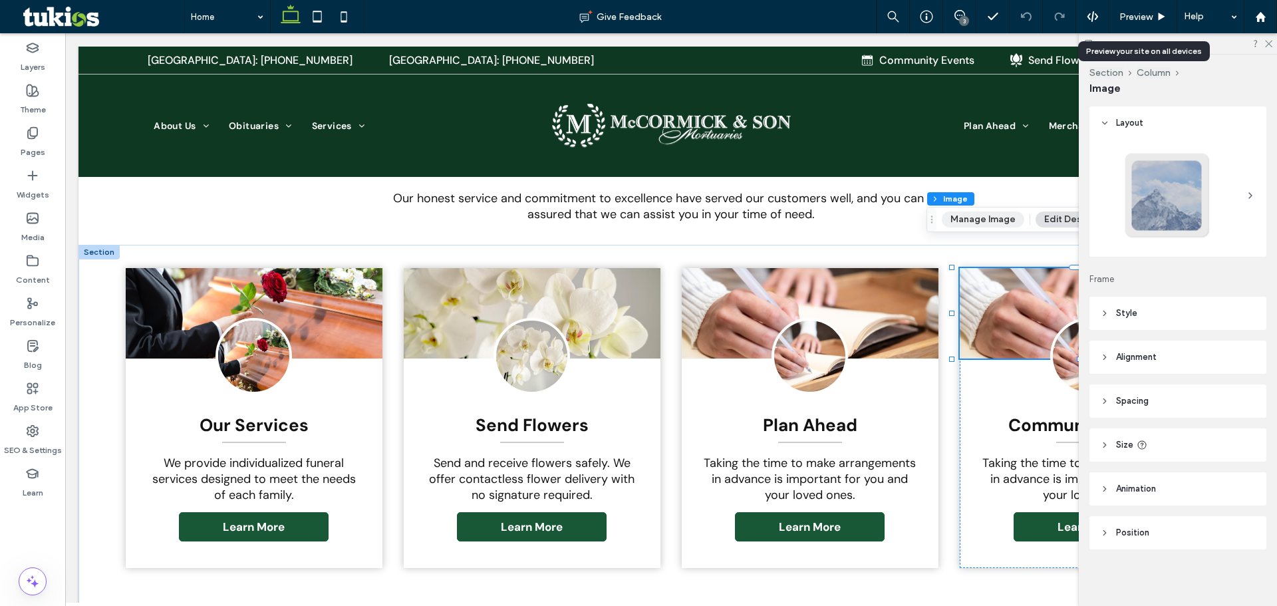
click at [994, 219] on button "Manage Image" at bounding box center [983, 219] width 82 height 16
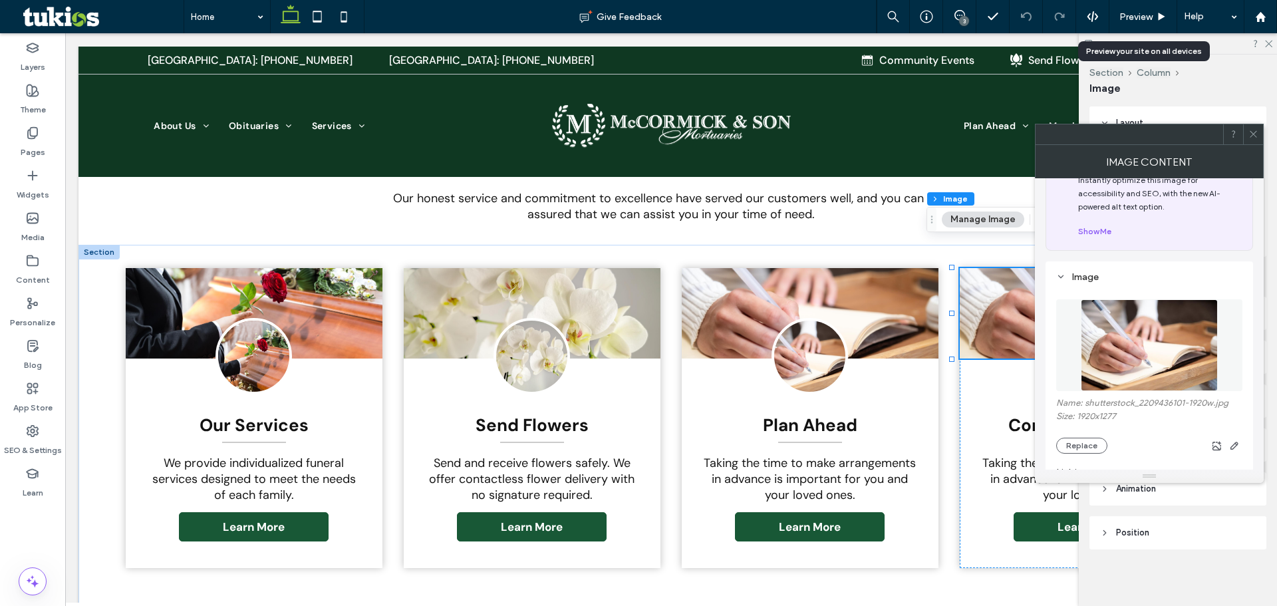
scroll to position [66, 0]
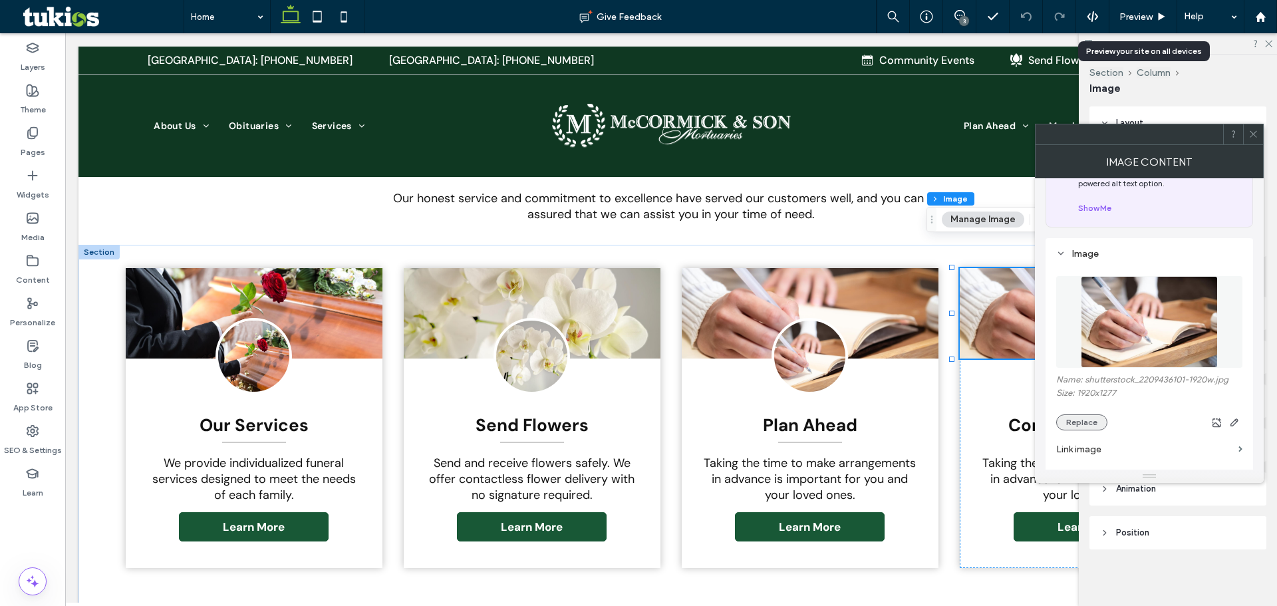
click at [1084, 428] on button "Replace" at bounding box center [1081, 422] width 51 height 16
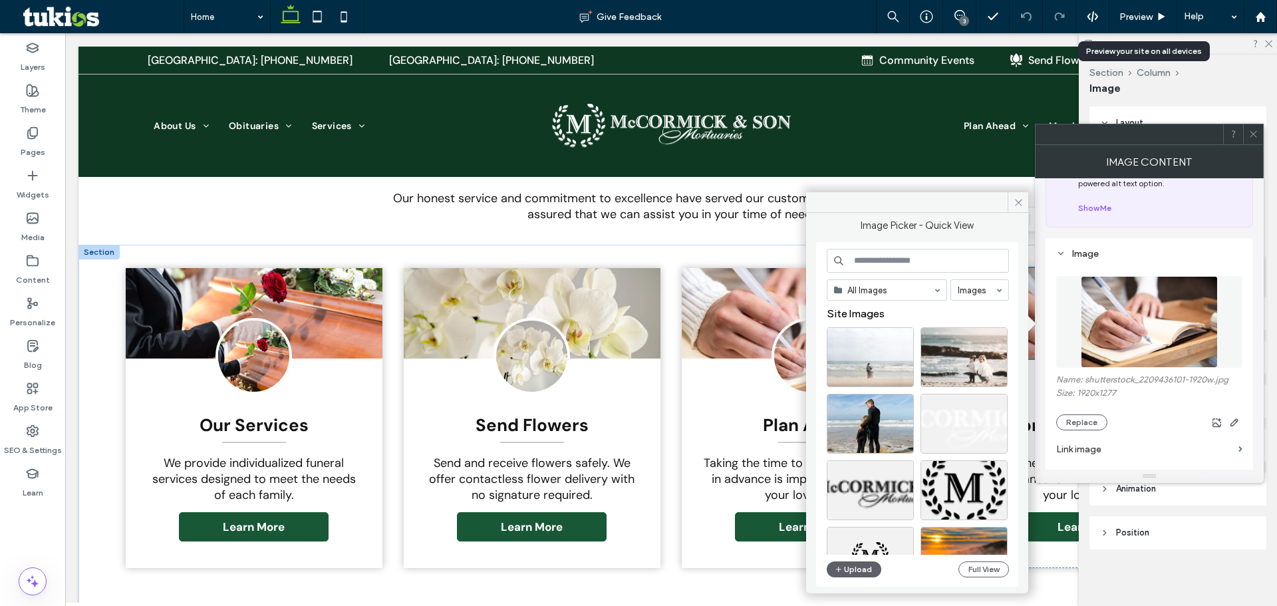
click at [890, 267] on input at bounding box center [918, 261] width 182 height 24
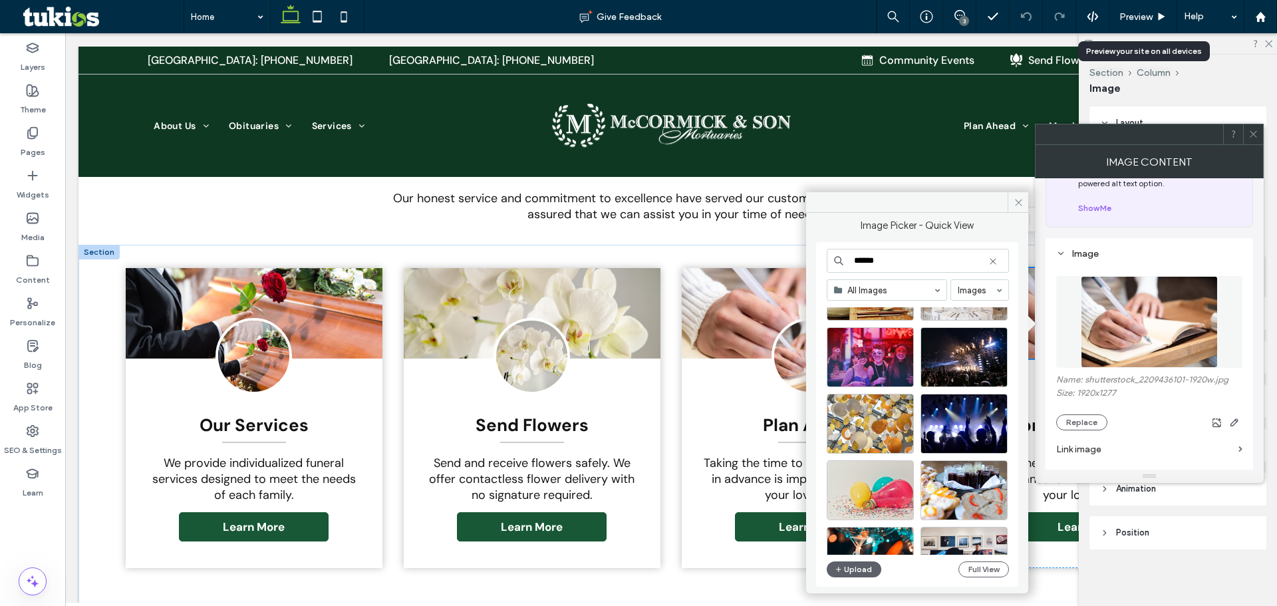
scroll to position [332, 0]
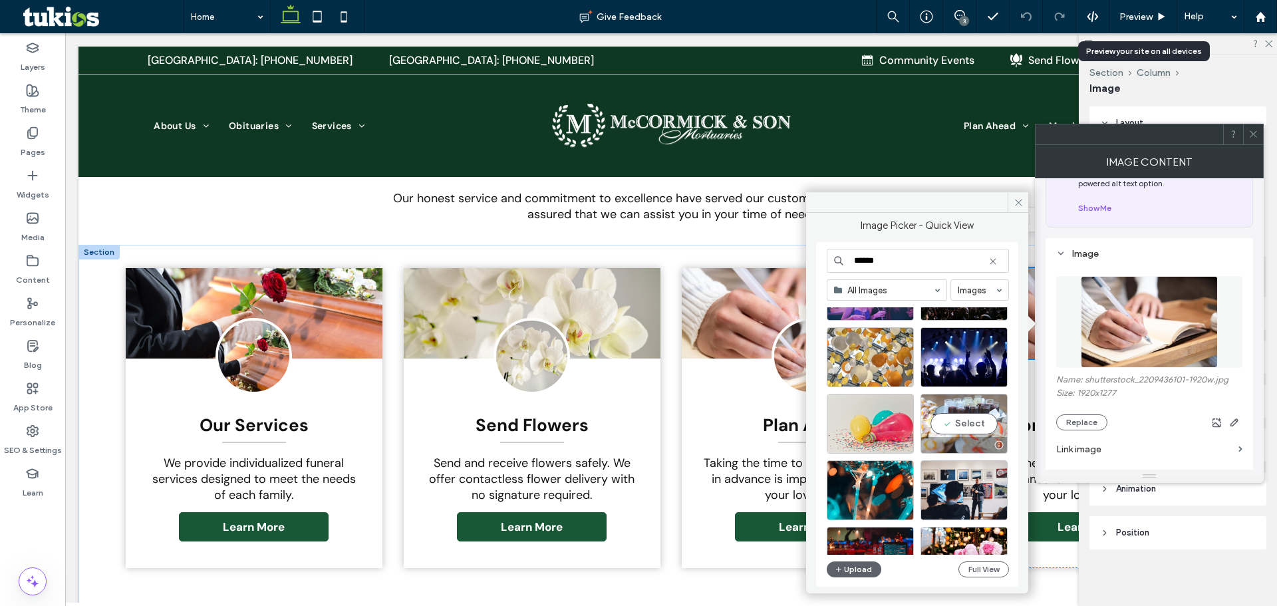
type input "******"
click at [977, 424] on div "Select" at bounding box center [963, 424] width 87 height 60
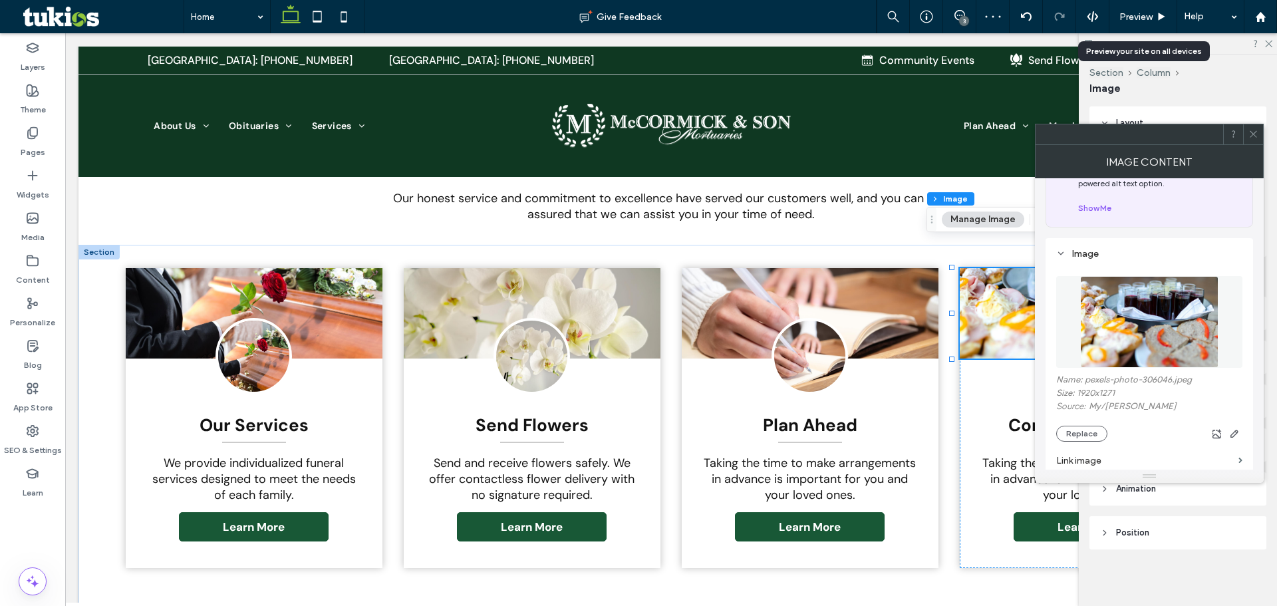
click at [1075, 442] on section "Link image" at bounding box center [1149, 461] width 186 height 38
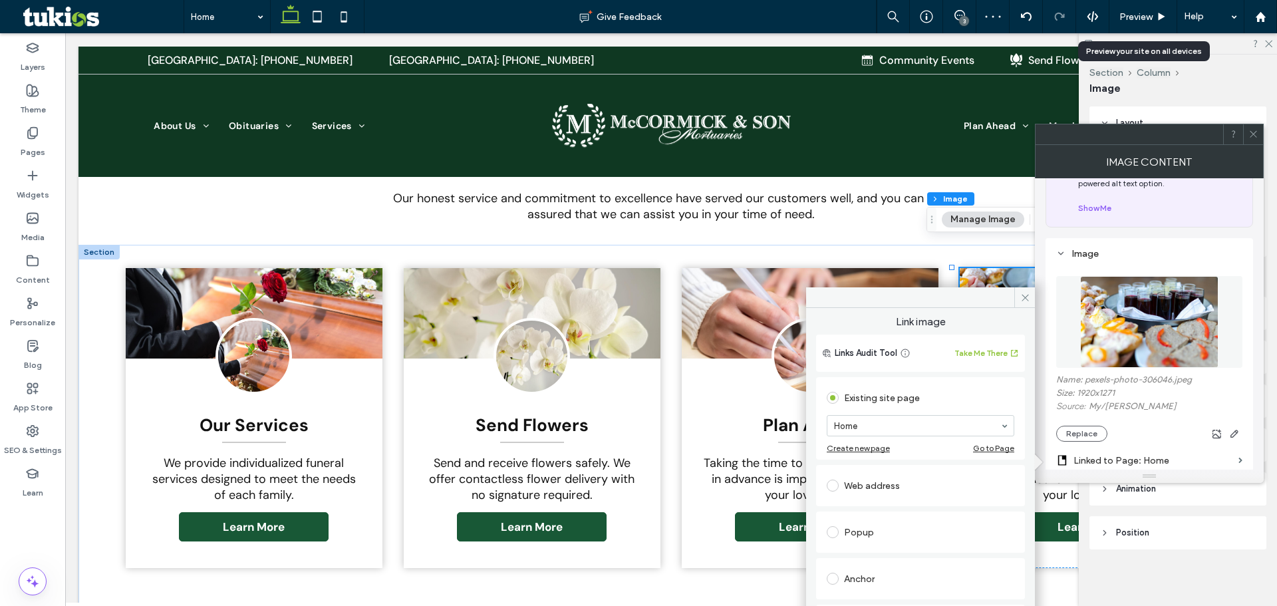
scroll to position [86, 0]
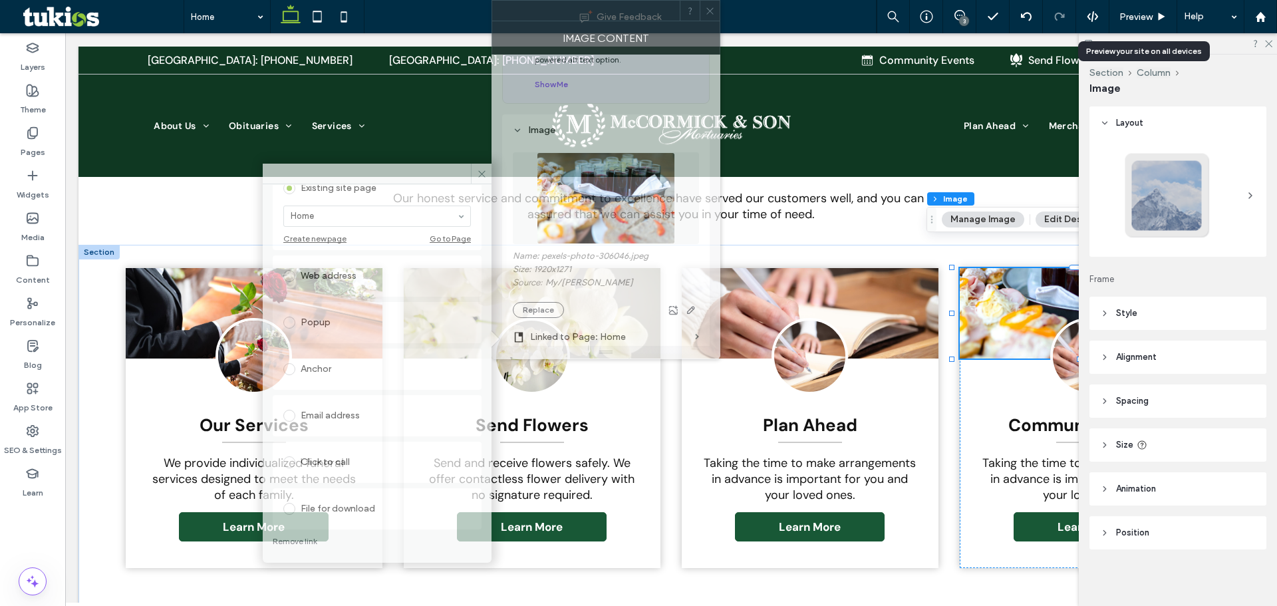
drag, startPoint x: 1136, startPoint y: 140, endPoint x: 593, endPoint y: -75, distance: 584.2
click at [593, 0] on html ".wqwq-1{fill:#231f20;} .cls-1q, .cls-2q { fill-rule: evenodd; } .cls-2q { fill:…" at bounding box center [638, 303] width 1277 height 606
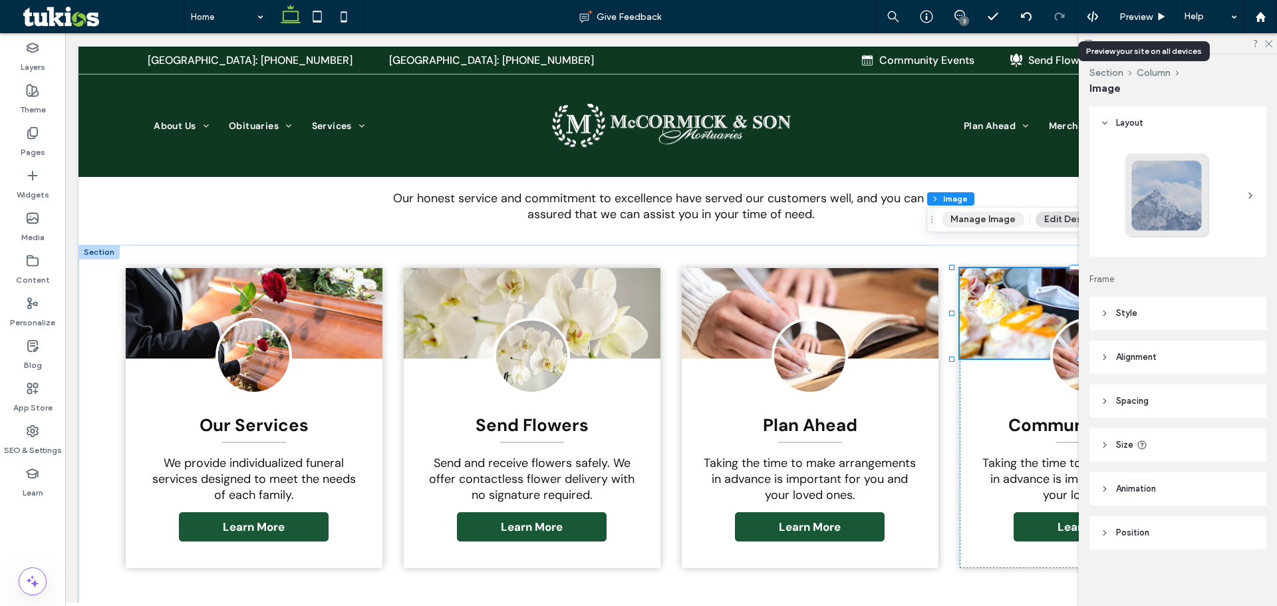
click at [986, 215] on button "Manage Image" at bounding box center [983, 219] width 82 height 16
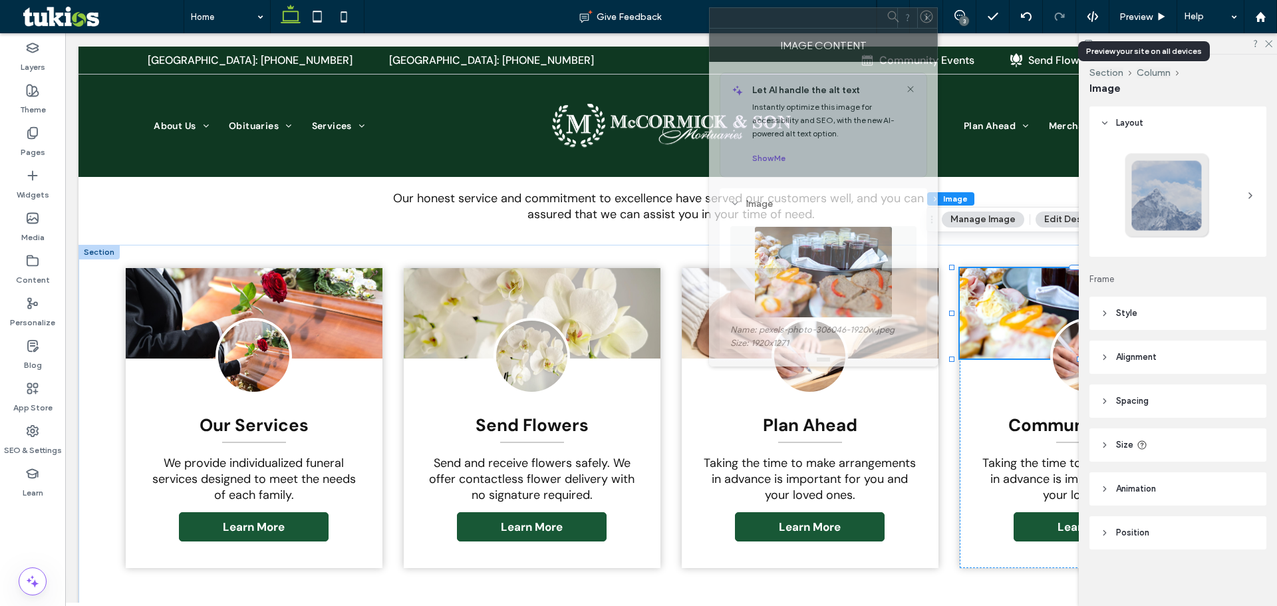
drag, startPoint x: 1129, startPoint y: 143, endPoint x: 803, endPoint y: 27, distance: 346.0
click at [803, 27] on div at bounding box center [803, 18] width 188 height 20
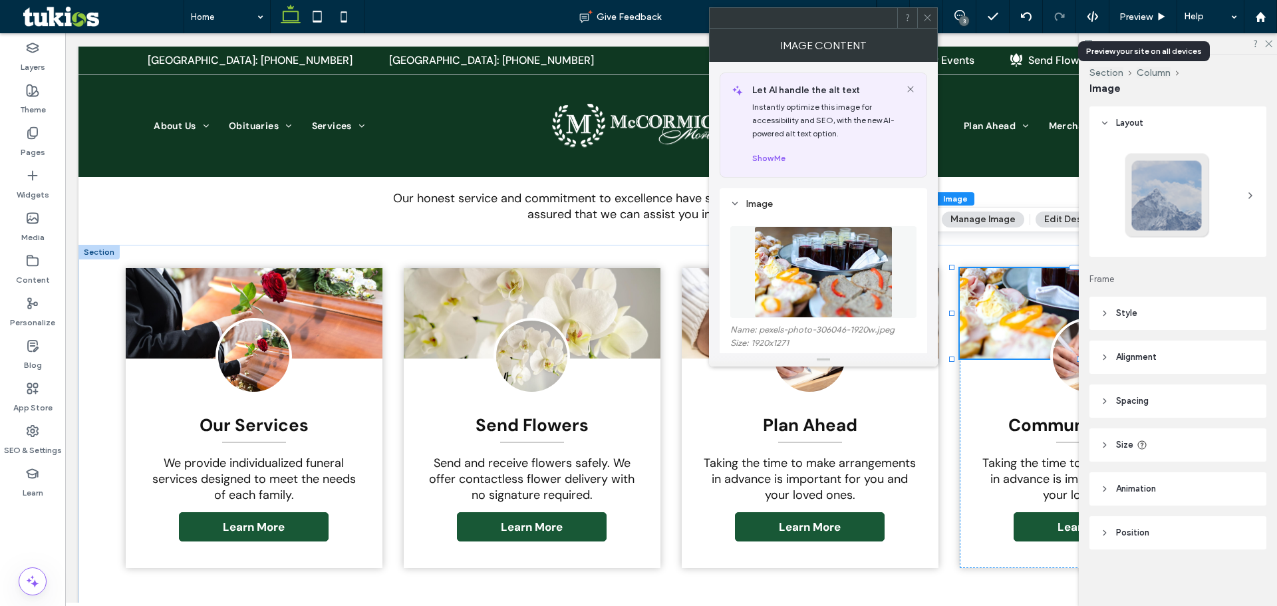
scroll to position [199, 0]
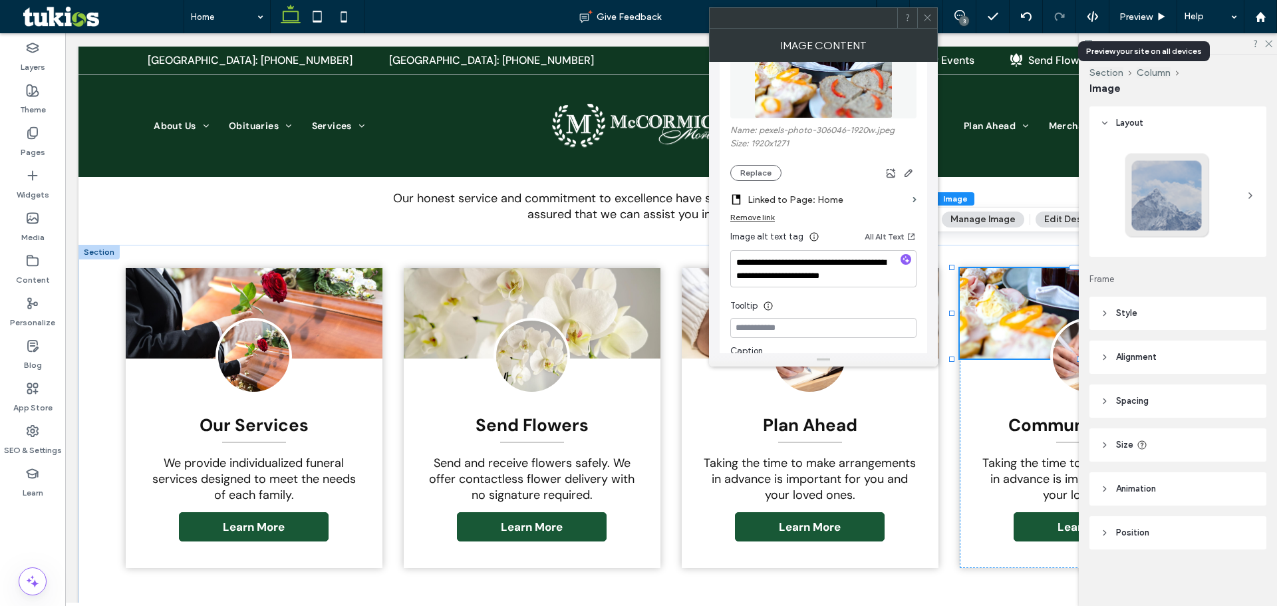
click at [737, 213] on div "Remove link" at bounding box center [752, 217] width 45 height 10
click at [755, 178] on button "Replace" at bounding box center [755, 173] width 51 height 16
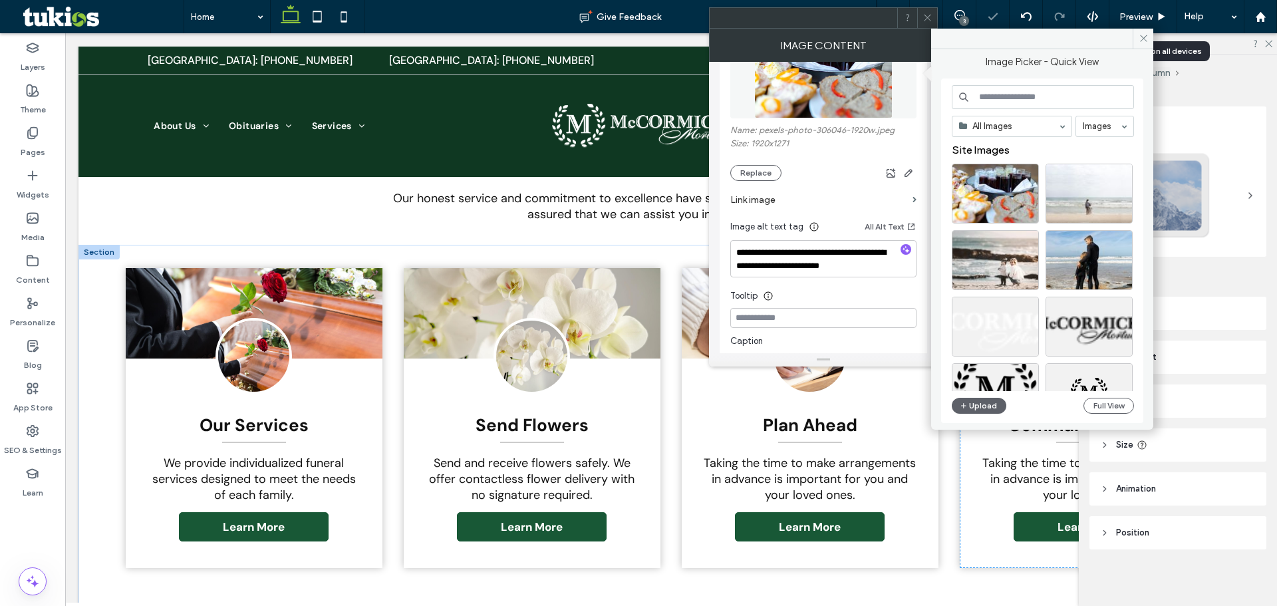
click at [1006, 104] on input at bounding box center [1043, 97] width 182 height 24
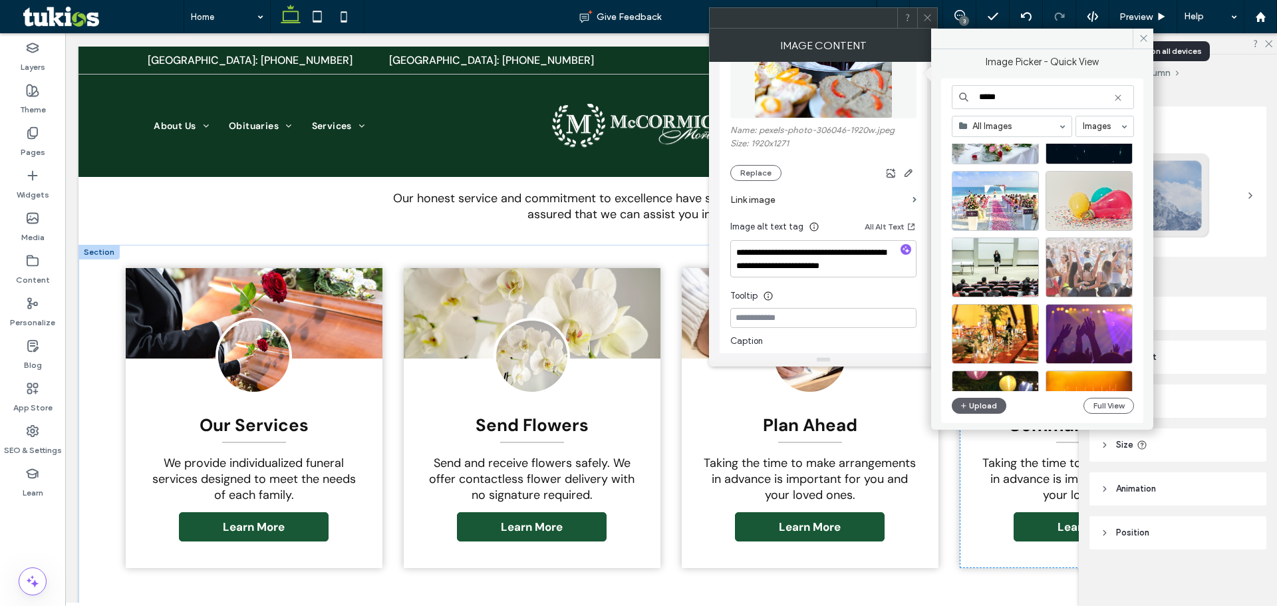
scroll to position [1142, 0]
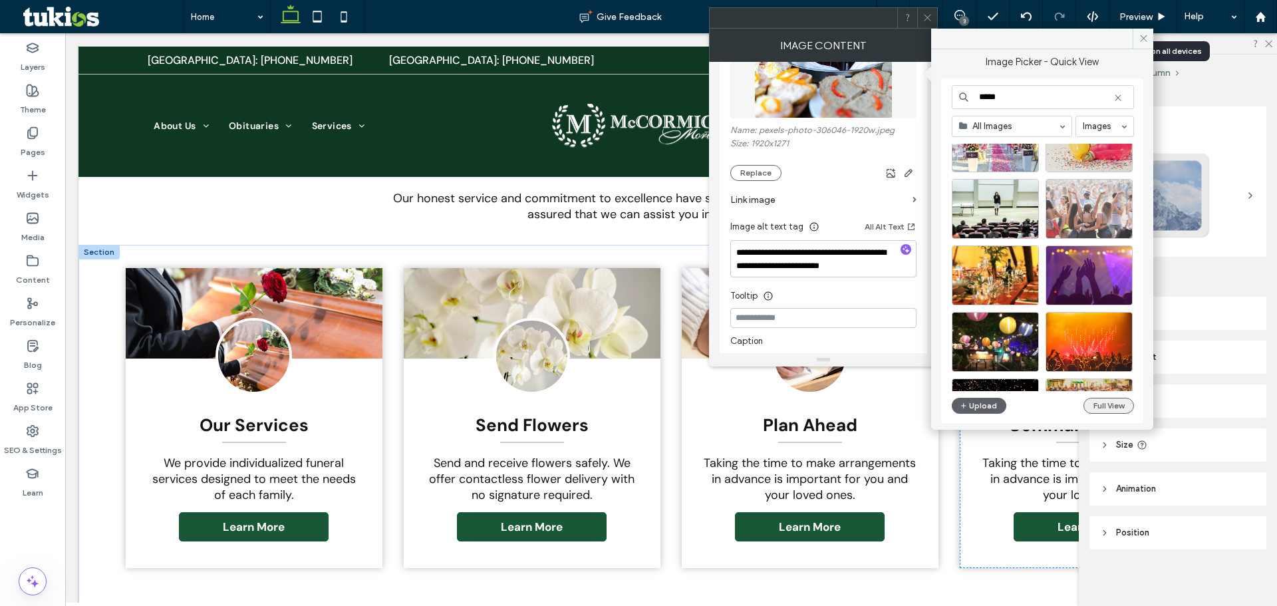
type input "*****"
click at [1104, 411] on button "Full View" at bounding box center [1108, 406] width 51 height 16
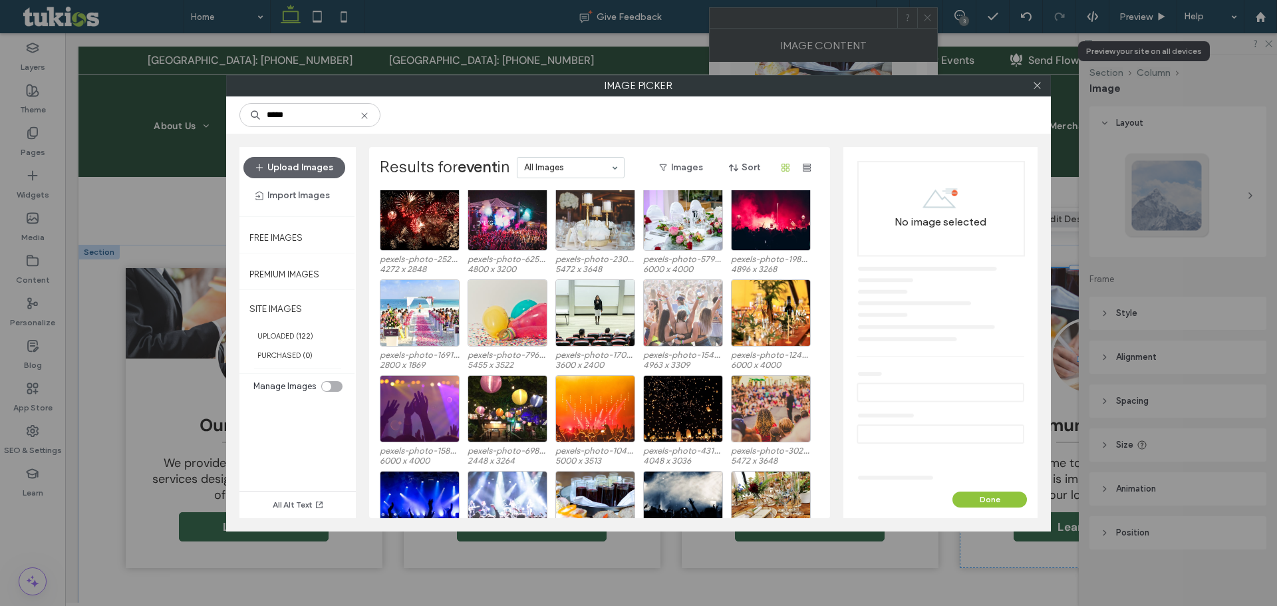
scroll to position [703, 0]
